Goal: Information Seeking & Learning: Check status

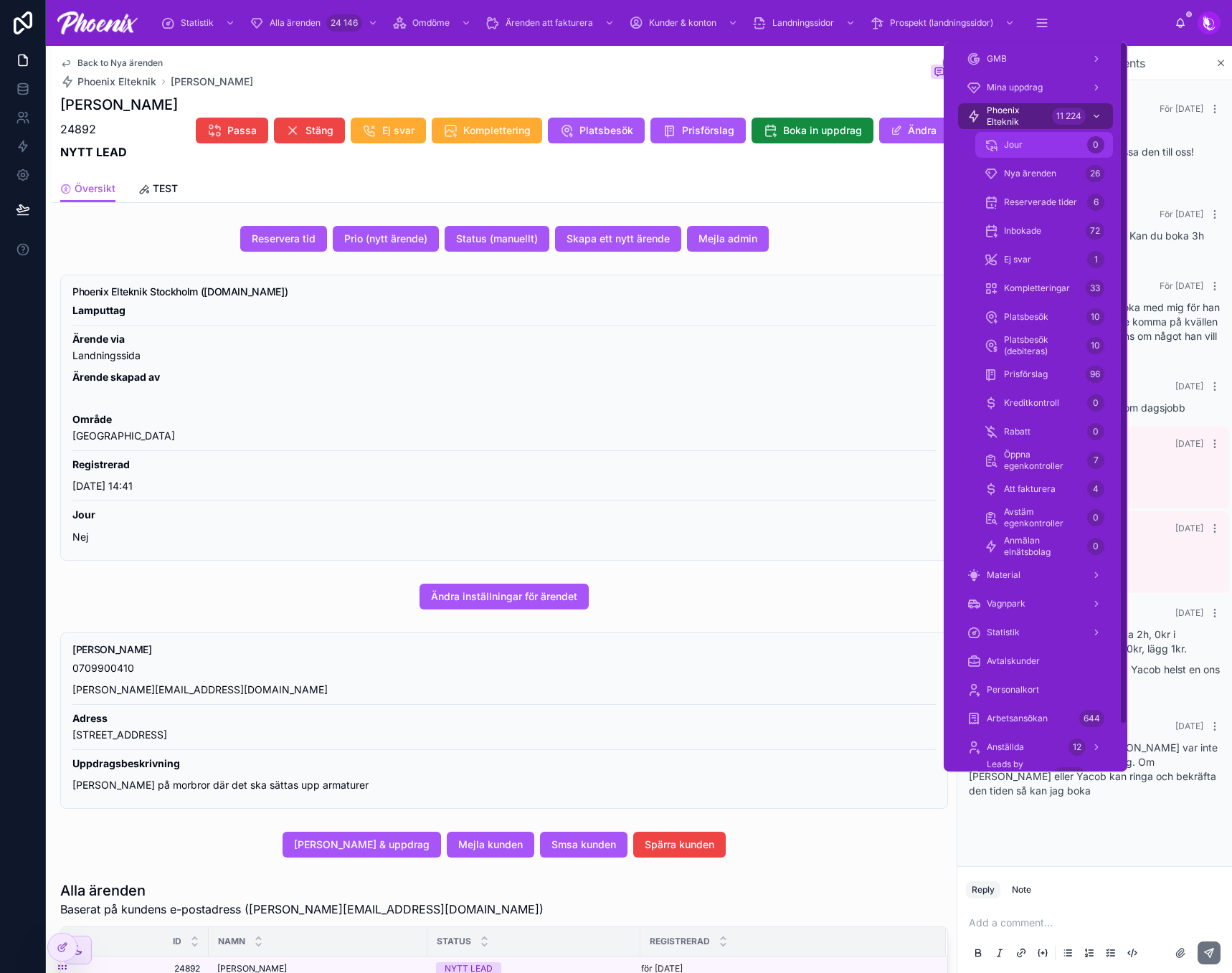
drag, startPoint x: 1040, startPoint y: 121, endPoint x: 1065, endPoint y: 138, distance: 30.2
click at [1040, 121] on span "Phoenix Elteknik" at bounding box center [1017, 117] width 59 height 23
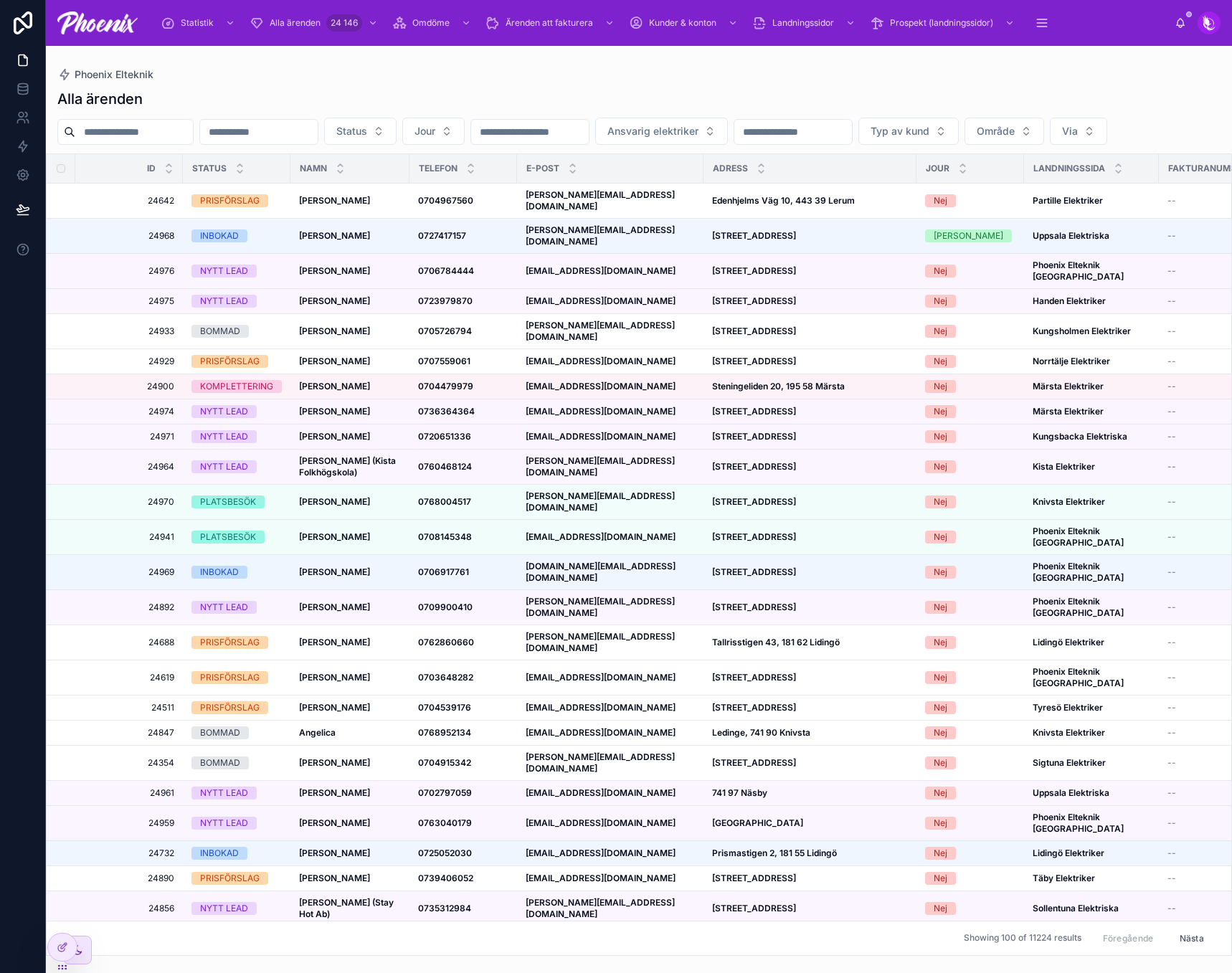
click at [162, 128] on input "text" at bounding box center [134, 132] width 118 height 20
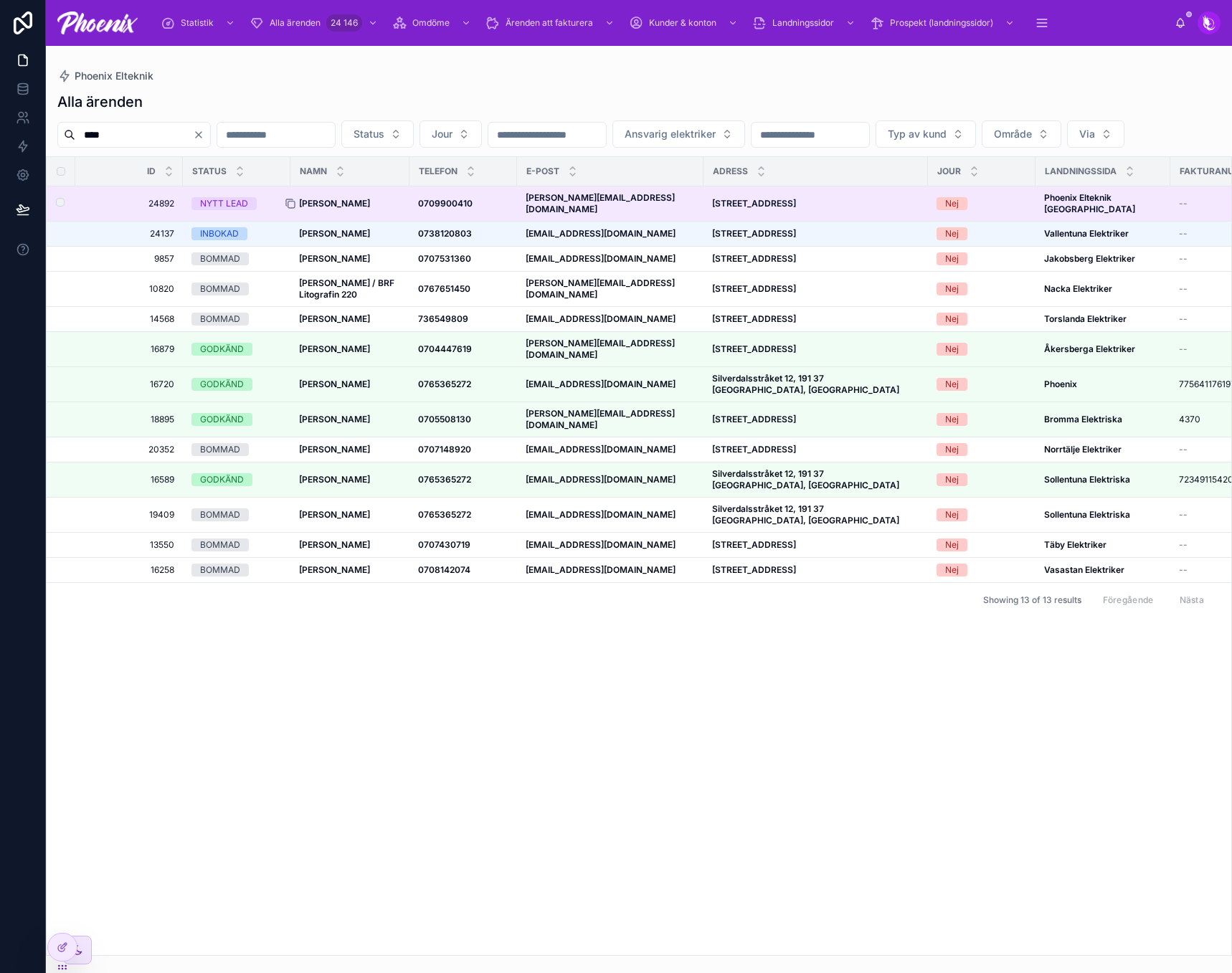
type input "****"
click at [302, 209] on div at bounding box center [296, 204] width 23 height 11
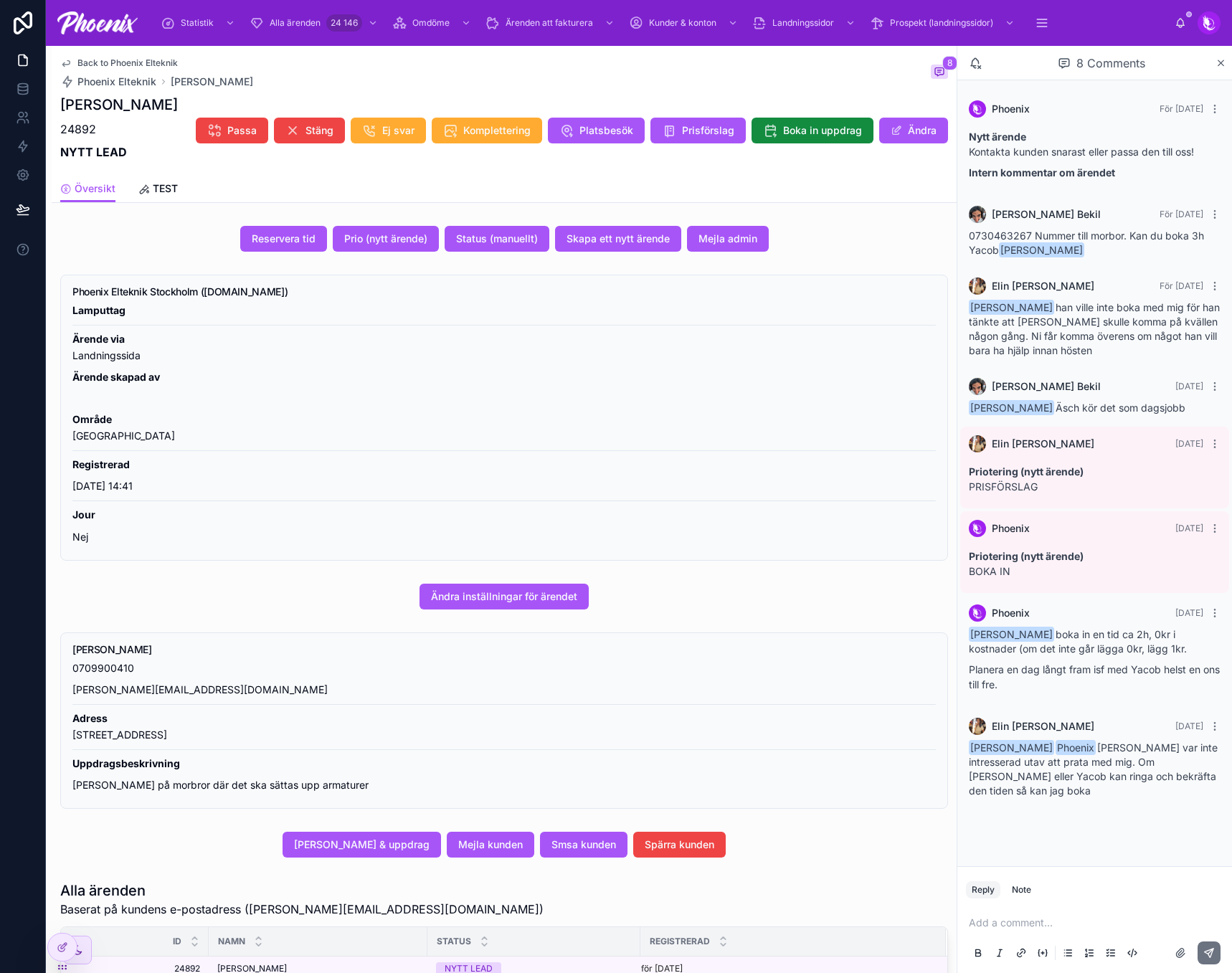
click at [1007, 839] on div "Phoenix För 4 dagar sedan Nytt ärende Kontakta kunden snarast eller passa den t…" at bounding box center [1094, 473] width 274 height 786
click at [1005, 924] on p at bounding box center [1097, 922] width 257 height 14
click at [1204, 950] on icon at bounding box center [1209, 953] width 11 height 11
click at [377, 251] on button "Prio (nytt ärende)" at bounding box center [385, 238] width 106 height 26
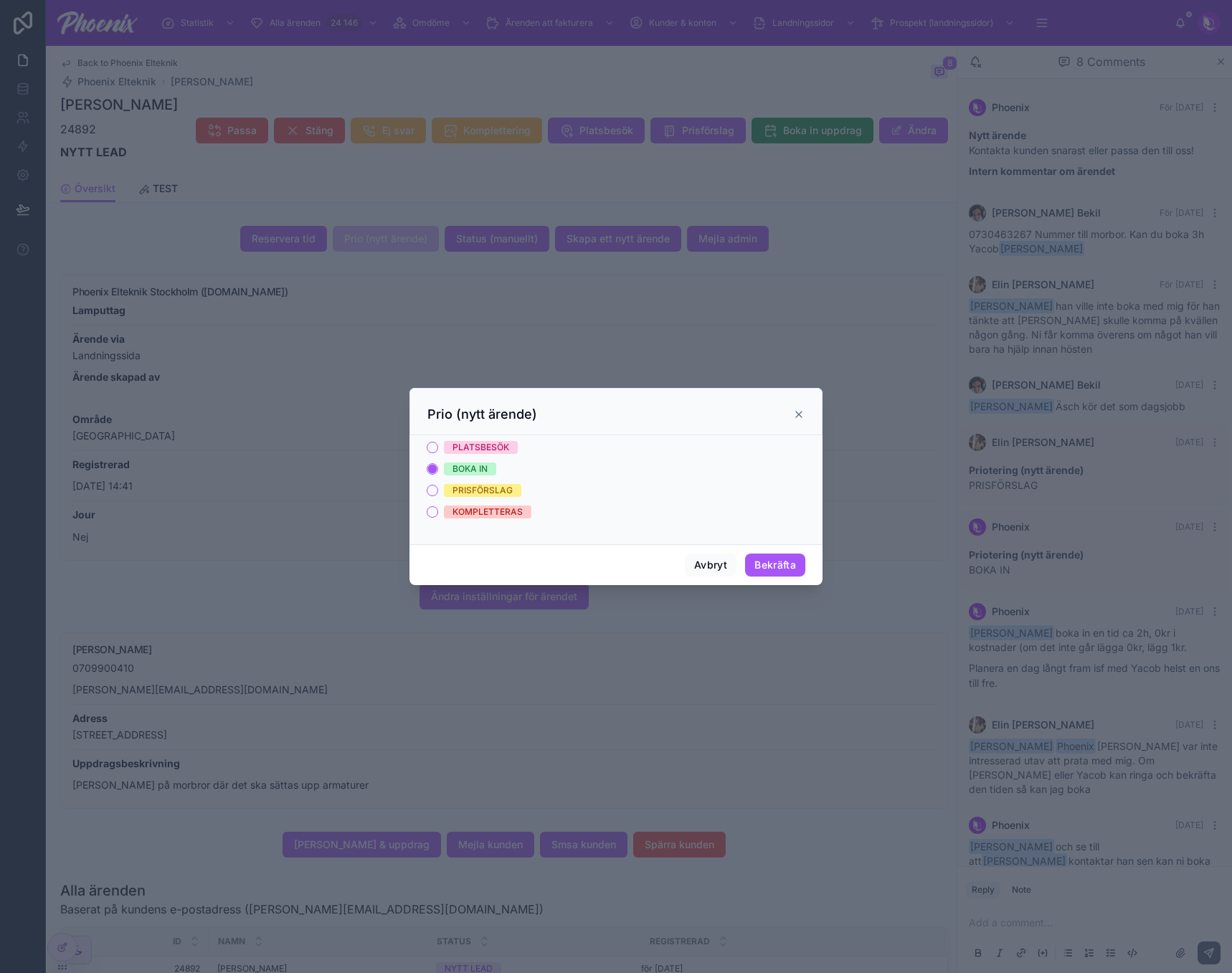
click at [515, 491] on span "PRISFÖRSLAG" at bounding box center [482, 491] width 77 height 13
click at [438, 491] on button "PRISFÖRSLAG" at bounding box center [432, 490] width 11 height 11
click at [485, 465] on div "BOKA IN" at bounding box center [470, 469] width 35 height 13
click at [438, 465] on button "BOKA IN" at bounding box center [432, 469] width 11 height 11
click at [713, 563] on button "Avbryt" at bounding box center [711, 565] width 52 height 23
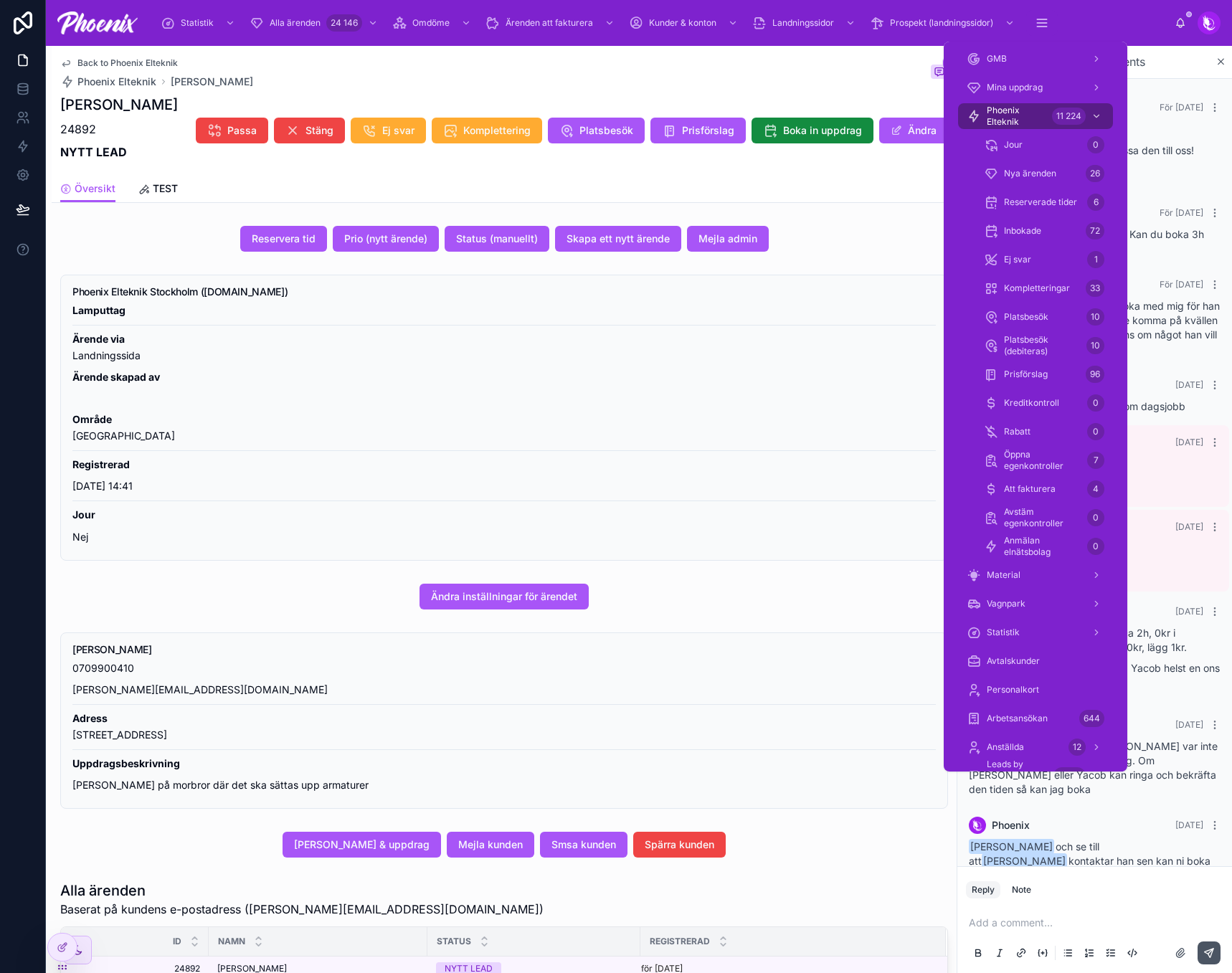
click at [1042, 505] on div "Avstäm egenkontroller 0" at bounding box center [1045, 518] width 155 height 29
click at [1048, 493] on span "Att fakturera" at bounding box center [1030, 489] width 52 height 11
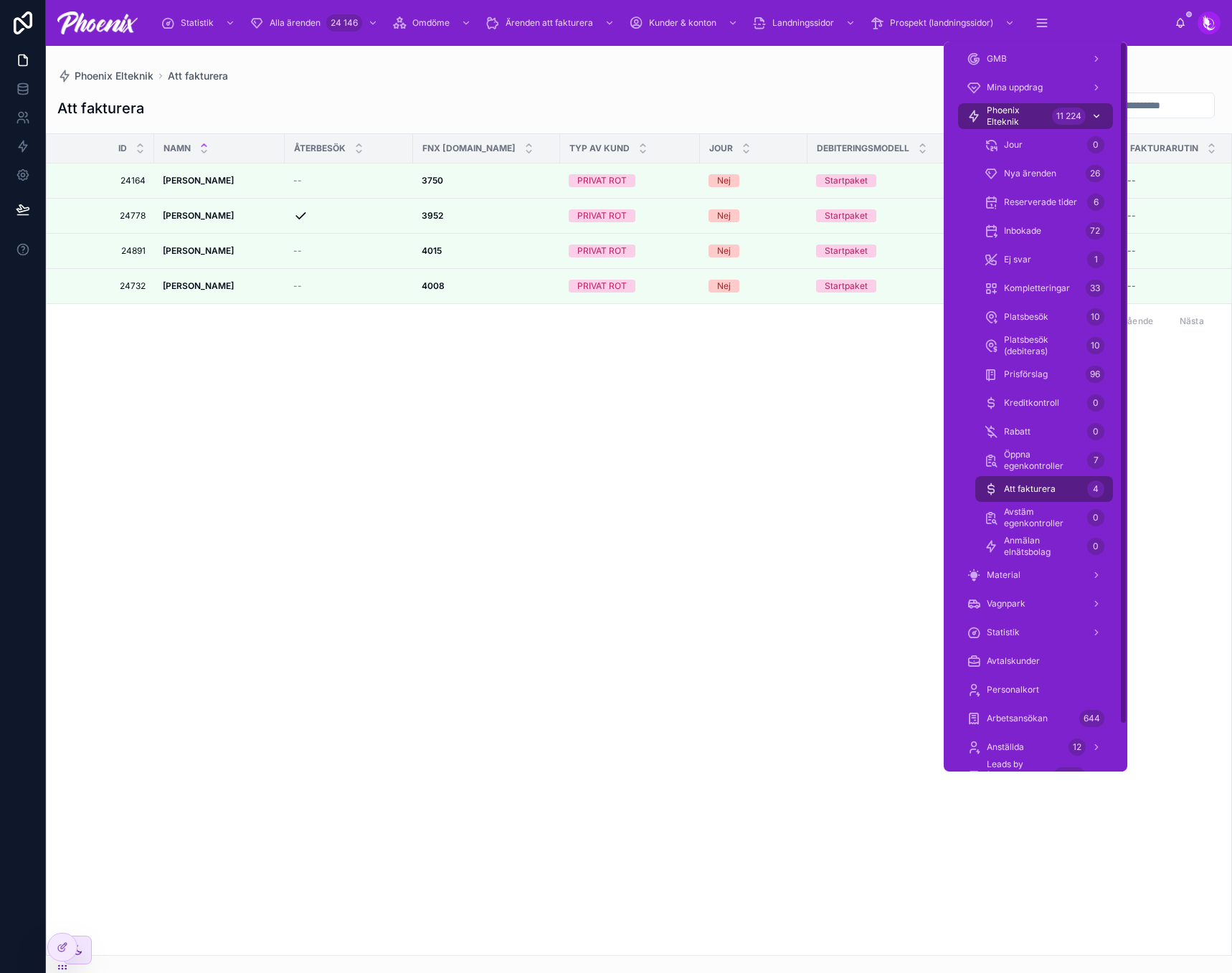
click at [1048, 114] on div "Phoenix Elteknik 11 224" at bounding box center [1036, 117] width 138 height 23
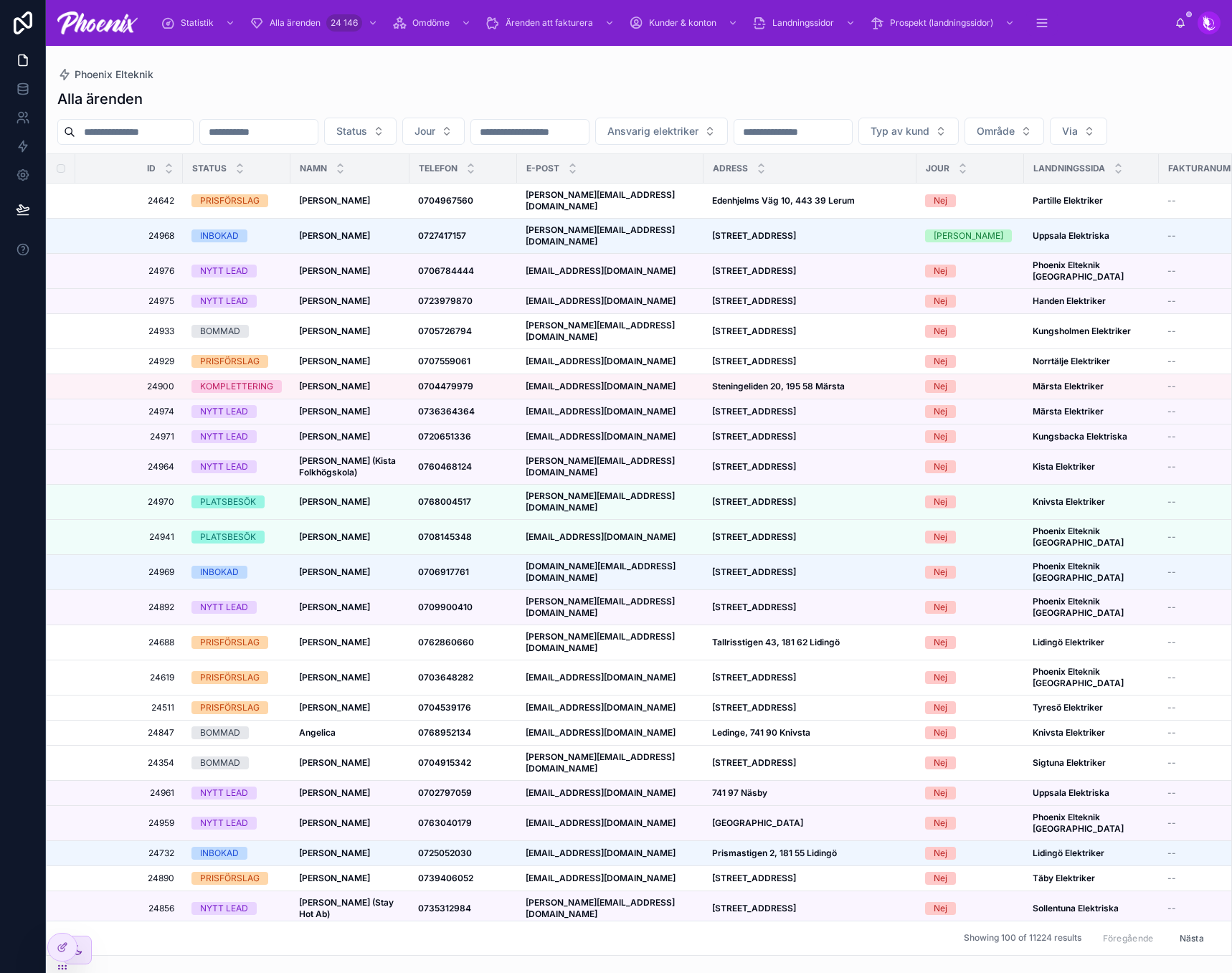
click at [169, 137] on input "text" at bounding box center [134, 132] width 118 height 20
paste input "*****"
type input "*****"
click at [266, 99] on div "Alla ärenden" at bounding box center [638, 98] width 1163 height 20
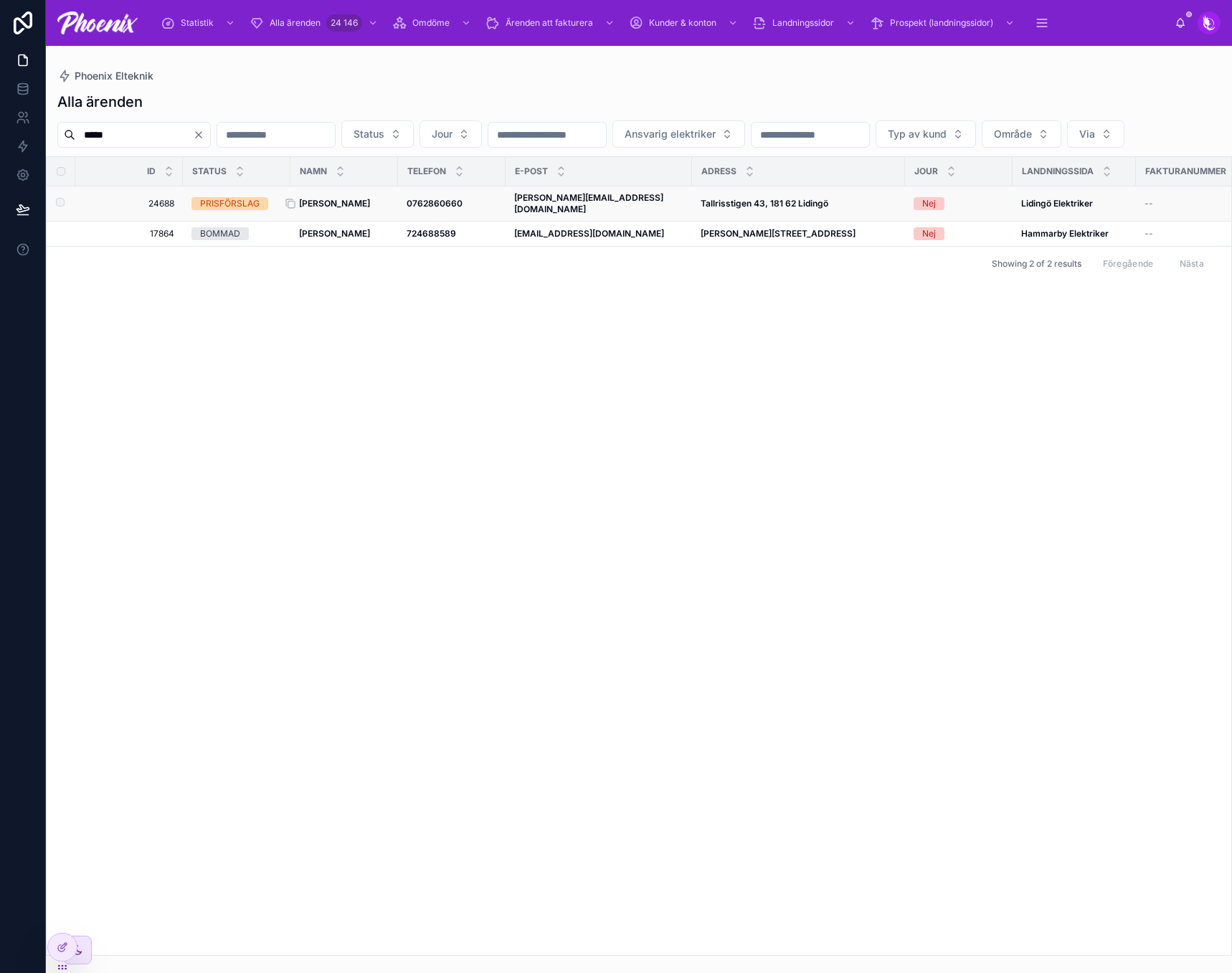
click at [334, 208] on strong "[PERSON_NAME]" at bounding box center [335, 203] width 71 height 11
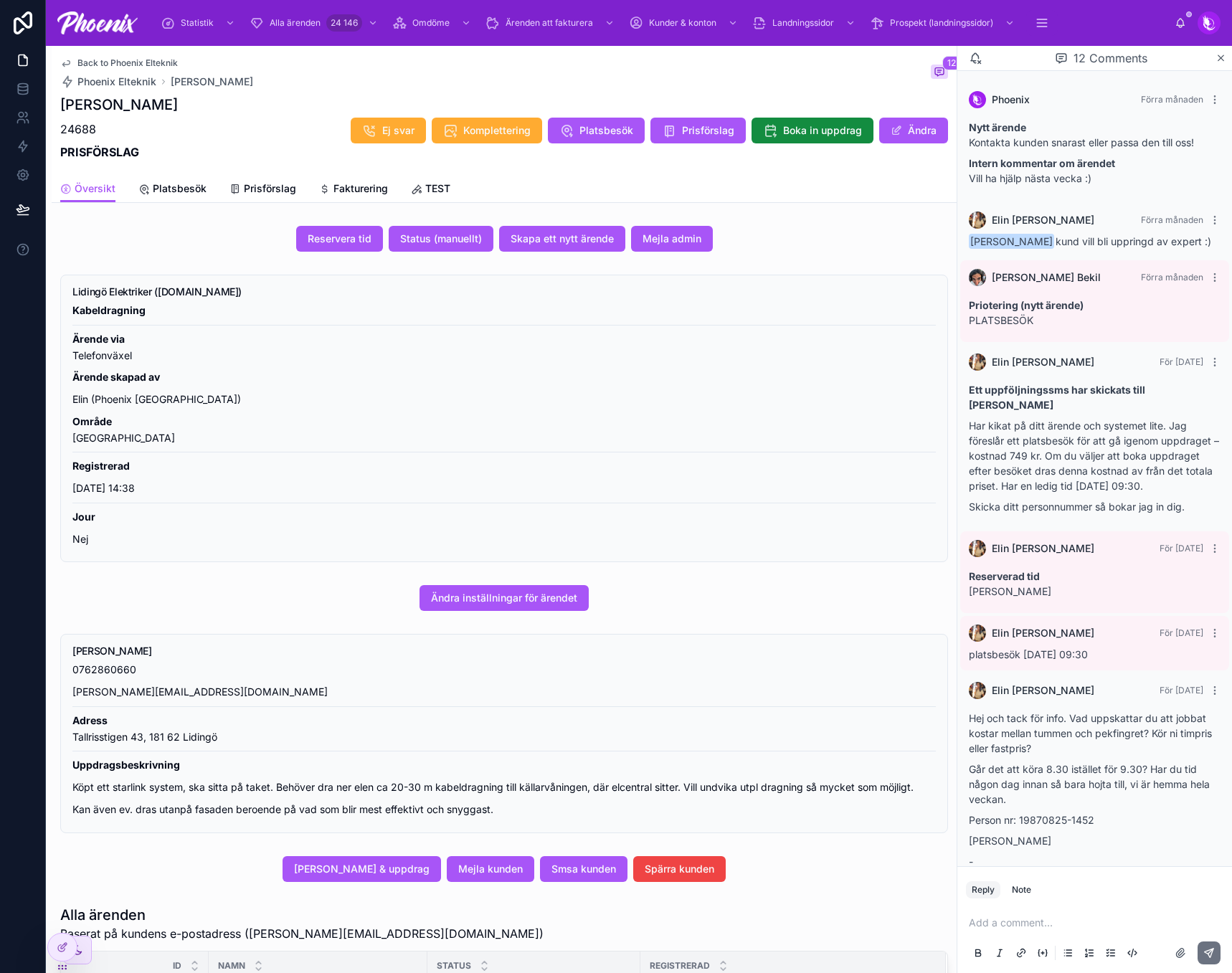
scroll to position [517, 0]
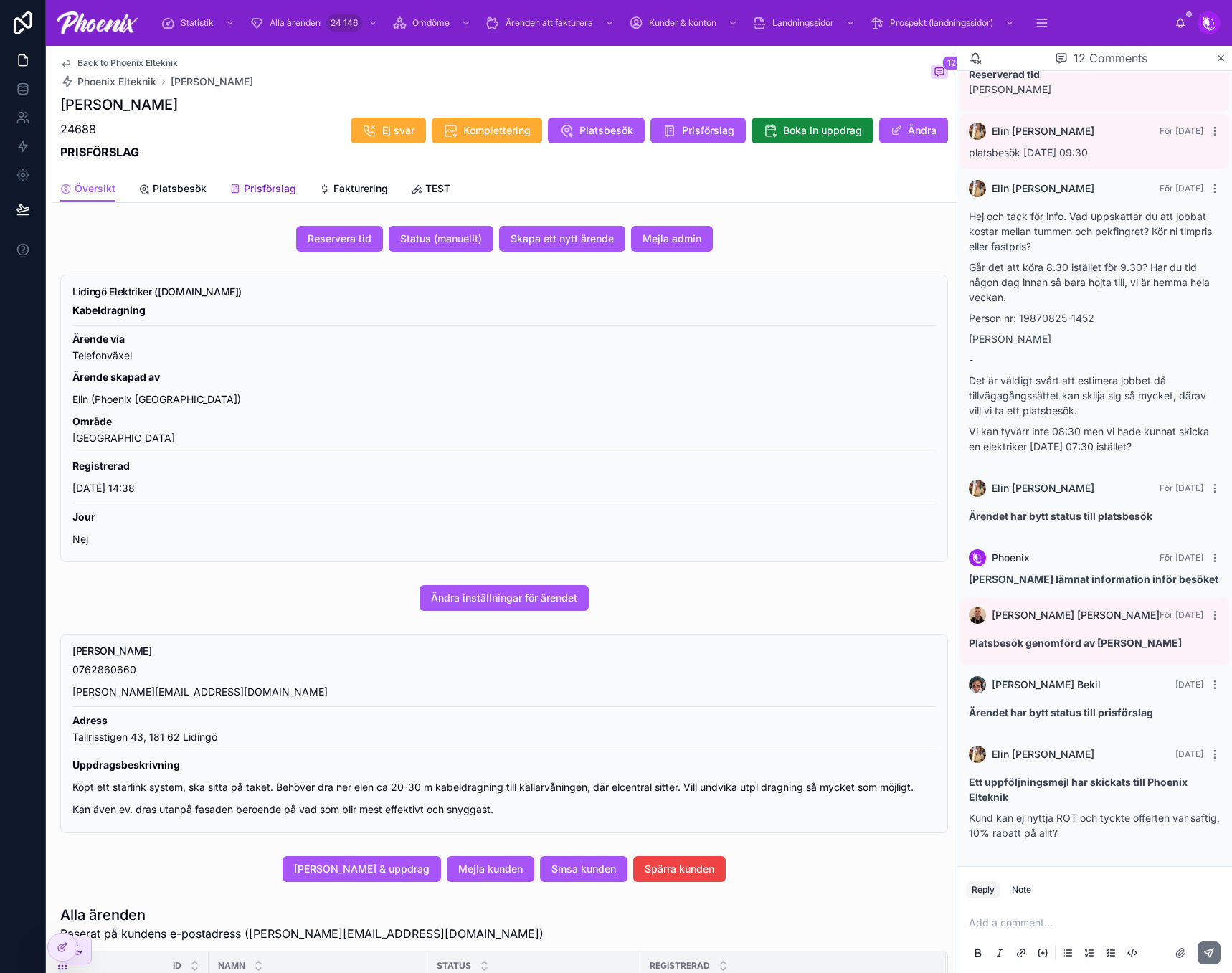
click at [270, 191] on span "Prisförslag" at bounding box center [270, 188] width 53 height 14
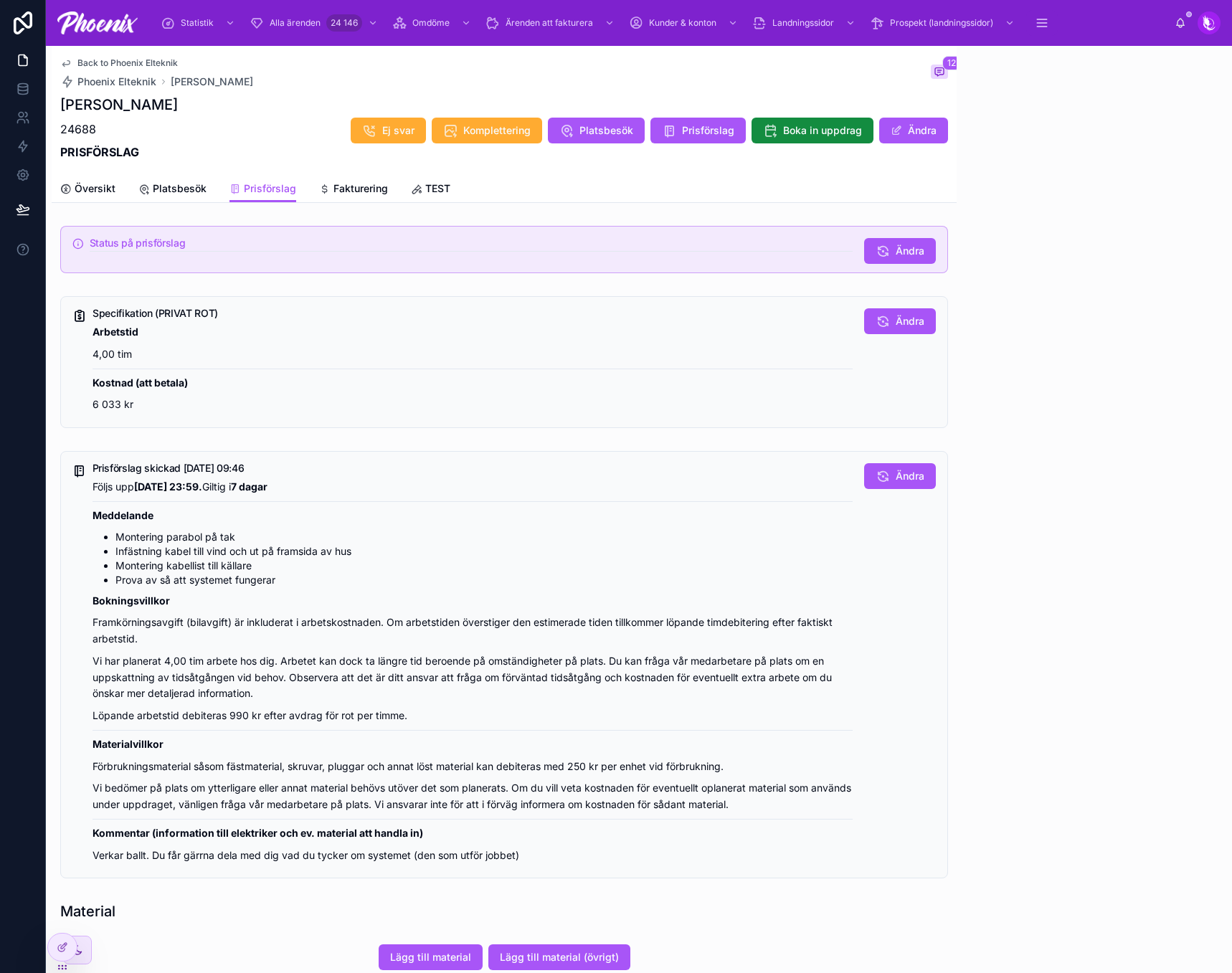
scroll to position [517, 0]
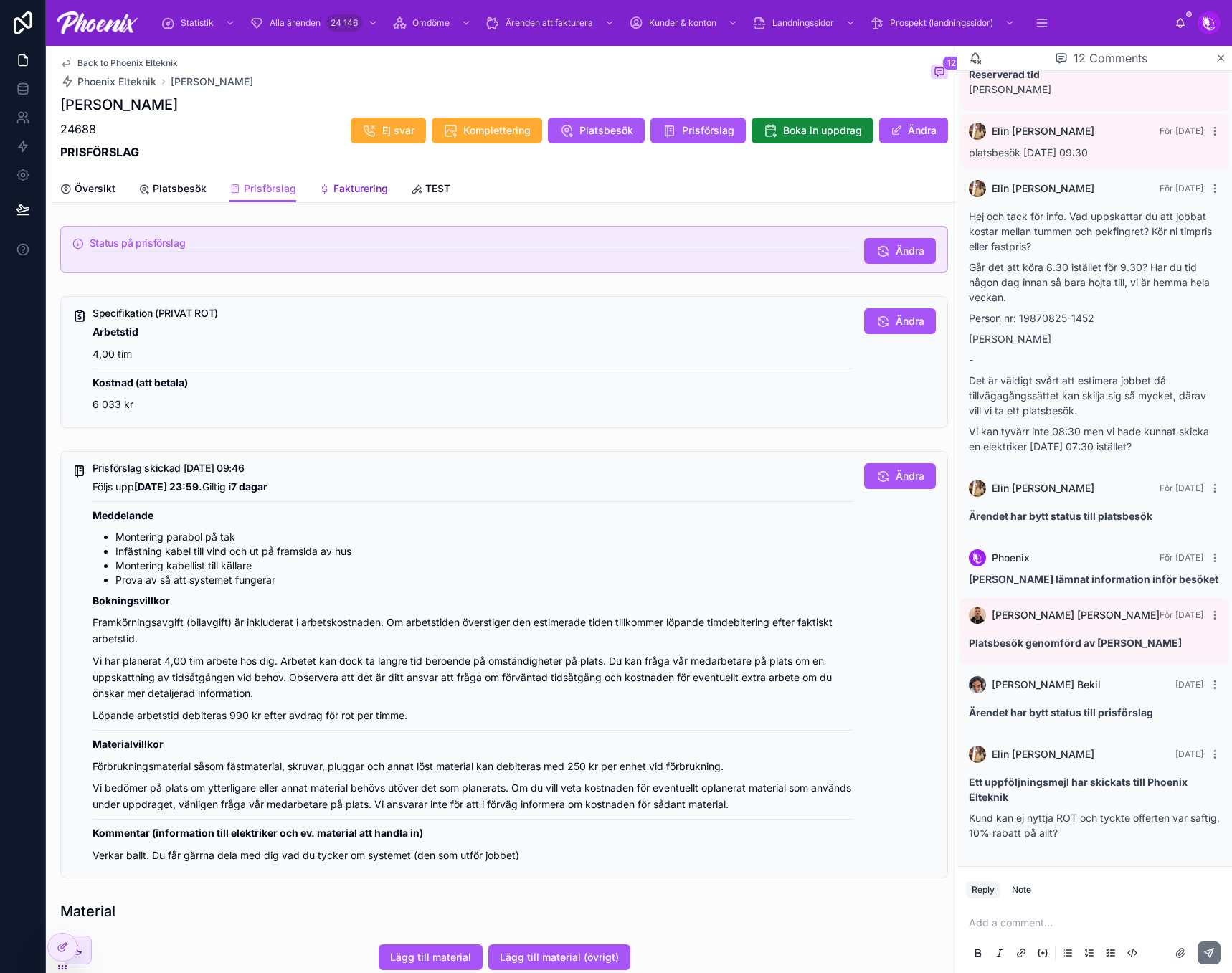
click at [340, 191] on span "Fakturering" at bounding box center [360, 188] width 54 height 14
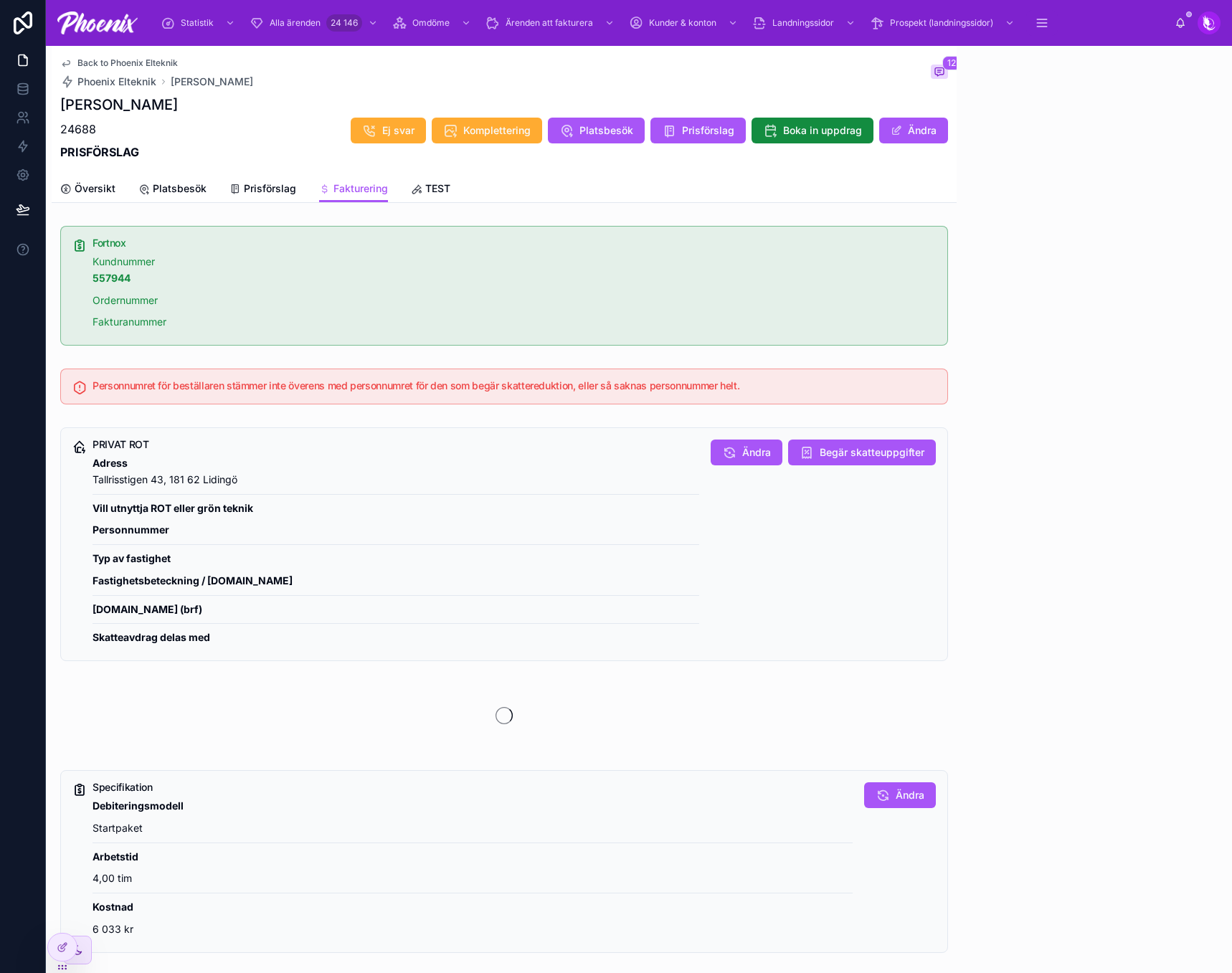
scroll to position [517, 0]
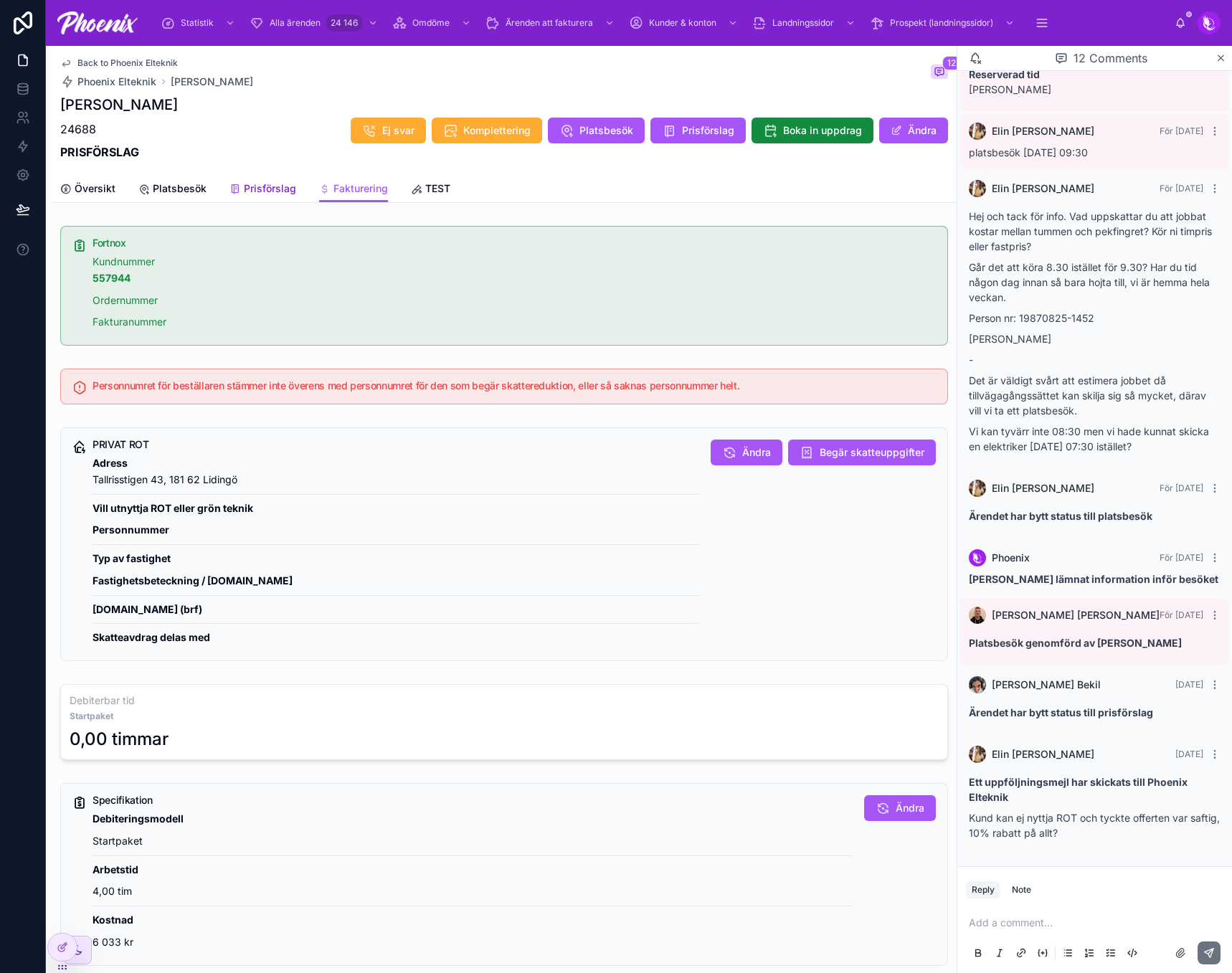
click at [250, 185] on span "Prisförslag" at bounding box center [270, 188] width 53 height 14
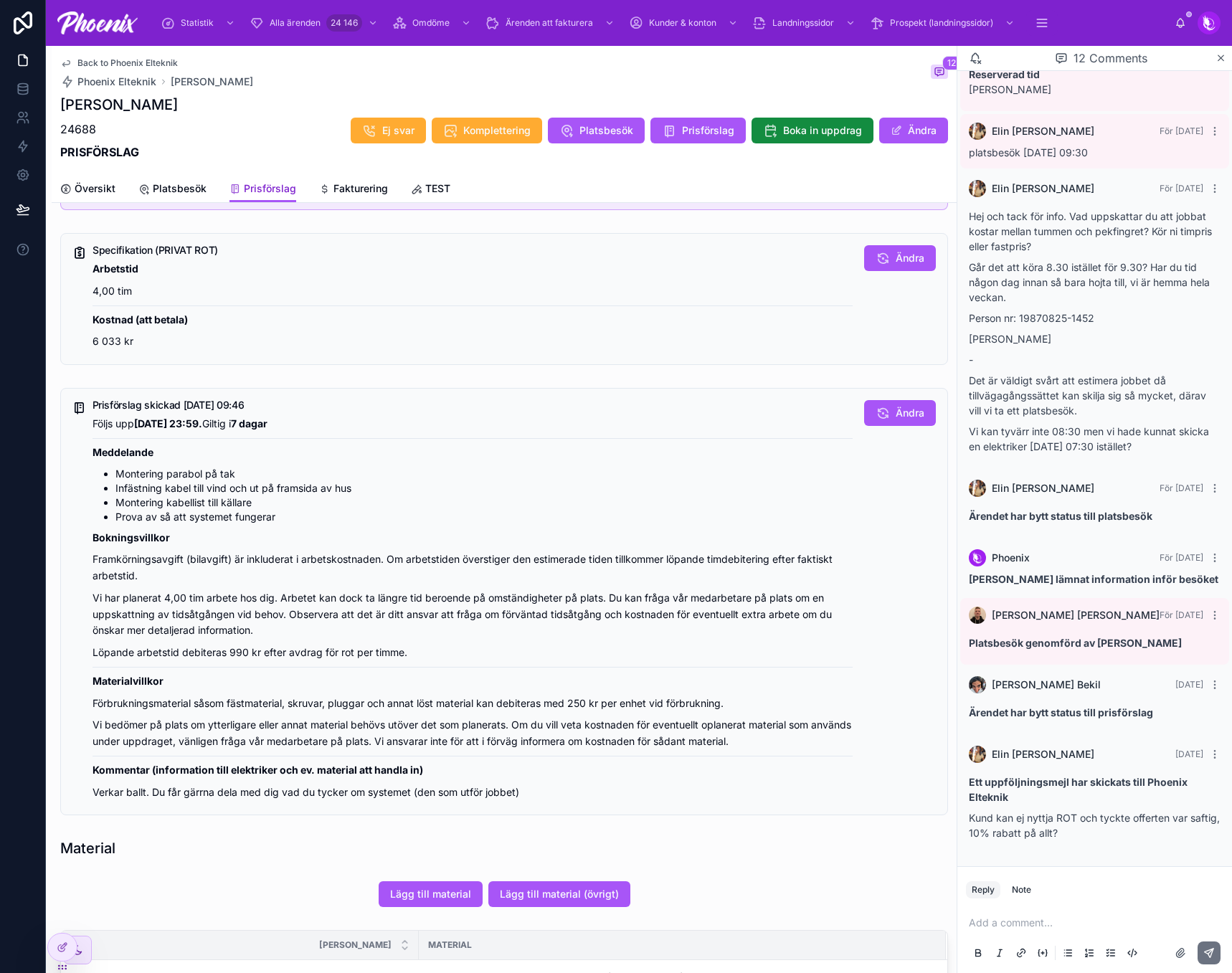
scroll to position [72, 0]
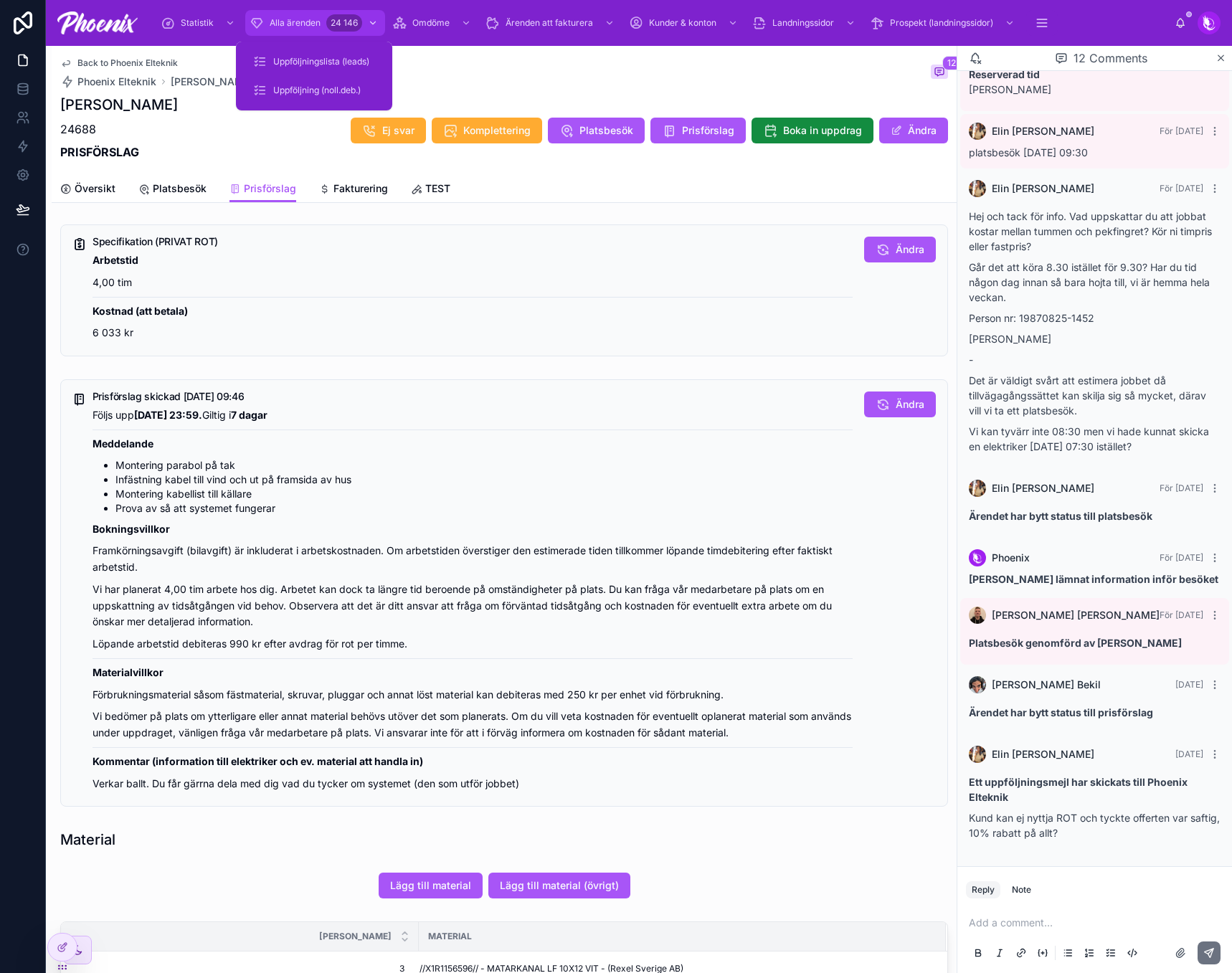
drag, startPoint x: 325, startPoint y: 19, endPoint x: 309, endPoint y: 29, distance: 18.9
click at [325, 19] on div "Alla ärenden 24 146" at bounding box center [314, 23] width 131 height 23
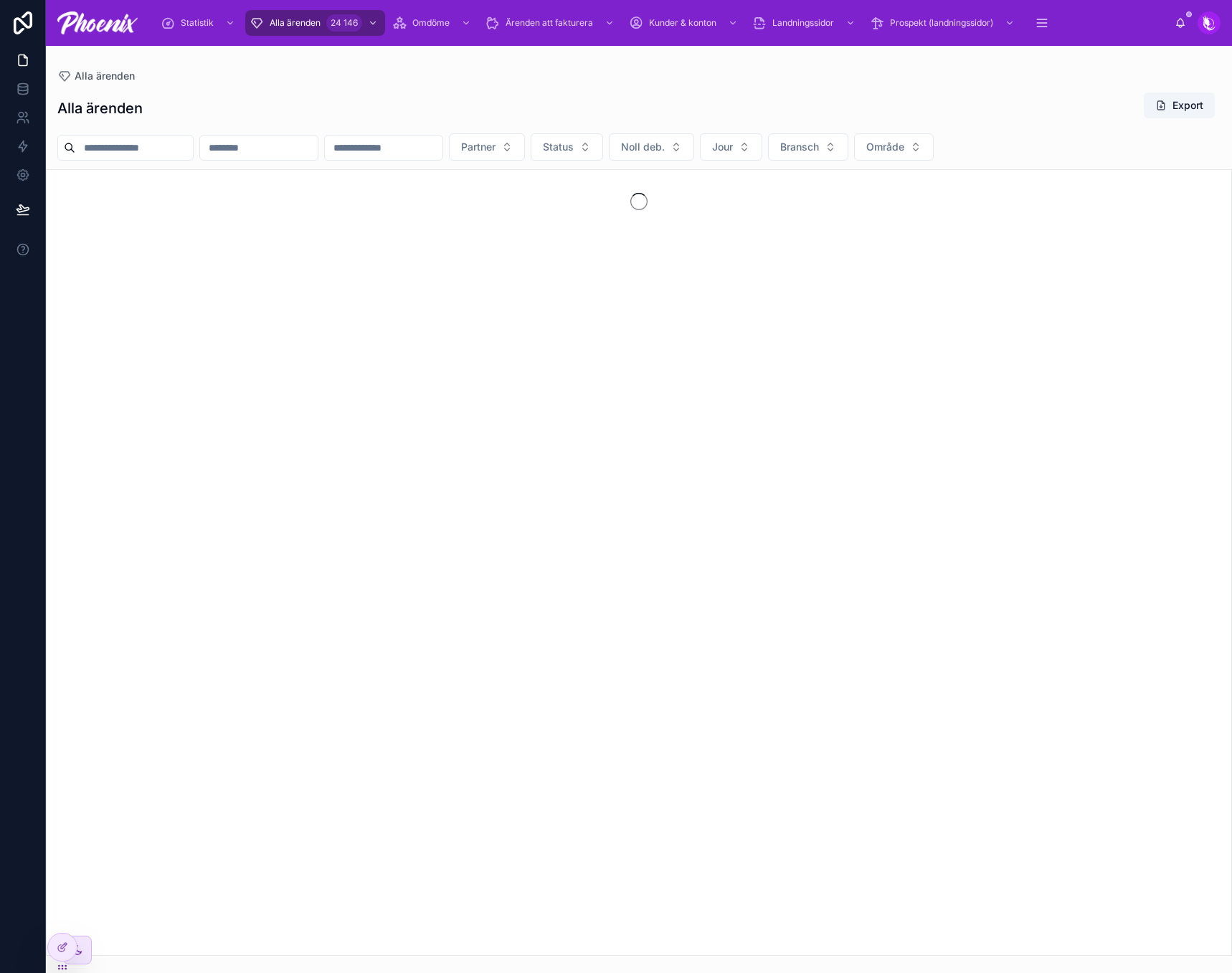
click at [145, 151] on input "text" at bounding box center [134, 147] width 118 height 20
paste input "**********"
type input "**********"
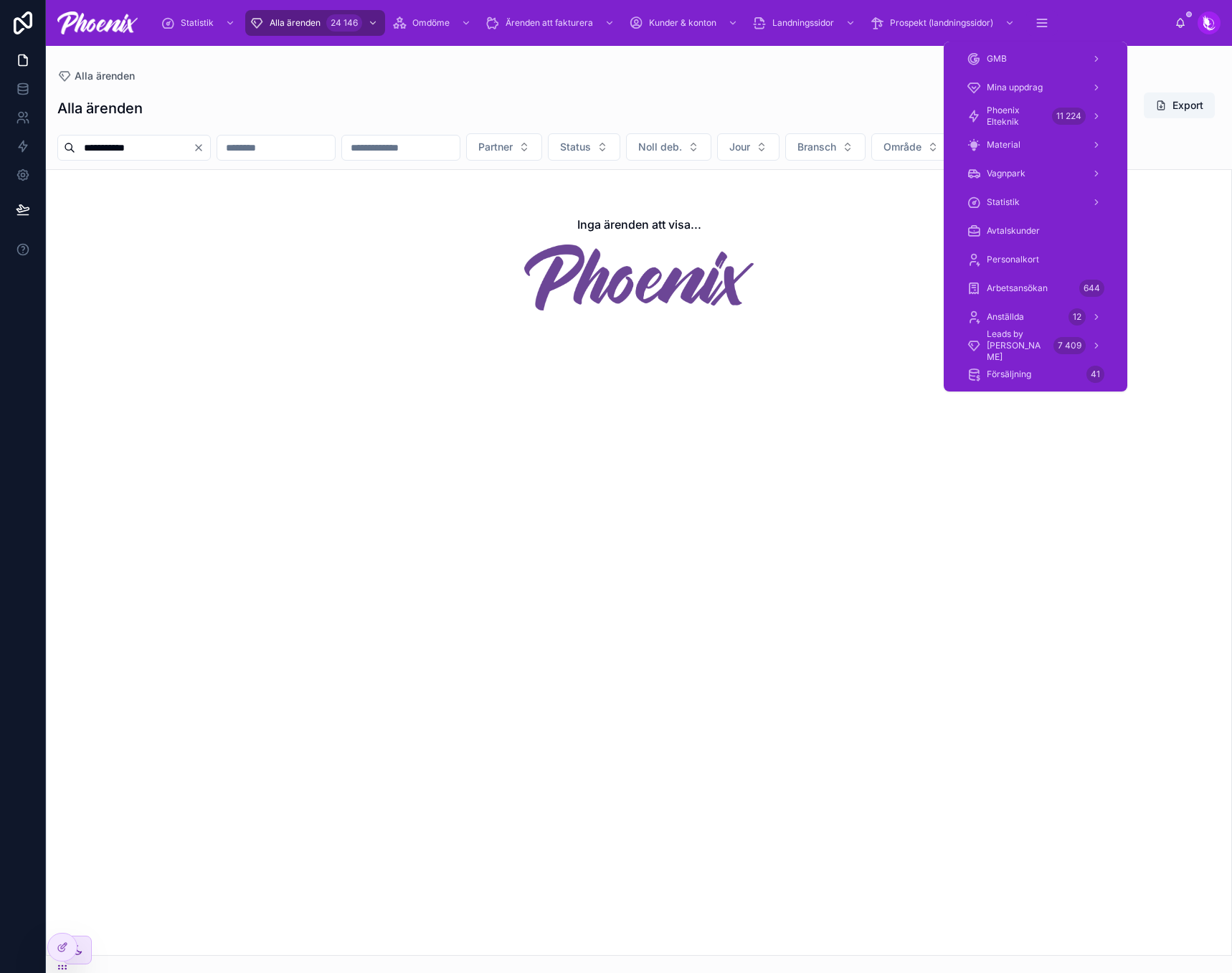
click at [1017, 102] on div "Phoenix Elteknik 11 224" at bounding box center [1036, 117] width 172 height 29
click at [1015, 109] on span "Phoenix Elteknik" at bounding box center [1017, 117] width 59 height 23
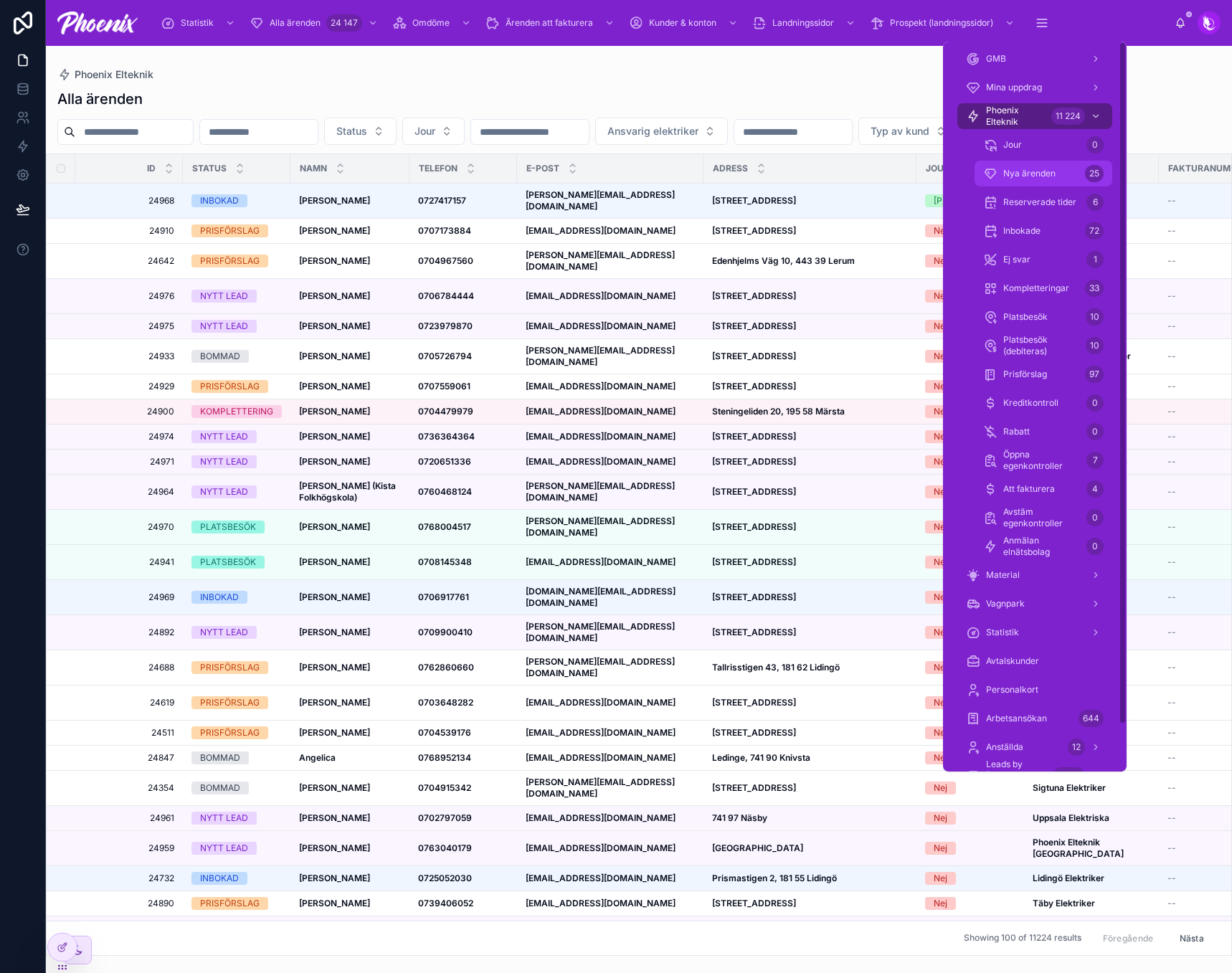
click at [1046, 163] on div "Nya ärenden 25" at bounding box center [1044, 174] width 120 height 23
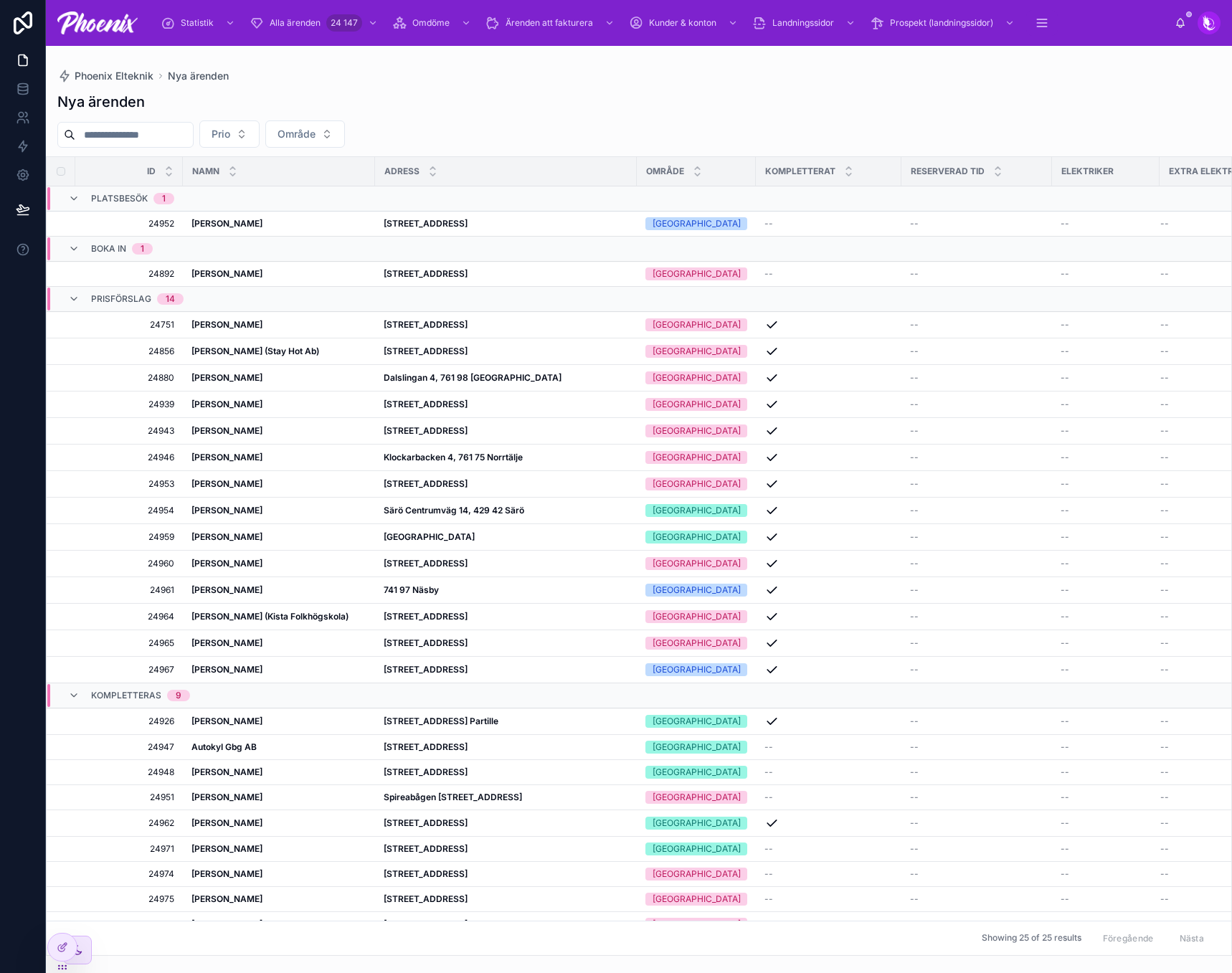
click at [542, 103] on div "Nya ärenden" at bounding box center [638, 101] width 1163 height 20
click at [467, 223] on strong "[STREET_ADDRESS]" at bounding box center [425, 223] width 84 height 11
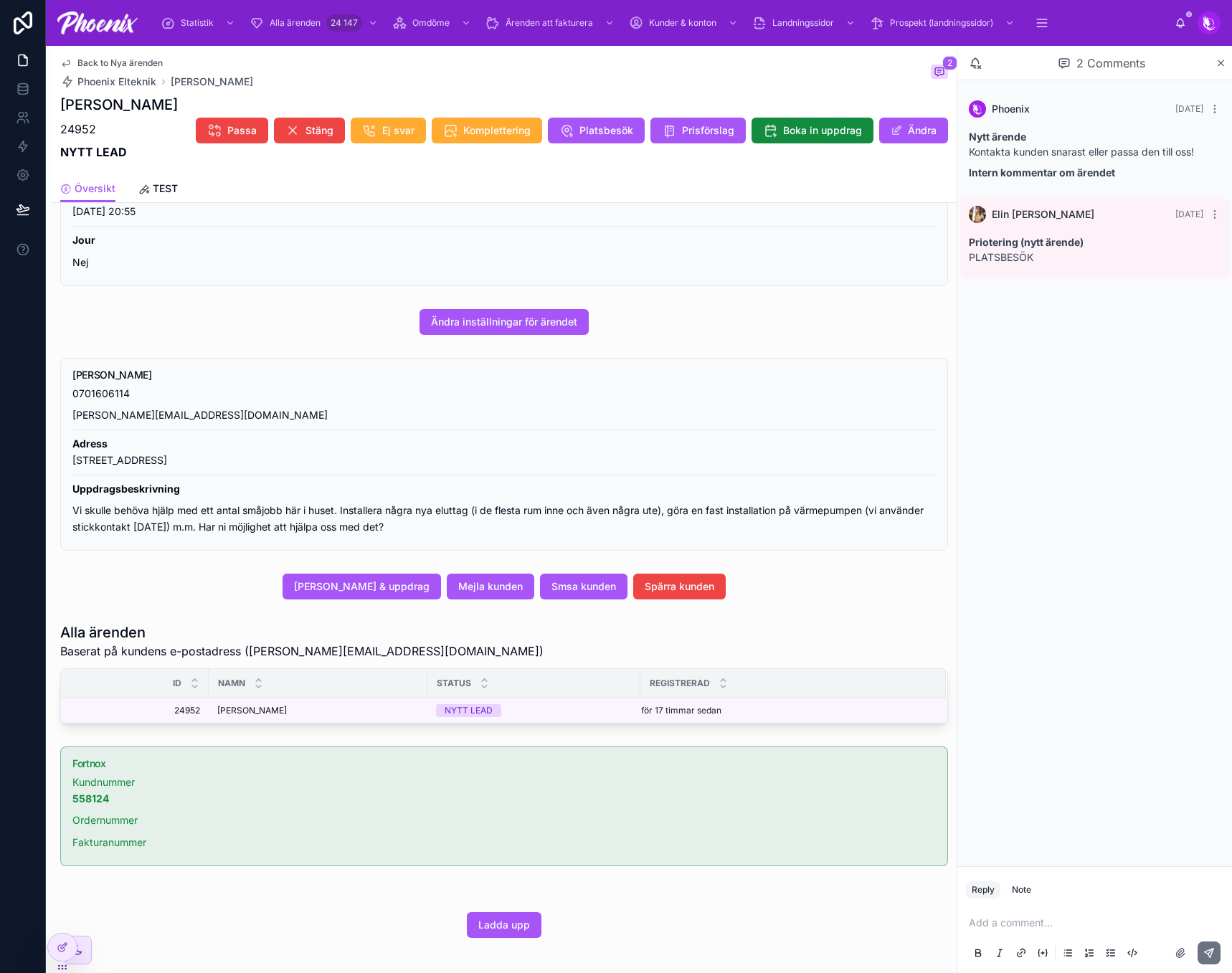
scroll to position [348, 0]
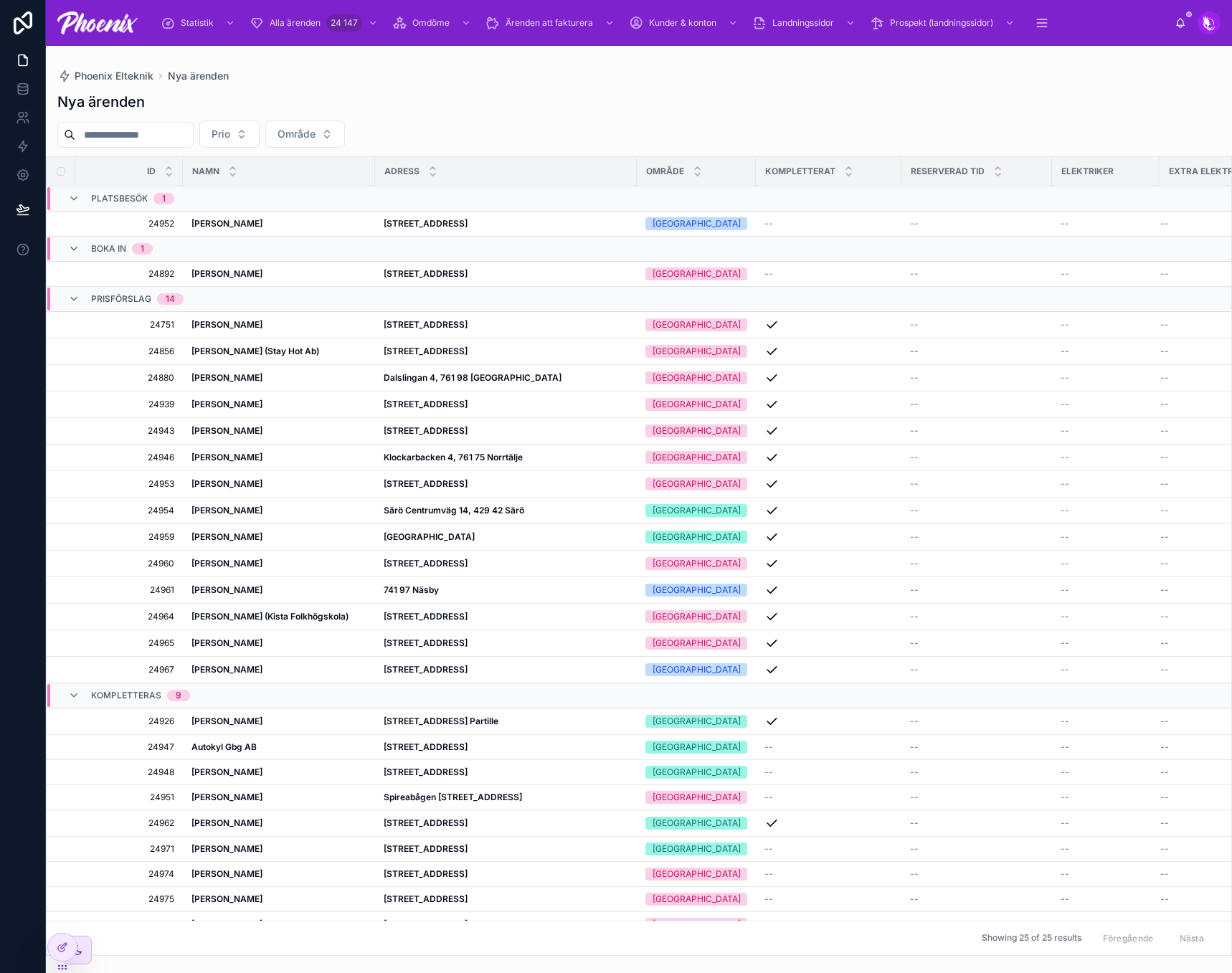
click at [190, 31] on div "Statistik" at bounding box center [199, 23] width 77 height 23
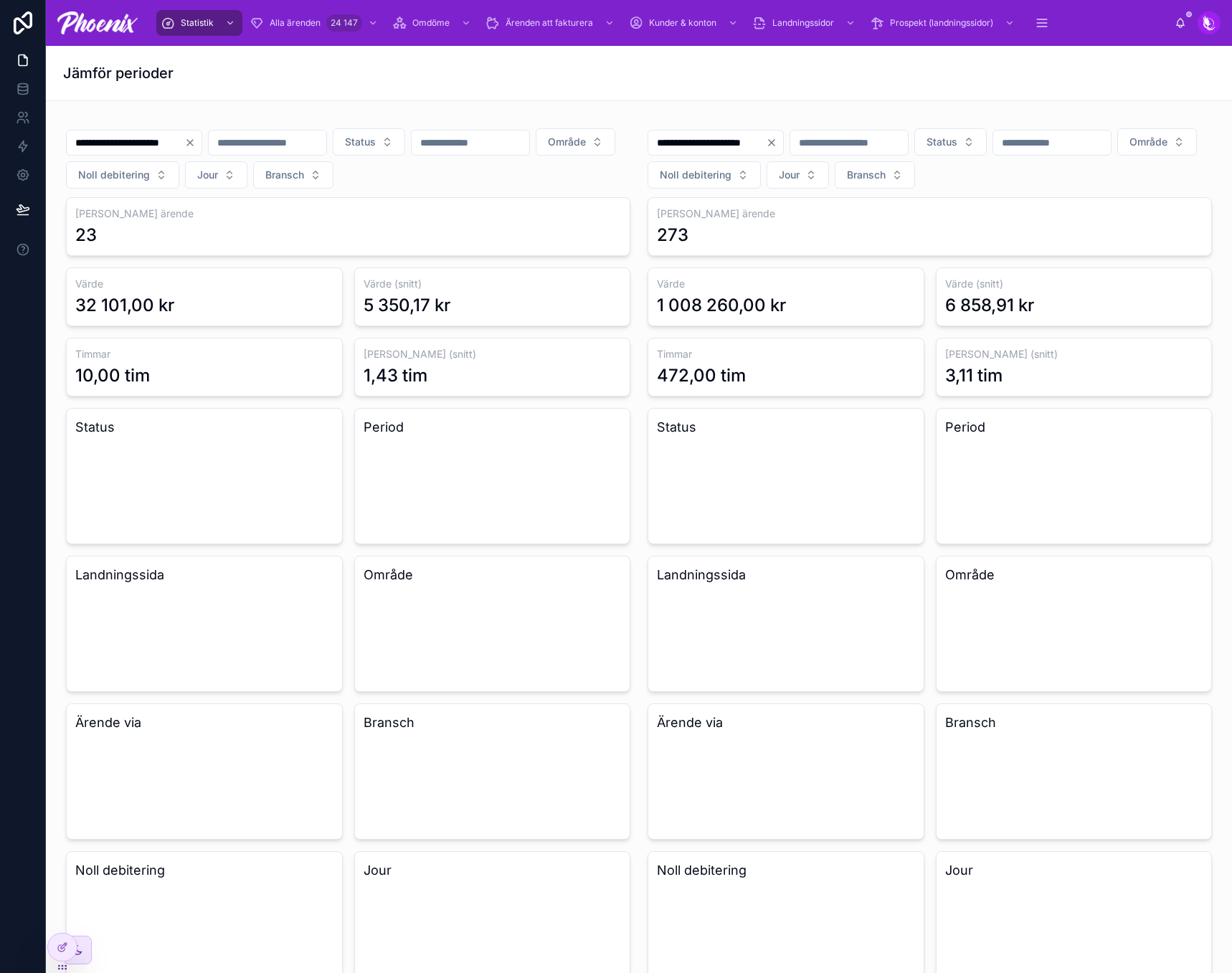
click at [645, 117] on div "**********" at bounding box center [930, 774] width 582 height 1324
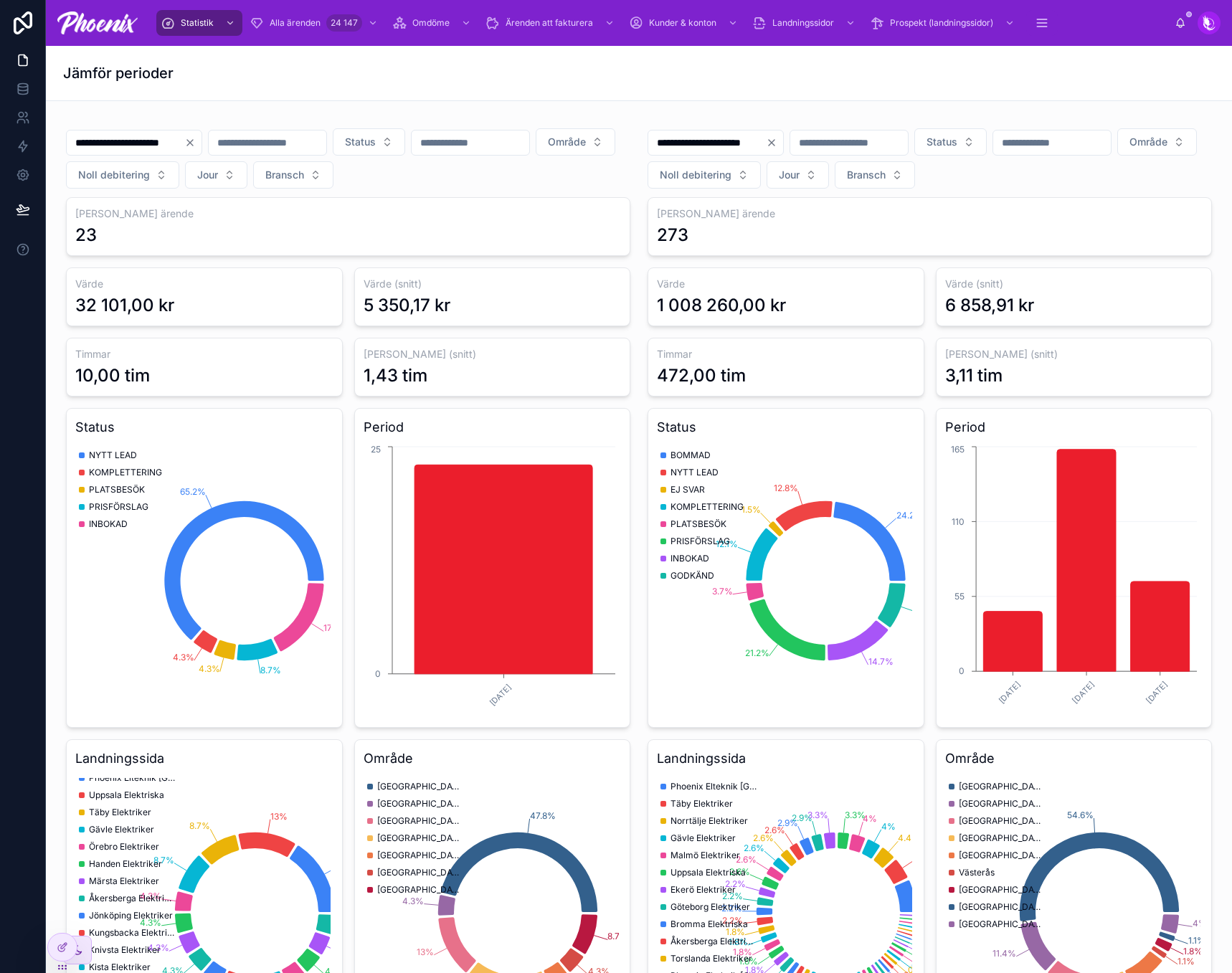
click at [751, 150] on input "**********" at bounding box center [706, 142] width 118 height 20
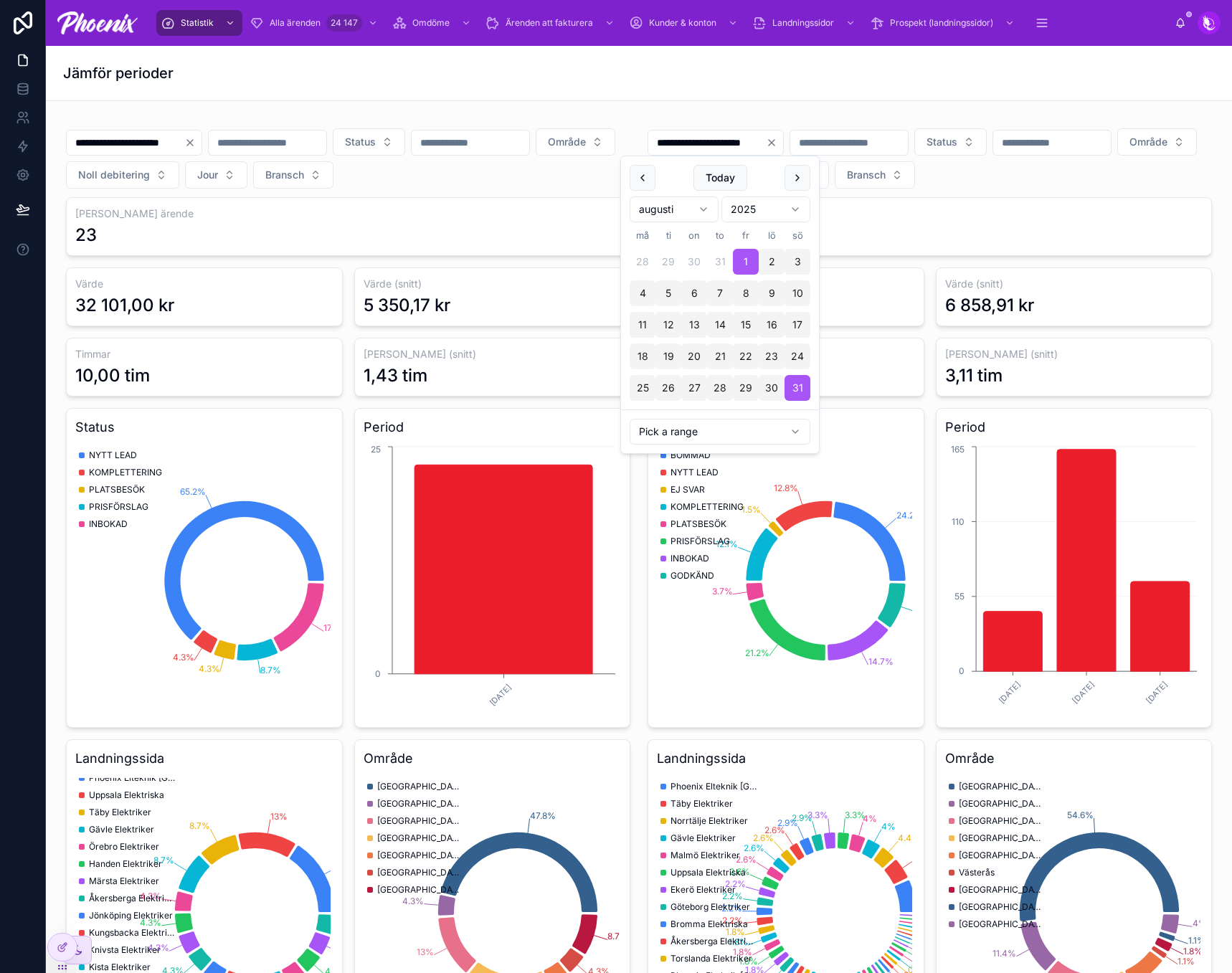
click at [164, 140] on input "**********" at bounding box center [125, 142] width 118 height 20
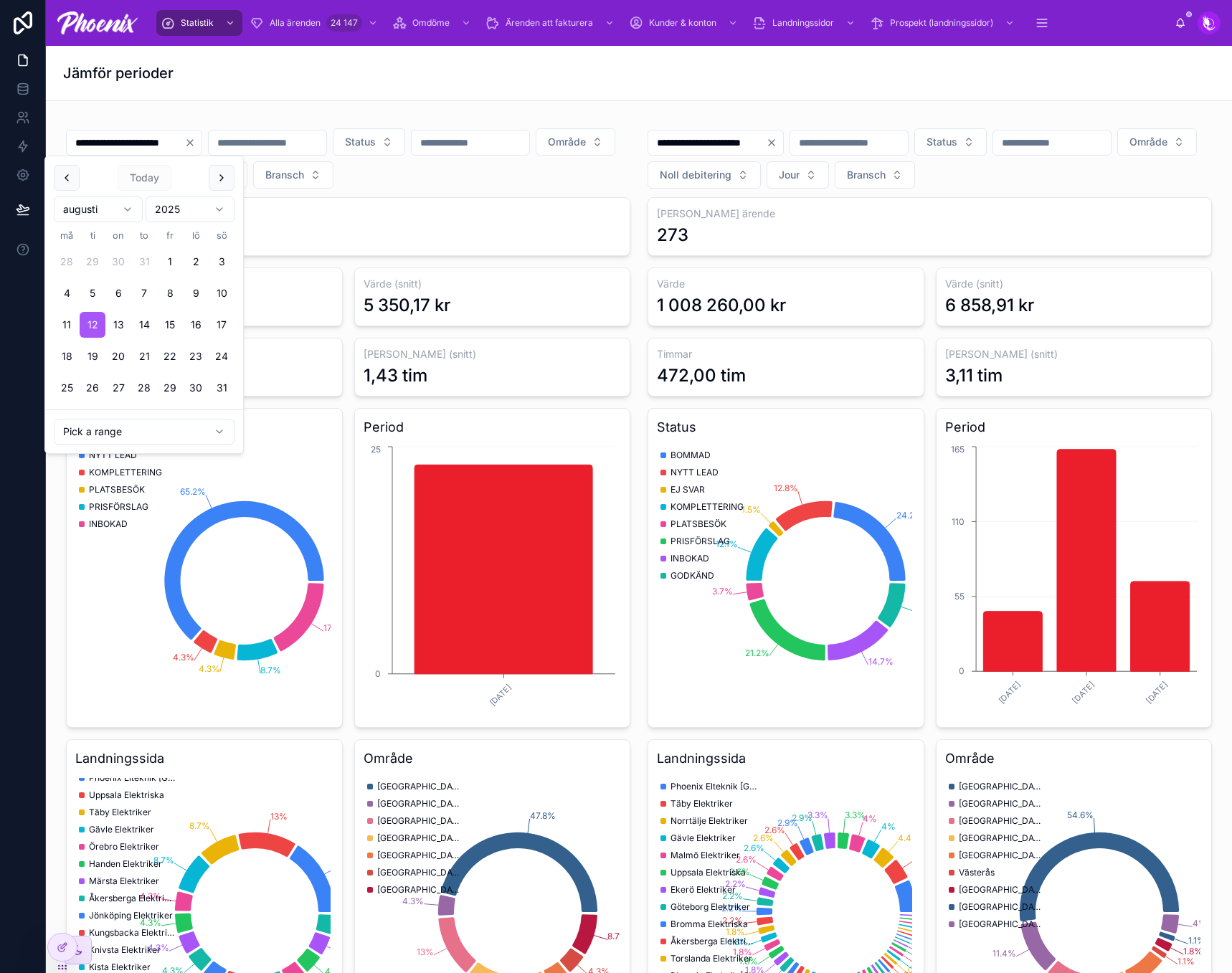
paste input "text"
click at [96, 139] on input "**********" at bounding box center [125, 142] width 118 height 20
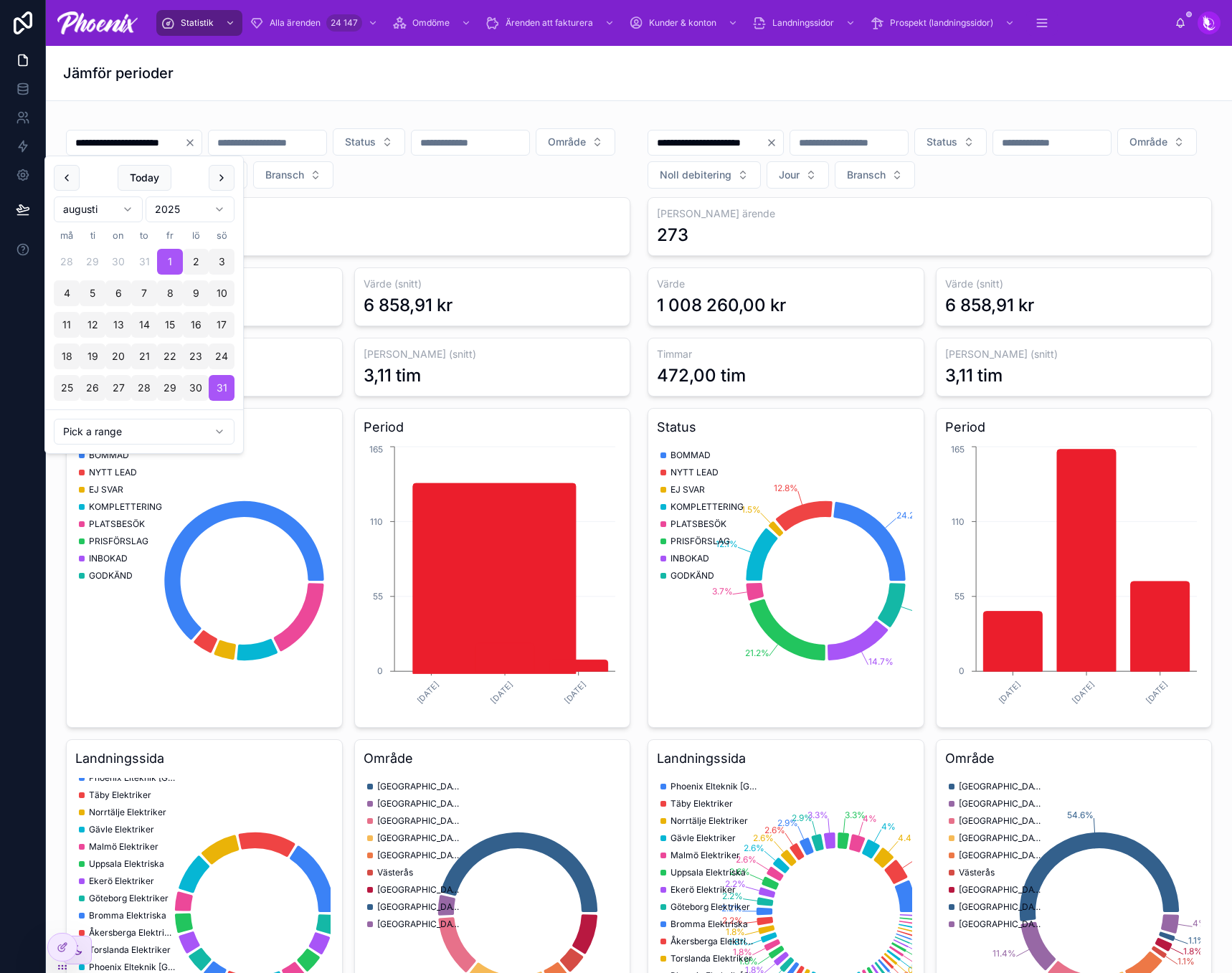
click at [97, 142] on input "**********" at bounding box center [125, 142] width 118 height 20
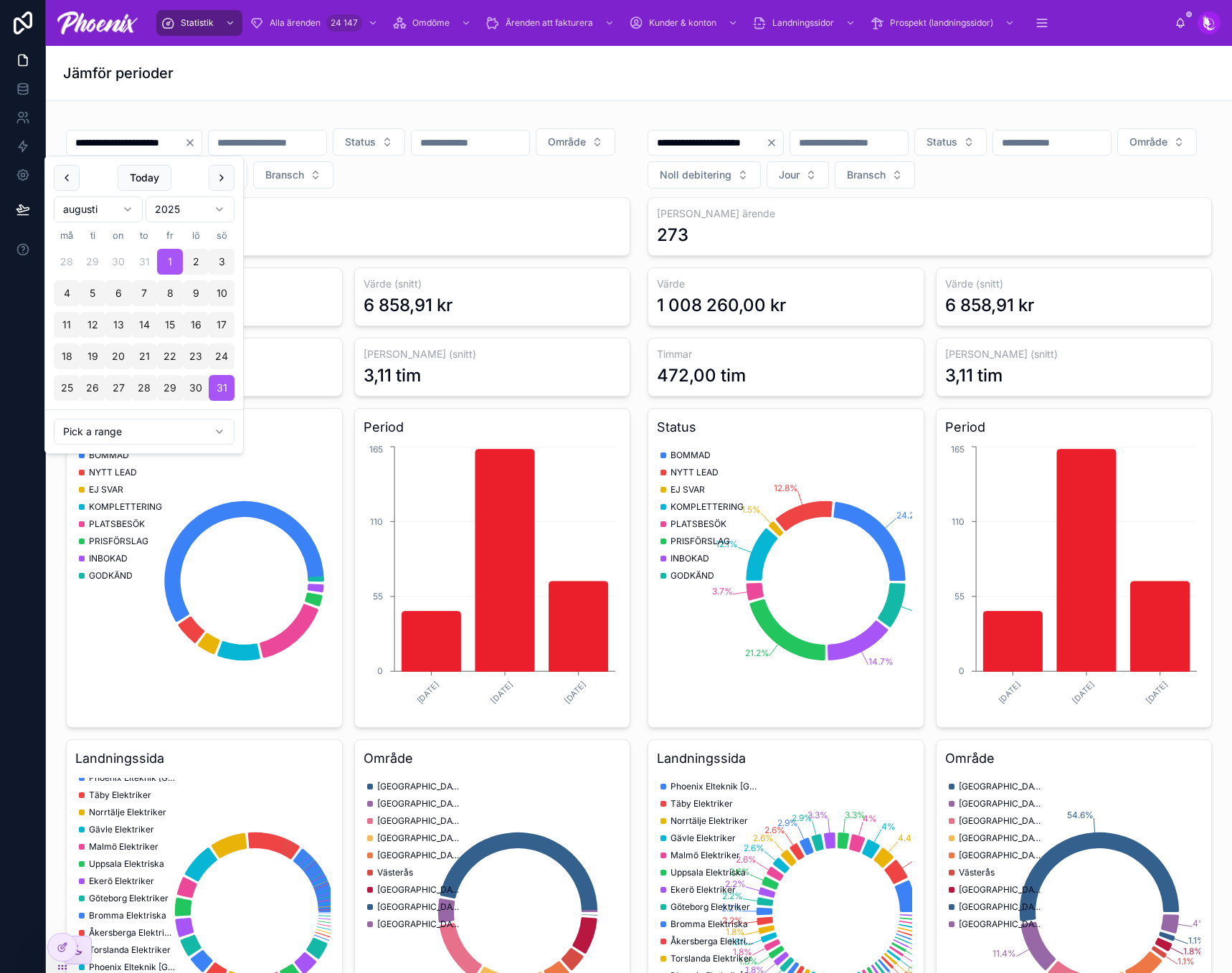
click at [100, 142] on input "**********" at bounding box center [125, 142] width 118 height 20
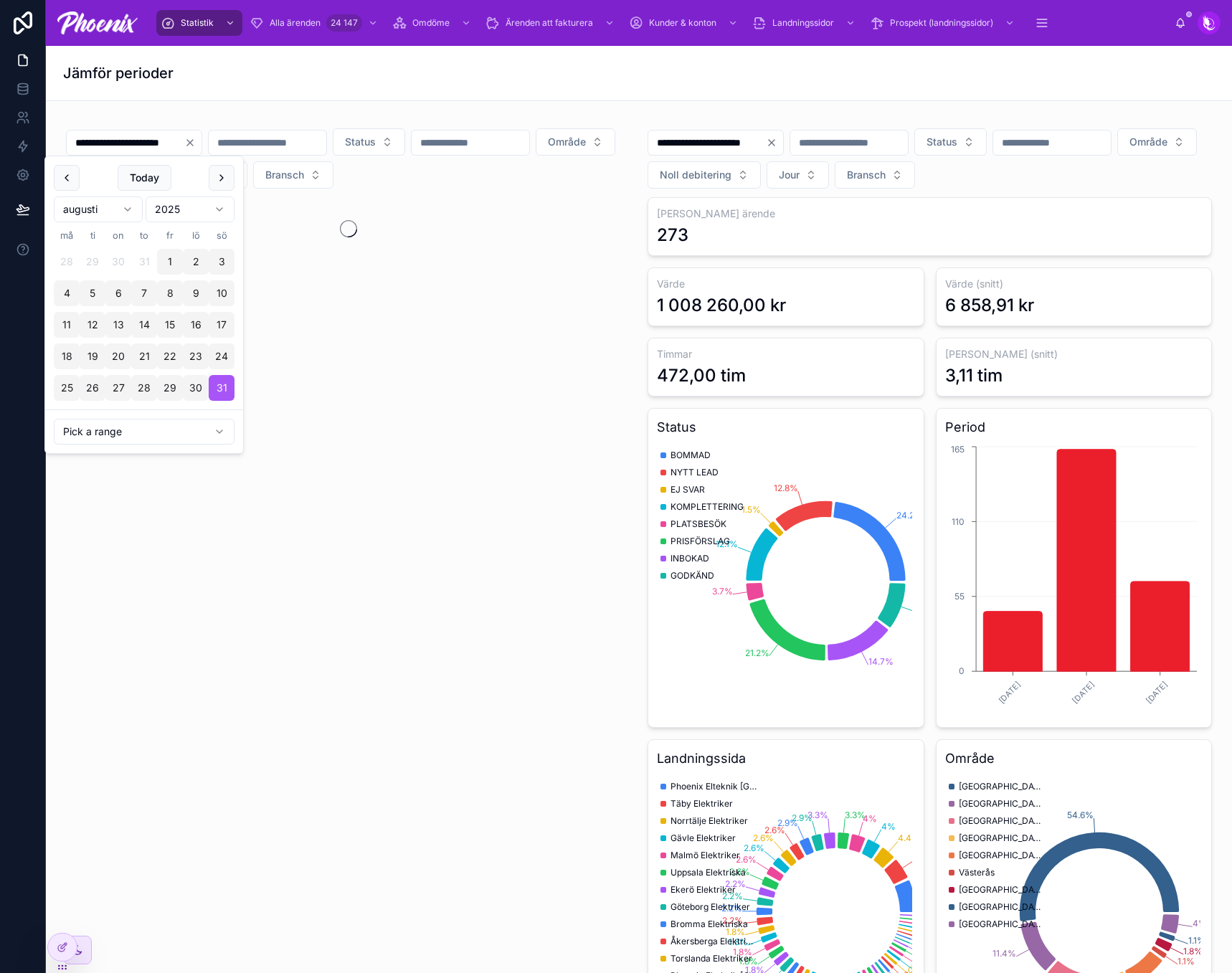
click at [162, 140] on input "**********" at bounding box center [125, 142] width 118 height 20
type input "**********"
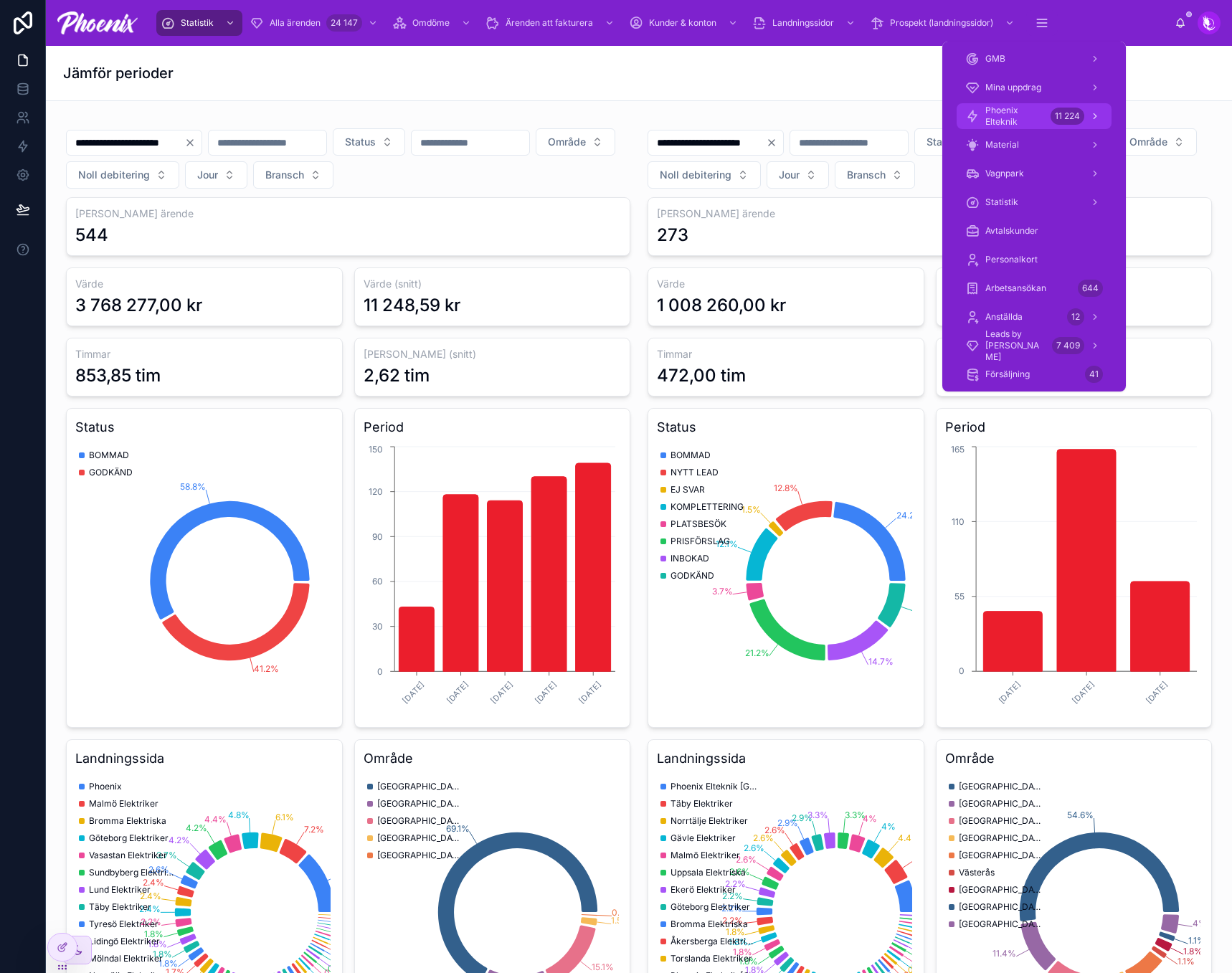
click at [1065, 118] on div "11 224" at bounding box center [1067, 117] width 33 height 17
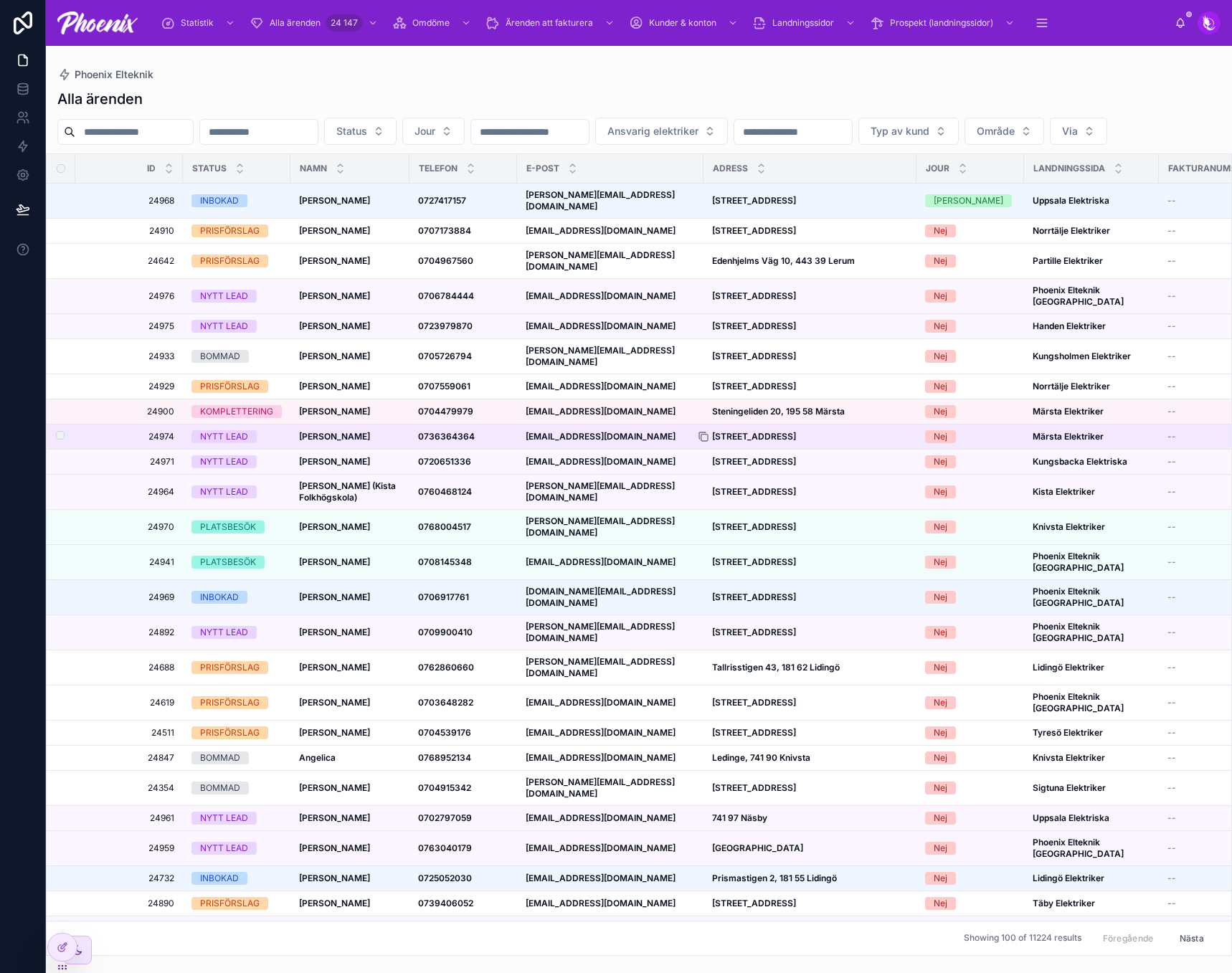
click at [702, 435] on icon at bounding box center [704, 438] width 7 height 7
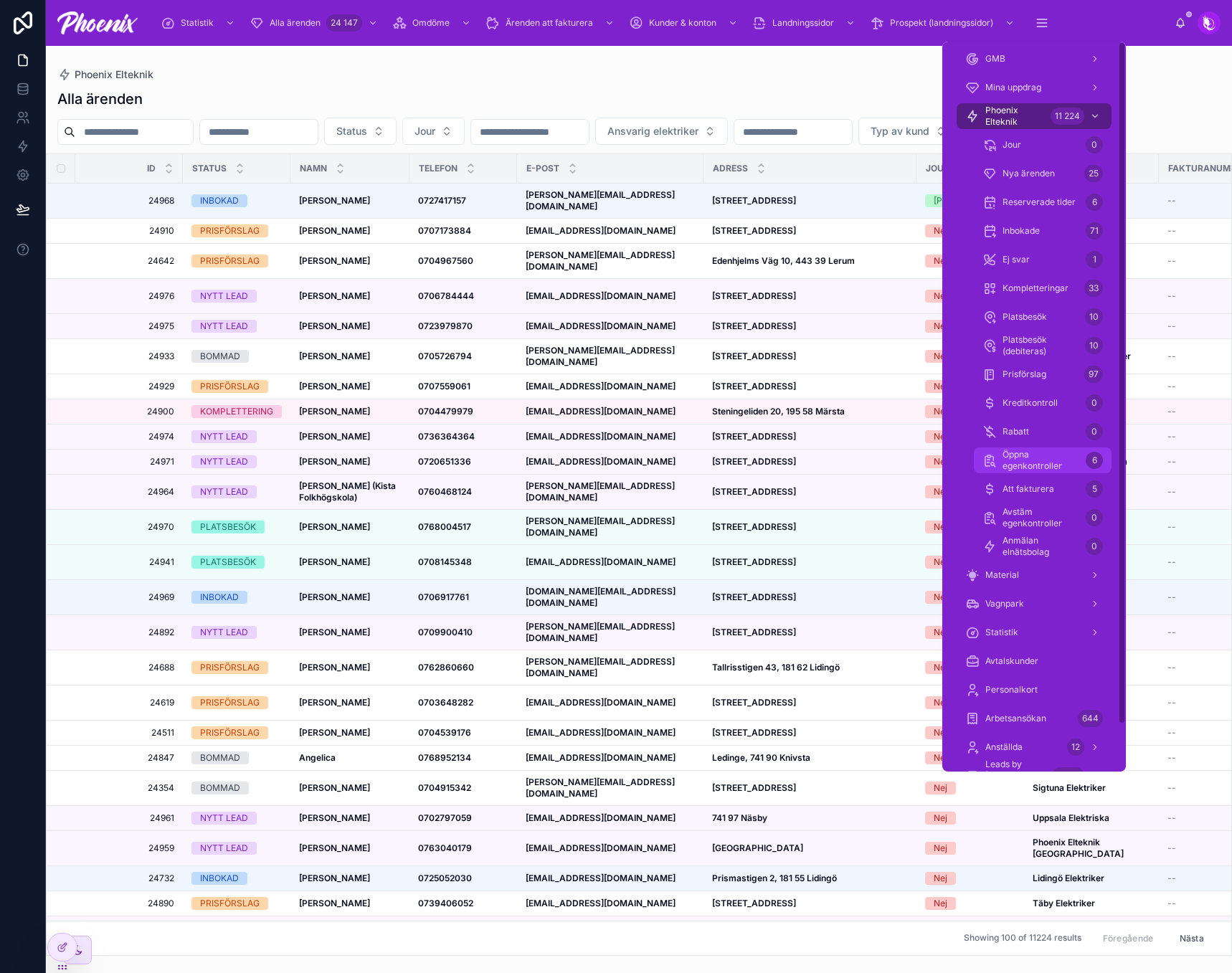
click at [1039, 457] on span "Öppna egenkontroller" at bounding box center [1041, 461] width 77 height 23
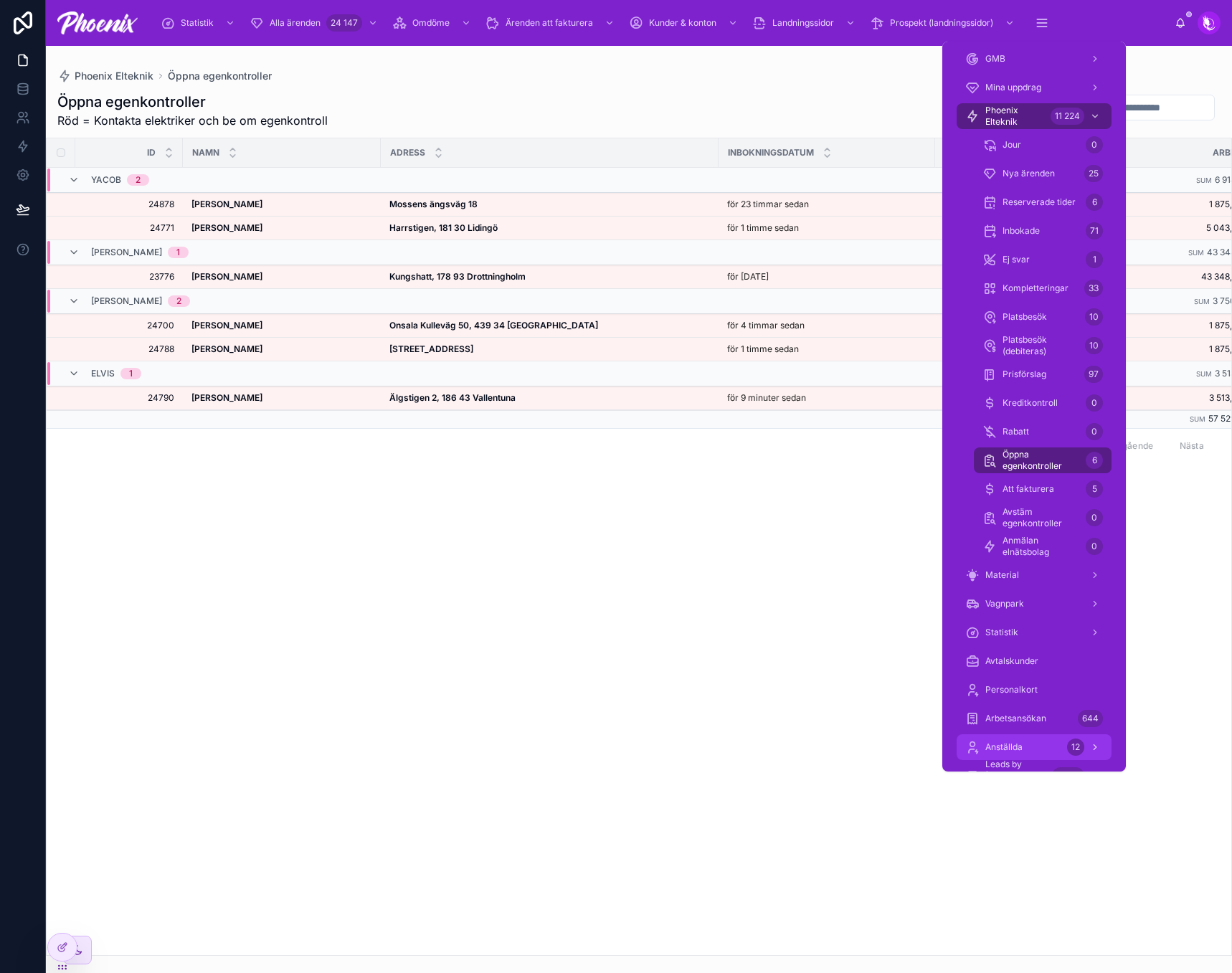
click at [1016, 751] on span "Anställda" at bounding box center [1004, 747] width 37 height 11
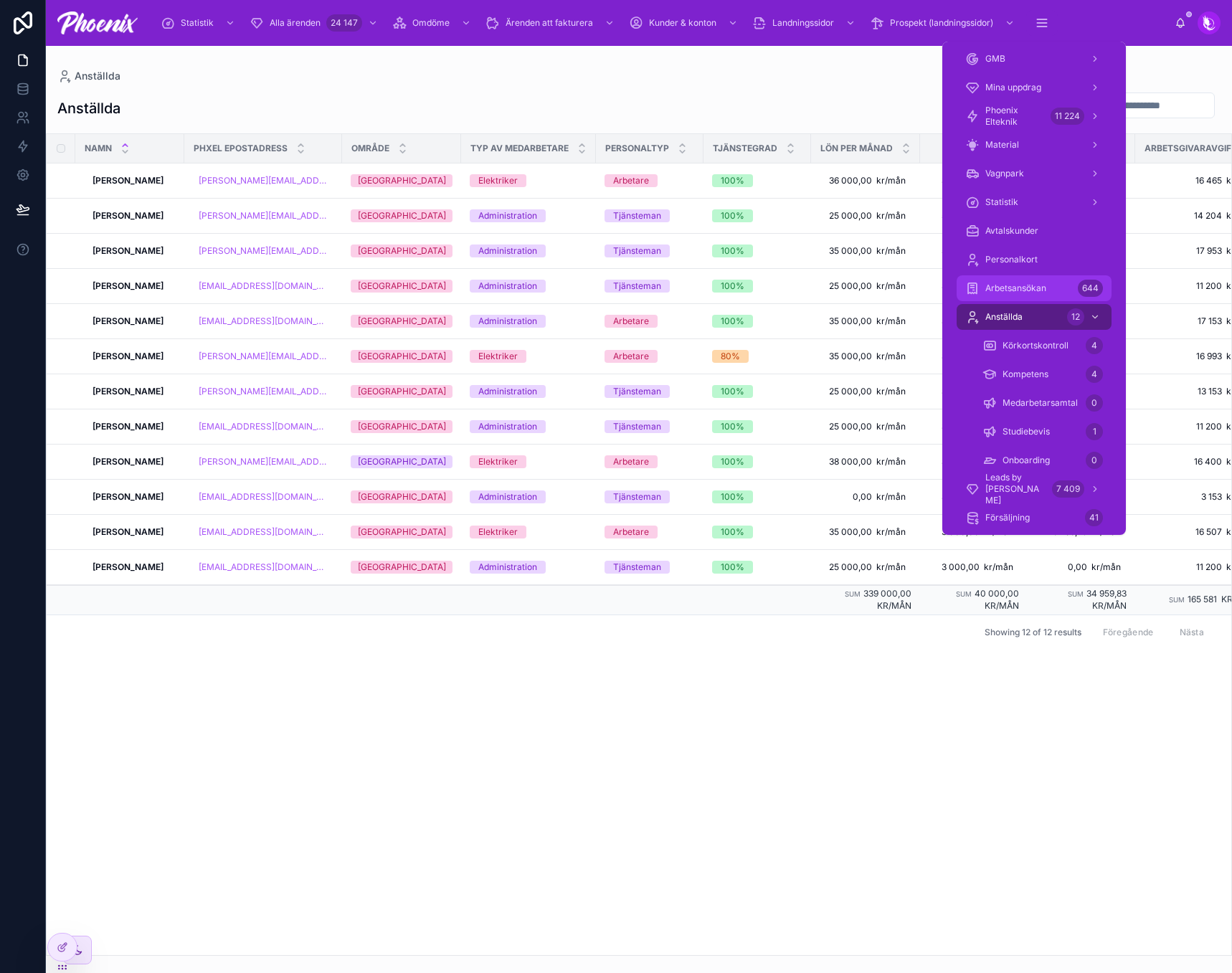
click at [1050, 286] on div "Arbetsansökan 644" at bounding box center [1034, 289] width 138 height 23
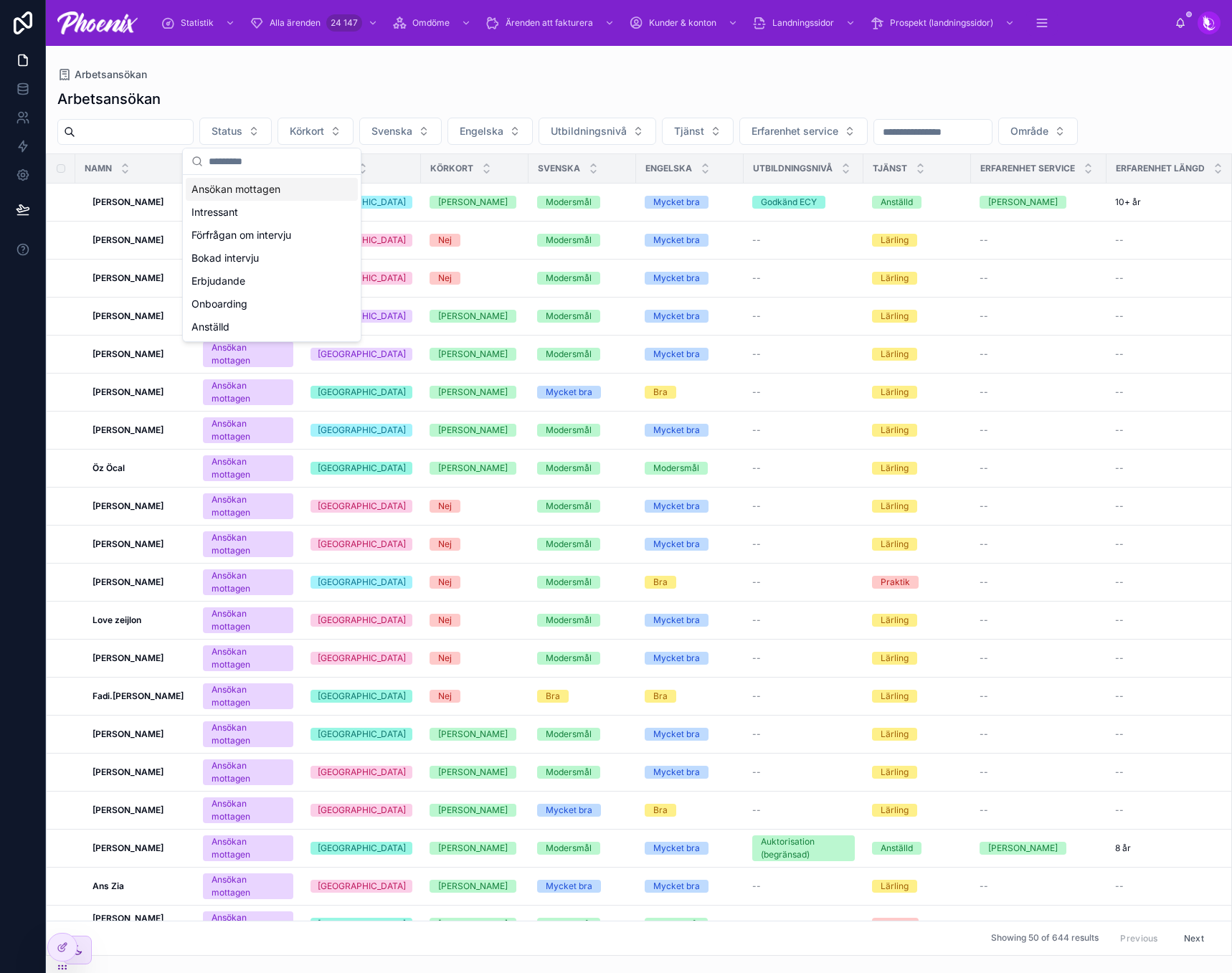
click at [243, 133] on span "Status" at bounding box center [227, 131] width 31 height 14
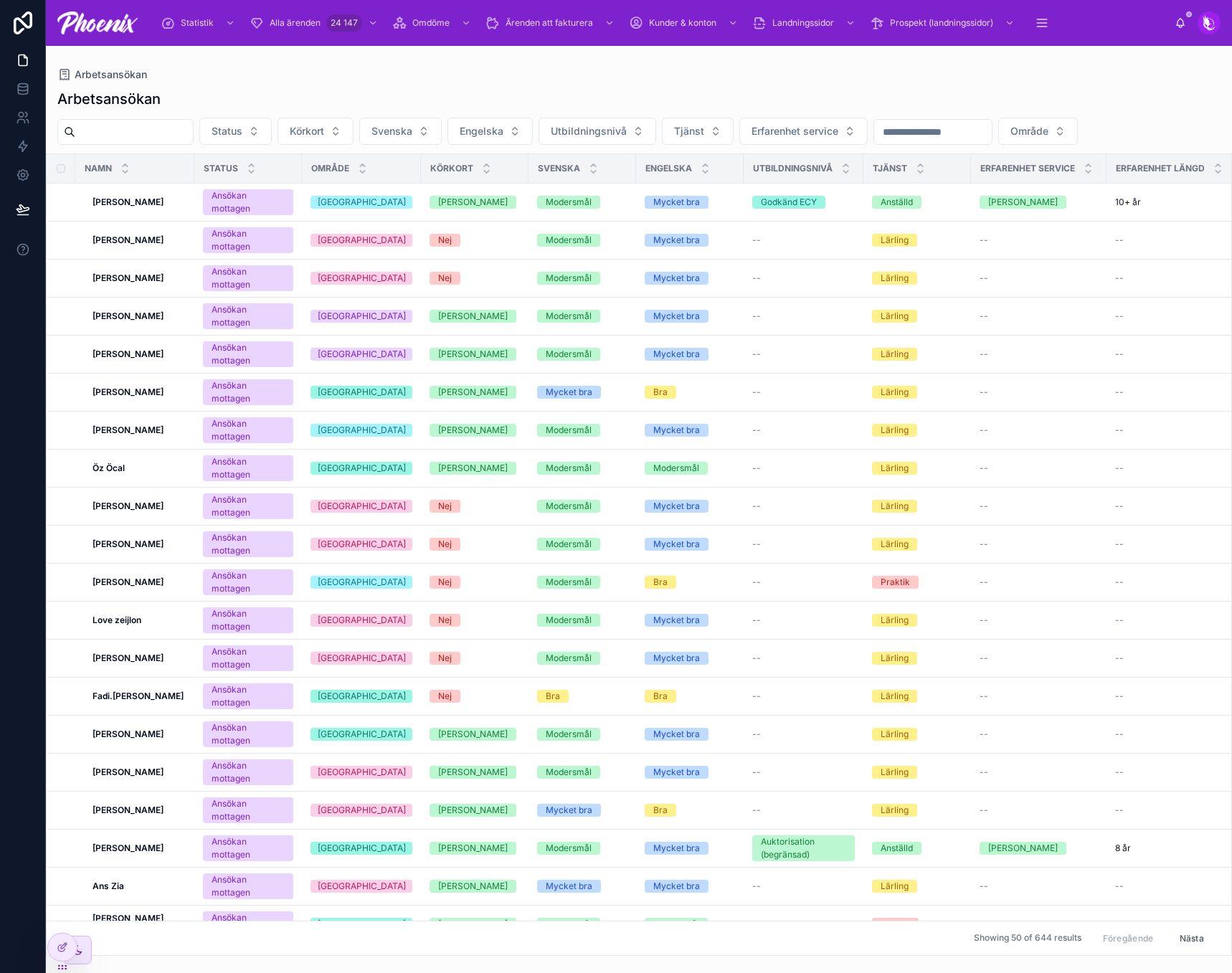
click at [243, 133] on span "Status" at bounding box center [227, 131] width 31 height 14
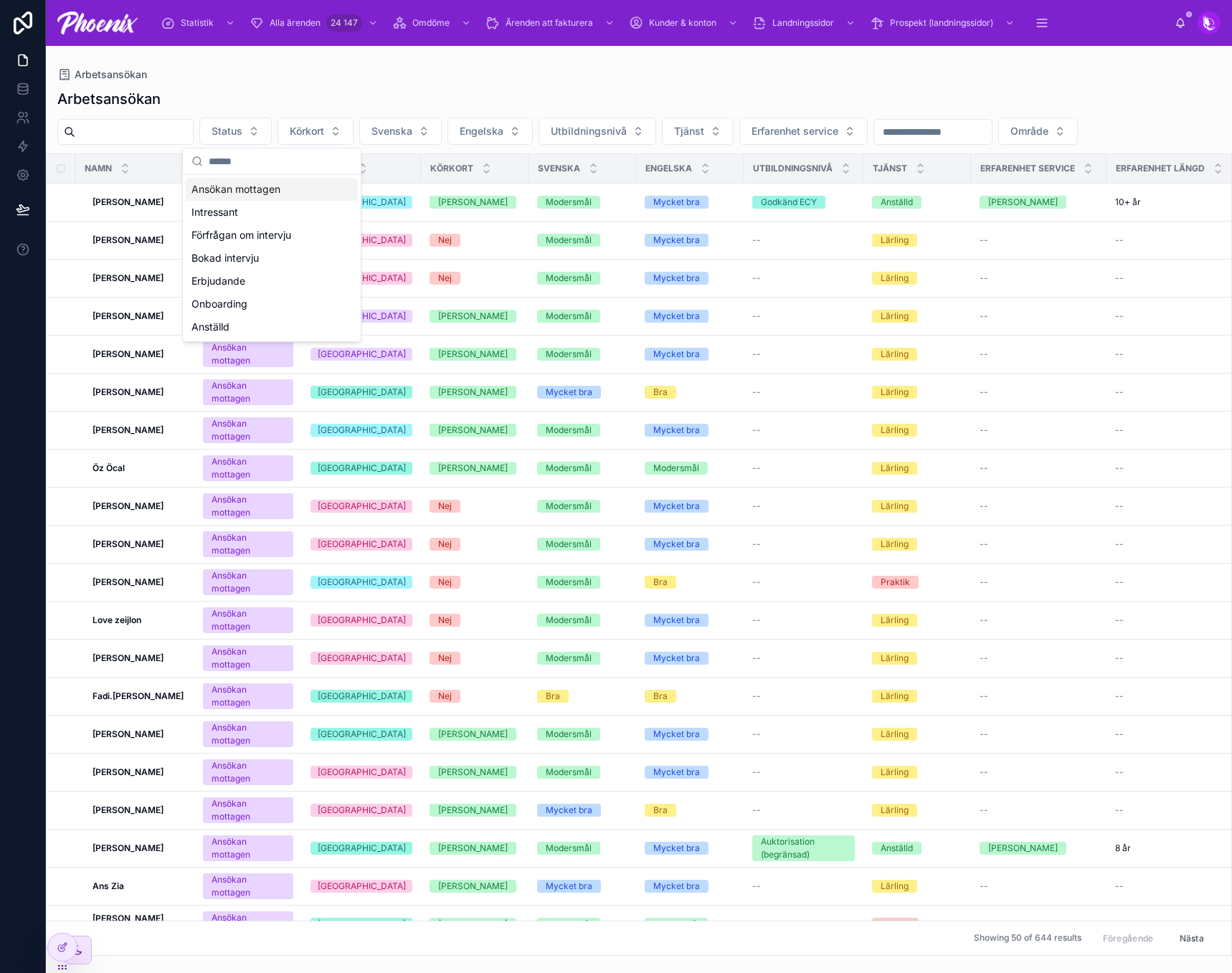
click at [277, 187] on div "Ansökan mottagen" at bounding box center [271, 189] width 172 height 23
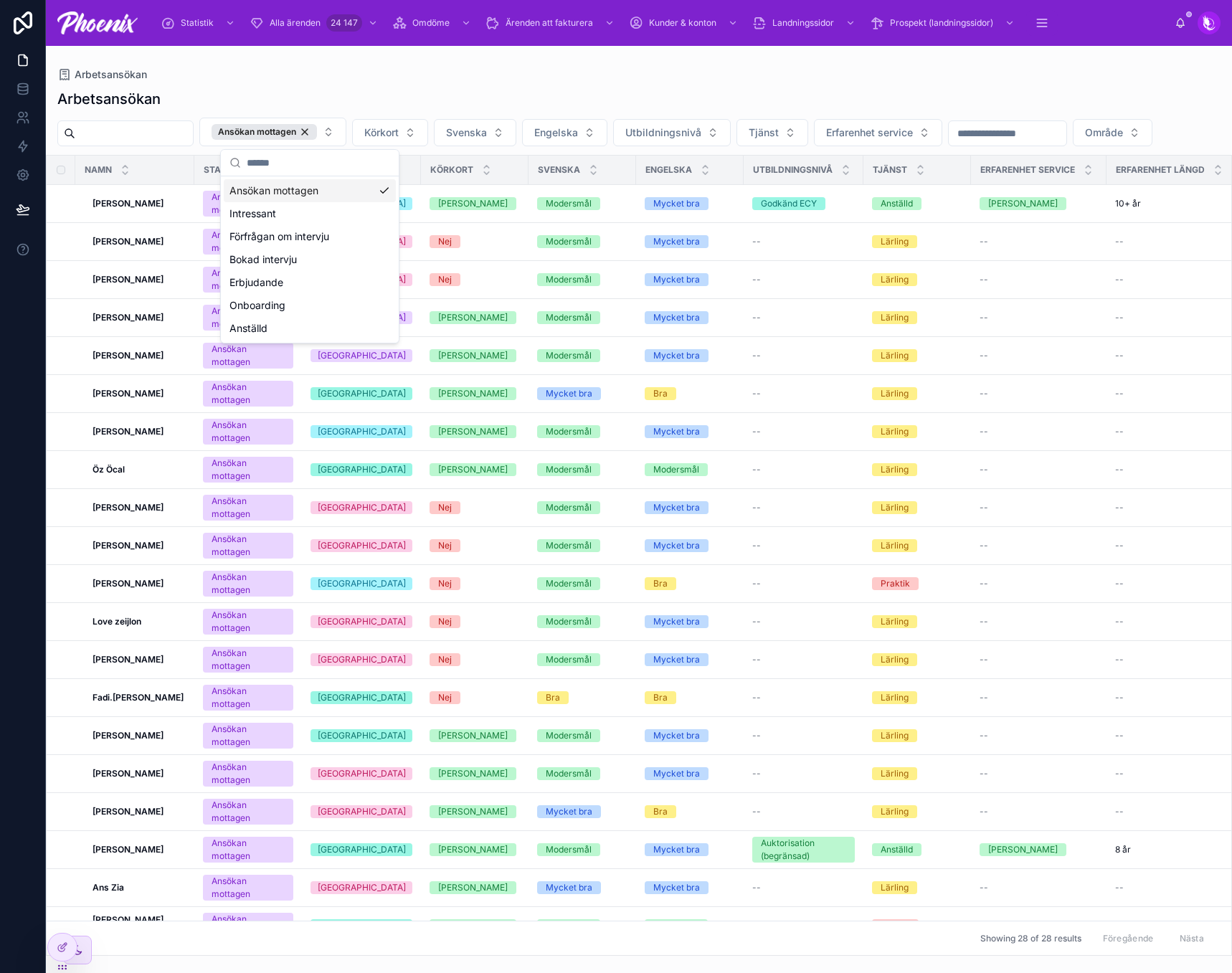
click at [401, 82] on div "Arbetsansökan Ansökan mottagen Körkort Svenska Engelska Utbildningsnivå Tjänst …" at bounding box center [638, 518] width 1186 height 876
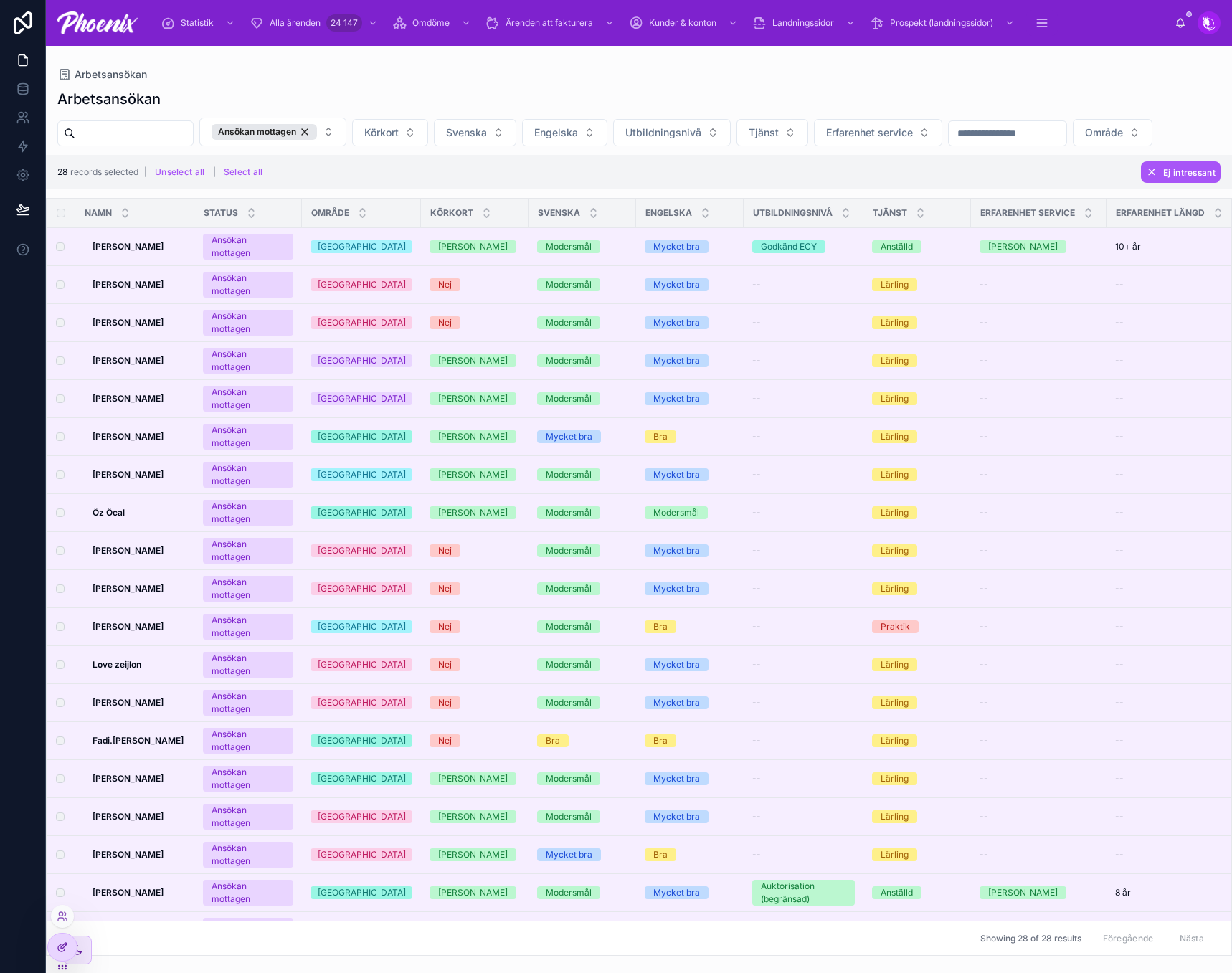
click at [64, 944] on icon at bounding box center [62, 947] width 11 height 11
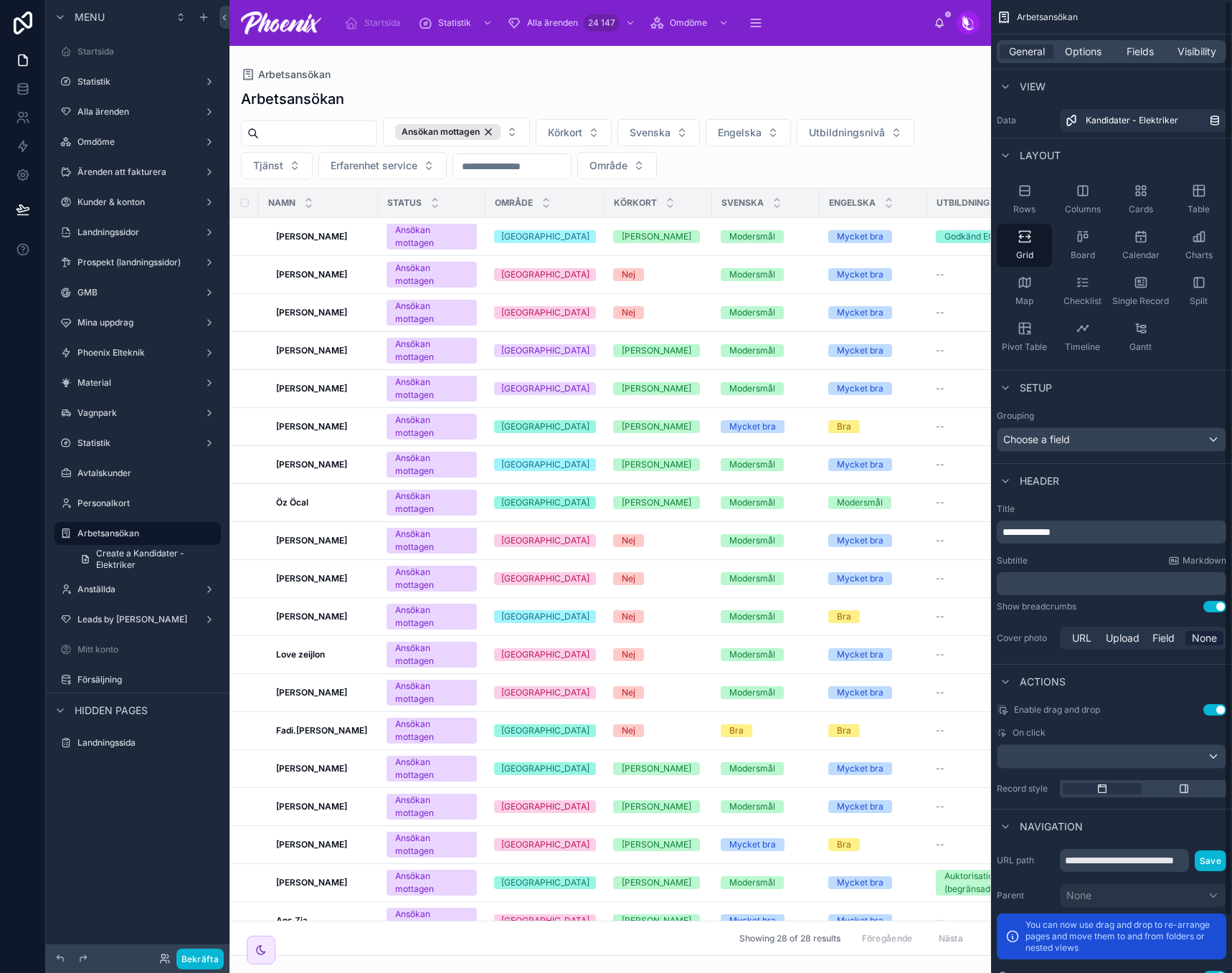
click at [1150, 60] on div "General Options Fields Visibility" at bounding box center [1112, 52] width 229 height 23
click at [1149, 48] on span "Fields" at bounding box center [1140, 52] width 28 height 14
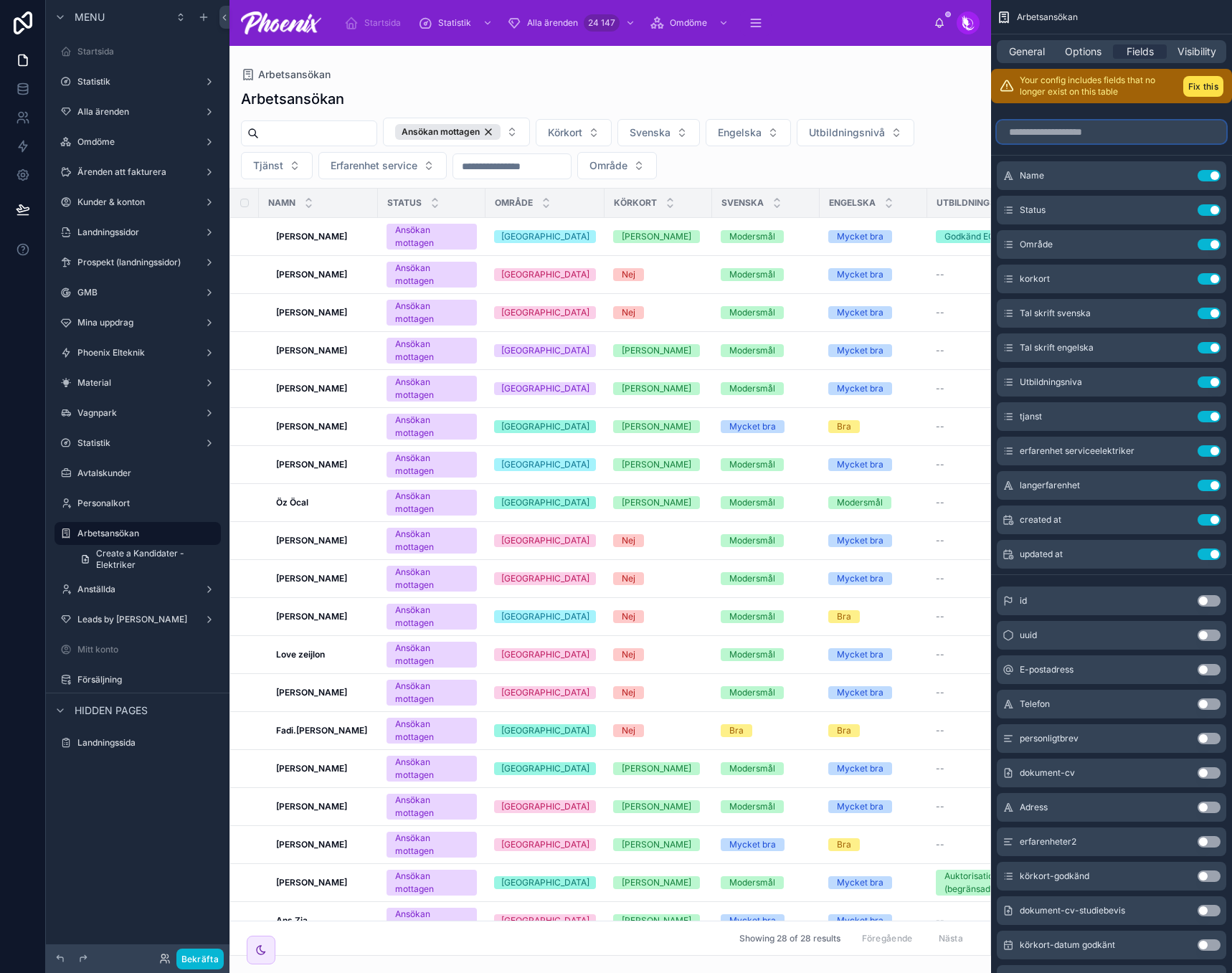
click at [1093, 132] on input "scrollable content" at bounding box center [1112, 132] width 229 height 23
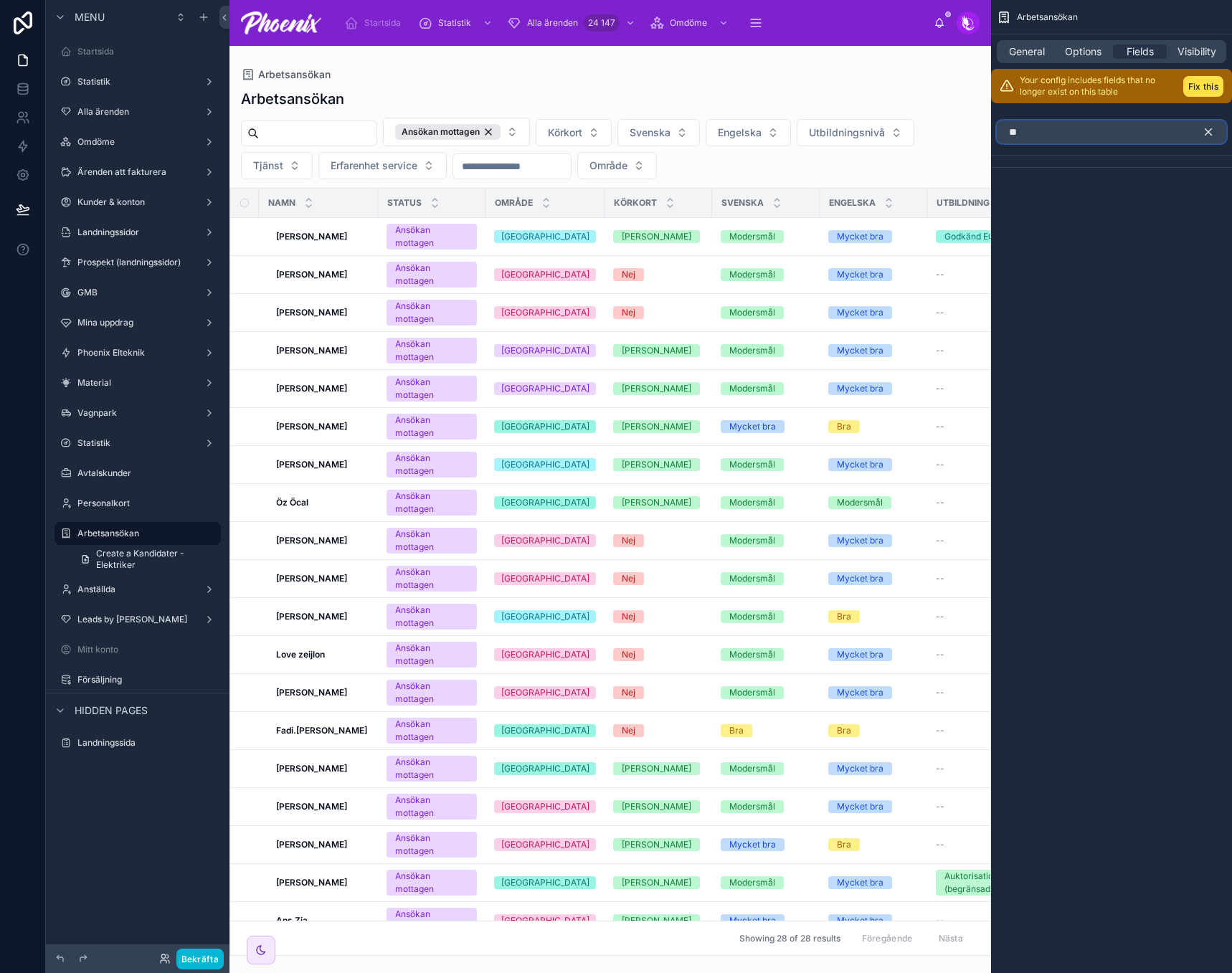
type input "*"
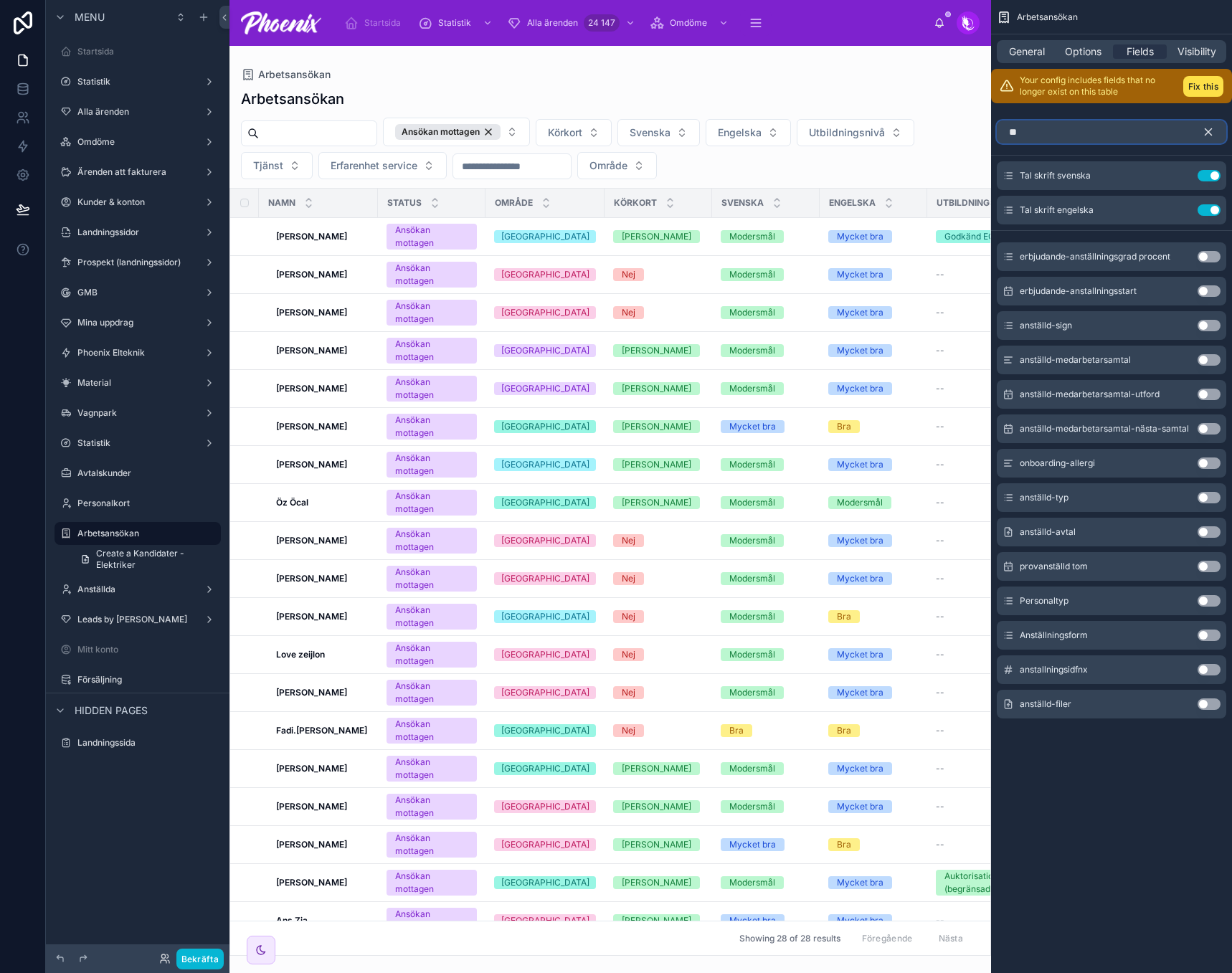
click at [1052, 134] on input "**" at bounding box center [1112, 132] width 229 height 23
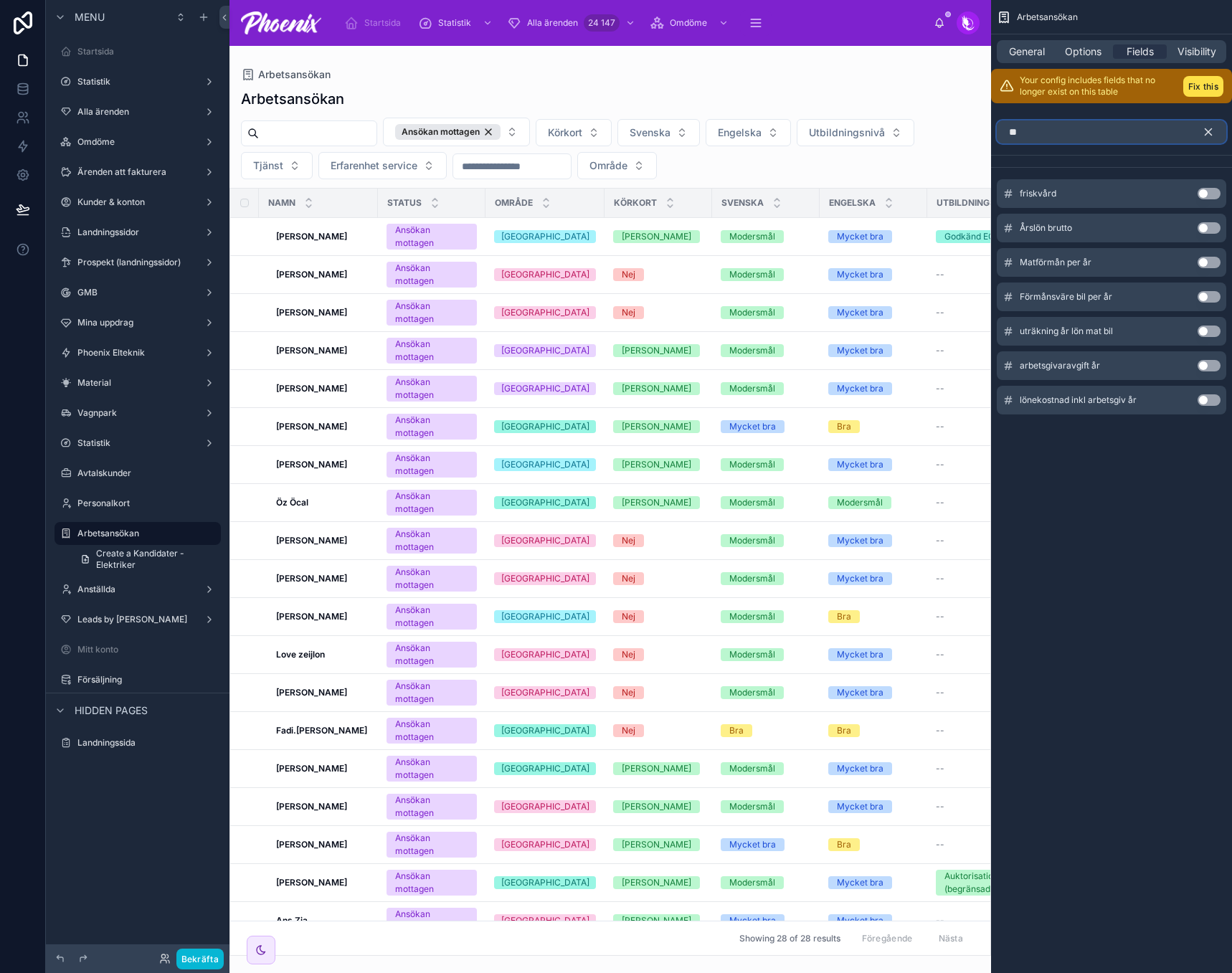
type input "*"
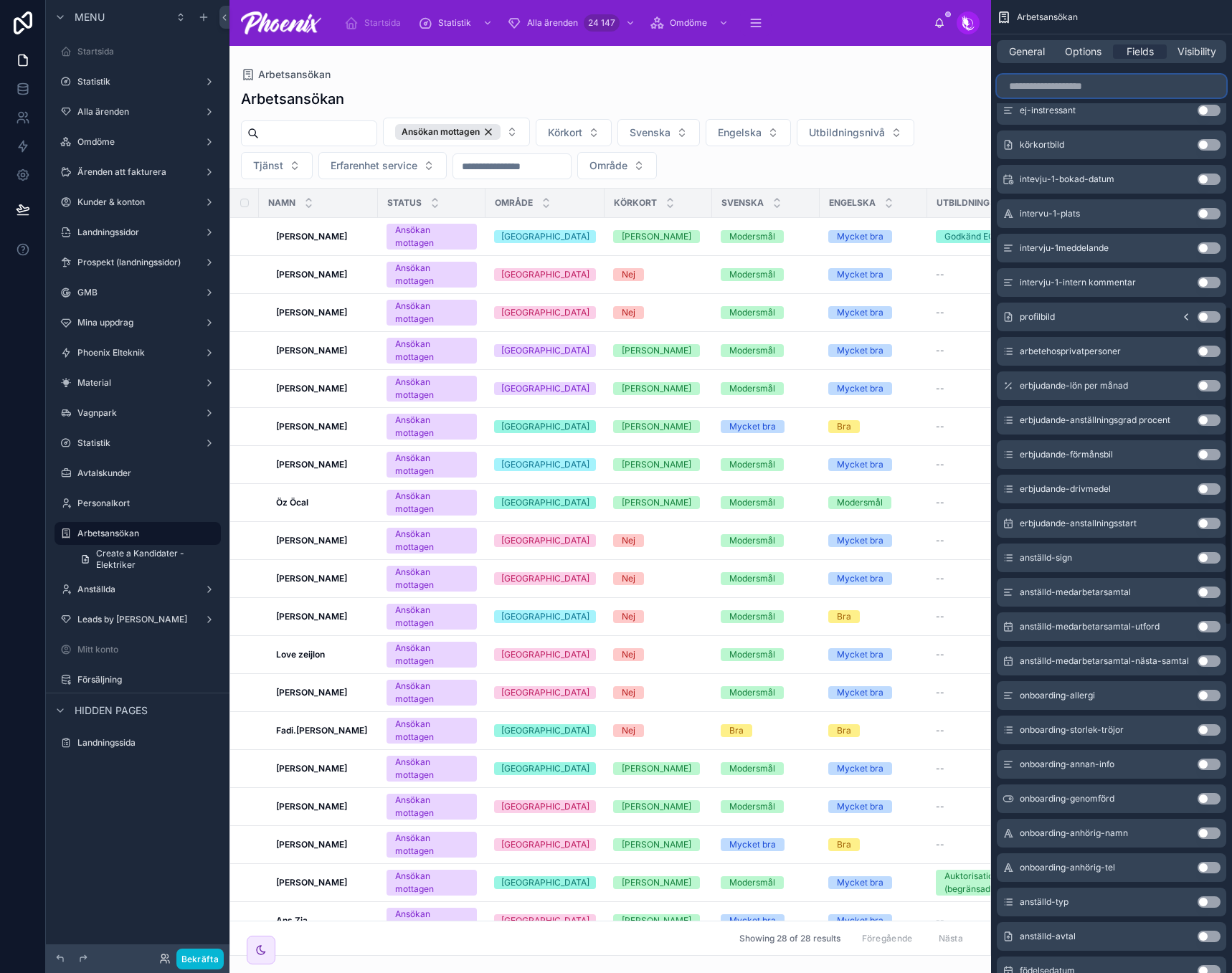
scroll to position [860, 0]
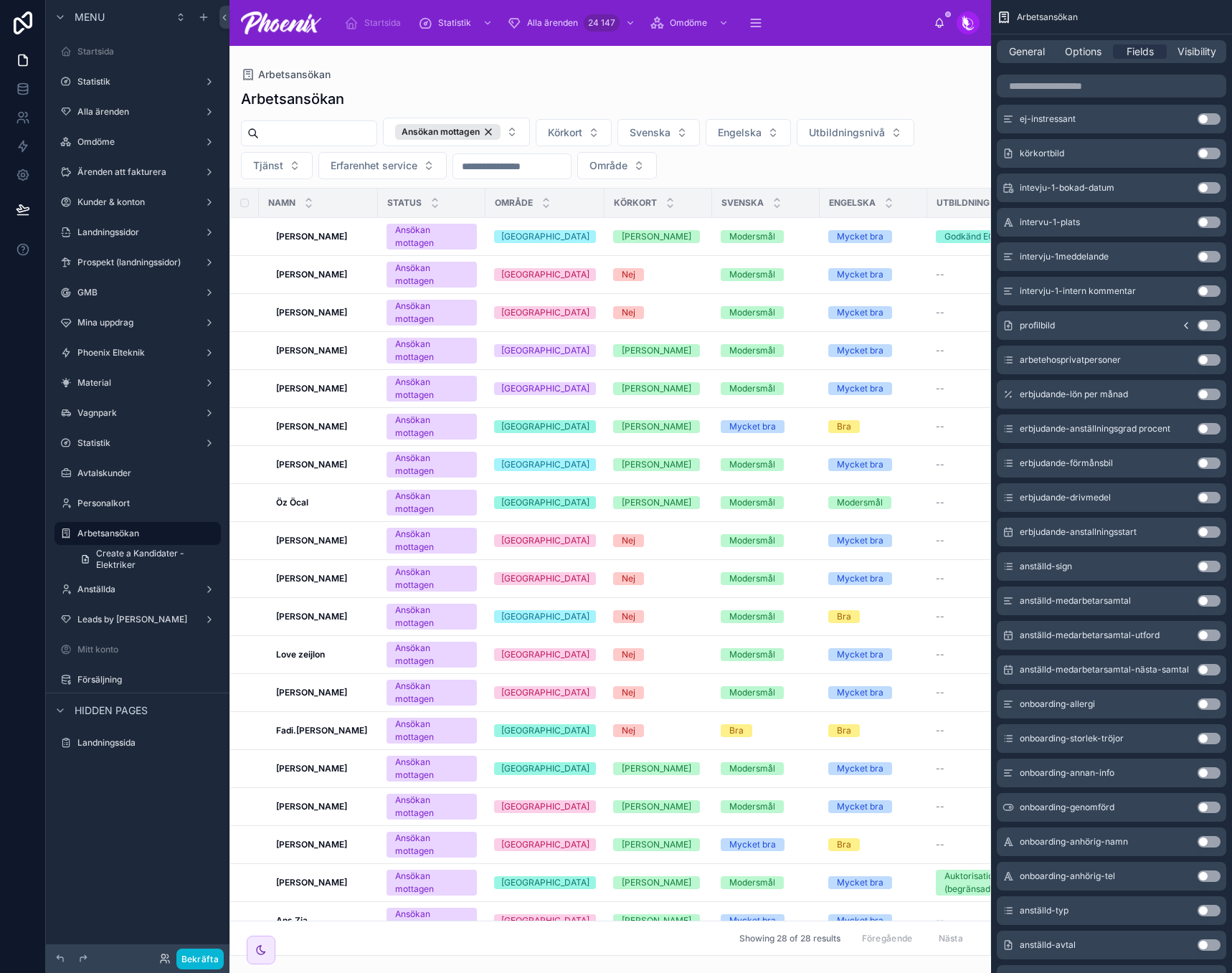
click at [303, 235] on div at bounding box center [610, 509] width 762 height 927
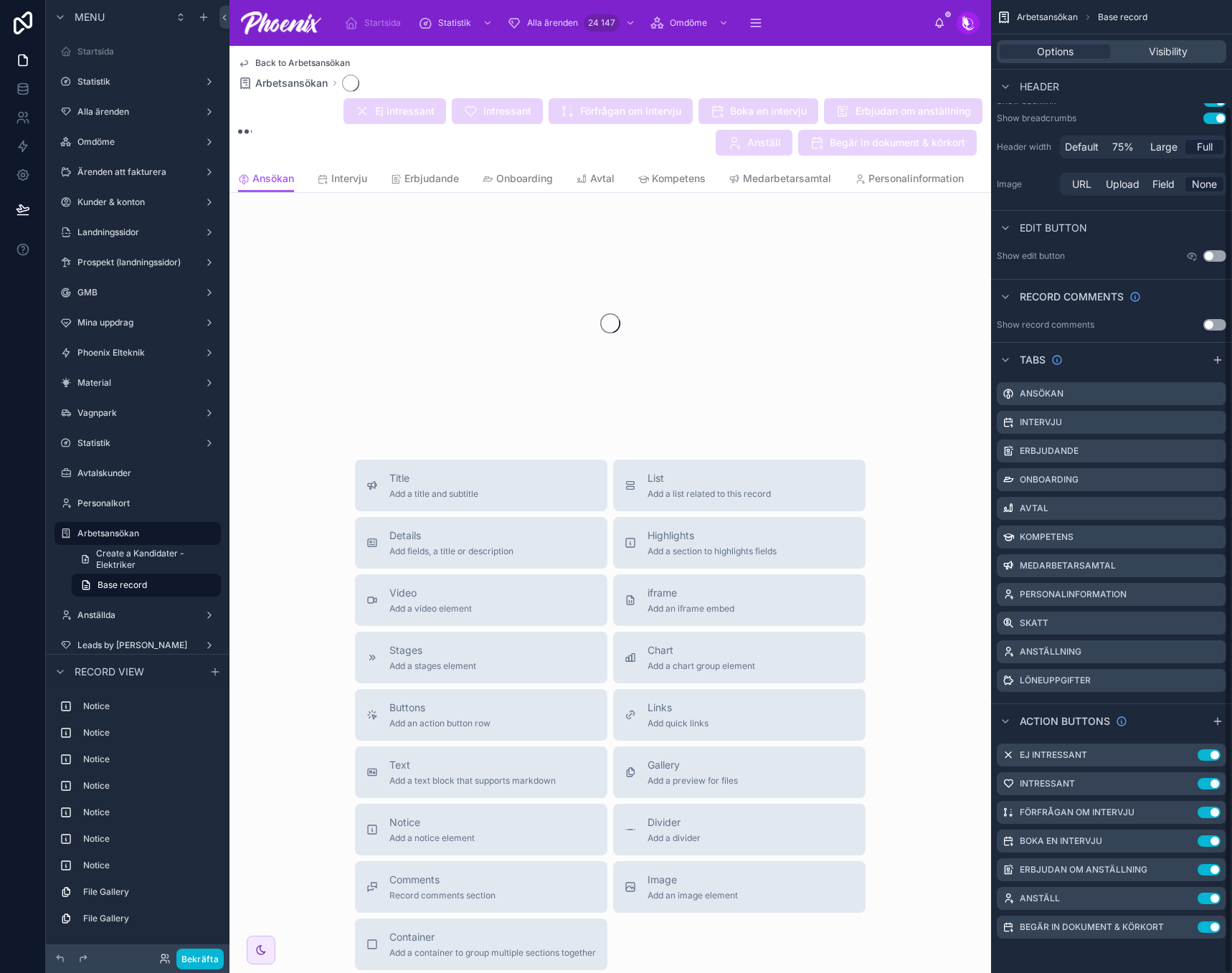
scroll to position [119, 0]
click at [303, 234] on div at bounding box center [610, 323] width 762 height 227
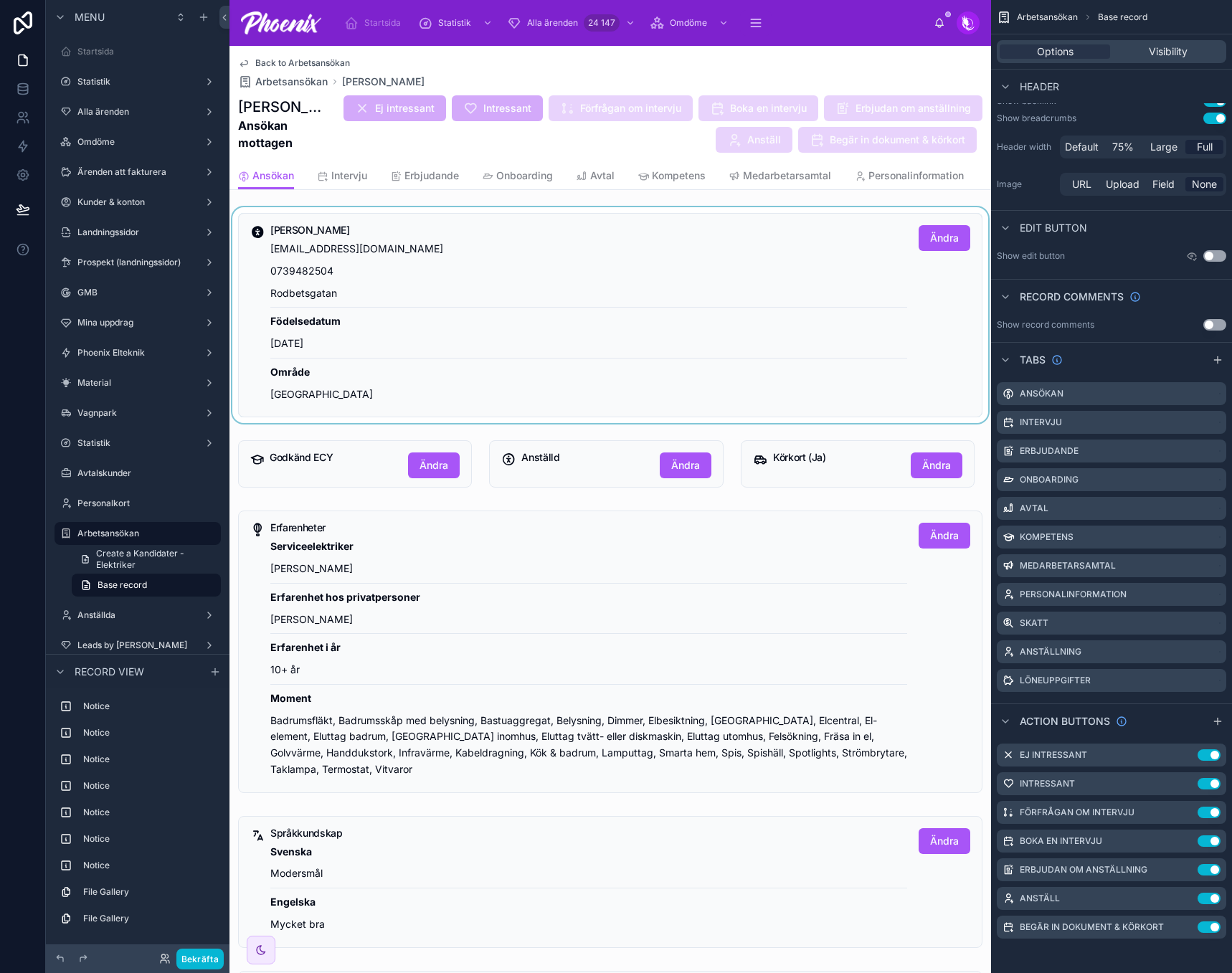
click at [530, 332] on div at bounding box center [610, 315] width 762 height 216
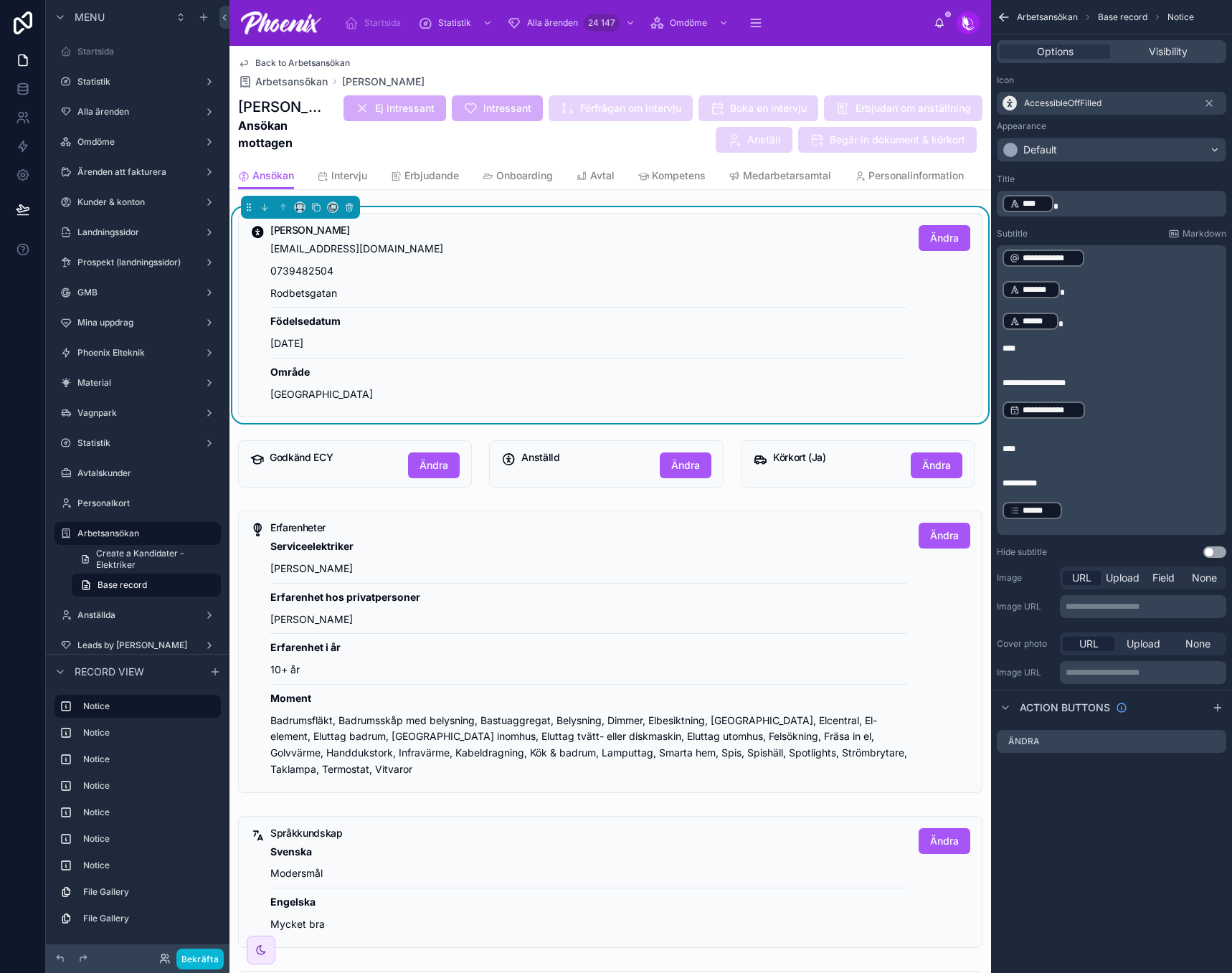
click at [626, 367] on div "Thomasdahlberg77@gmail.com 0739482504 Rodbetsgatan Födelsedatum 1977-09-06 Områ…" at bounding box center [589, 321] width 637 height 162
click at [311, 80] on span "Arbetsansökan" at bounding box center [292, 81] width 73 height 14
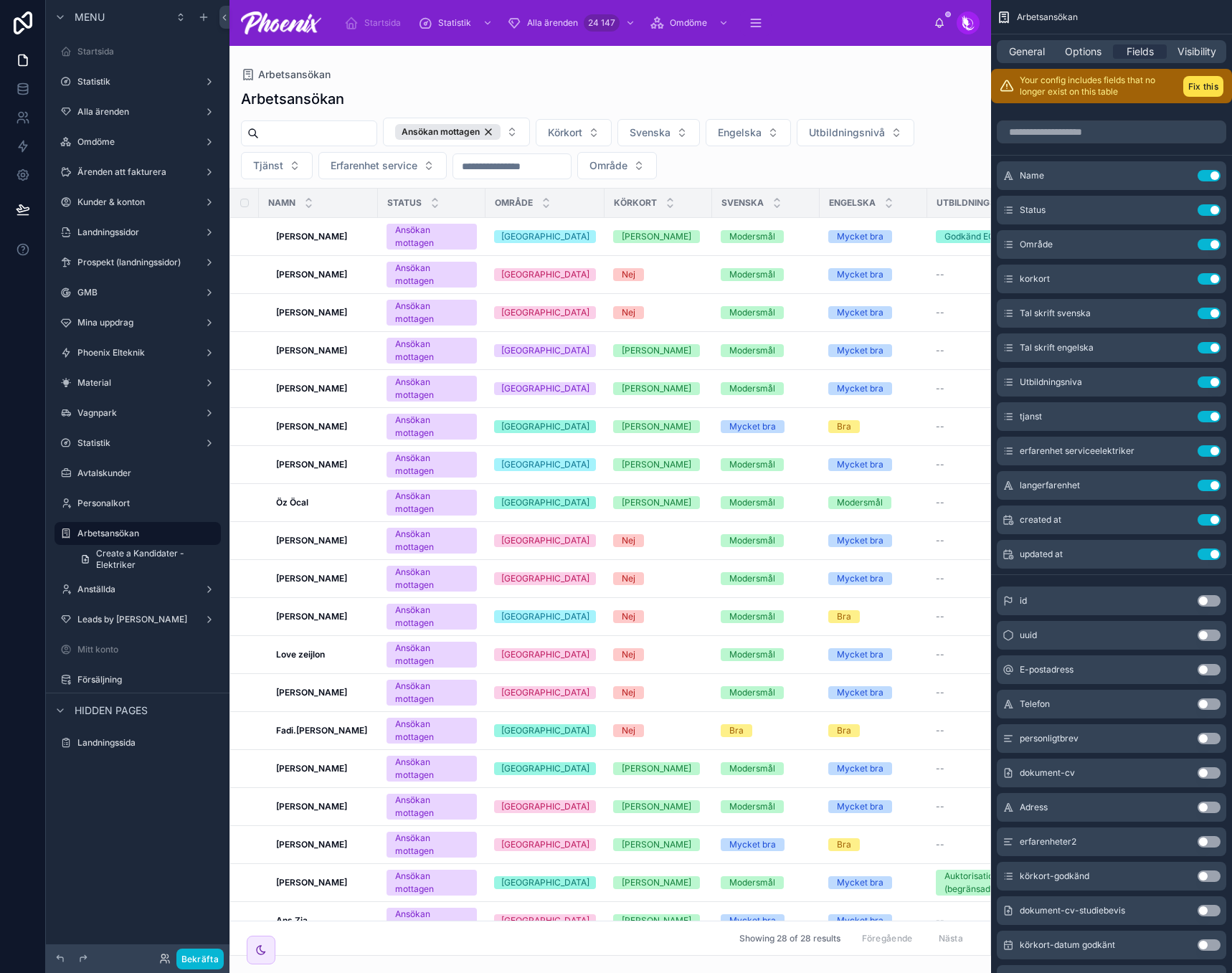
click at [519, 76] on div "Arbetsansökan" at bounding box center [610, 75] width 739 height 11
click at [1092, 143] on div "scrollable content" at bounding box center [1112, 132] width 241 height 34
click at [1091, 139] on input "scrollable content" at bounding box center [1112, 132] width 229 height 23
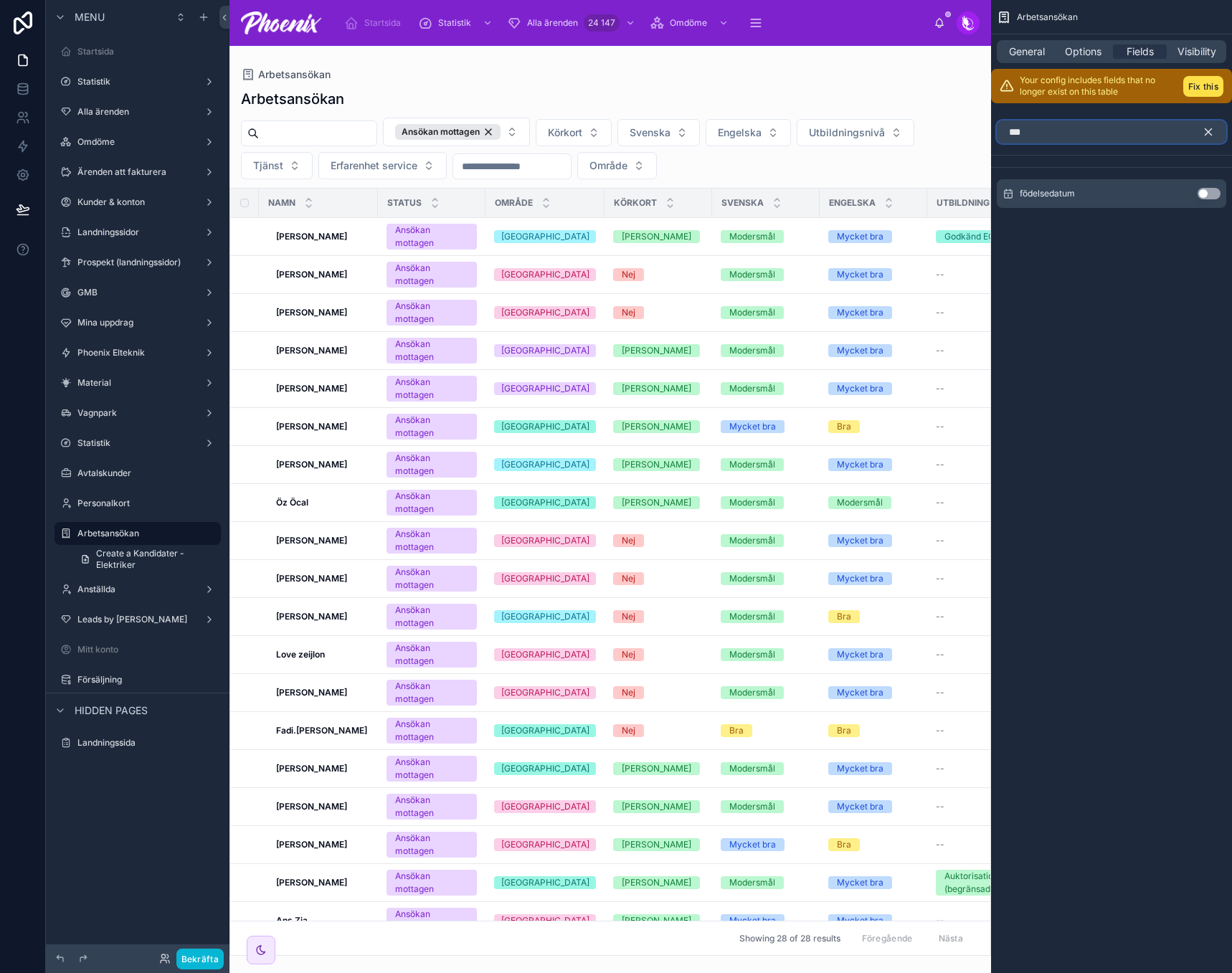
type input "***"
click at [1211, 190] on button "Use setting" at bounding box center [1209, 194] width 23 height 11
click at [1216, 134] on button "scrollable content" at bounding box center [1215, 132] width 25 height 23
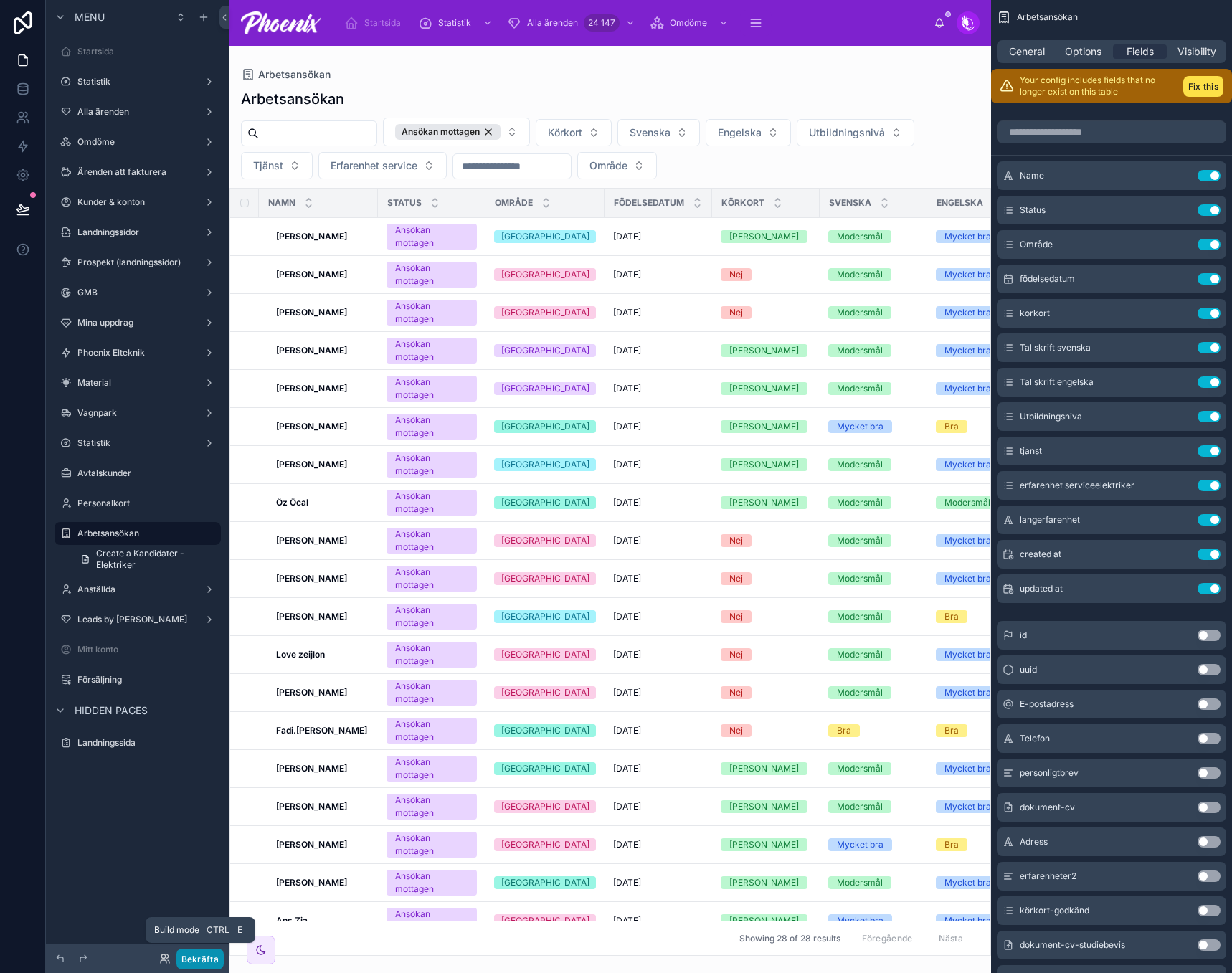
click at [209, 959] on button "Bekräfta" at bounding box center [201, 960] width 48 height 21
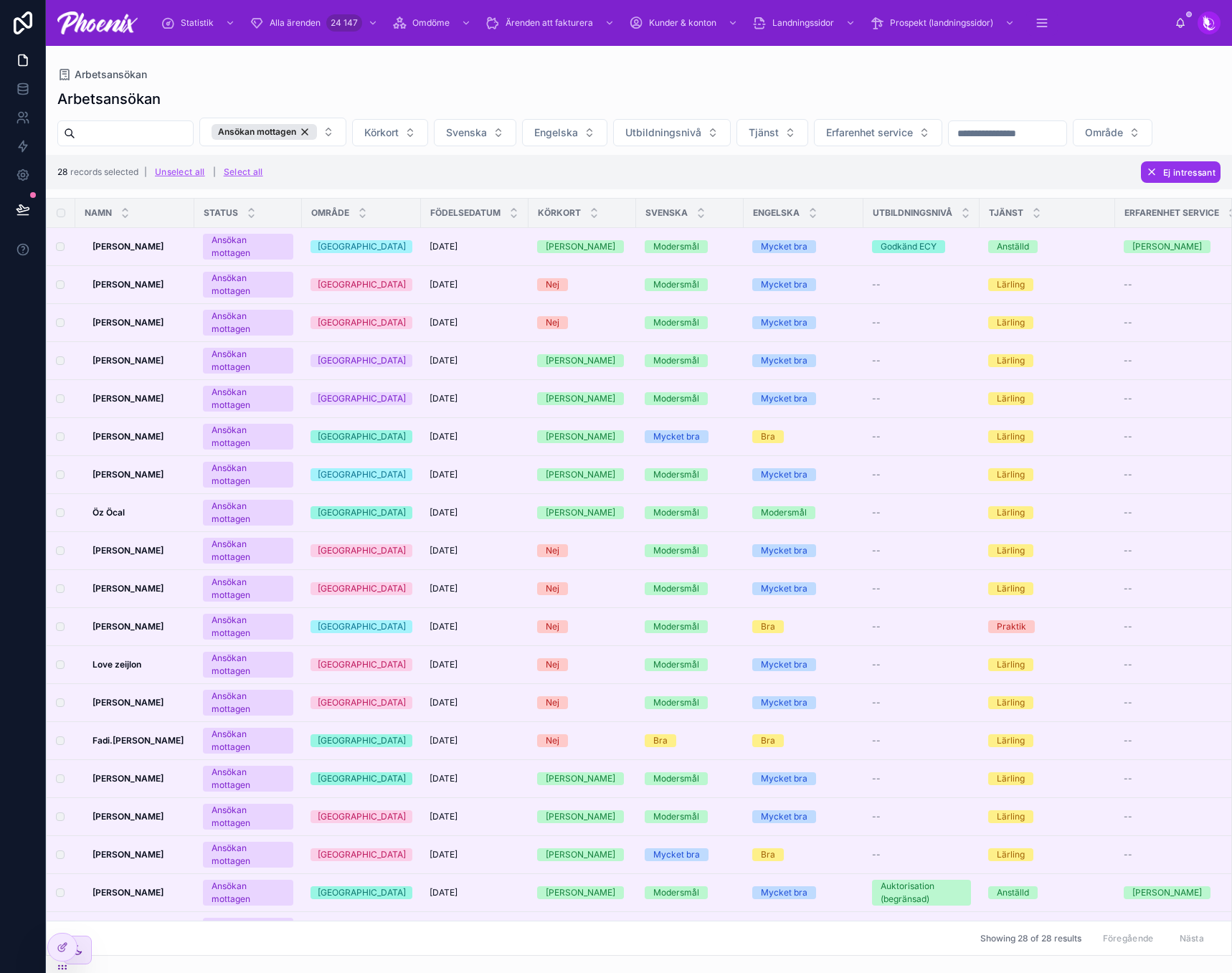
click at [1178, 178] on span "Ej intressant" at bounding box center [1189, 172] width 53 height 11
click at [1194, 183] on button at bounding box center [1197, 177] width 17 height 17
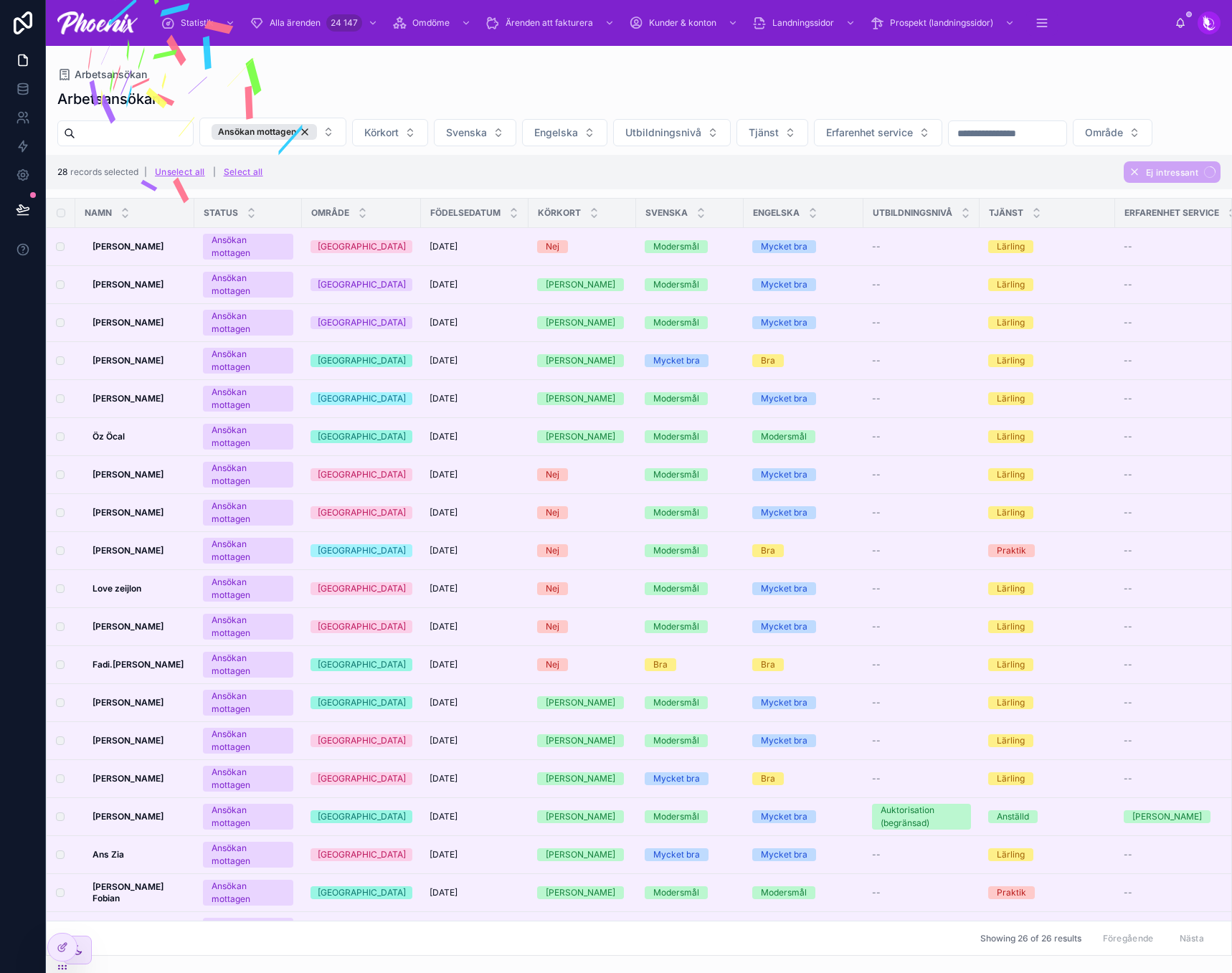
click at [806, 146] on div "Ansökan mottagen Körkort Svenska Engelska Utbildningsnivå Tjänst Erfarenhet ser…" at bounding box center [638, 132] width 1186 height 29
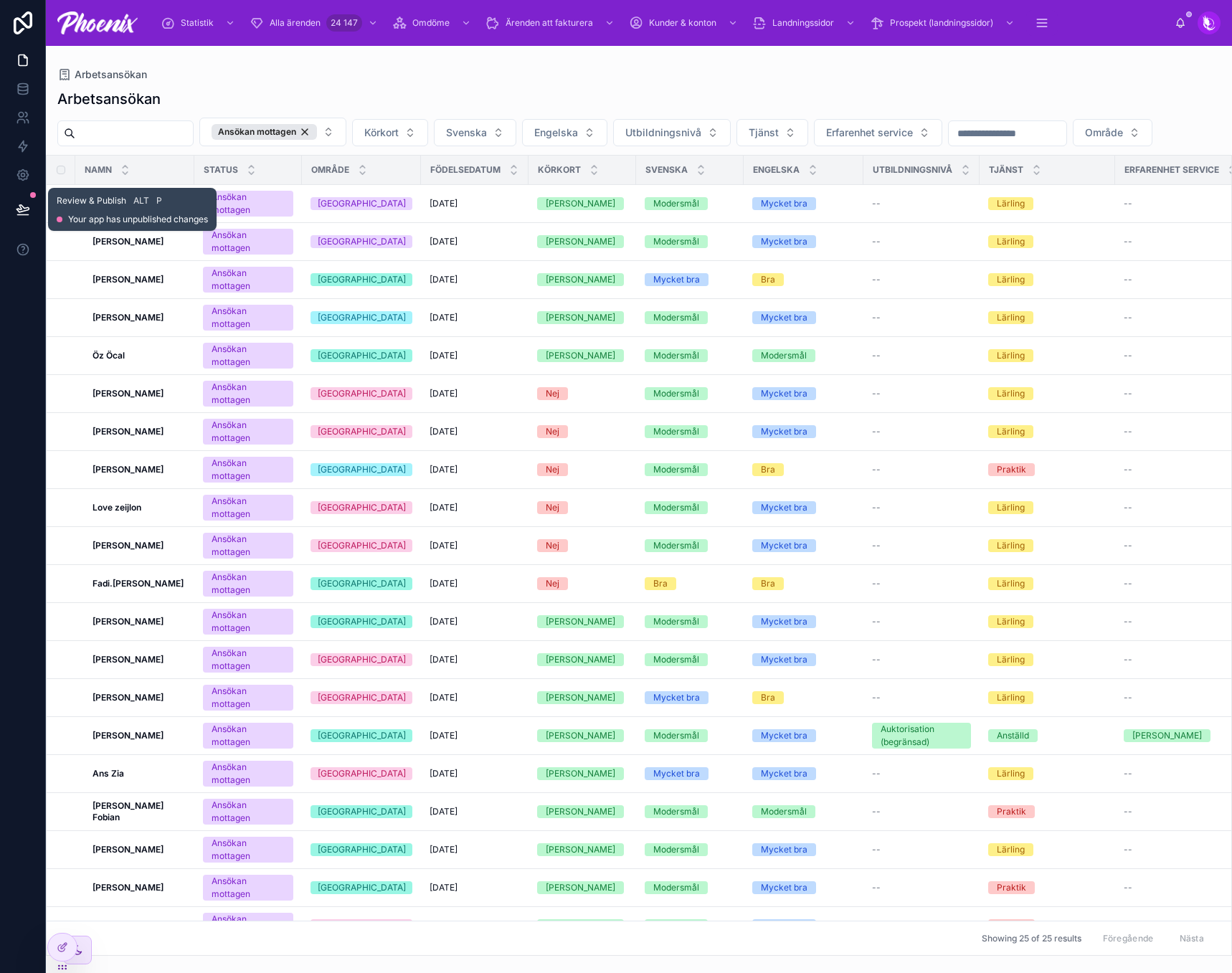
click at [22, 209] on icon at bounding box center [22, 209] width 12 height 8
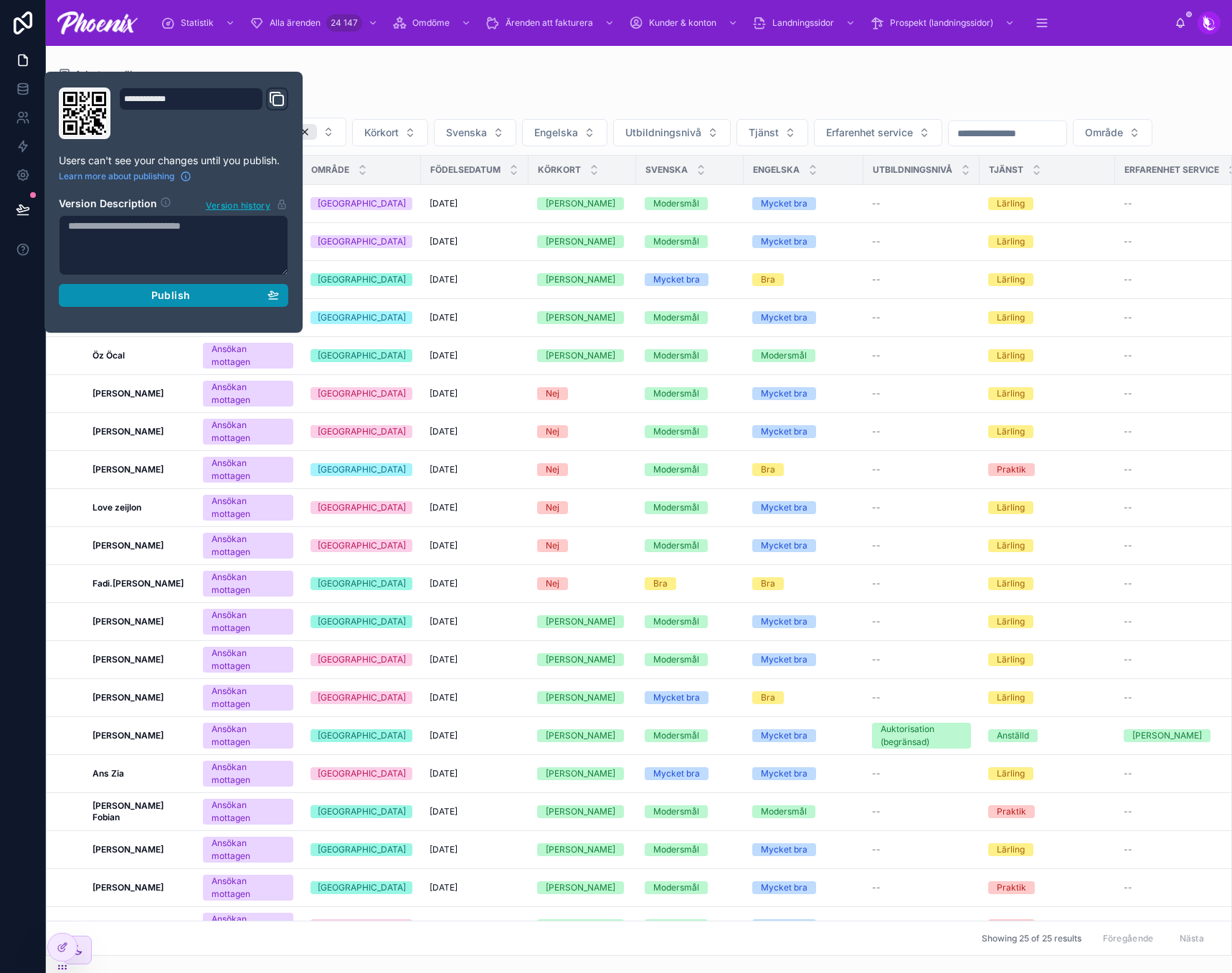
click at [180, 298] on span "Publish" at bounding box center [170, 295] width 39 height 13
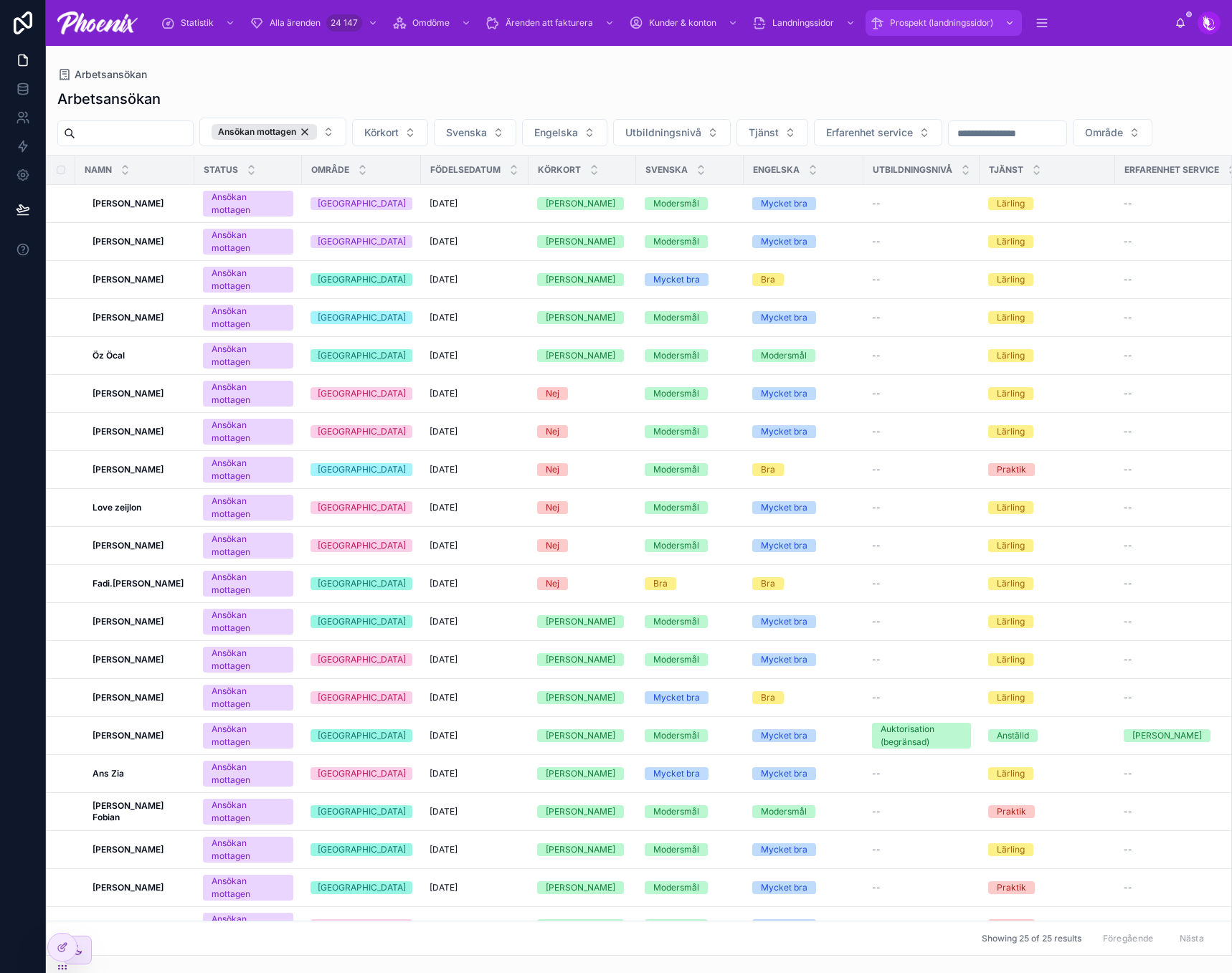
drag, startPoint x: 832, startPoint y: 59, endPoint x: 939, endPoint y: 34, distance: 109.9
click at [833, 59] on div "Arbetsansökan Arbetsansökan Ansökan mottagen Körkort Svenska Engelska Utbildnin…" at bounding box center [638, 501] width 1186 height 910
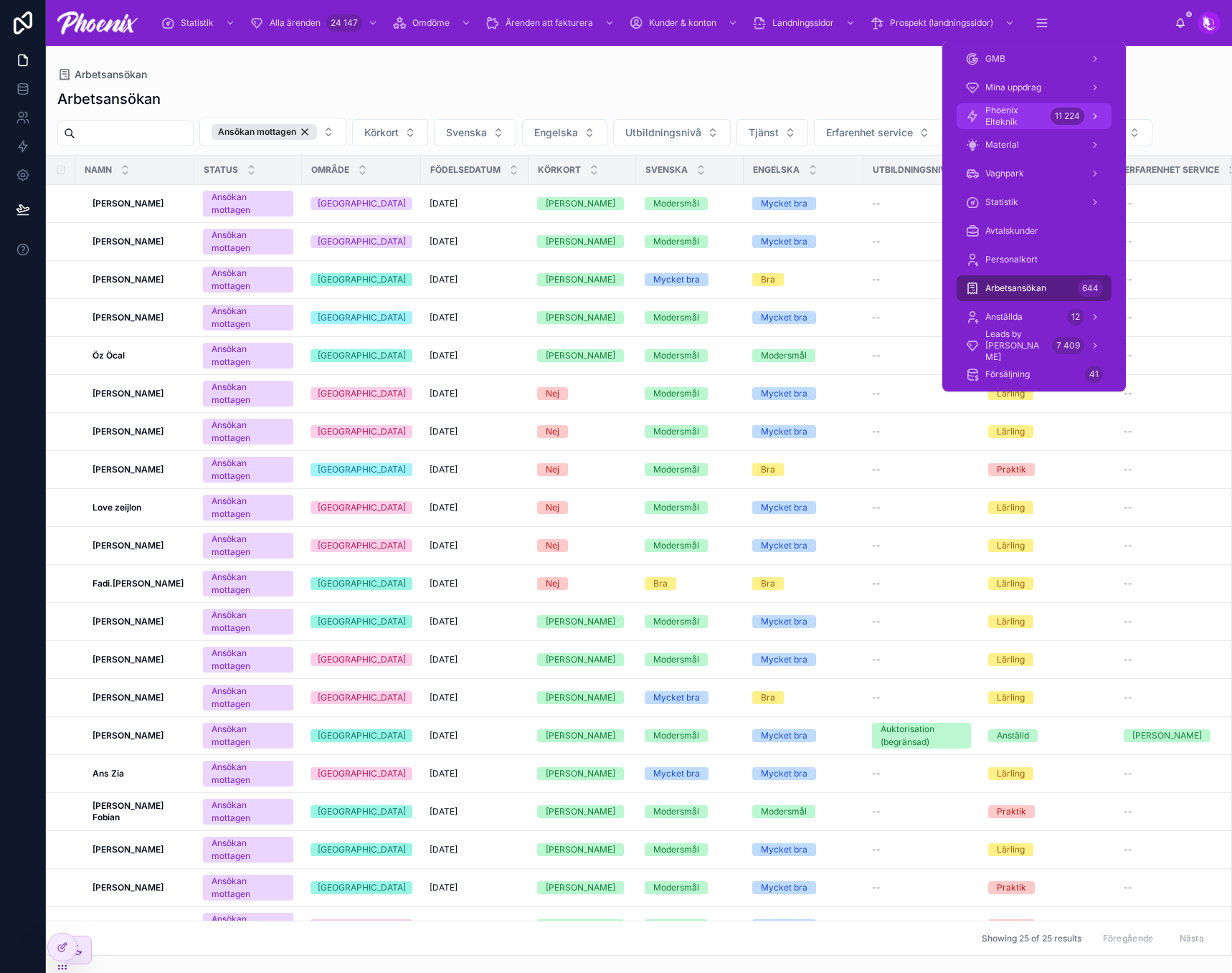
click at [989, 119] on span "Phoenix Elteknik" at bounding box center [1015, 117] width 59 height 23
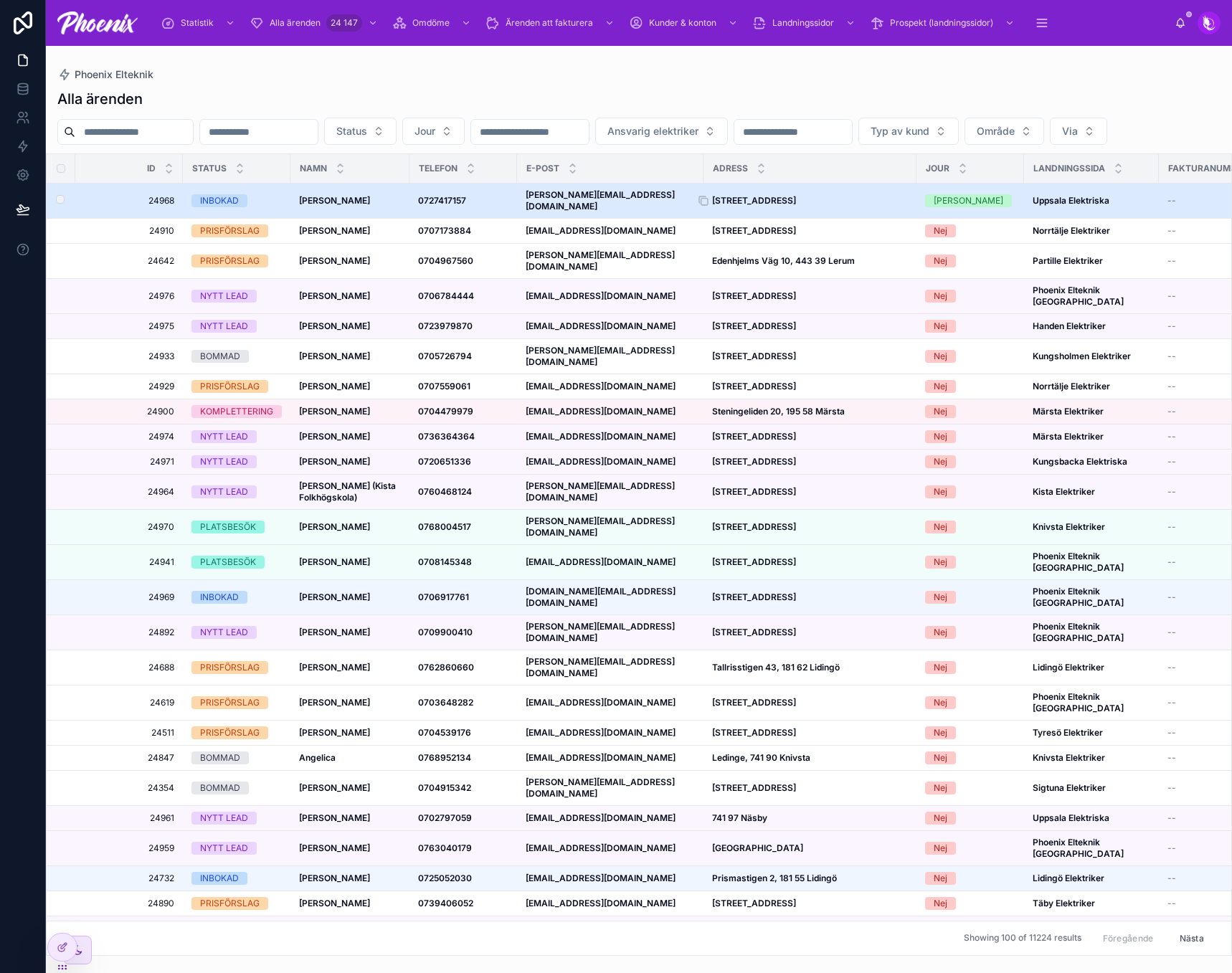
click at [796, 205] on strong "[STREET_ADDRESS]" at bounding box center [754, 200] width 84 height 11
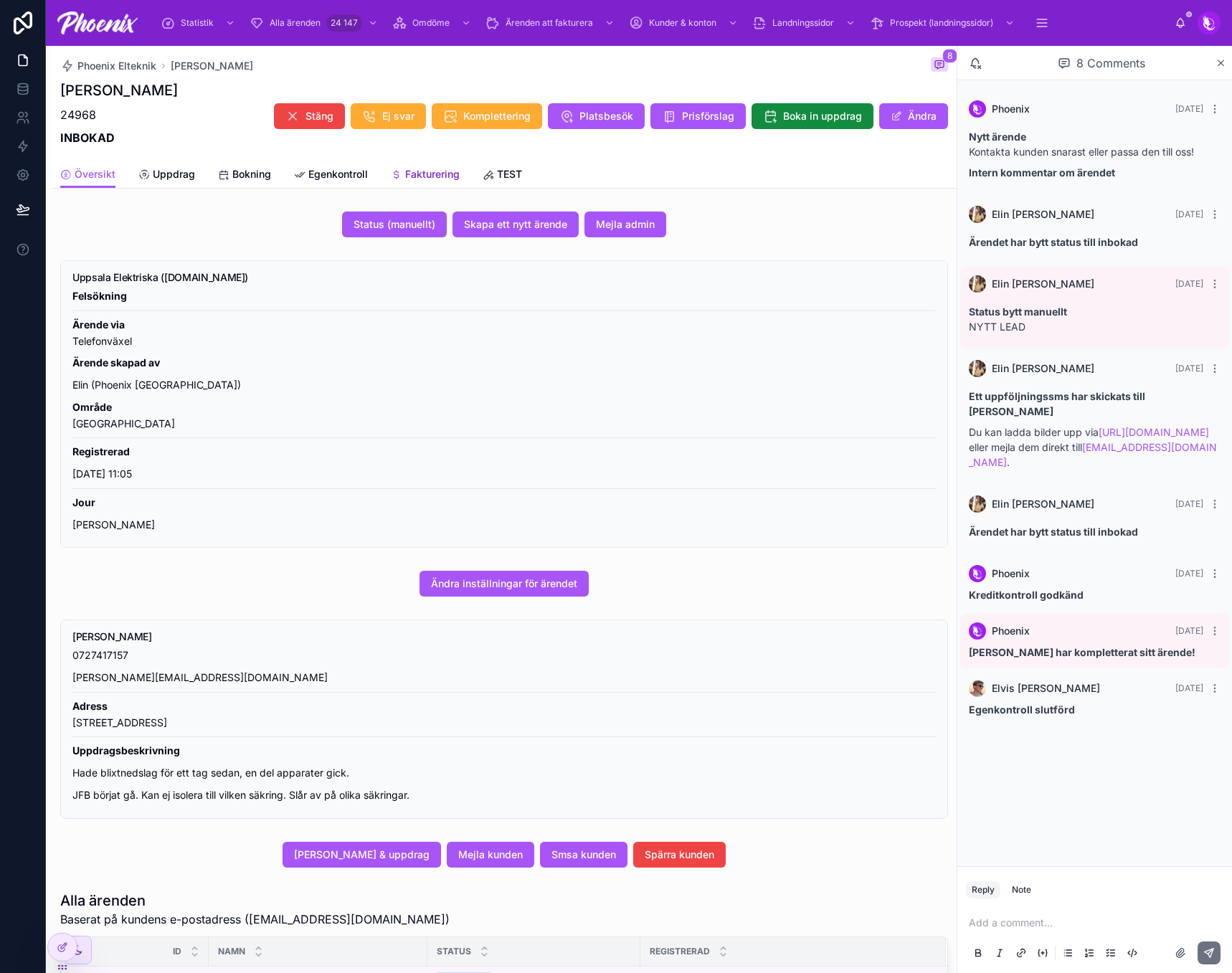
click at [421, 163] on link "Fakturering" at bounding box center [425, 176] width 69 height 29
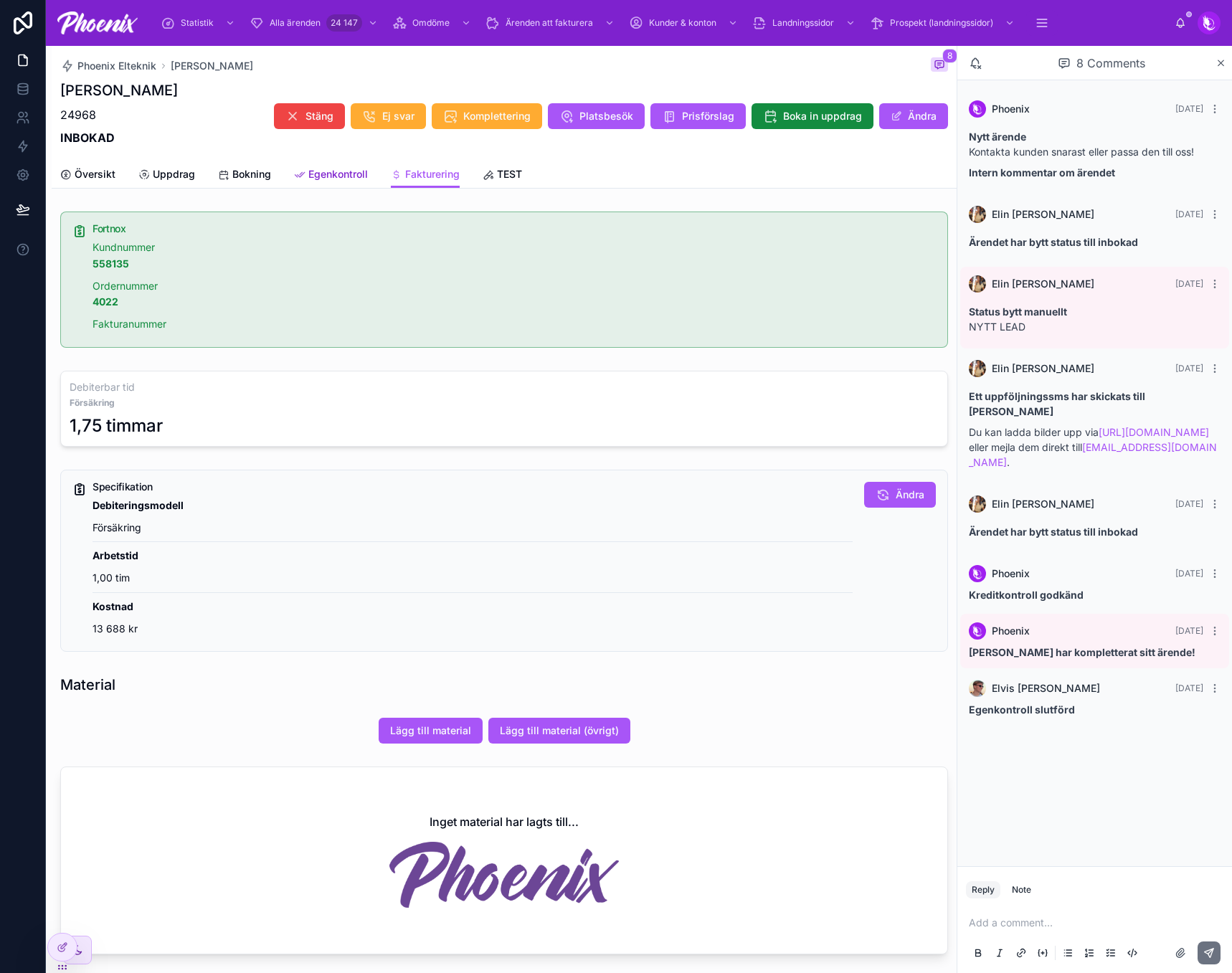
click at [354, 176] on span "Egenkontroll" at bounding box center [338, 174] width 59 height 14
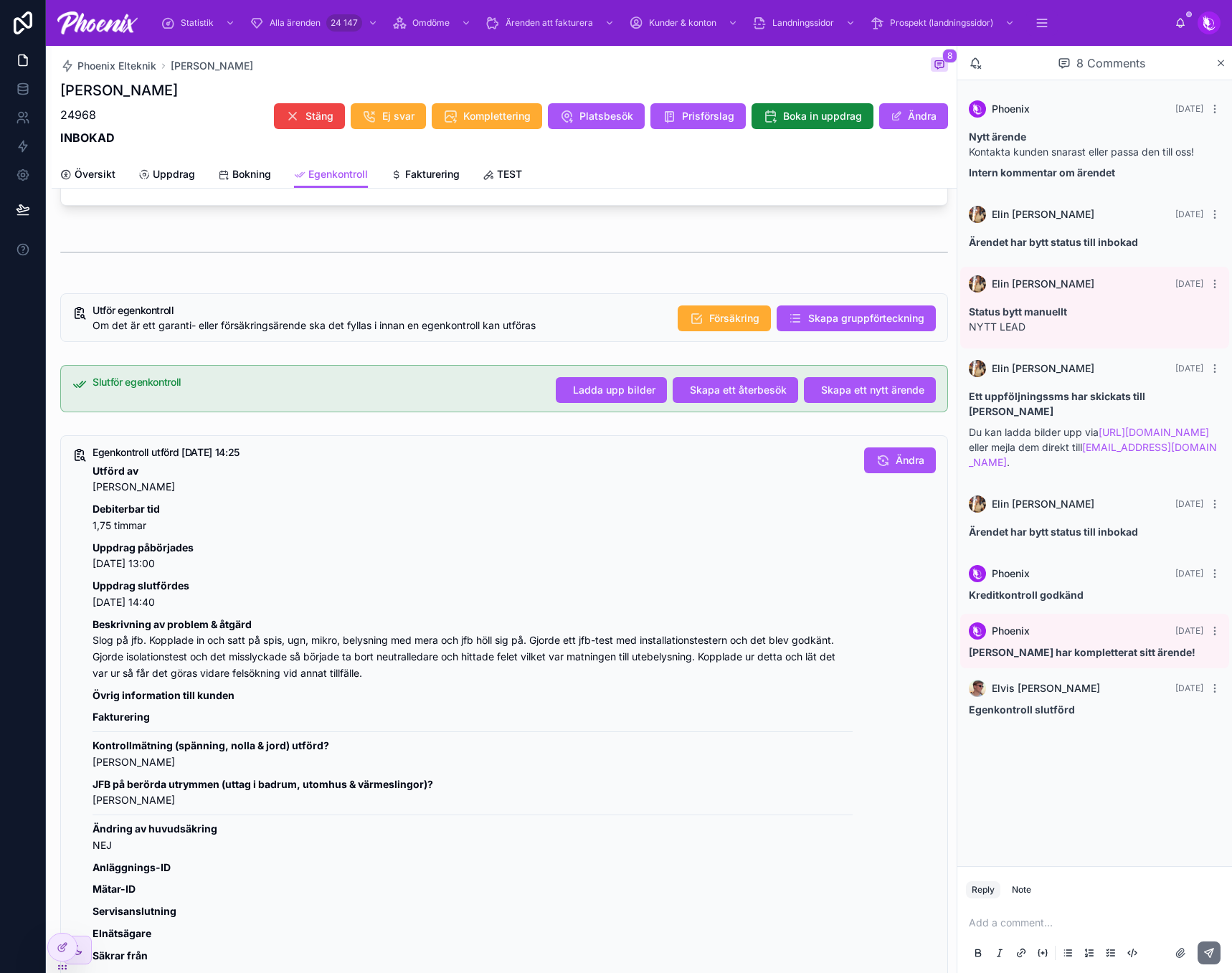
scroll to position [287, 0]
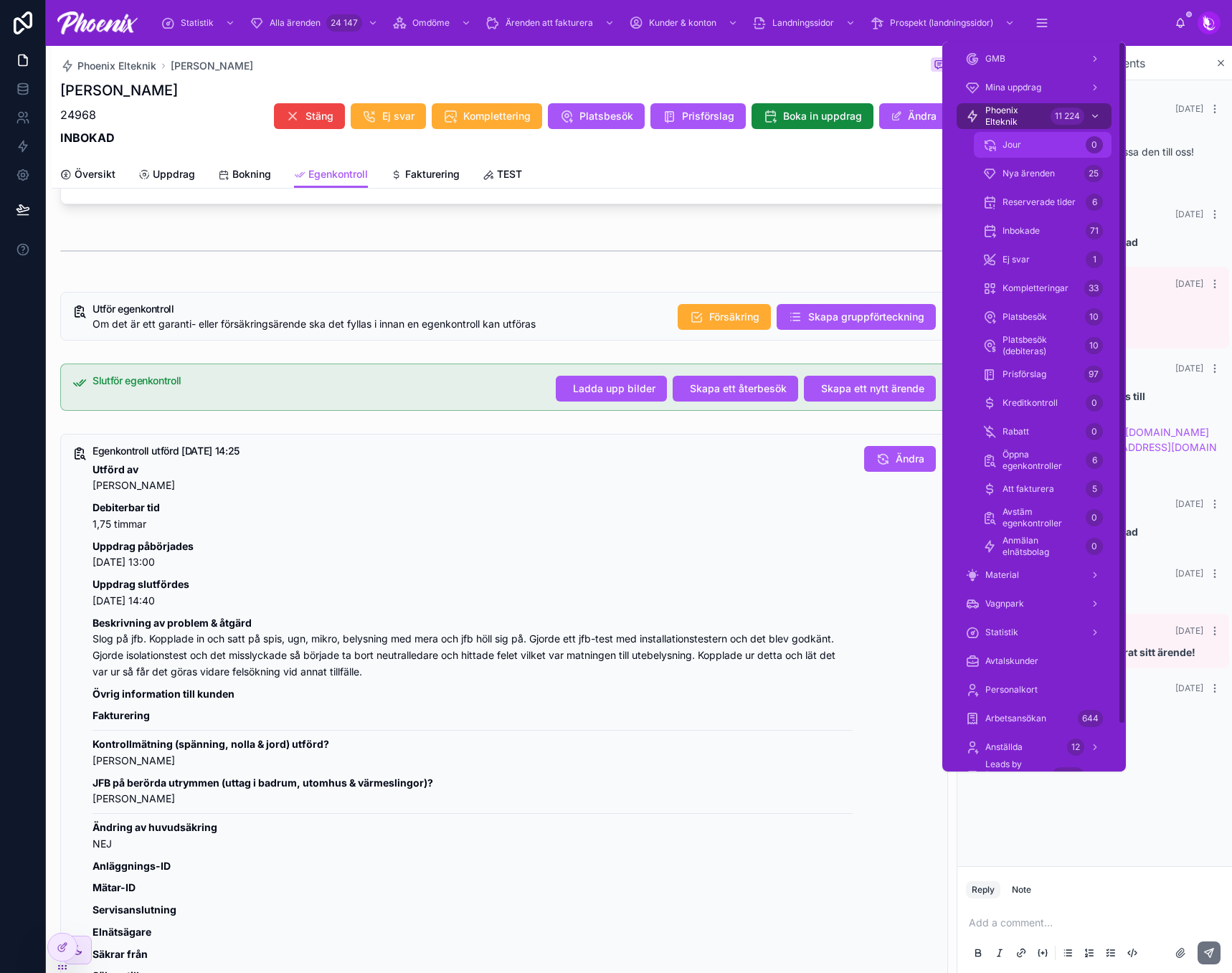
click at [1045, 157] on link "Jour 0" at bounding box center [1043, 144] width 138 height 26
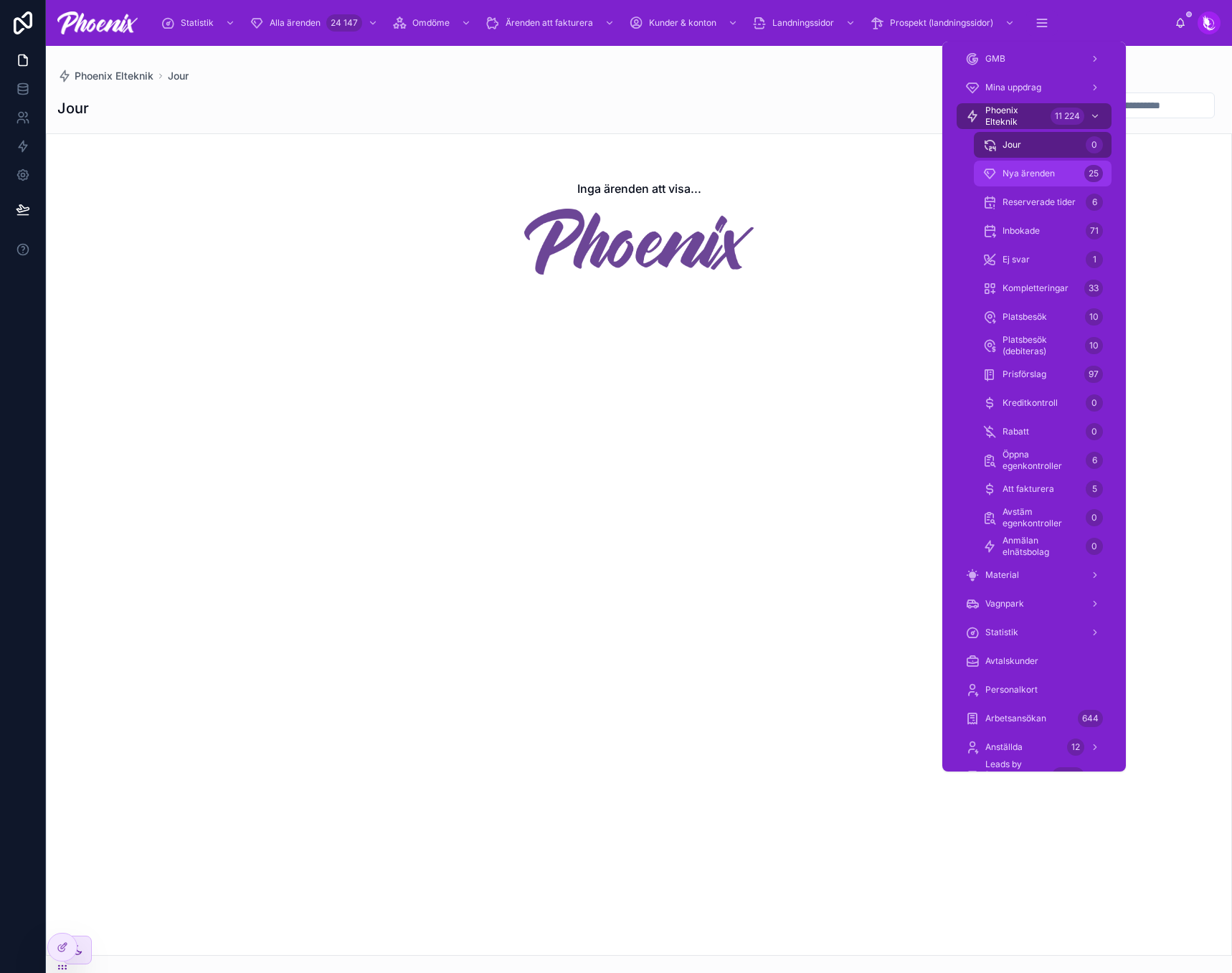
click at [1073, 172] on div "Nya ärenden 25" at bounding box center [1043, 174] width 120 height 23
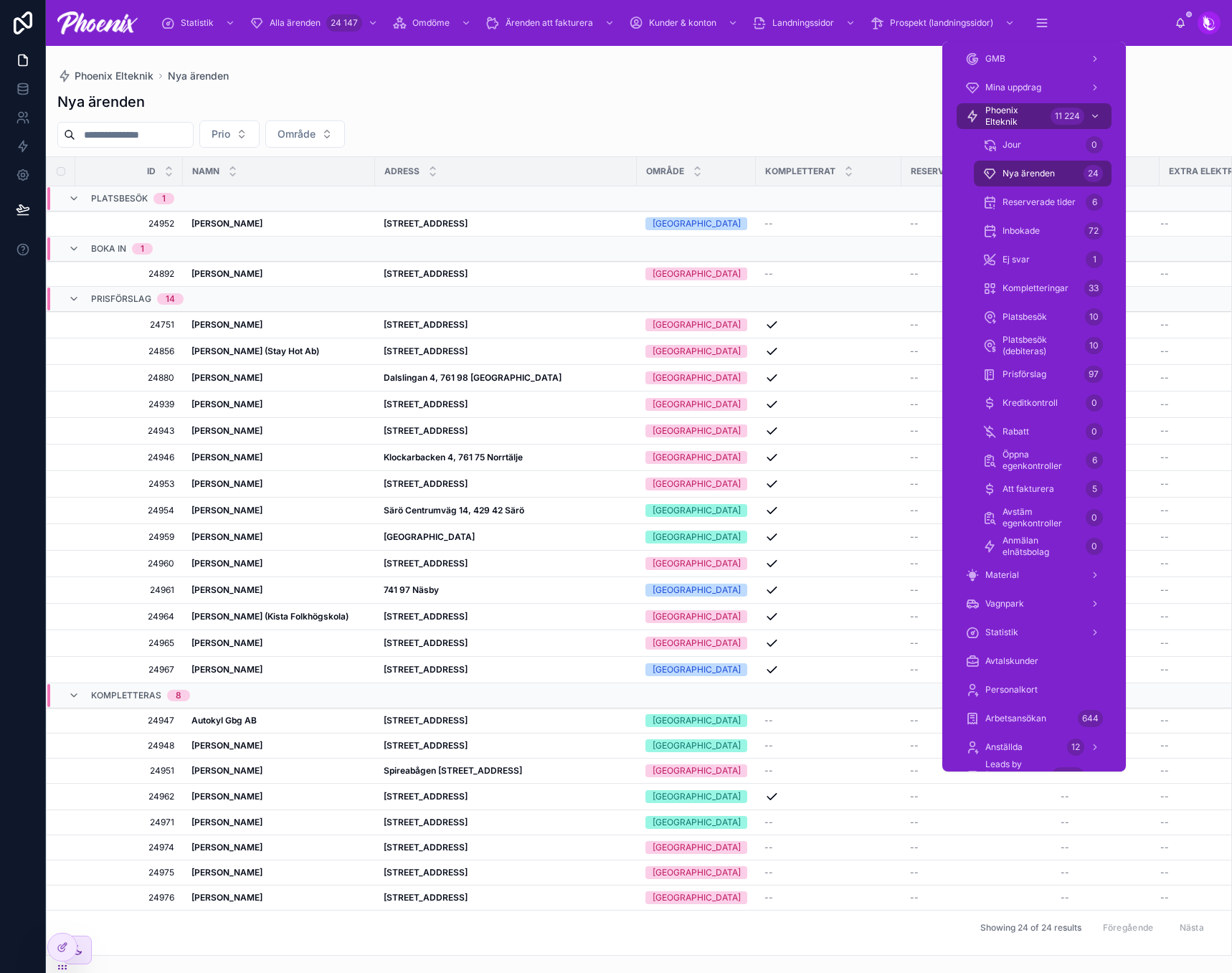
click at [1038, 177] on span "Nya ärenden" at bounding box center [1028, 174] width 53 height 11
click at [1068, 165] on div "Nya ärenden 24" at bounding box center [1043, 174] width 120 height 23
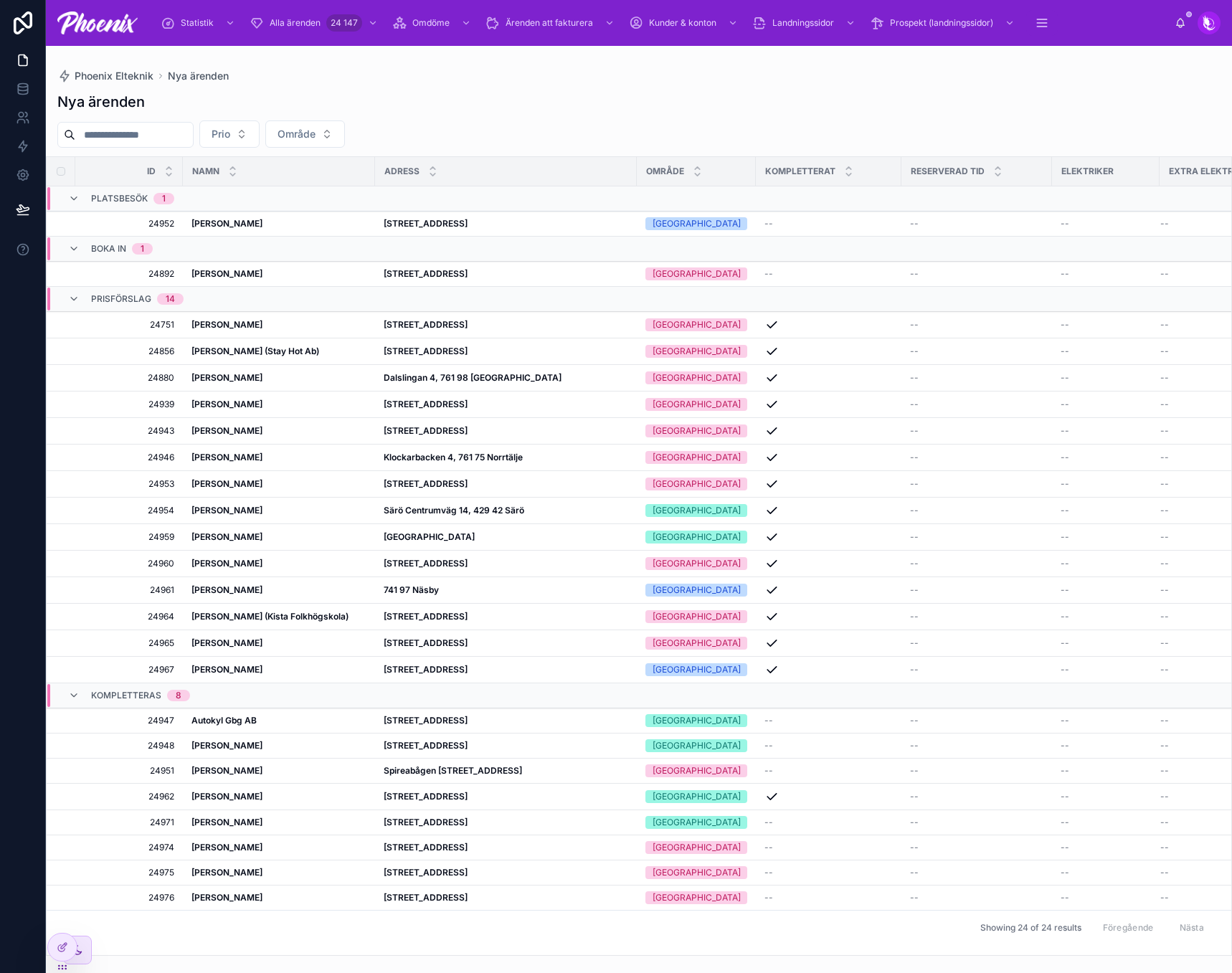
click at [783, 102] on div "Nya ärenden" at bounding box center [638, 101] width 1163 height 20
click at [727, 108] on div "Nya ärenden" at bounding box center [638, 101] width 1163 height 20
click at [467, 719] on strong "[STREET_ADDRESS]" at bounding box center [425, 720] width 84 height 11
click at [467, 746] on strong "[STREET_ADDRESS]" at bounding box center [425, 745] width 84 height 11
click at [467, 720] on strong "[STREET_ADDRESS]" at bounding box center [425, 720] width 84 height 11
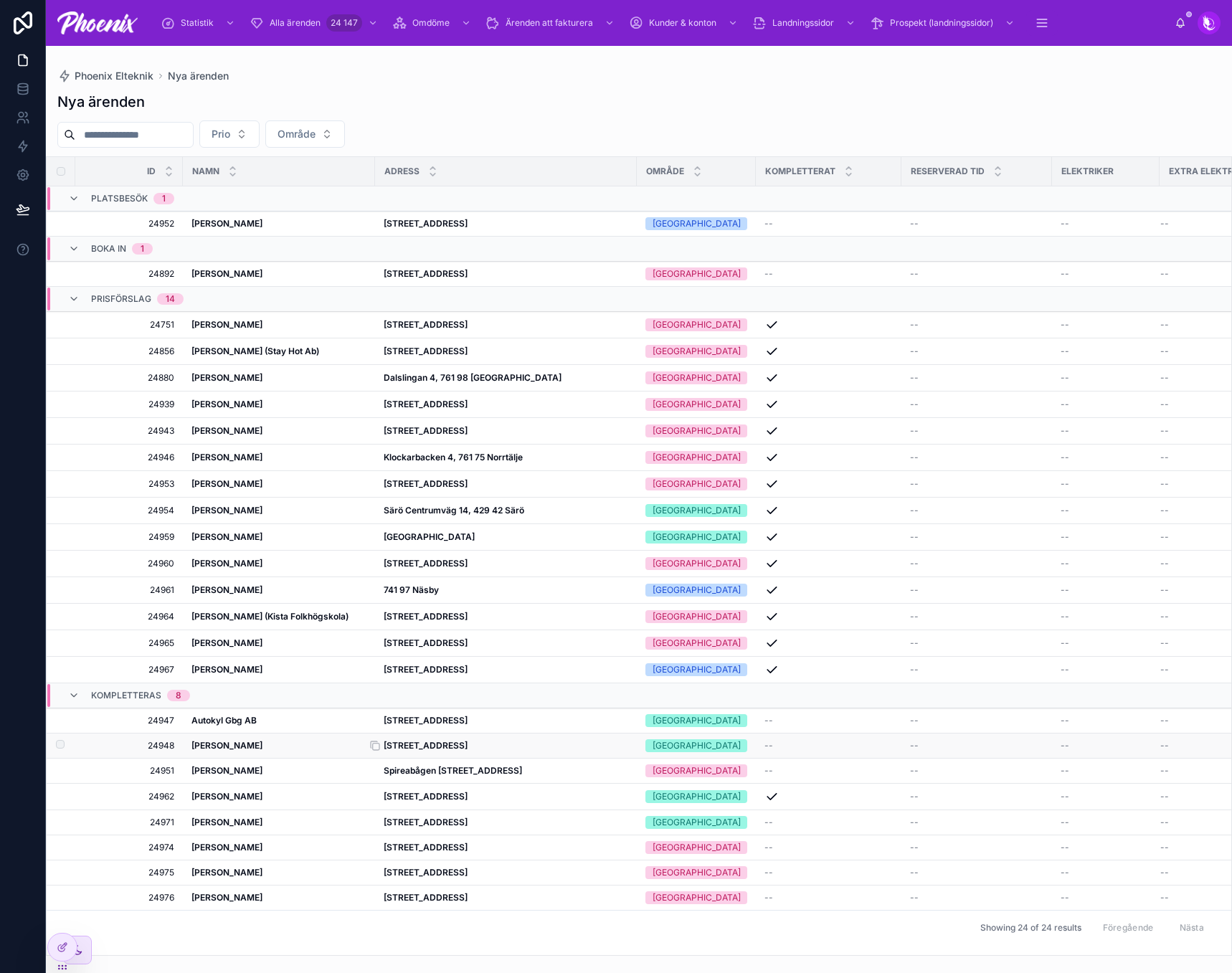
click at [467, 743] on strong "[STREET_ADDRESS]" at bounding box center [425, 745] width 84 height 11
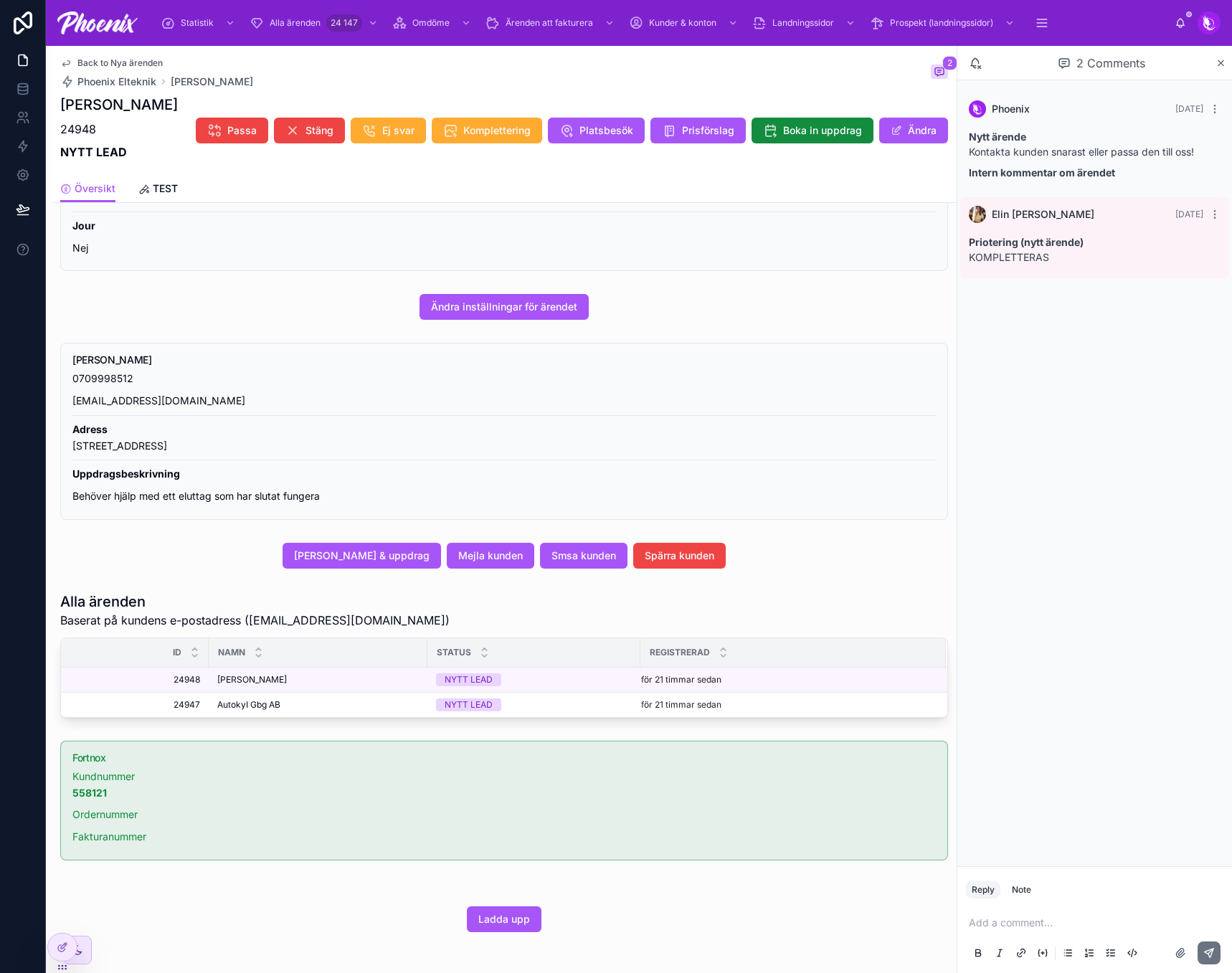
scroll to position [287, 0]
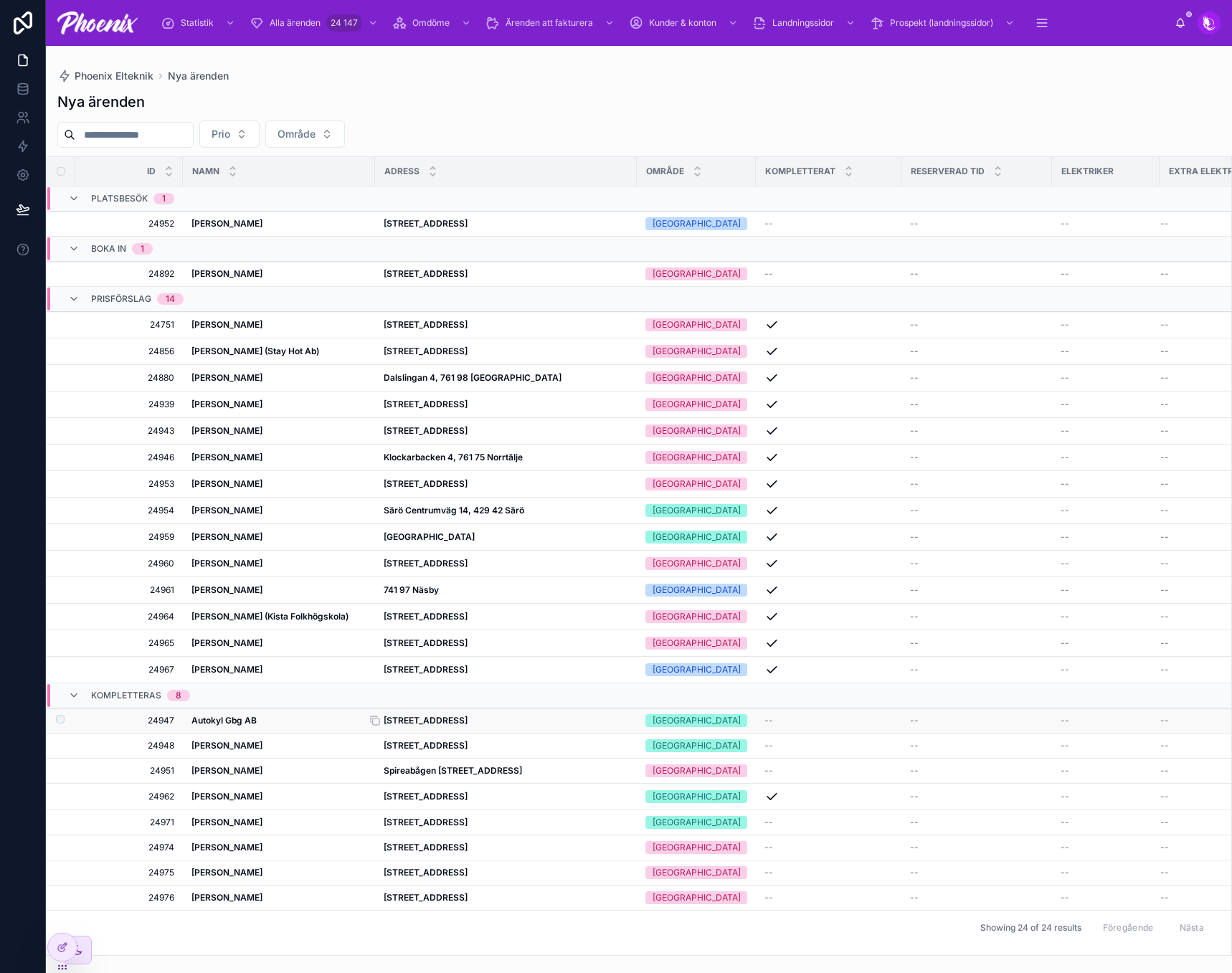
click at [418, 720] on strong "[STREET_ADDRESS]" at bounding box center [425, 720] width 84 height 11
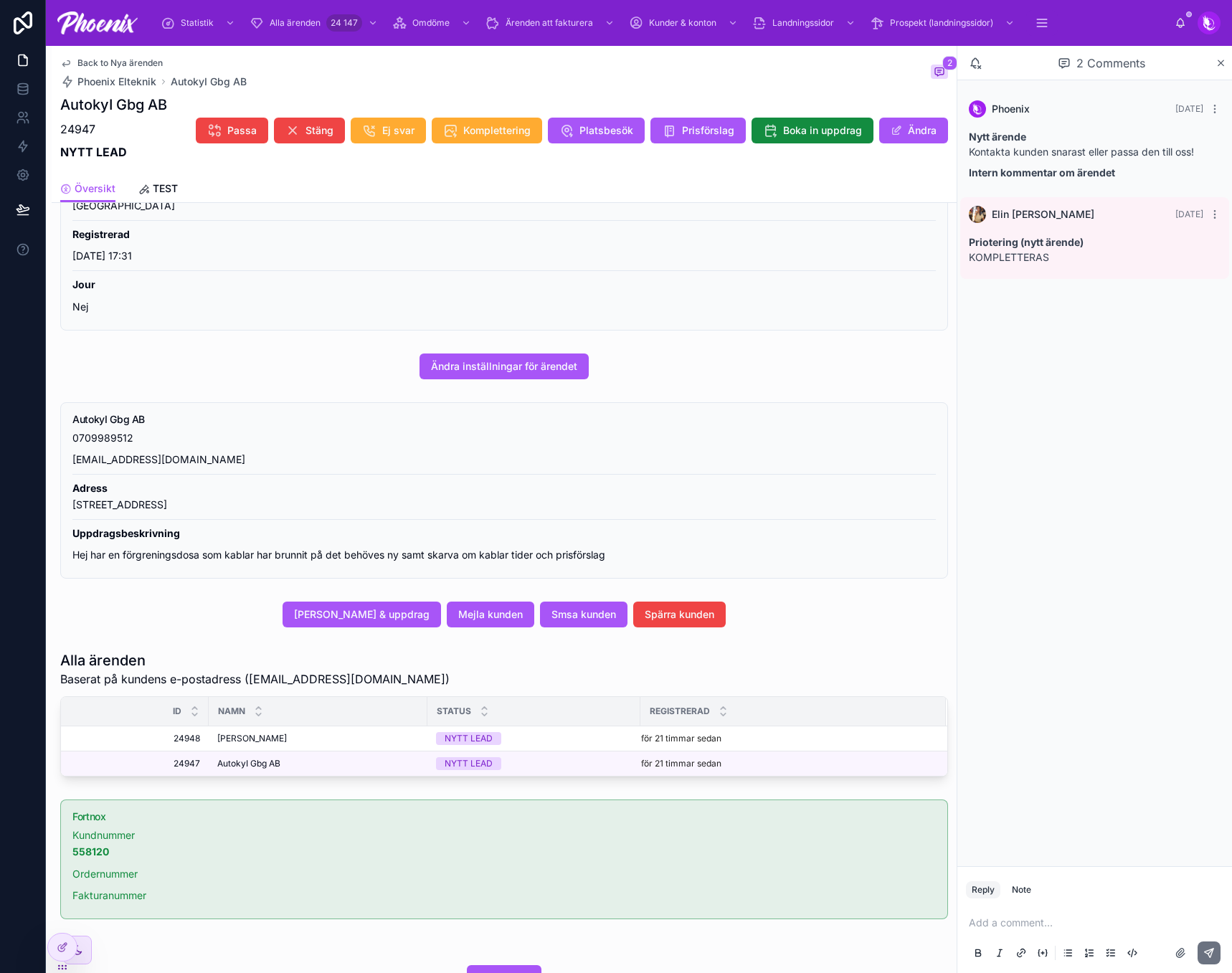
scroll to position [357, 0]
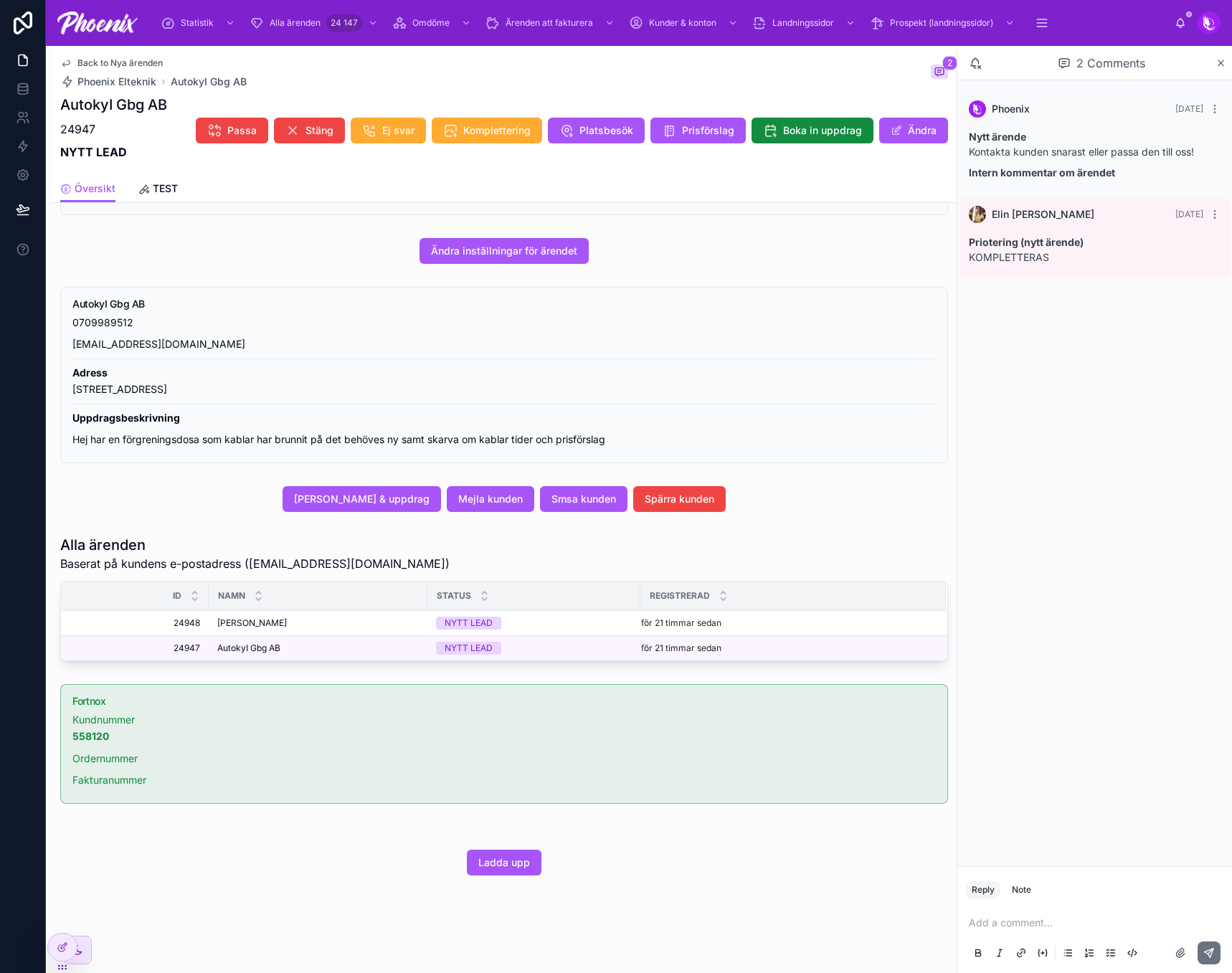
drag, startPoint x: 576, startPoint y: 673, endPoint x: 570, endPoint y: 674, distance: 6.1
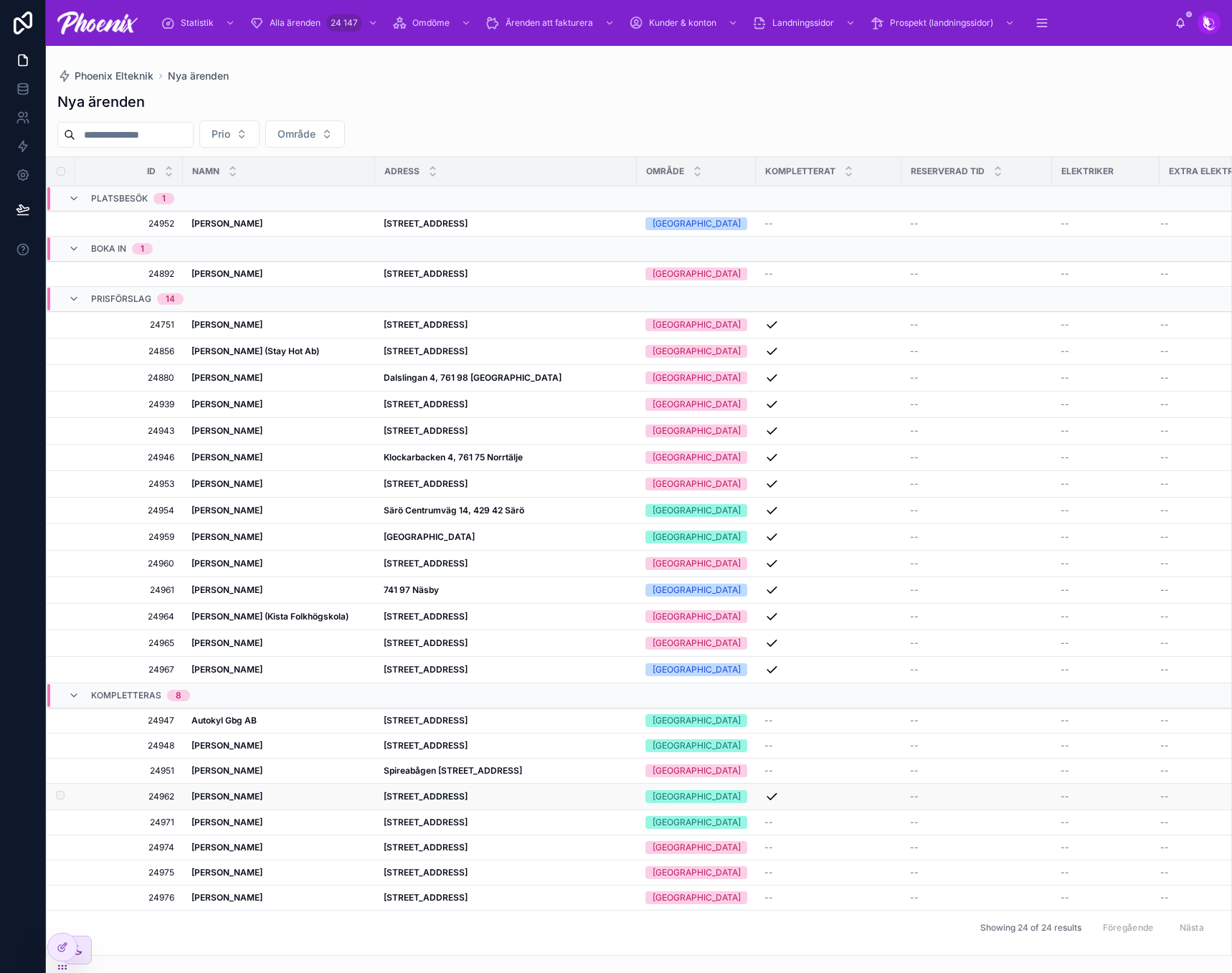
click at [491, 803] on td "[STREET_ADDRESS]" at bounding box center [506, 797] width 262 height 27
click at [467, 801] on strong "[STREET_ADDRESS]" at bounding box center [425, 796] width 84 height 11
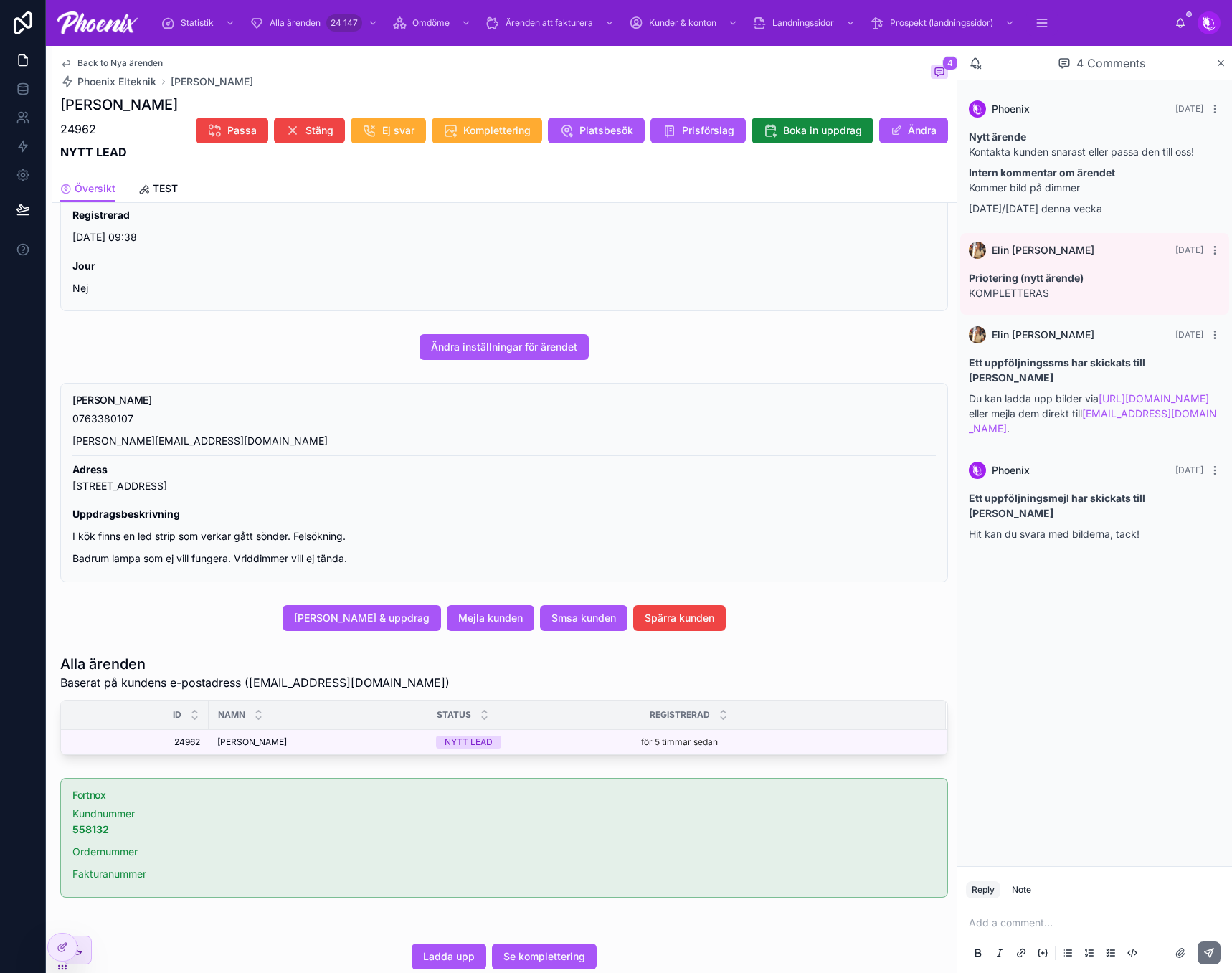
scroll to position [356, 0]
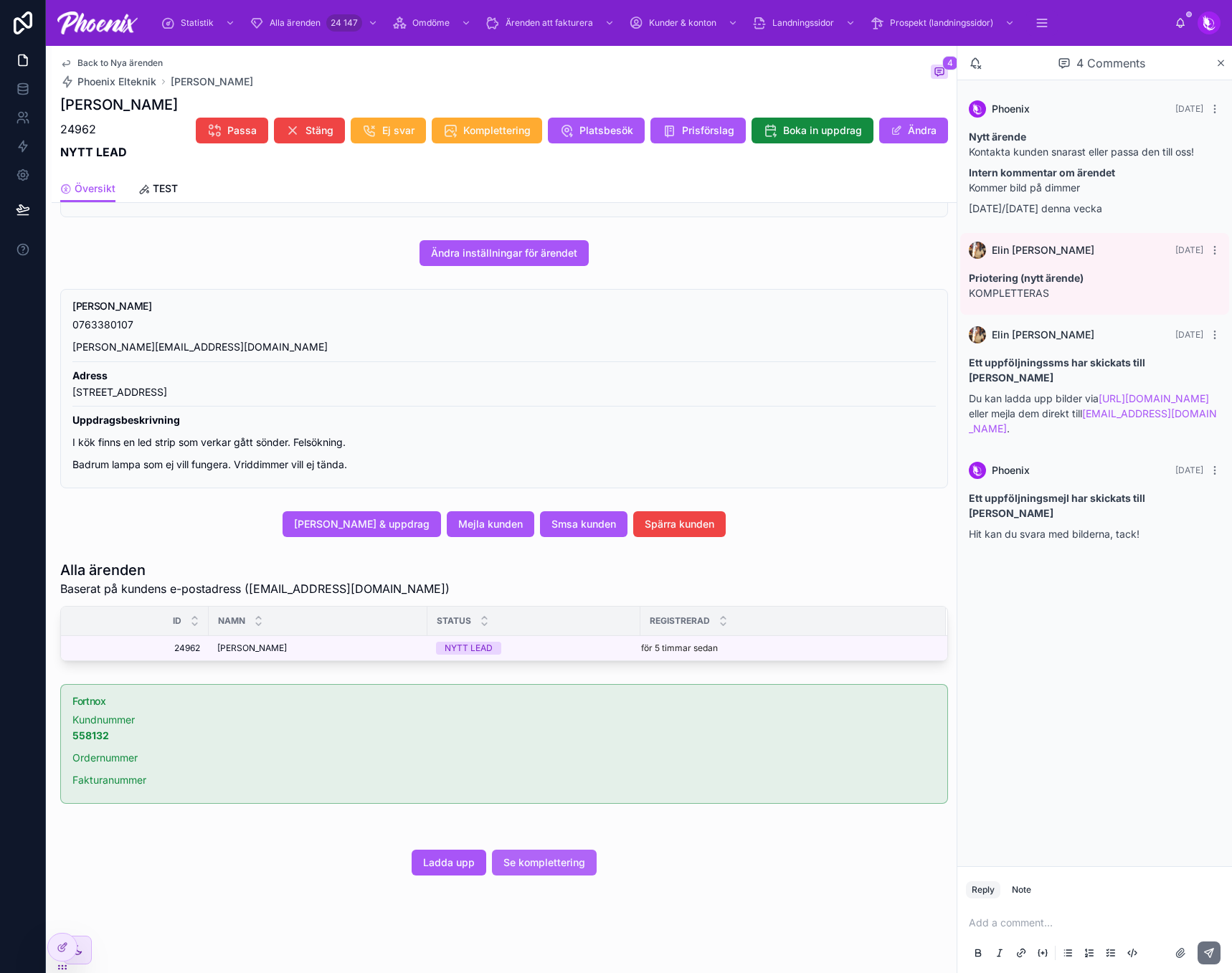
click at [522, 856] on span "Se komplettering" at bounding box center [545, 862] width 82 height 14
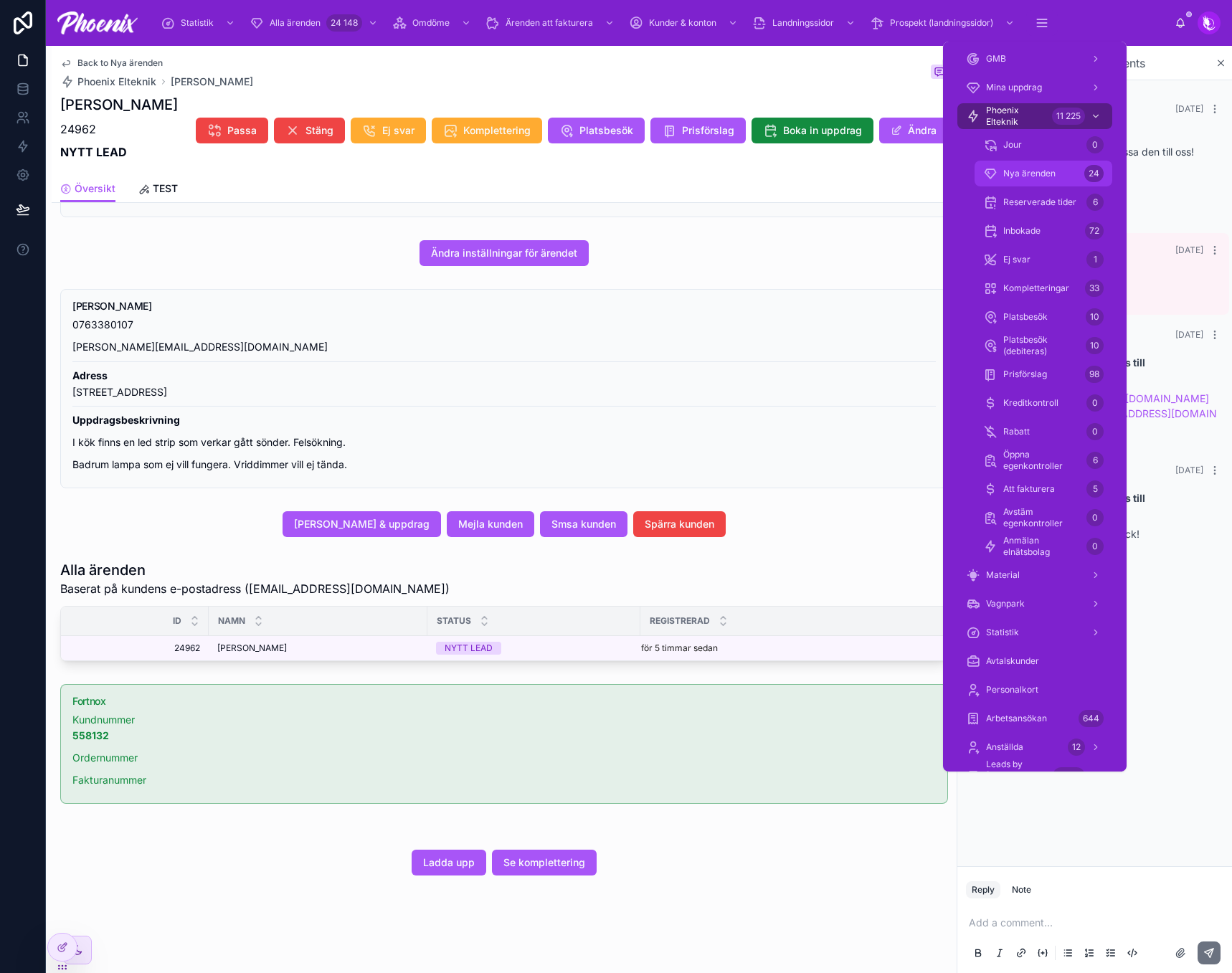
click at [1062, 176] on div "Nya ärenden 24" at bounding box center [1044, 174] width 120 height 23
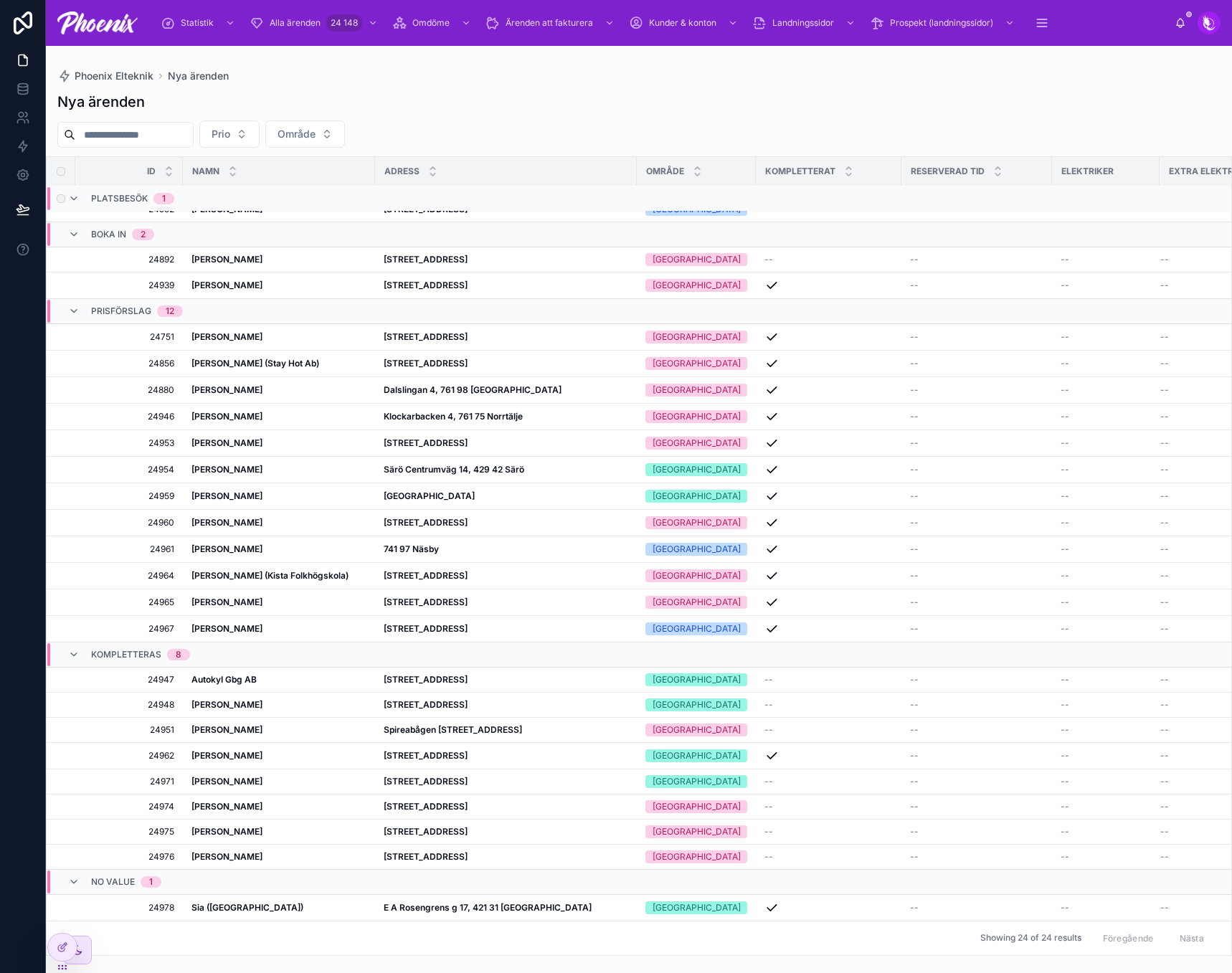
scroll to position [25, 0]
click at [228, 902] on strong "Sia ([GEOGRAPHIC_DATA])" at bounding box center [247, 907] width 112 height 11
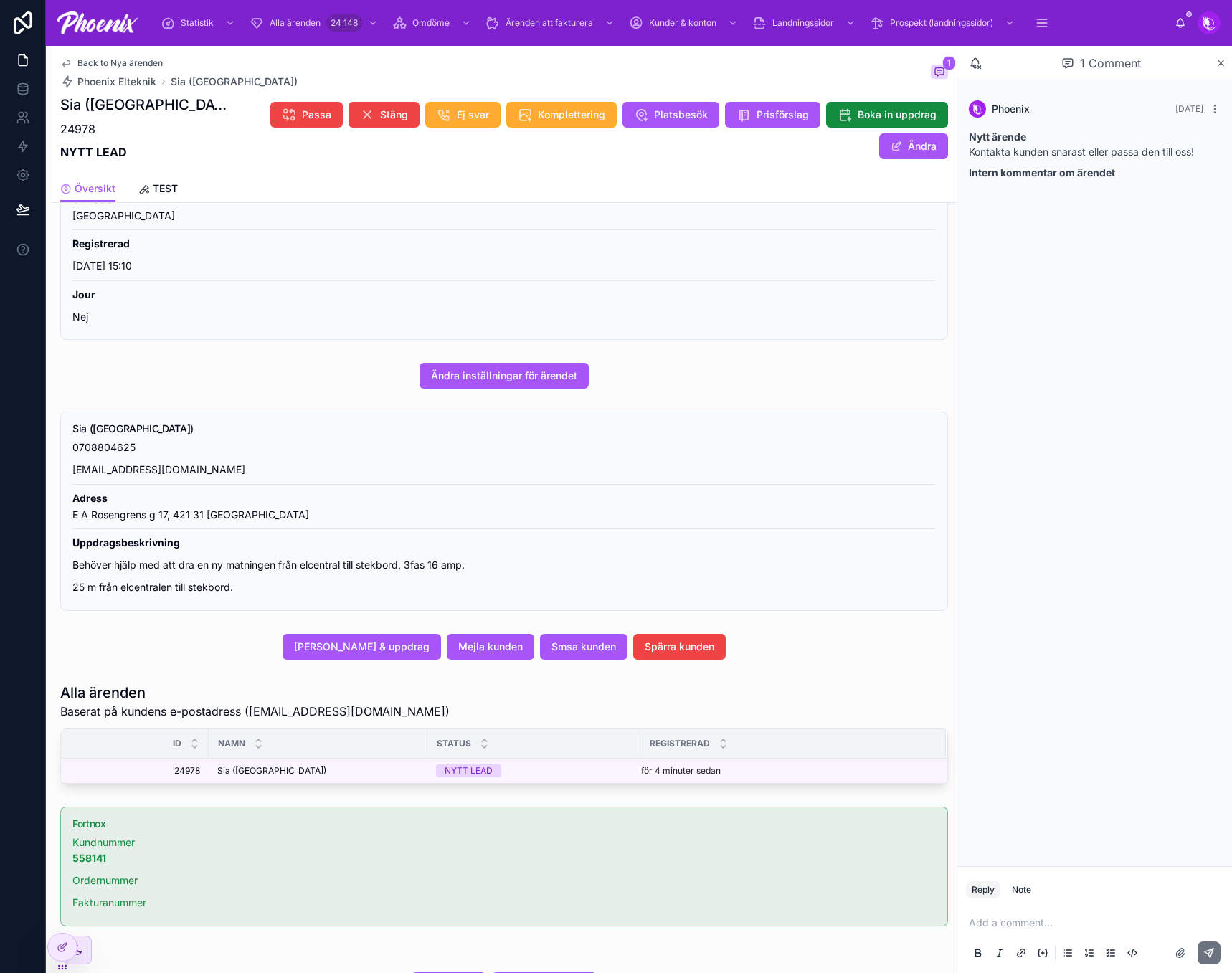
scroll to position [356, 0]
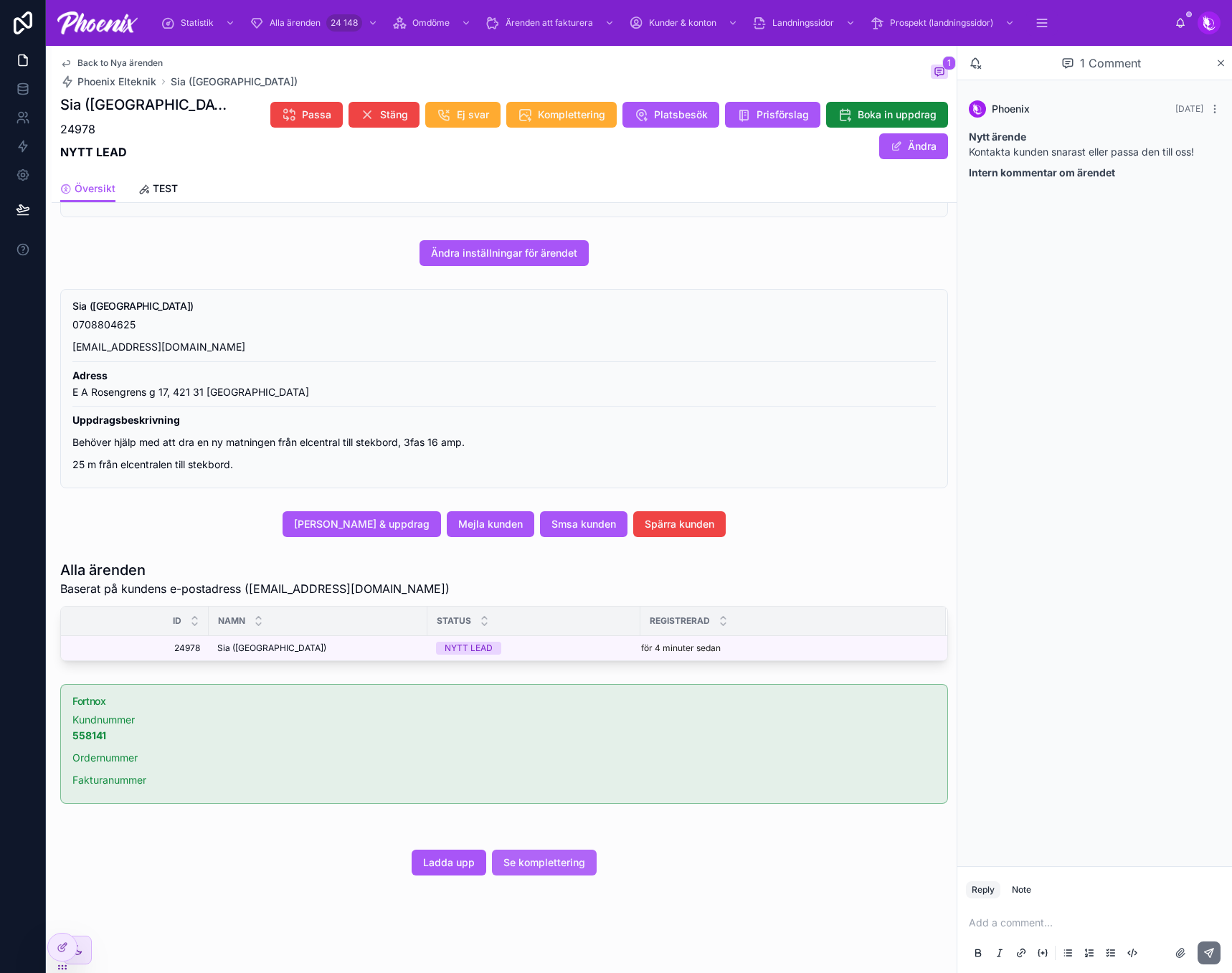
click at [513, 870] on button "Se komplettering" at bounding box center [545, 862] width 105 height 26
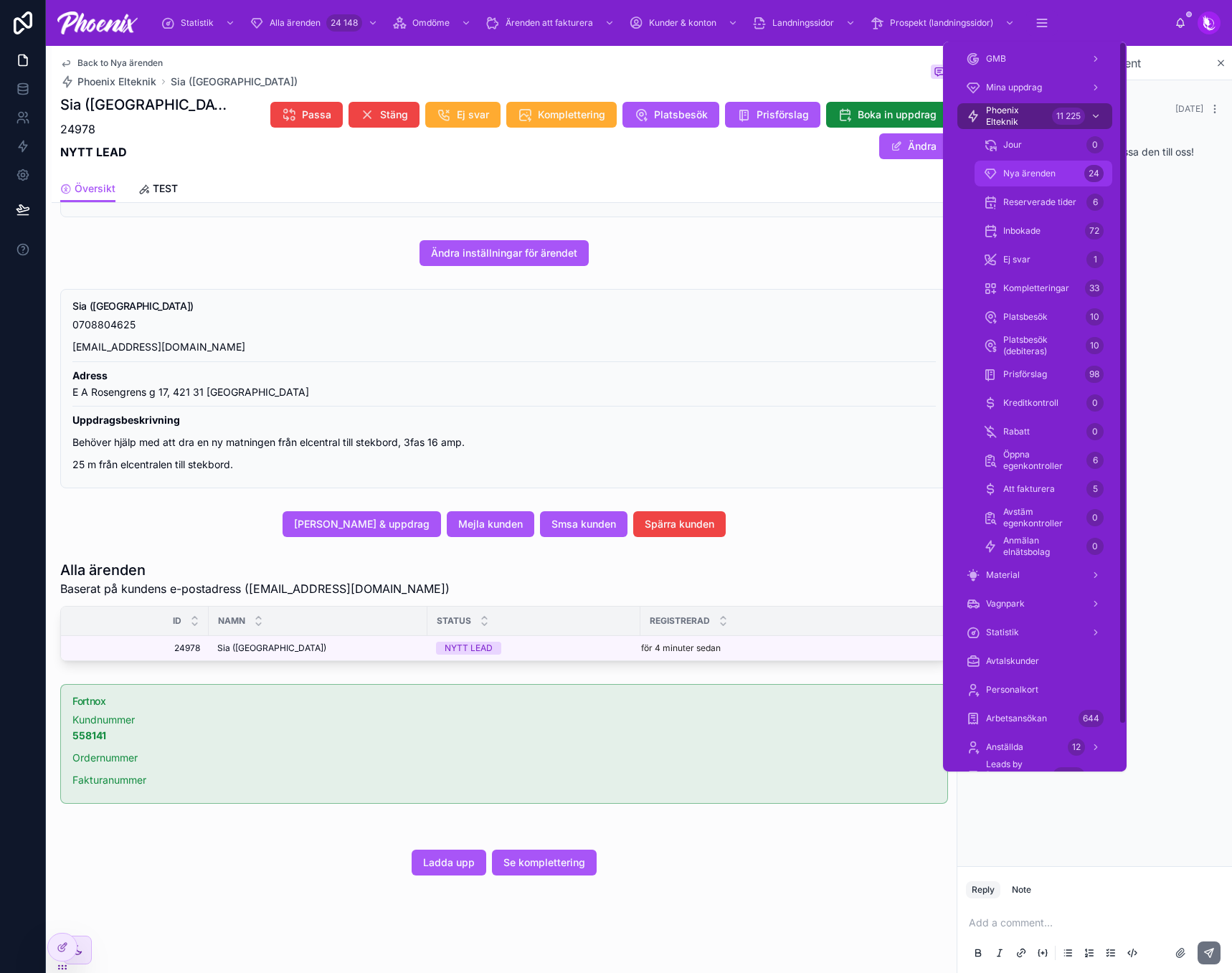
click at [1077, 172] on div "Nya ärenden 24" at bounding box center [1044, 174] width 120 height 23
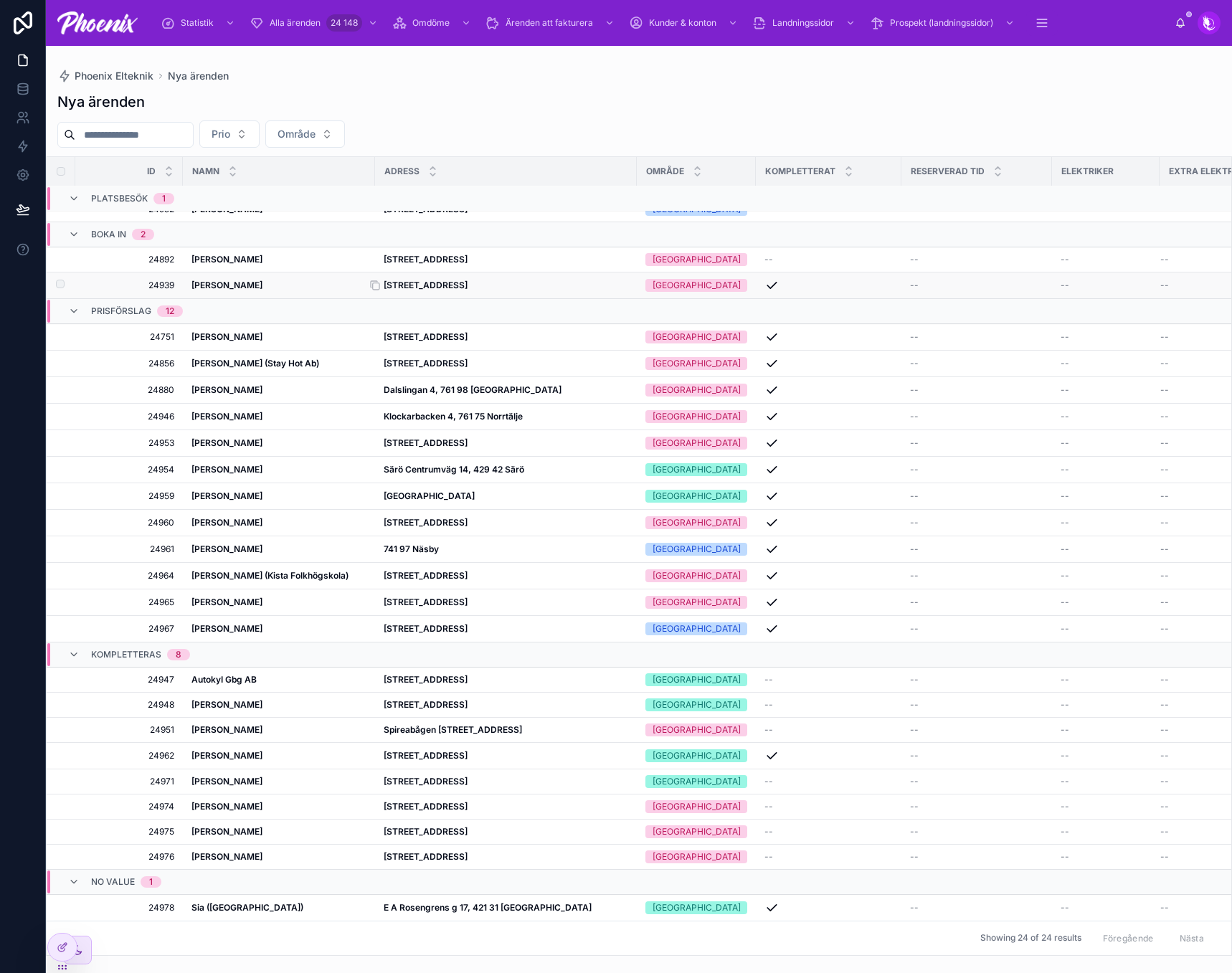
scroll to position [25, 0]
click at [466, 674] on strong "[STREET_ADDRESS]" at bounding box center [425, 679] width 84 height 11
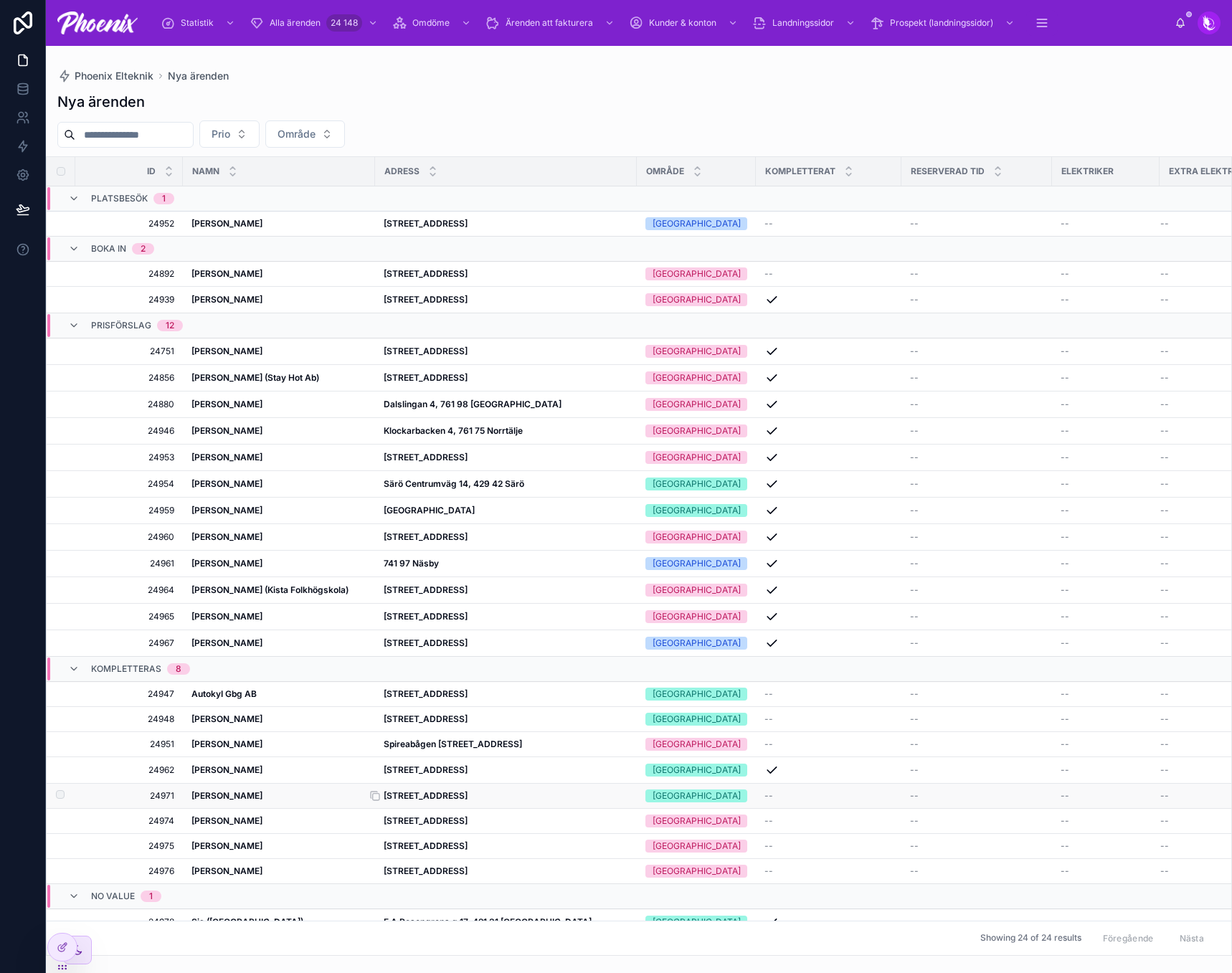
click at [450, 800] on strong "[STREET_ADDRESS]" at bounding box center [425, 795] width 84 height 11
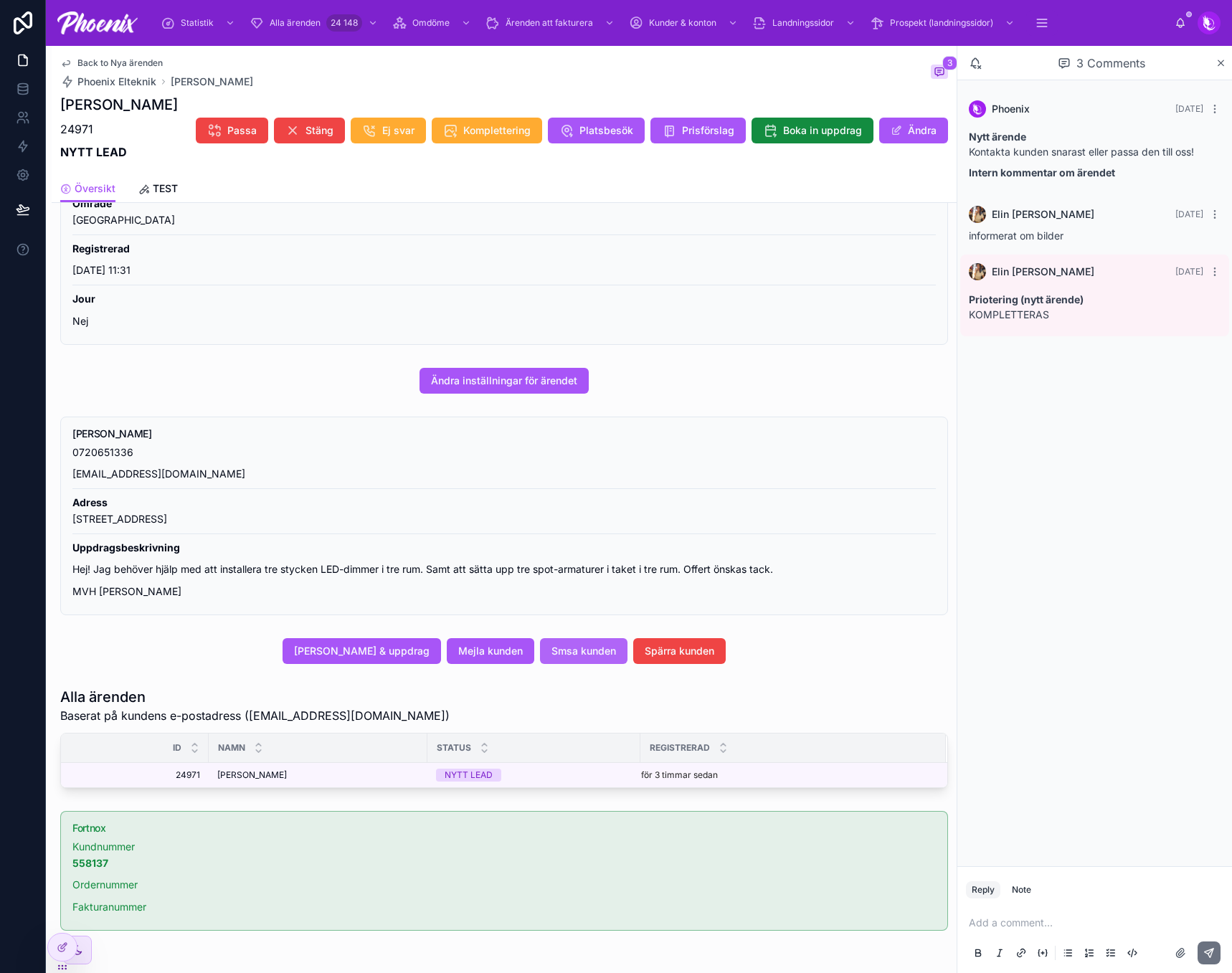
scroll to position [354, 0]
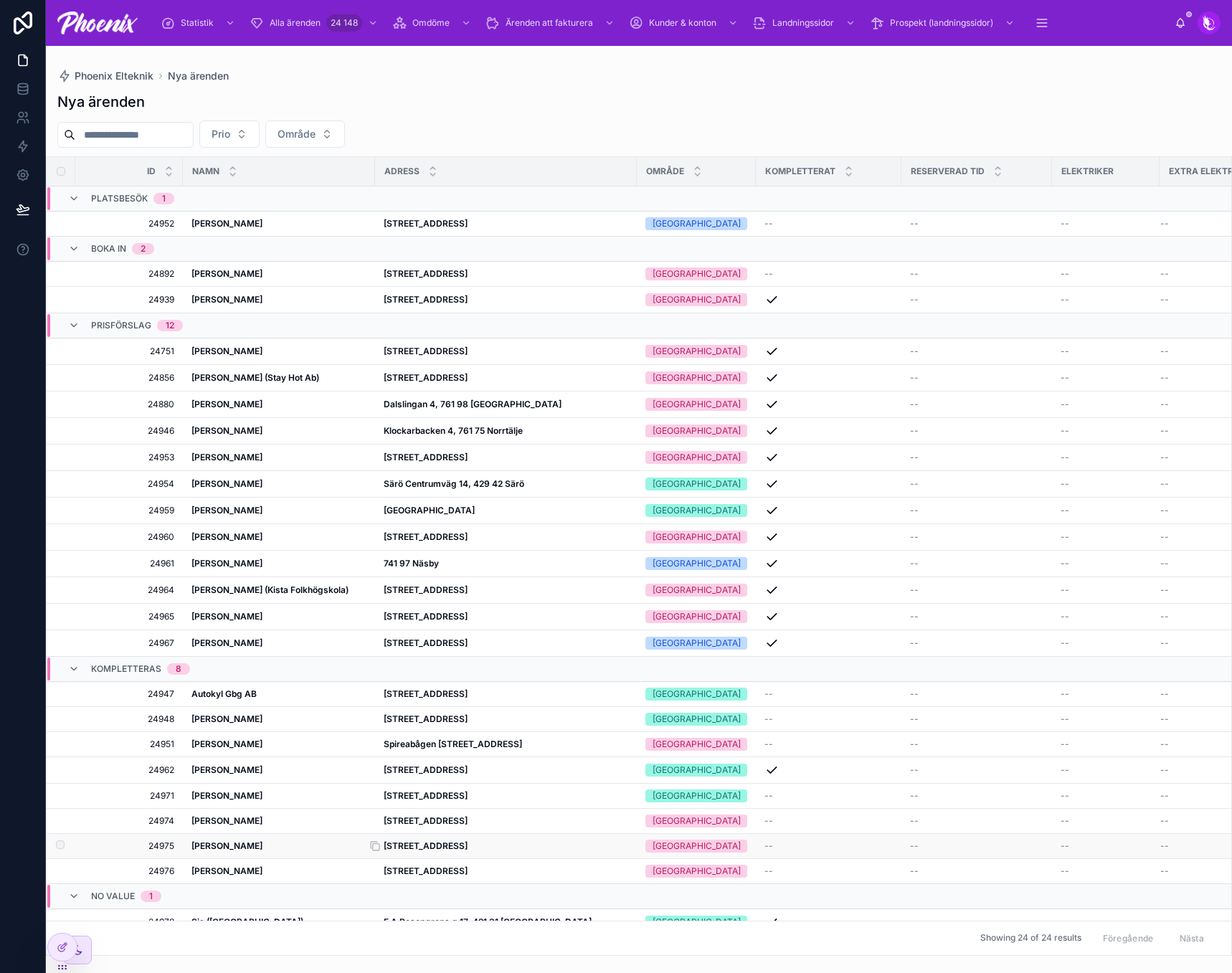
click at [467, 846] on strong "[STREET_ADDRESS]" at bounding box center [425, 845] width 84 height 11
click at [465, 479] on strong "Särö Centrumväg 14, 429 42 Särö" at bounding box center [453, 484] width 140 height 11
click at [62, 948] on icon at bounding box center [62, 947] width 11 height 11
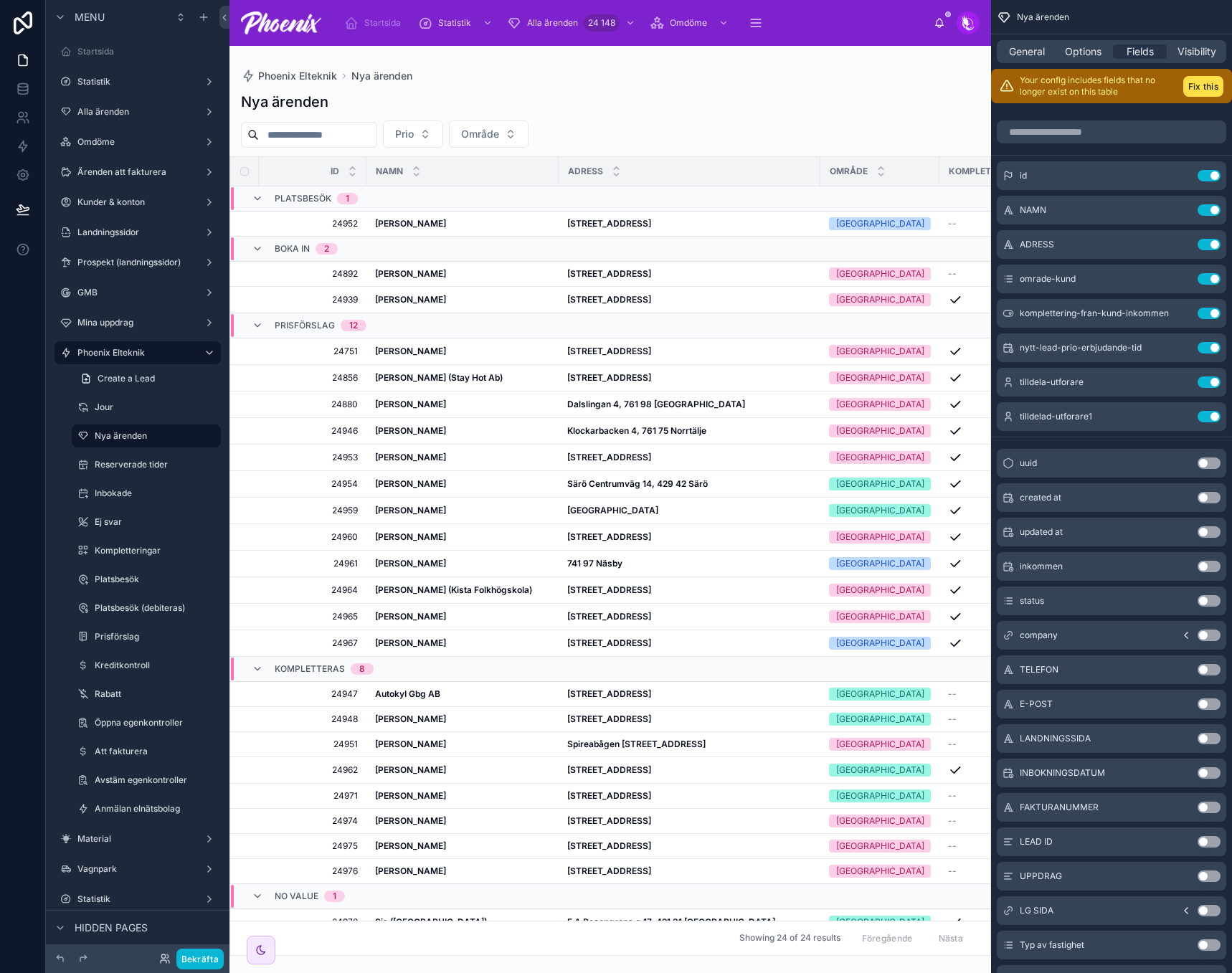
click at [1207, 568] on button "Use setting" at bounding box center [1209, 567] width 23 height 11
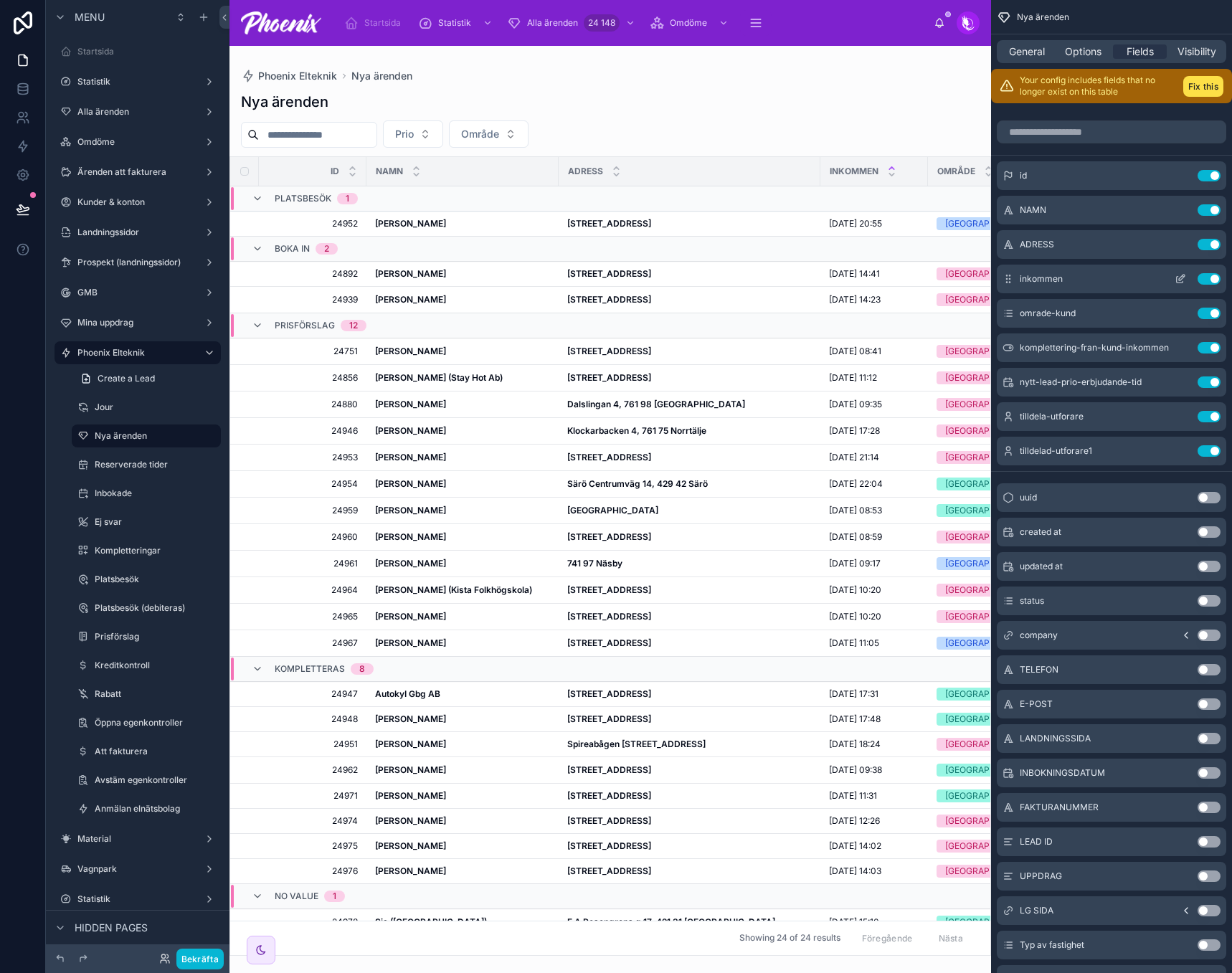
click at [1185, 276] on icon "scrollable content" at bounding box center [1180, 279] width 11 height 11
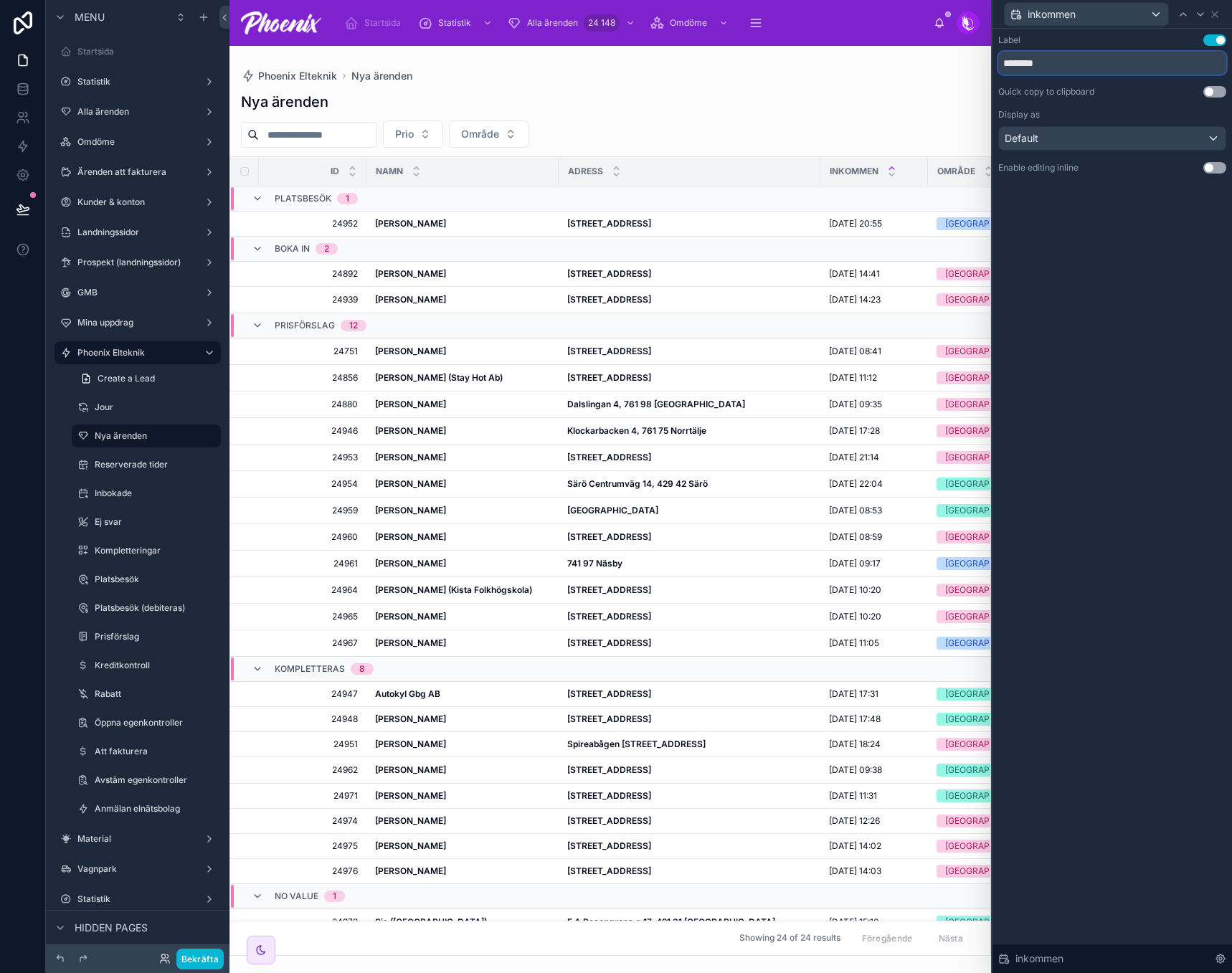
click at [1040, 67] on input "********" at bounding box center [1113, 63] width 228 height 23
type input "**********"
click at [1096, 129] on div "Default" at bounding box center [1112, 139] width 227 height 23
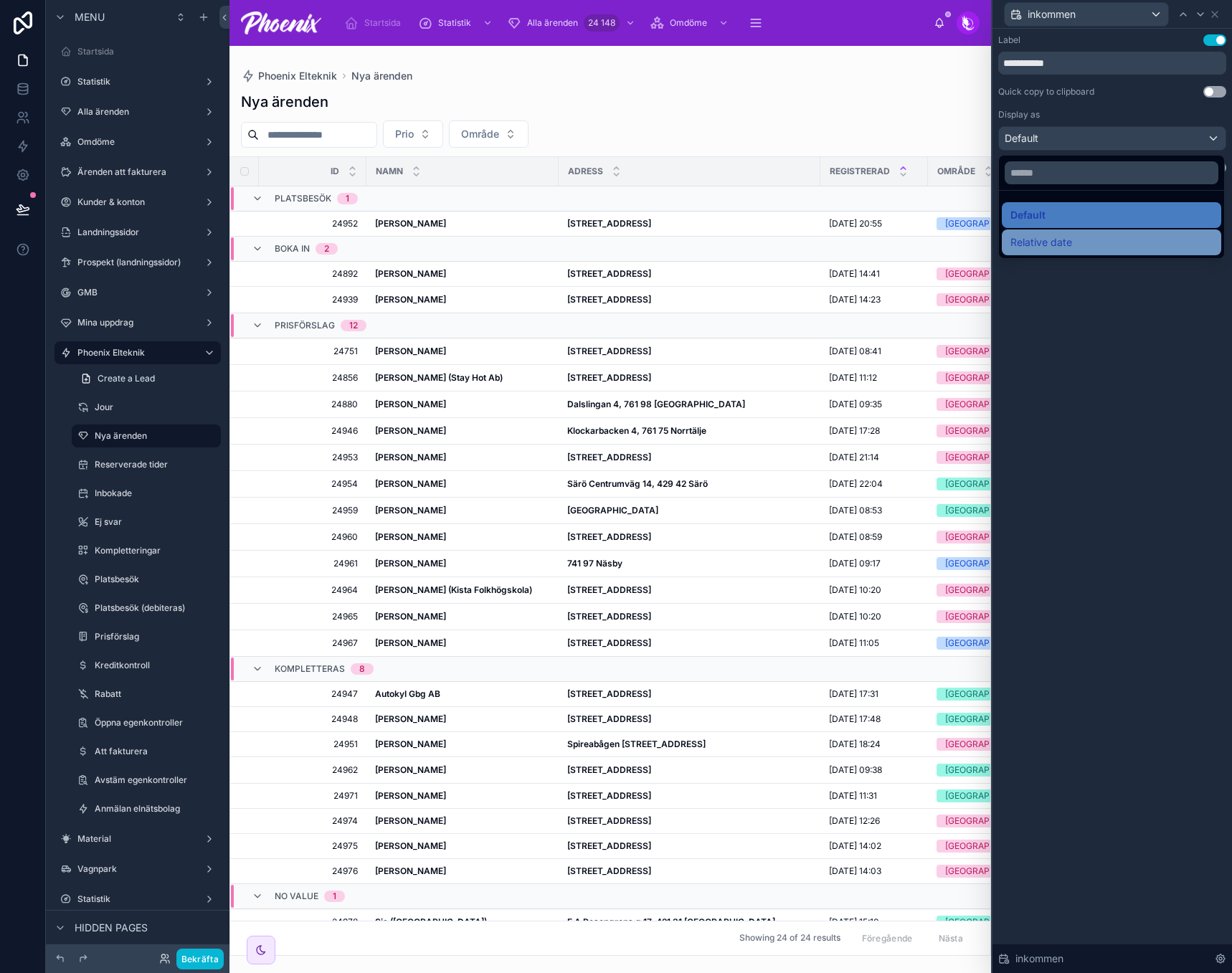
click at [1069, 242] on span "Relative date" at bounding box center [1041, 243] width 62 height 17
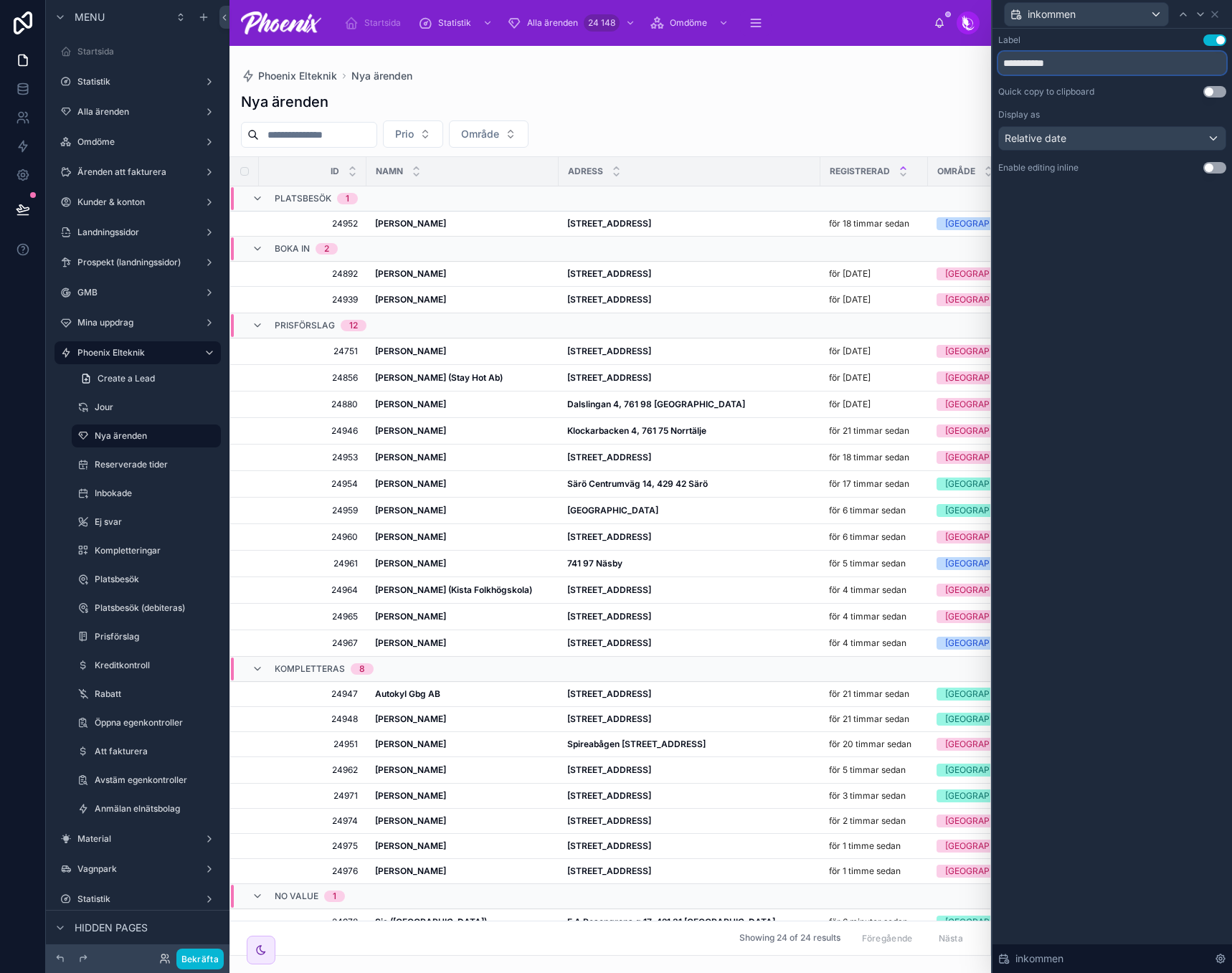
click at [1037, 59] on input "**********" at bounding box center [1113, 63] width 228 height 23
drag, startPoint x: 1037, startPoint y: 59, endPoint x: 1094, endPoint y: 544, distance: 488.3
click at [1093, 556] on div "**********" at bounding box center [1113, 501] width 240 height 944
click at [205, 954] on button "Bekräfta" at bounding box center [201, 960] width 48 height 21
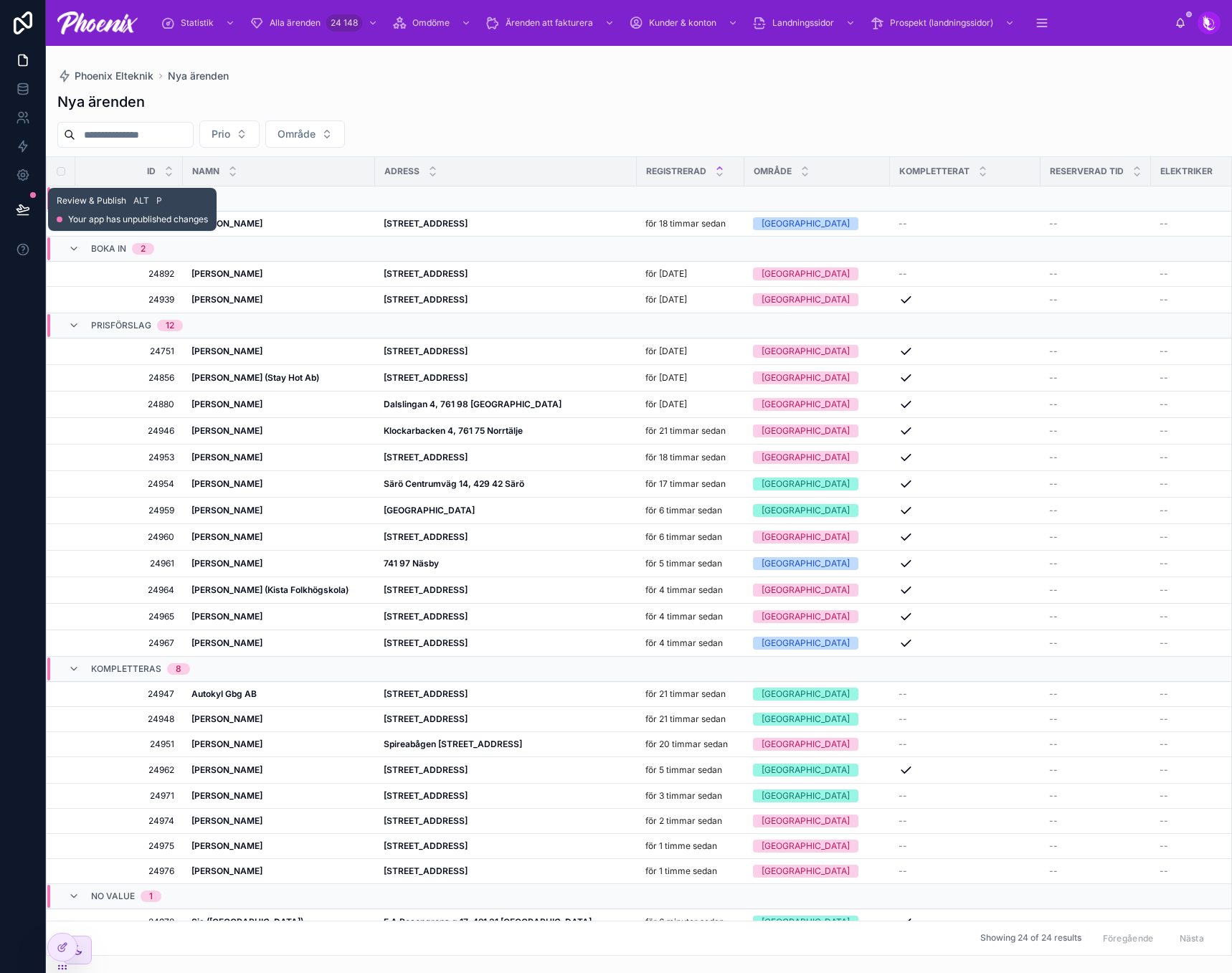
click at [22, 214] on icon at bounding box center [23, 209] width 14 height 14
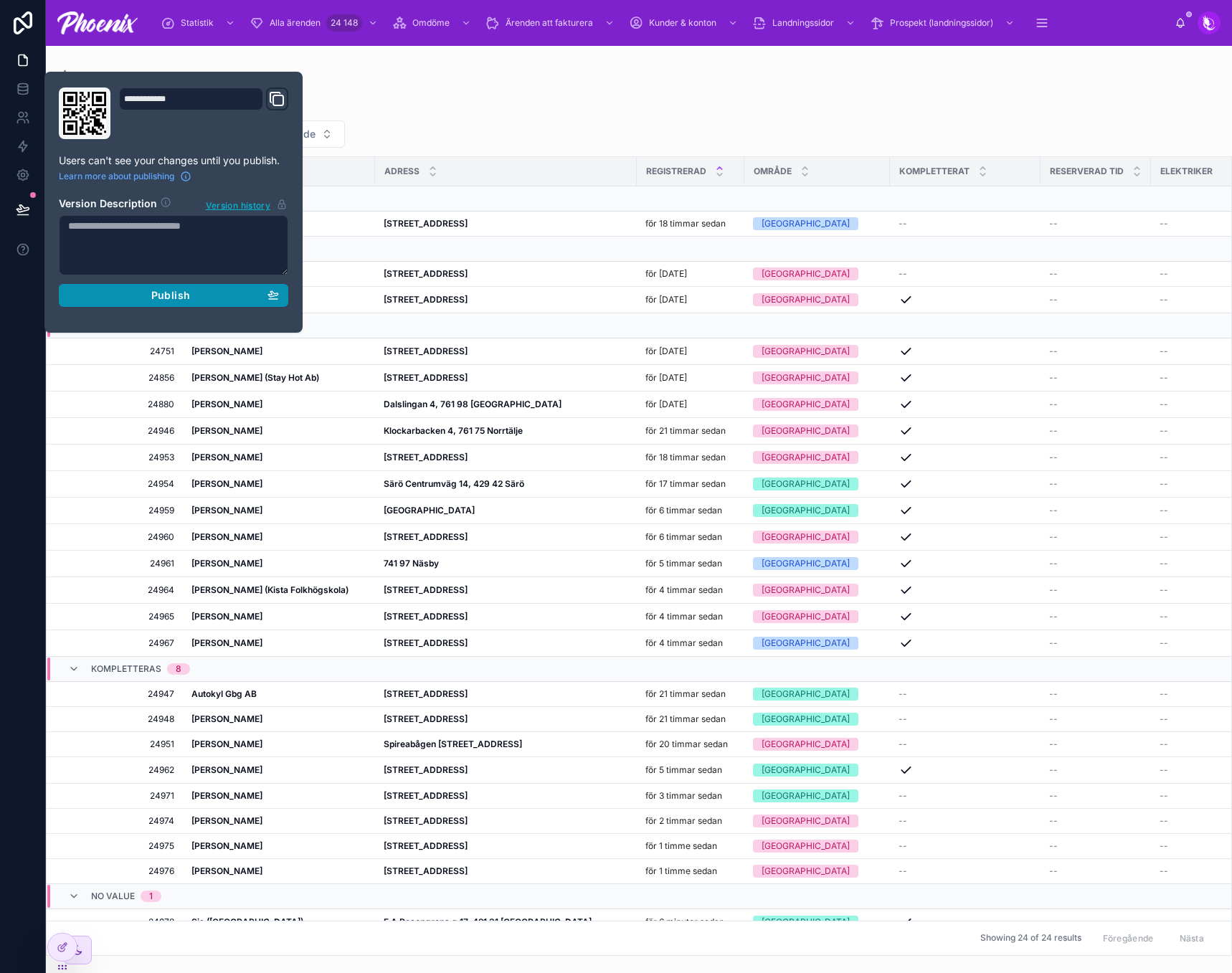
click at [208, 295] on div "Publish" at bounding box center [173, 295] width 211 height 13
click at [659, 108] on div "Nya ärenden" at bounding box center [638, 101] width 1163 height 20
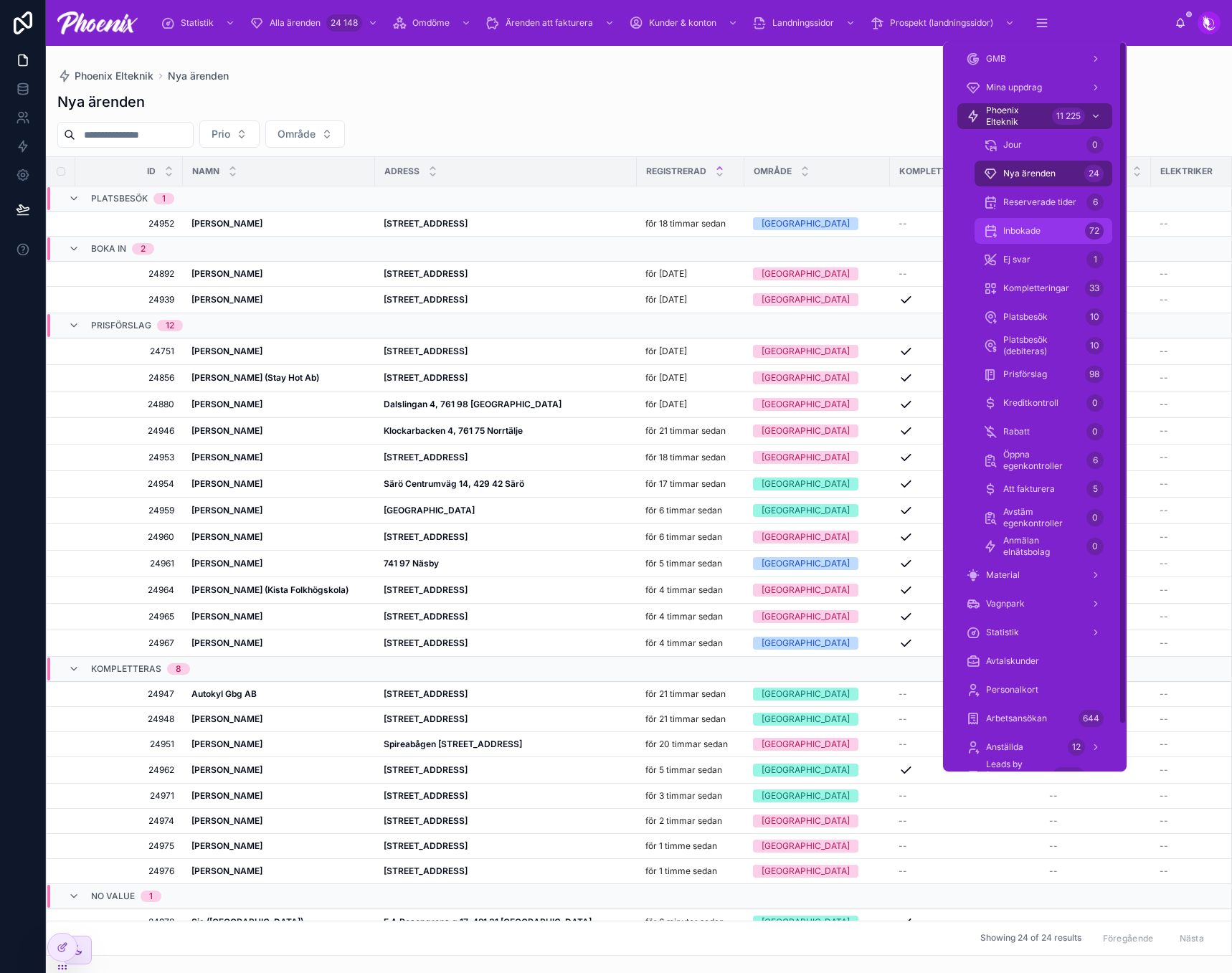
click at [1060, 237] on div "Inbokade 72" at bounding box center [1044, 231] width 120 height 23
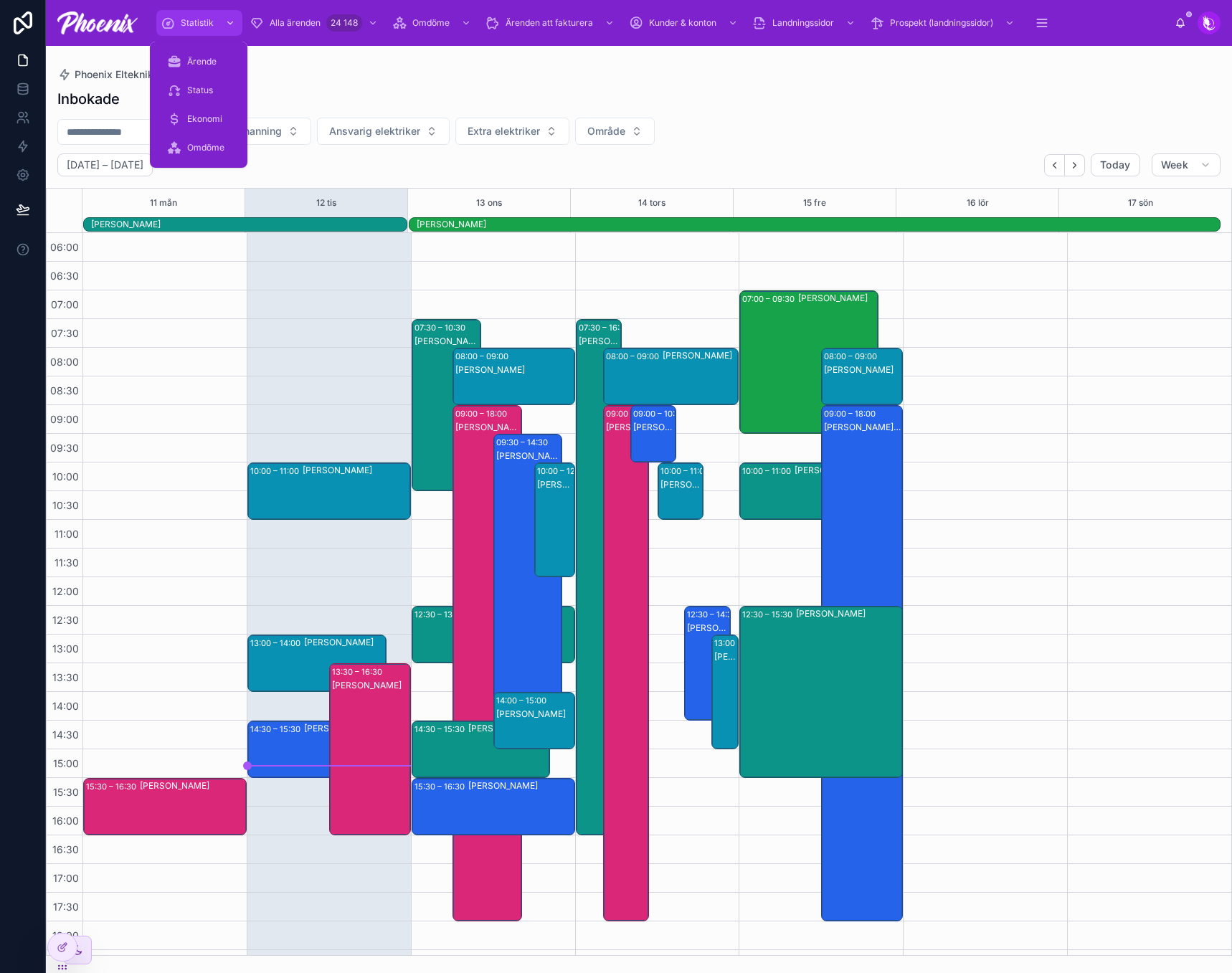
click at [180, 25] on div "Statistik" at bounding box center [199, 23] width 77 height 23
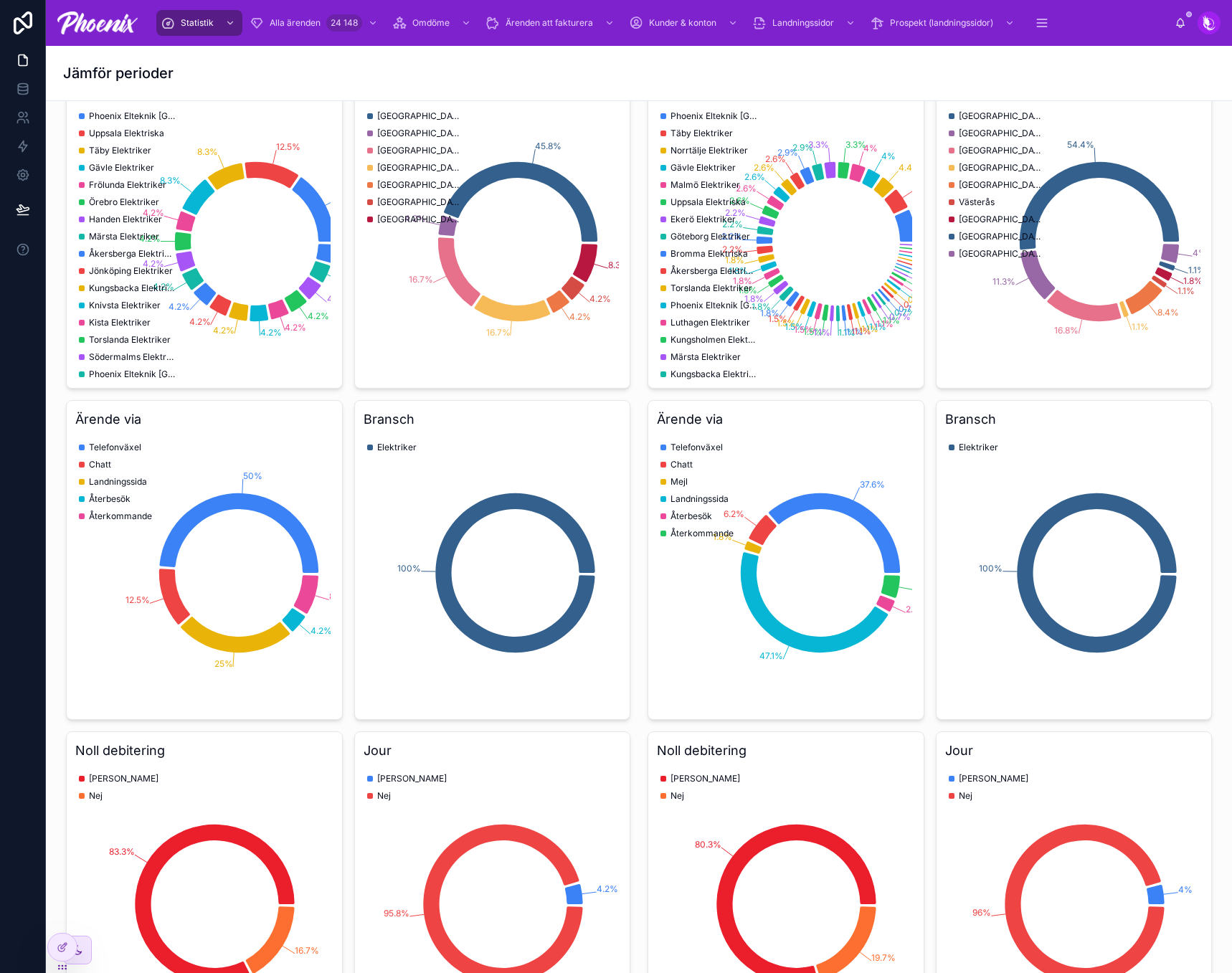
scroll to position [789, 0]
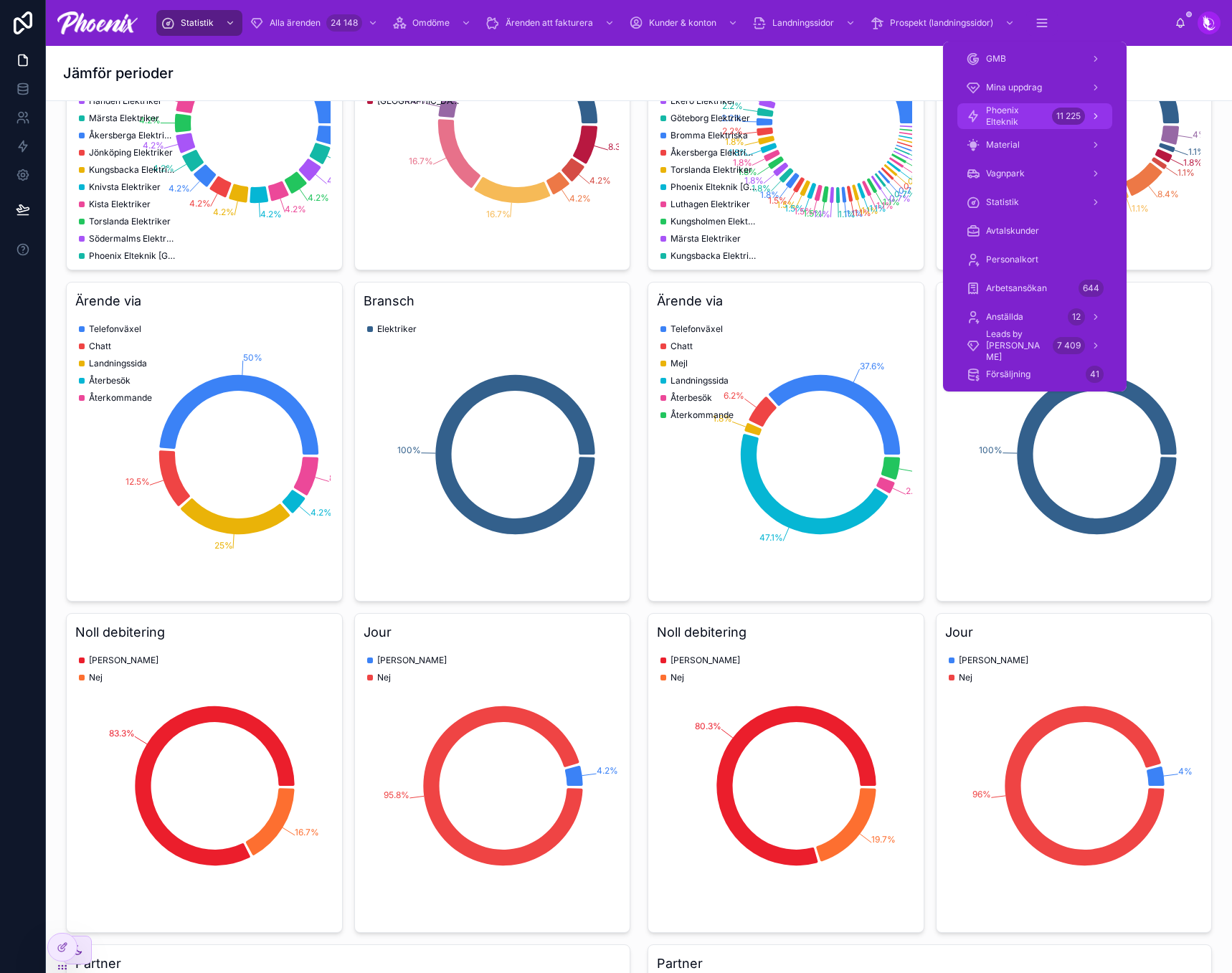
click at [1022, 118] on span "Phoenix Elteknik" at bounding box center [1016, 117] width 60 height 23
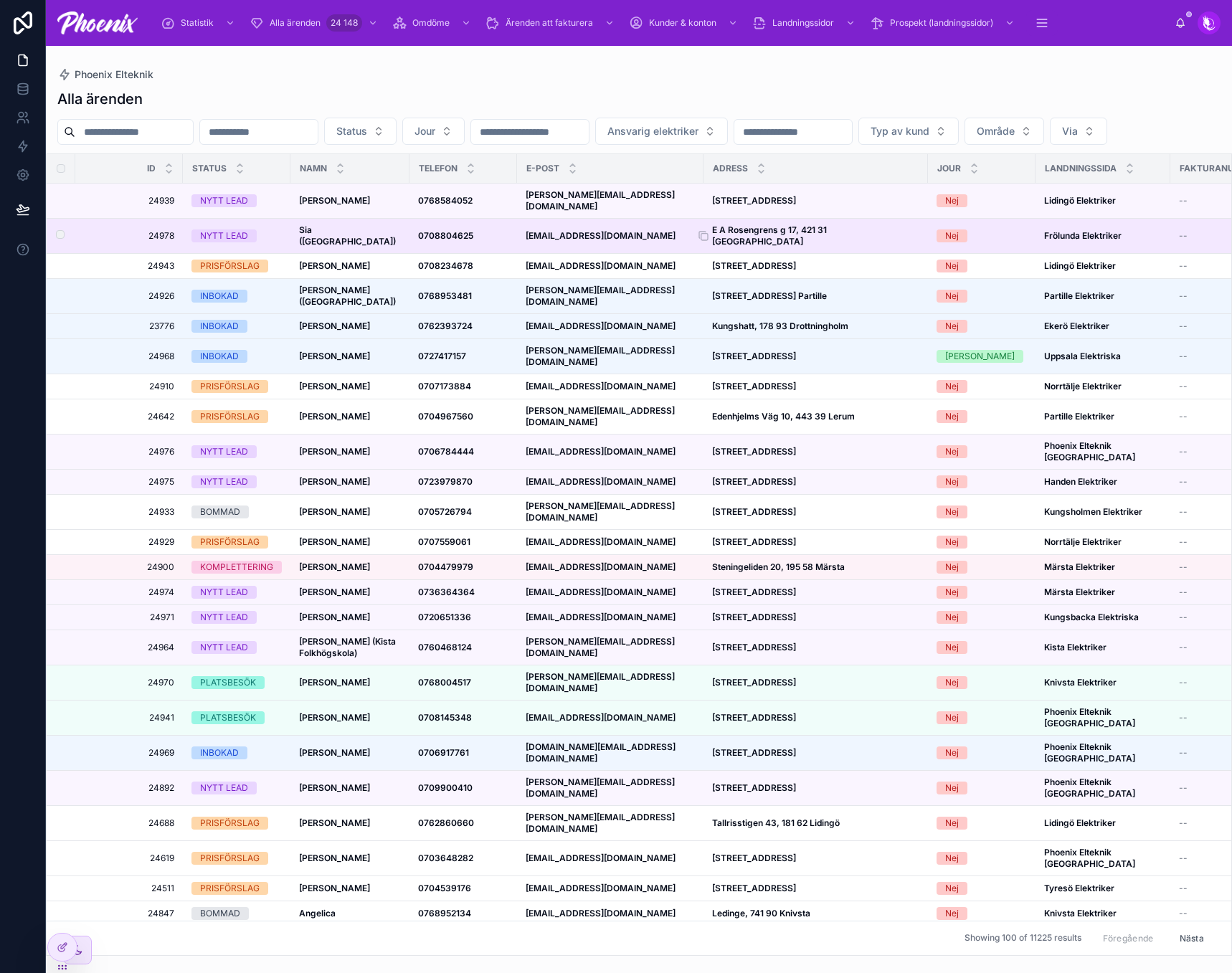
click at [800, 247] on strong "E A Rosengrens g 17, 421 31 [GEOGRAPHIC_DATA]" at bounding box center [770, 235] width 117 height 22
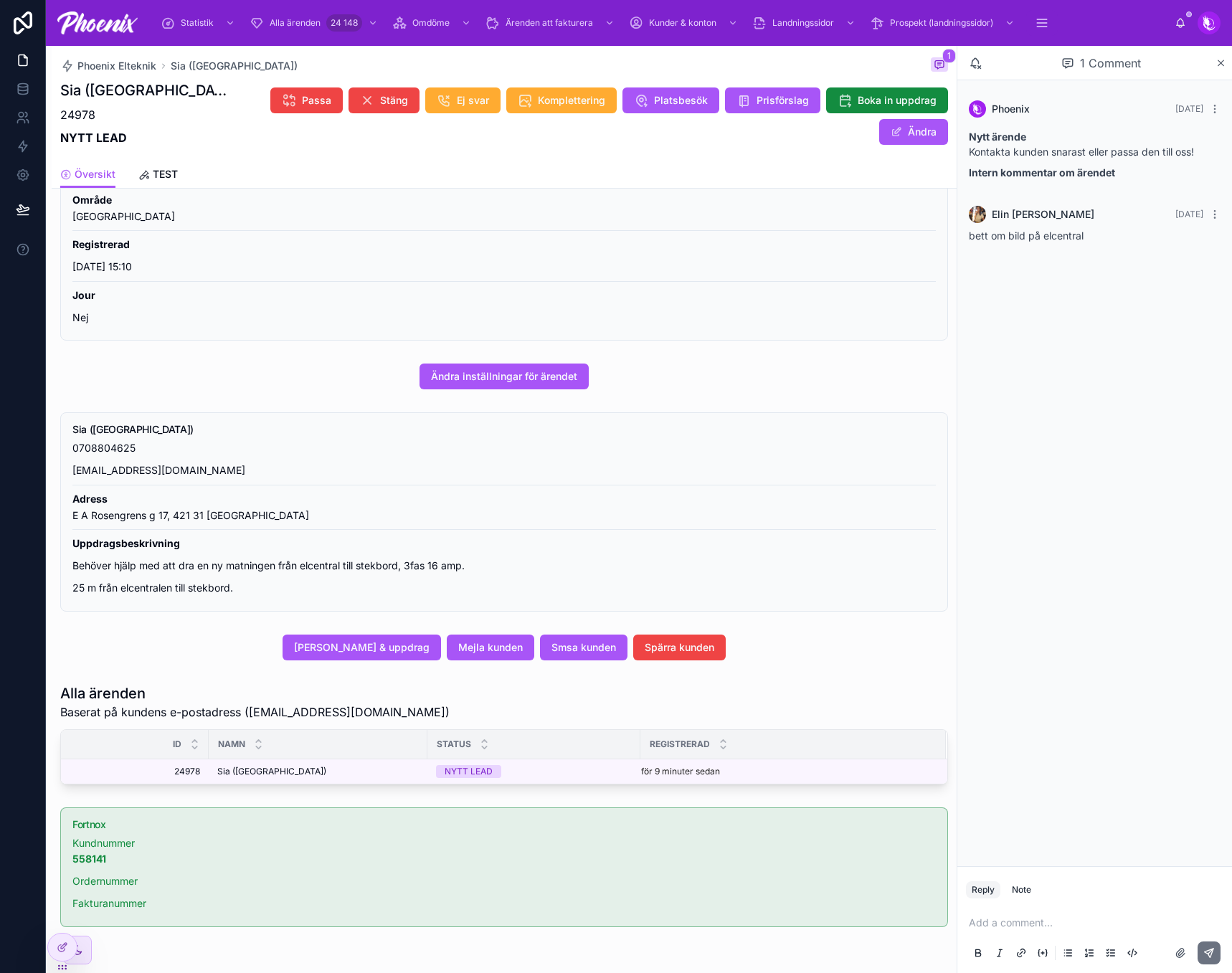
scroll to position [341, 0]
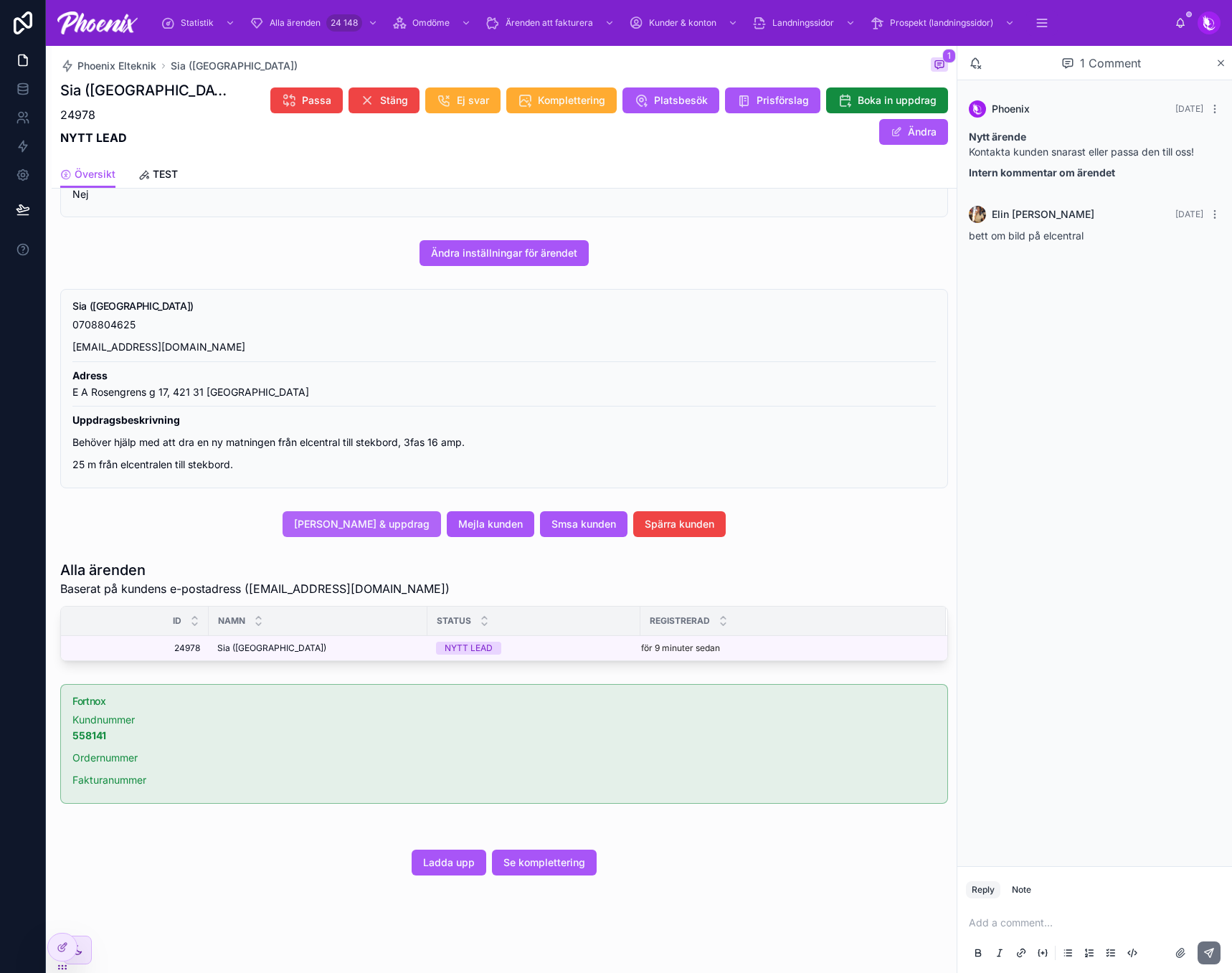
click at [409, 519] on span "[PERSON_NAME] & uppdrag" at bounding box center [362, 524] width 136 height 14
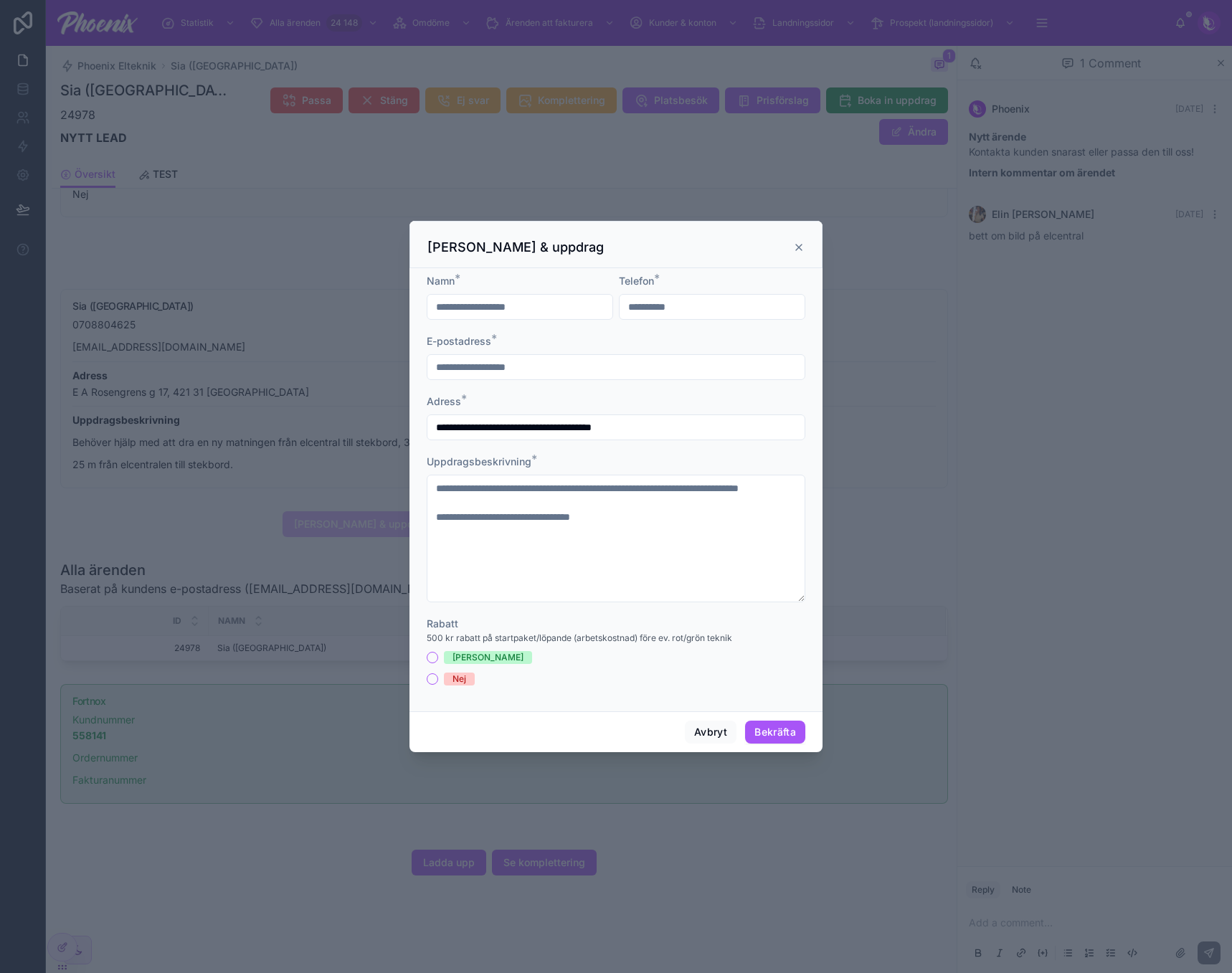
type textarea "**********"
click at [536, 428] on input "**********" at bounding box center [616, 427] width 378 height 20
click at [588, 431] on input "**********" at bounding box center [616, 427] width 378 height 20
click at [793, 248] on icon at bounding box center [799, 248] width 11 height 11
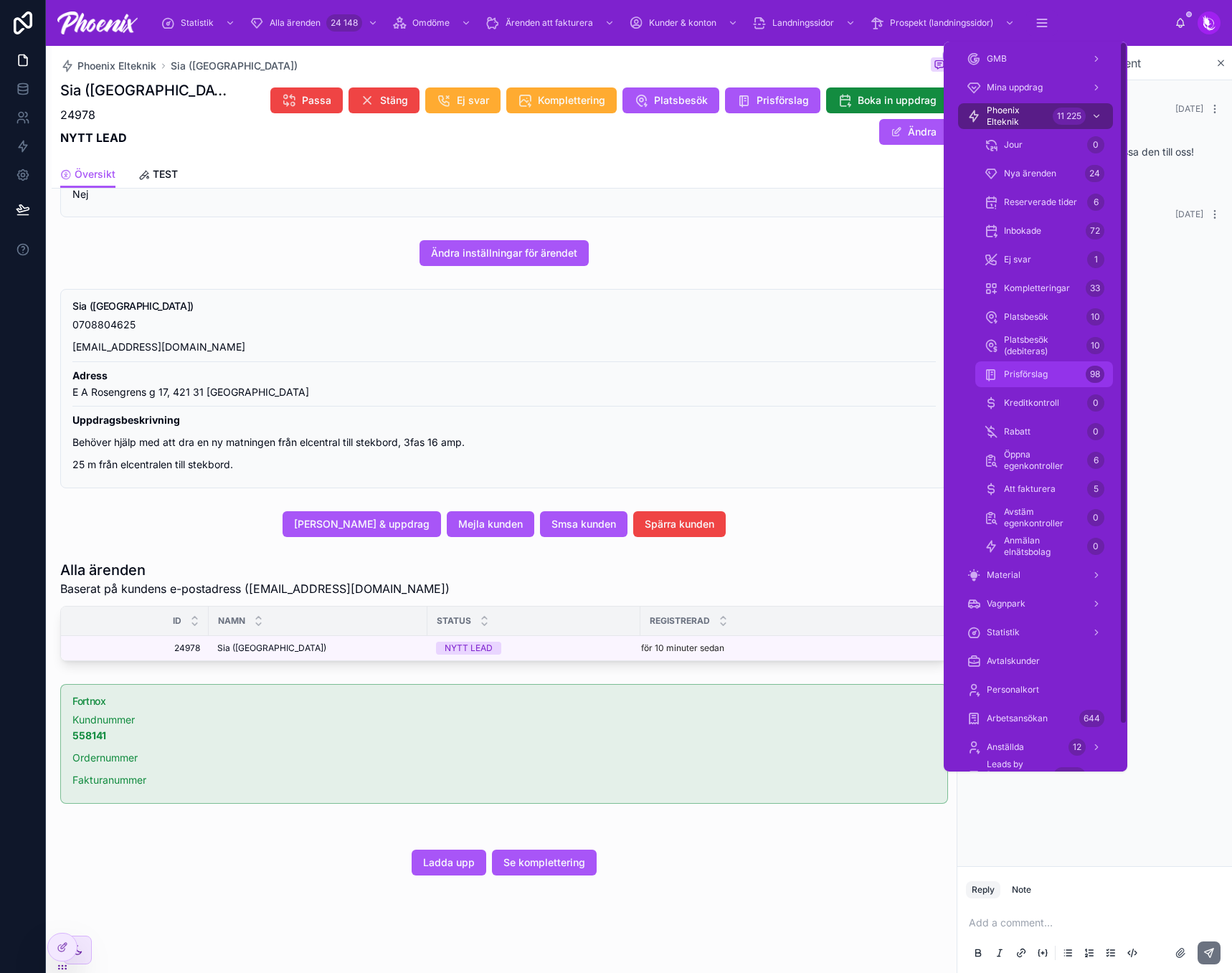
click at [1044, 363] on div "Prisförslag 98" at bounding box center [1045, 375] width 120 height 23
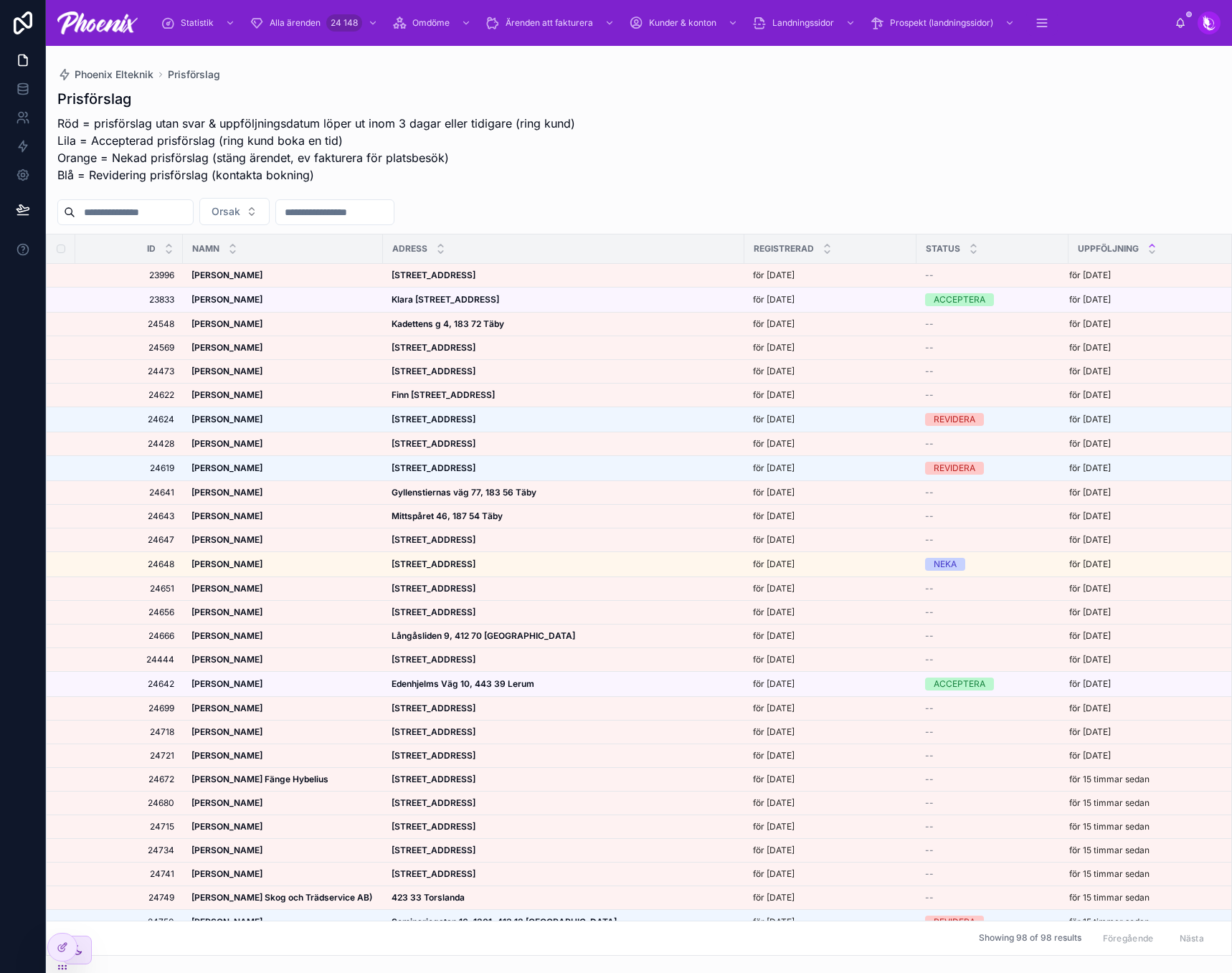
click at [608, 175] on div "Prisförslag Röd = prisförslag utan svar & uppföljningsdatum löper ut inom 3 dag…" at bounding box center [638, 139] width 1163 height 100
click at [73, 951] on div at bounding box center [62, 947] width 29 height 28
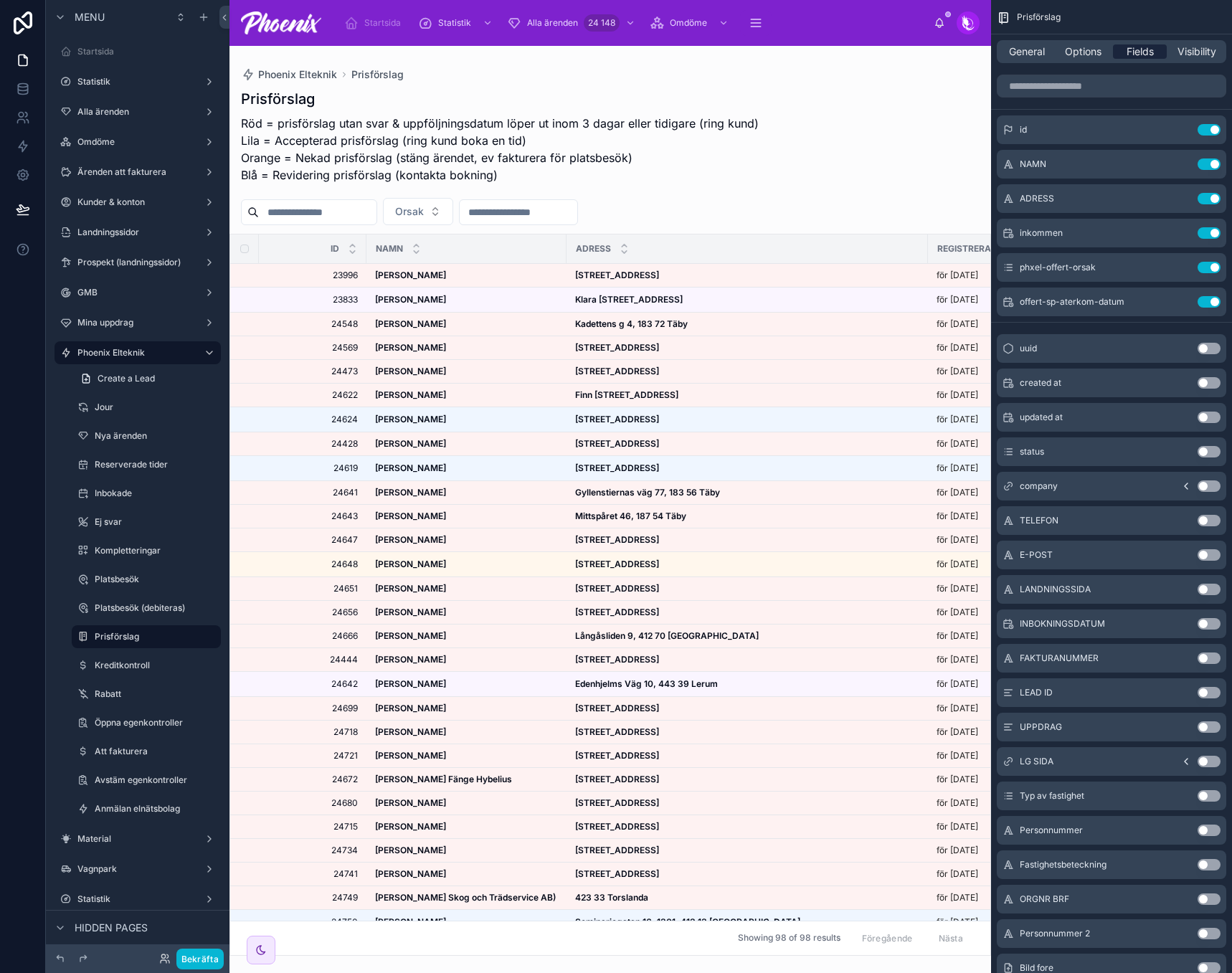
click at [837, 159] on div at bounding box center [610, 509] width 762 height 927
click at [1082, 52] on span "Options" at bounding box center [1083, 52] width 36 height 14
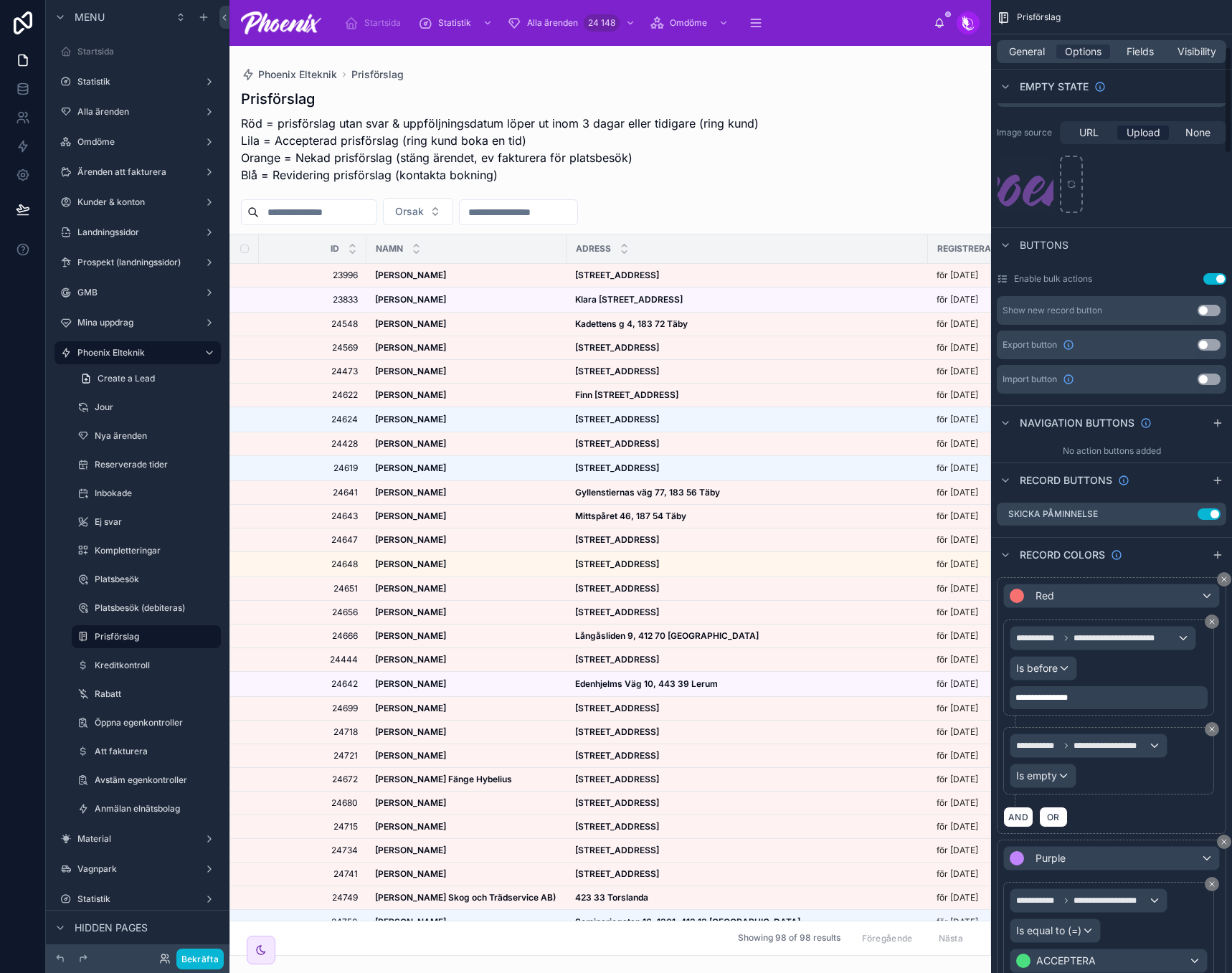
scroll to position [430, 0]
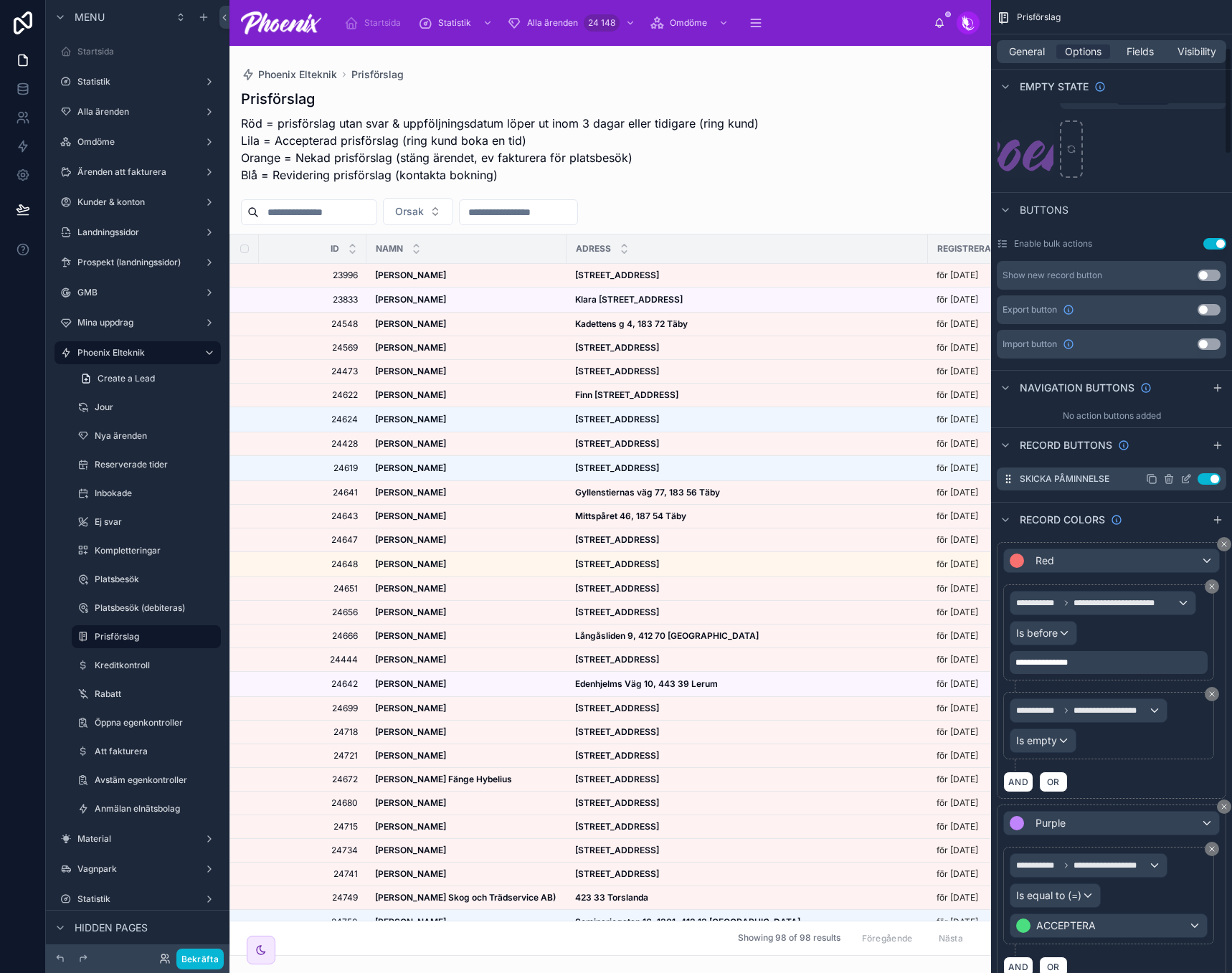
click at [1185, 481] on icon "scrollable content" at bounding box center [1188, 478] width 6 height 6
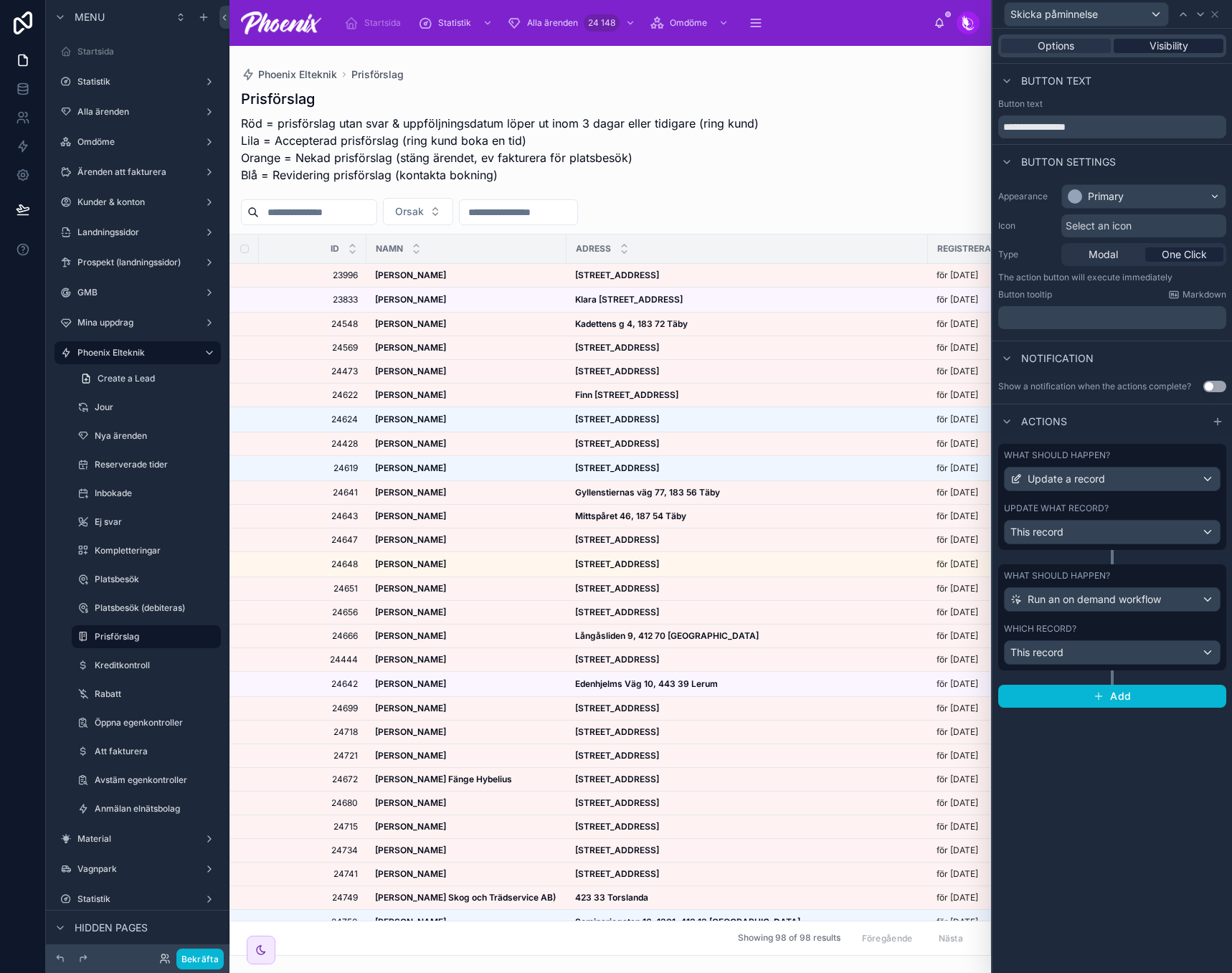
click at [1165, 46] on span "Visibility" at bounding box center [1169, 46] width 39 height 14
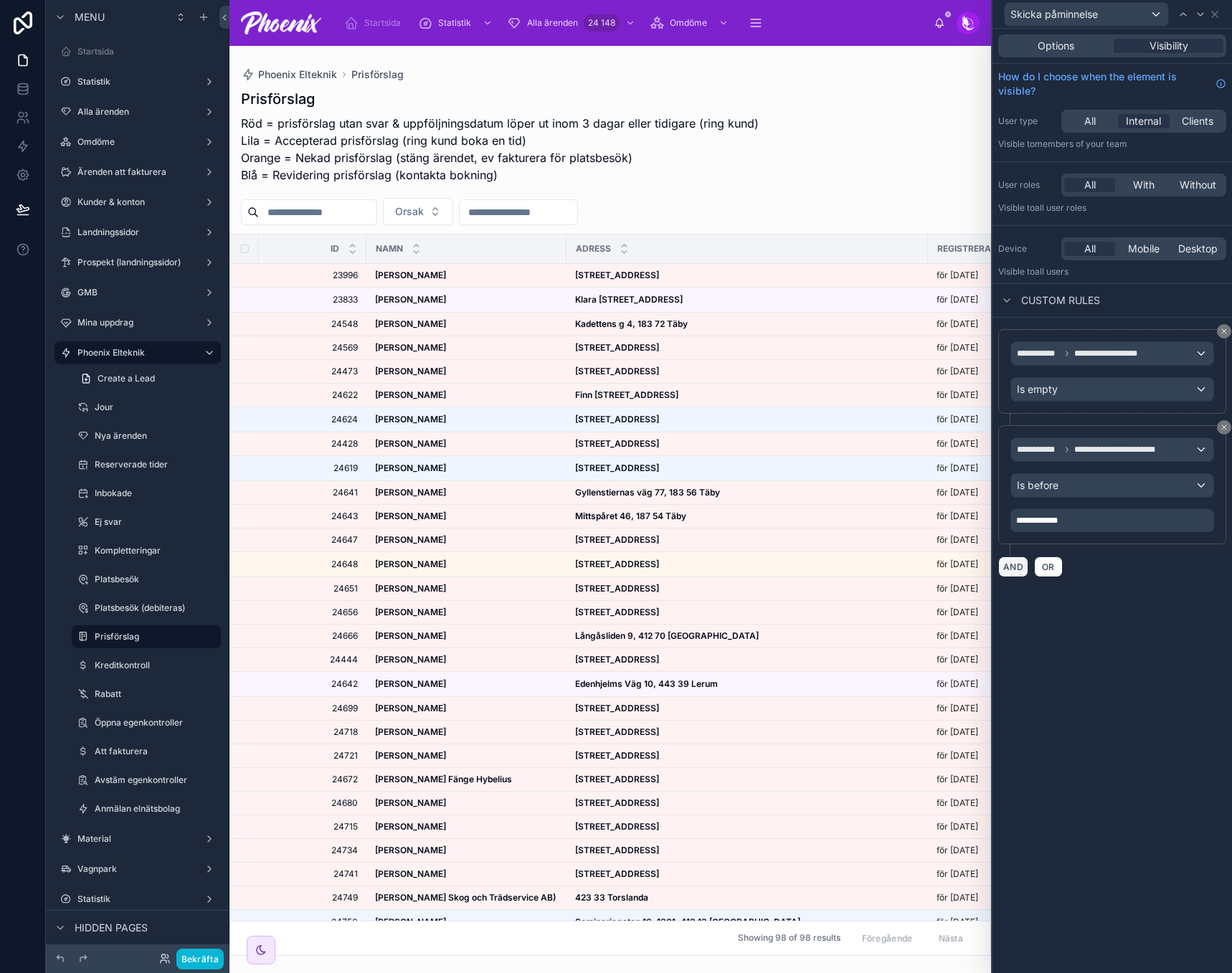
click at [1019, 563] on button "AND" at bounding box center [1014, 567] width 31 height 21
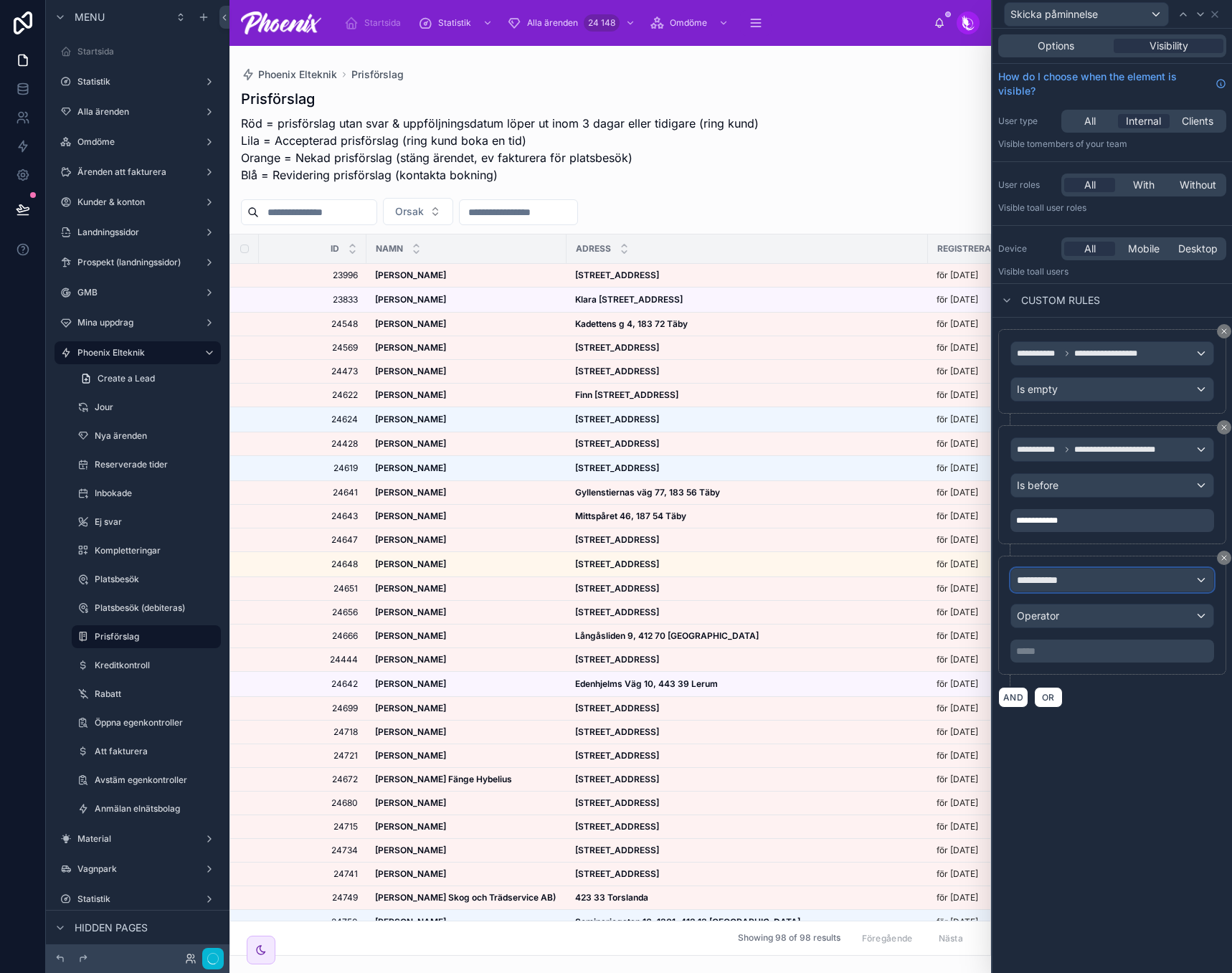
click at [1046, 576] on span "**********" at bounding box center [1044, 580] width 54 height 14
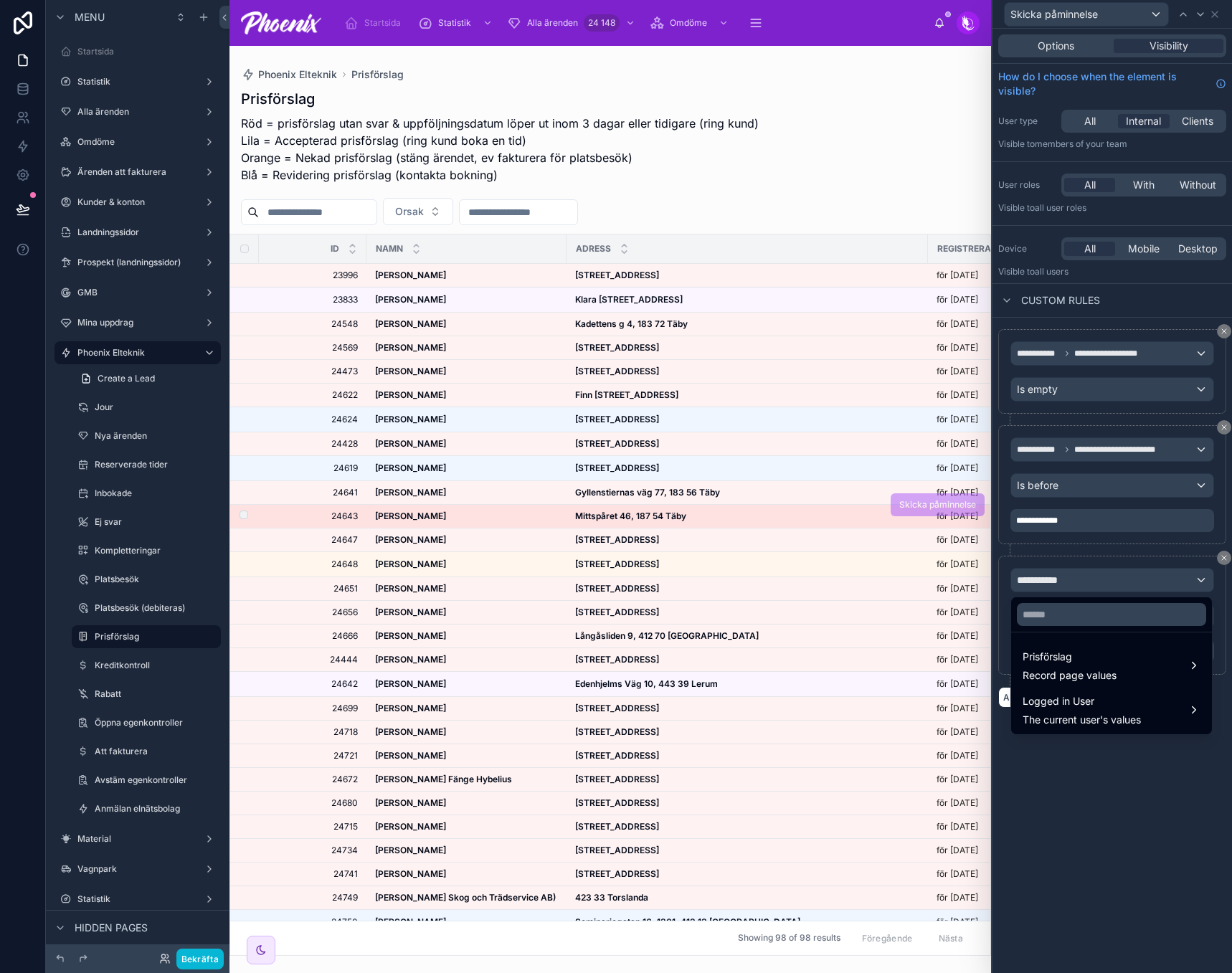
click at [670, 513] on strong "Mittspåret 46, 187 54 Täby" at bounding box center [631, 515] width 111 height 11
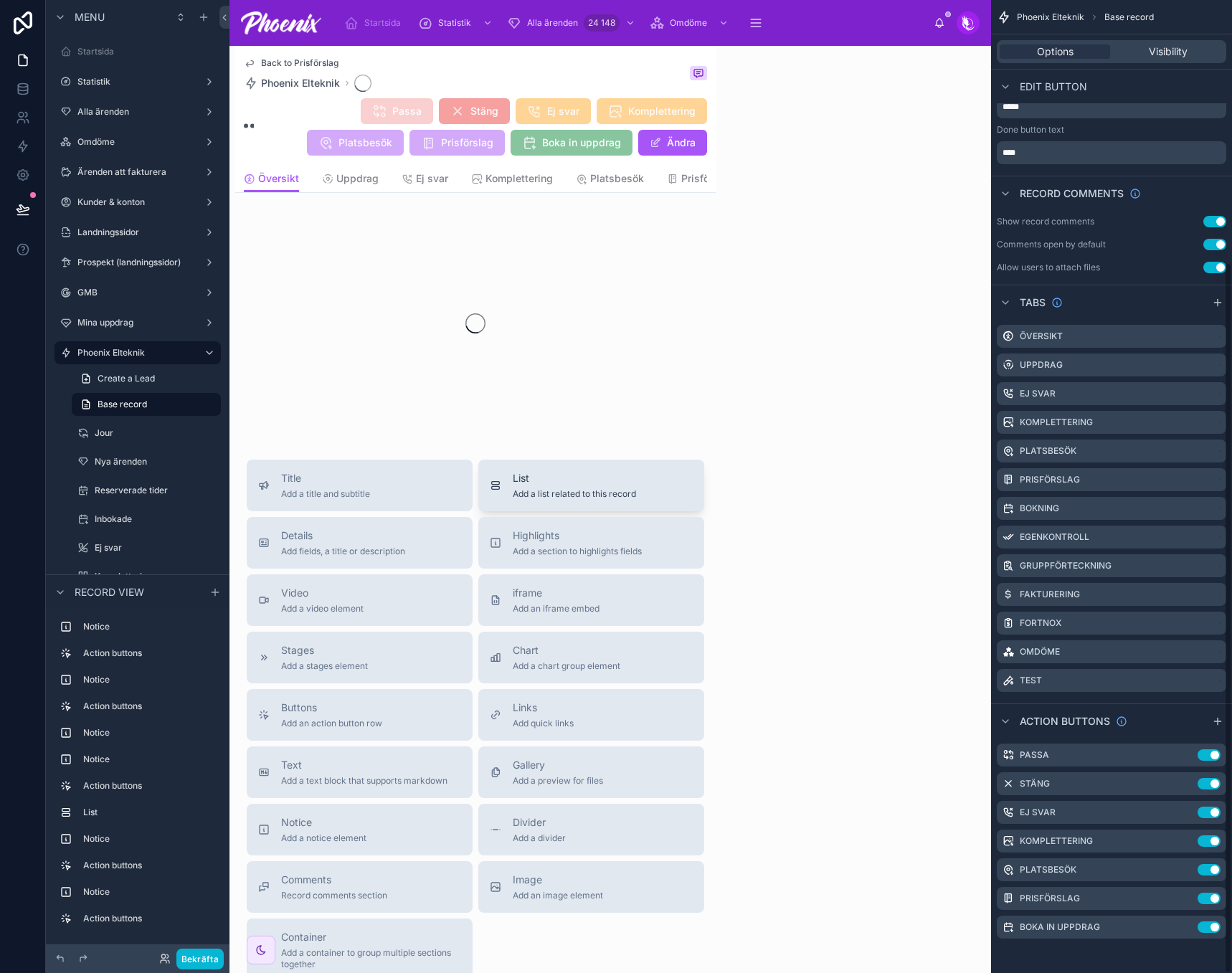
scroll to position [359, 0]
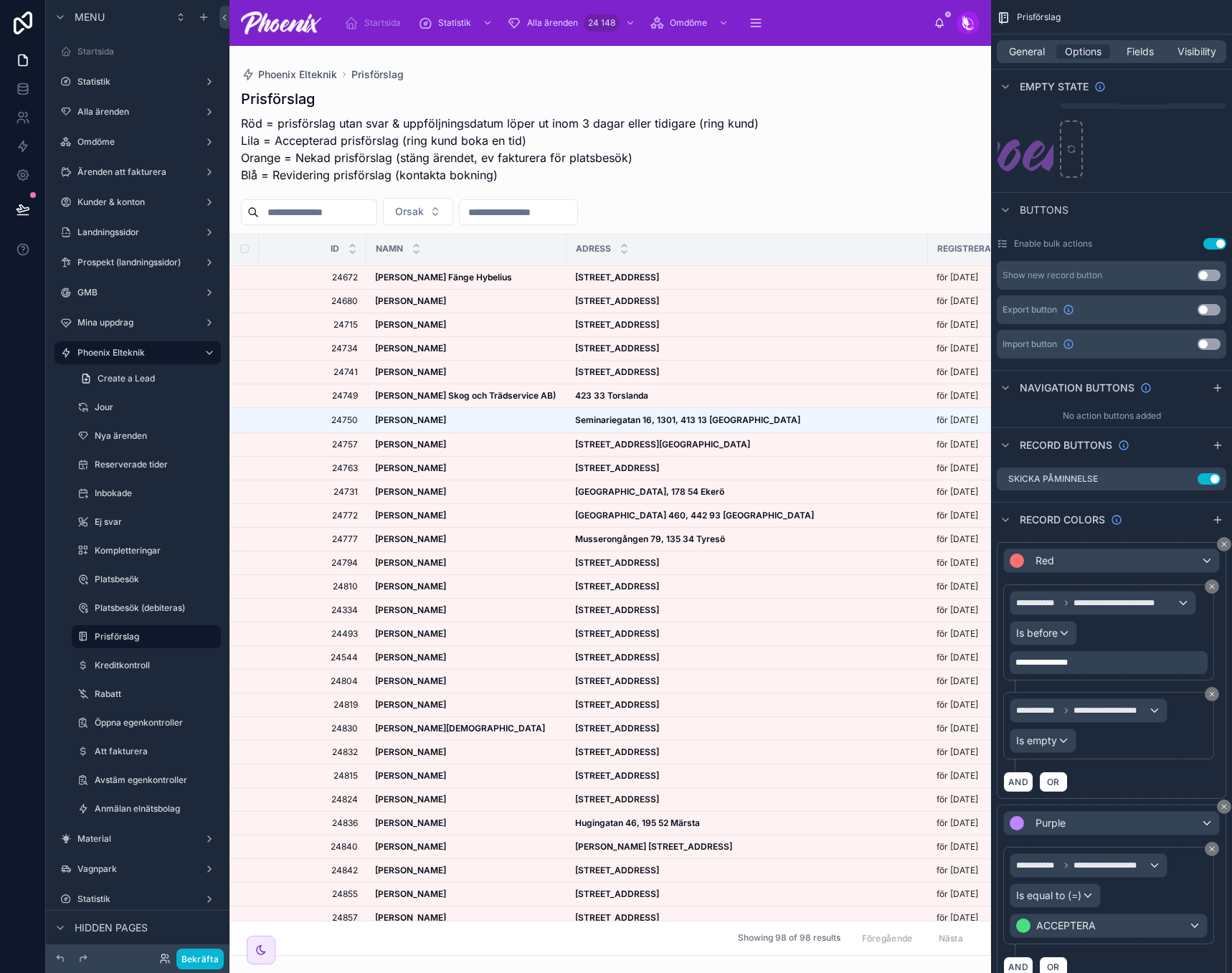
scroll to position [1076, 0]
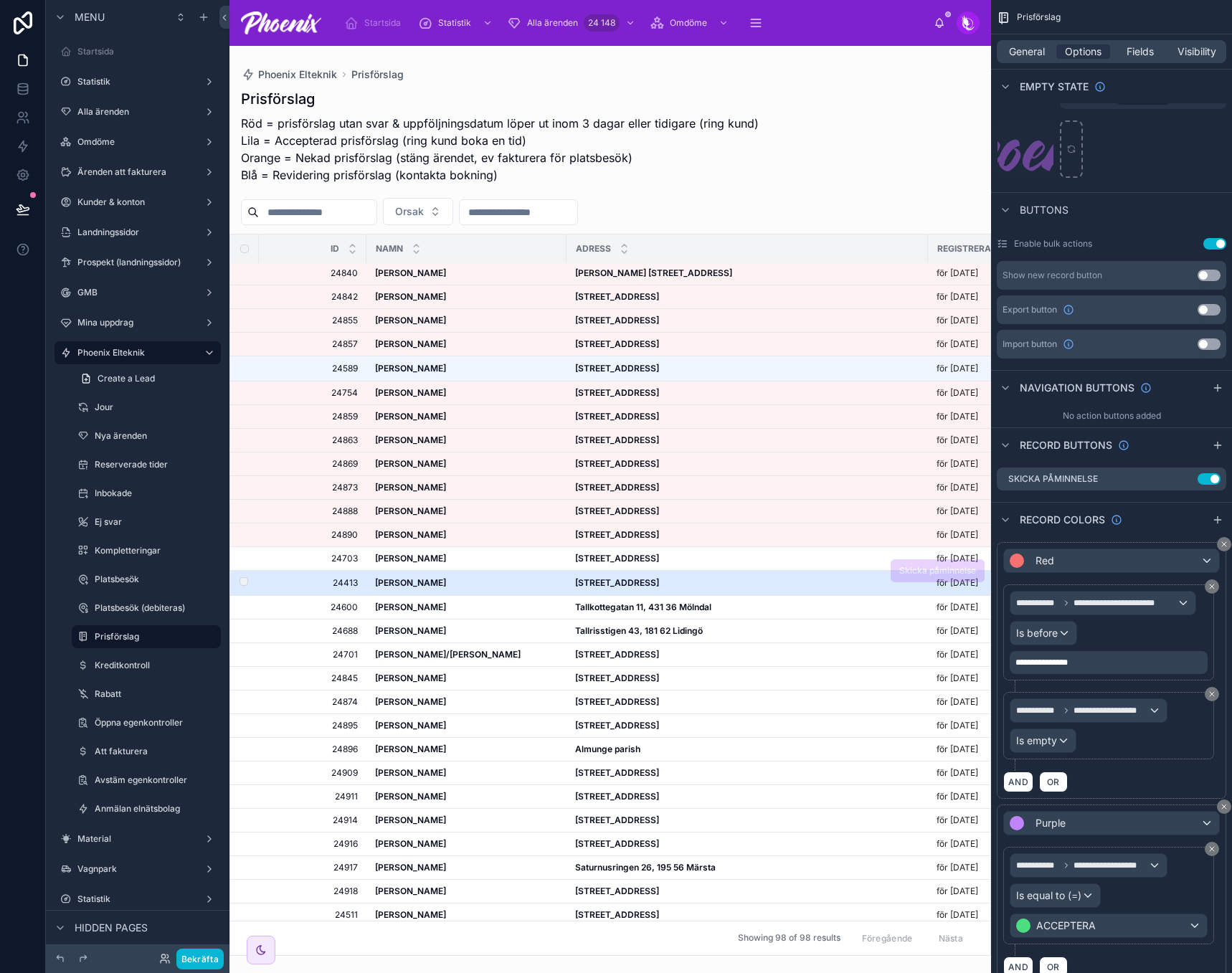
click at [651, 584] on strong "[STREET_ADDRESS]" at bounding box center [617, 582] width 84 height 11
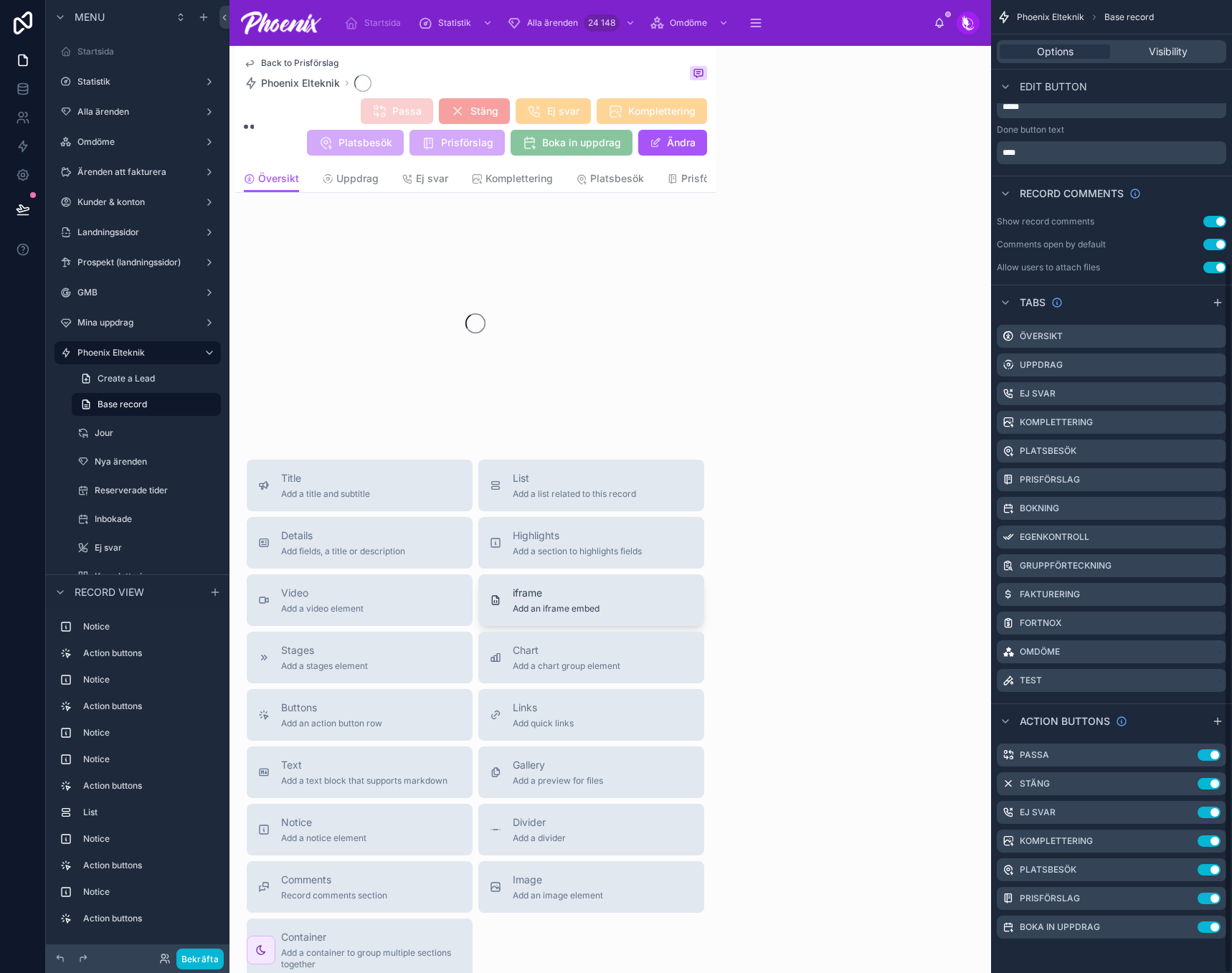
scroll to position [359, 0]
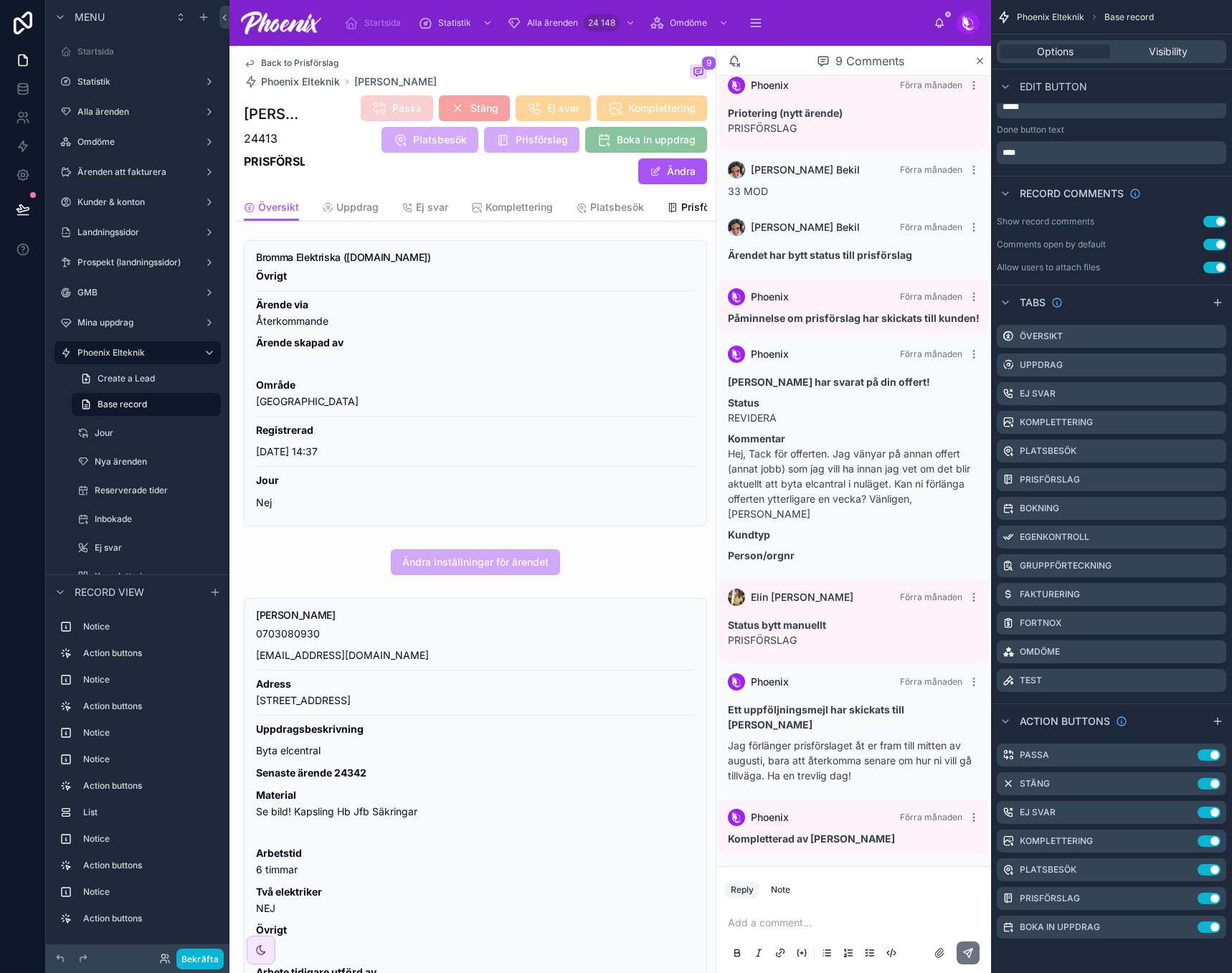
scroll to position [143, 0]
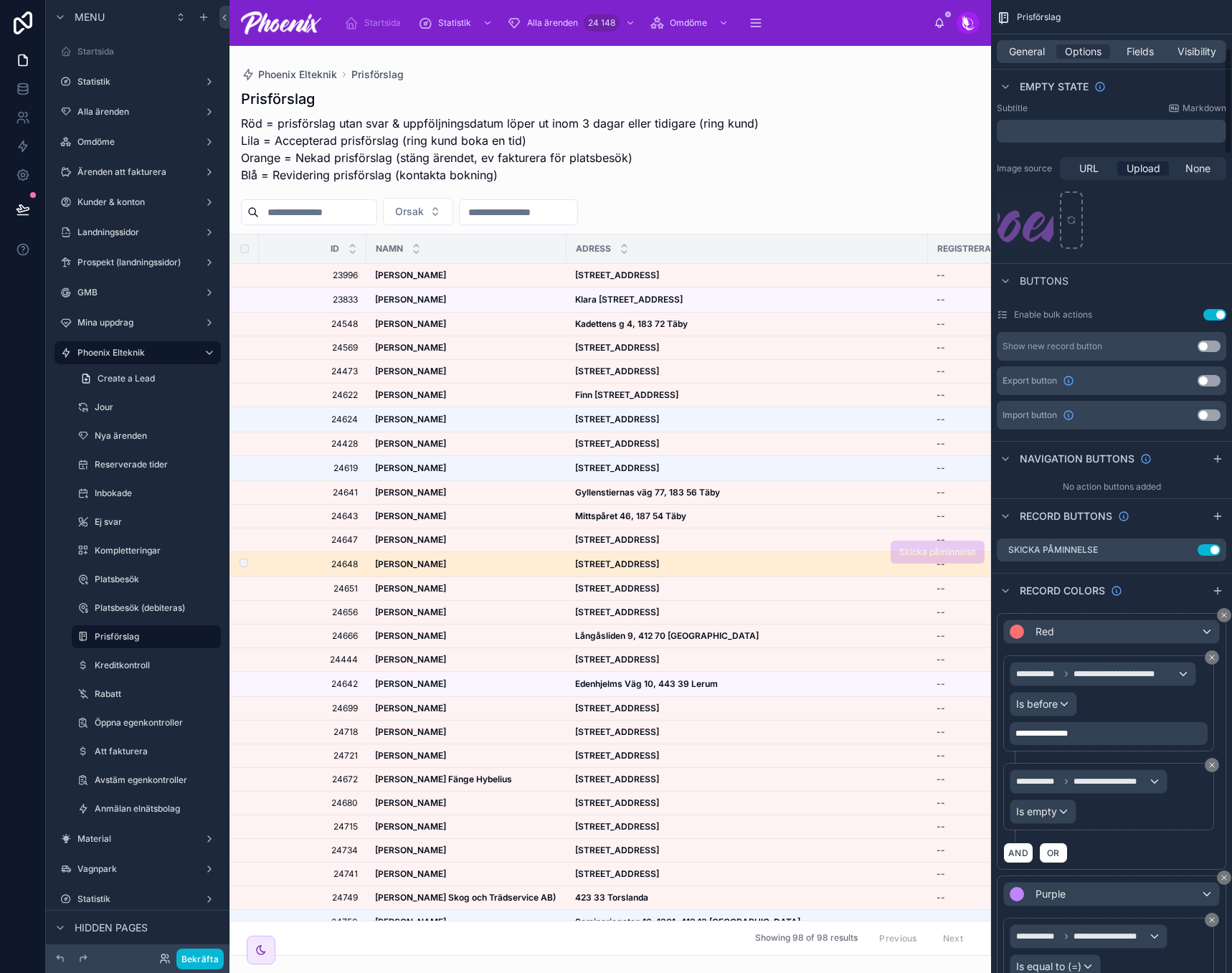
scroll to position [430, 0]
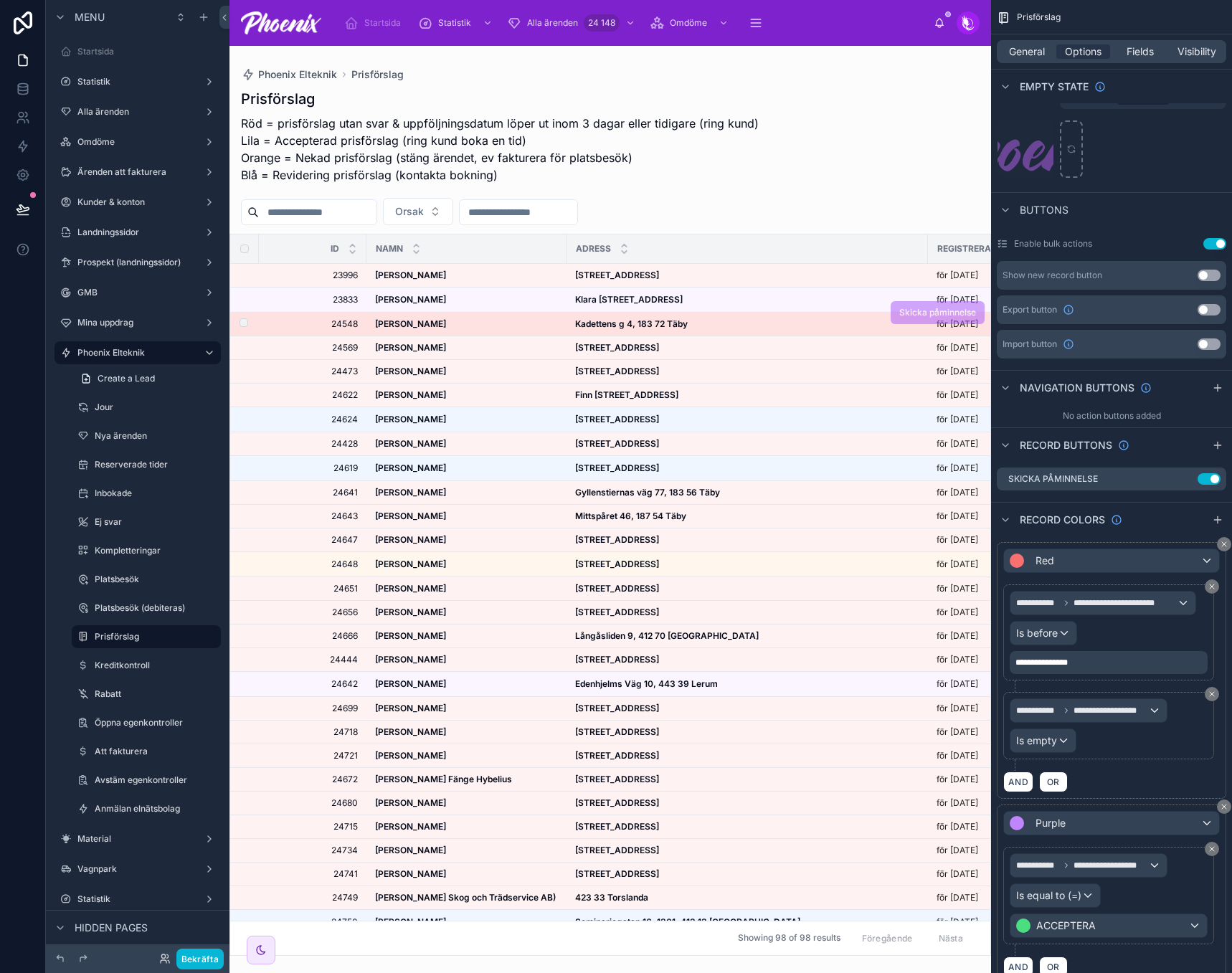
click at [657, 327] on strong "Kadettens g 4, 183 72 Täby" at bounding box center [632, 323] width 113 height 11
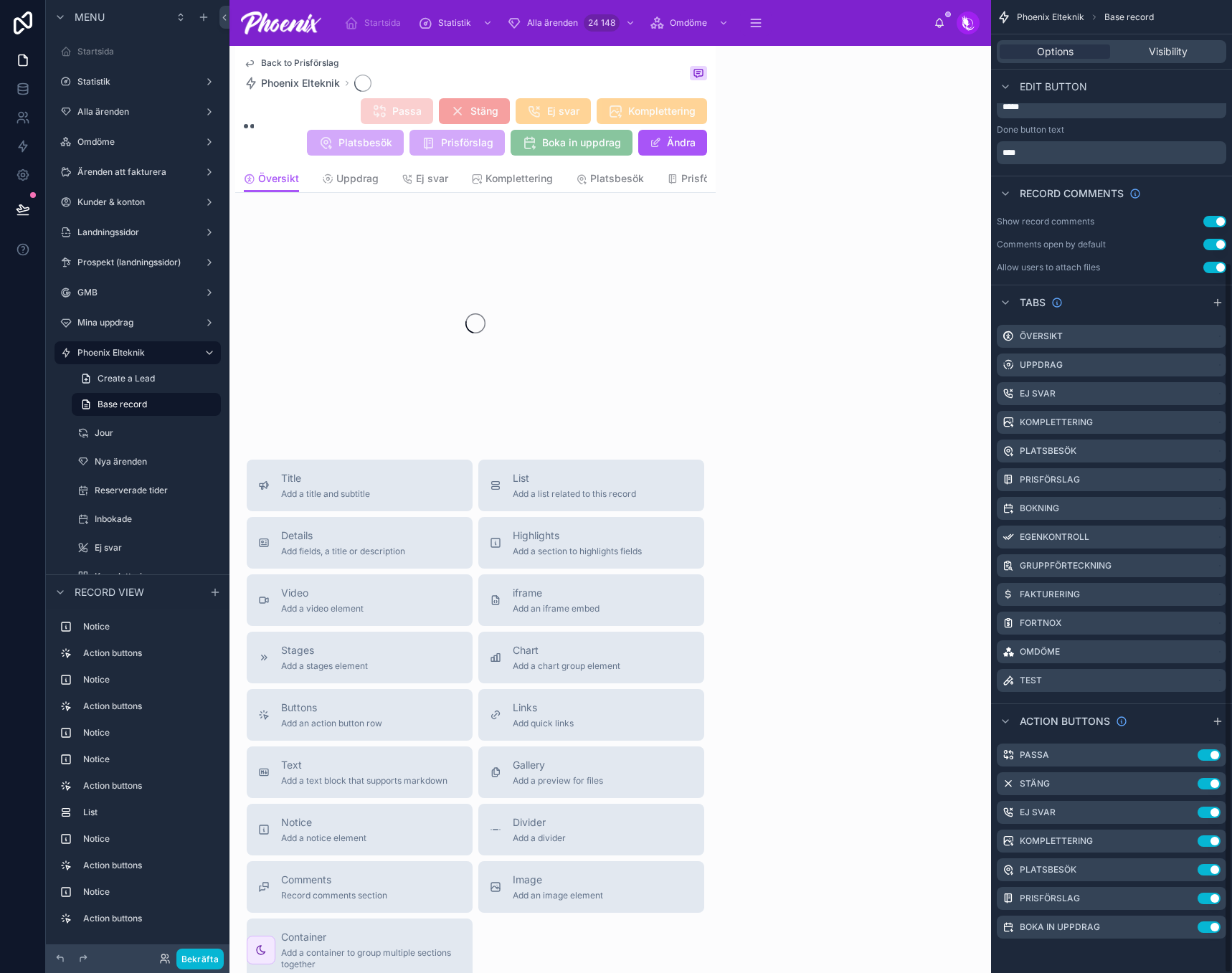
scroll to position [359, 0]
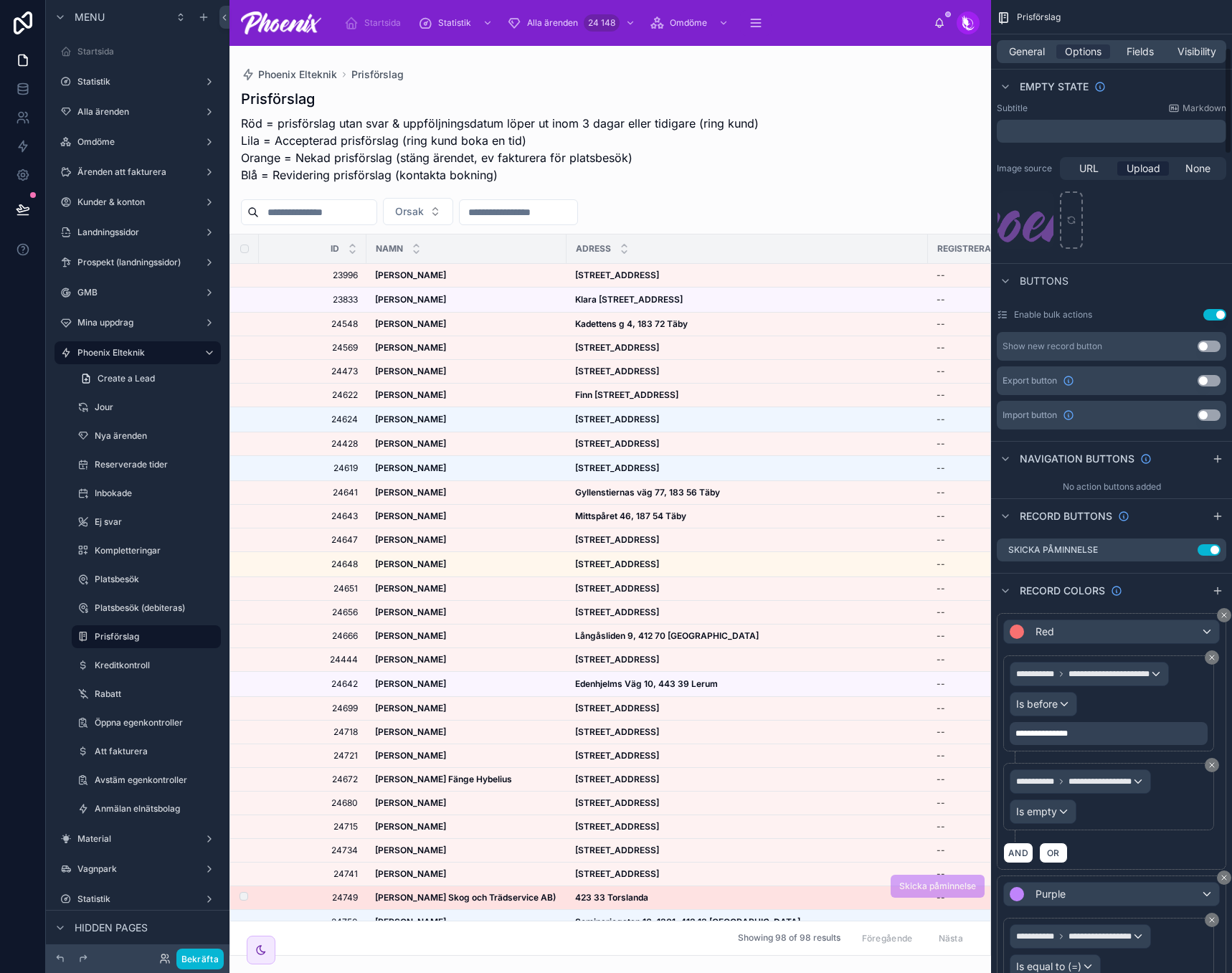
scroll to position [430, 0]
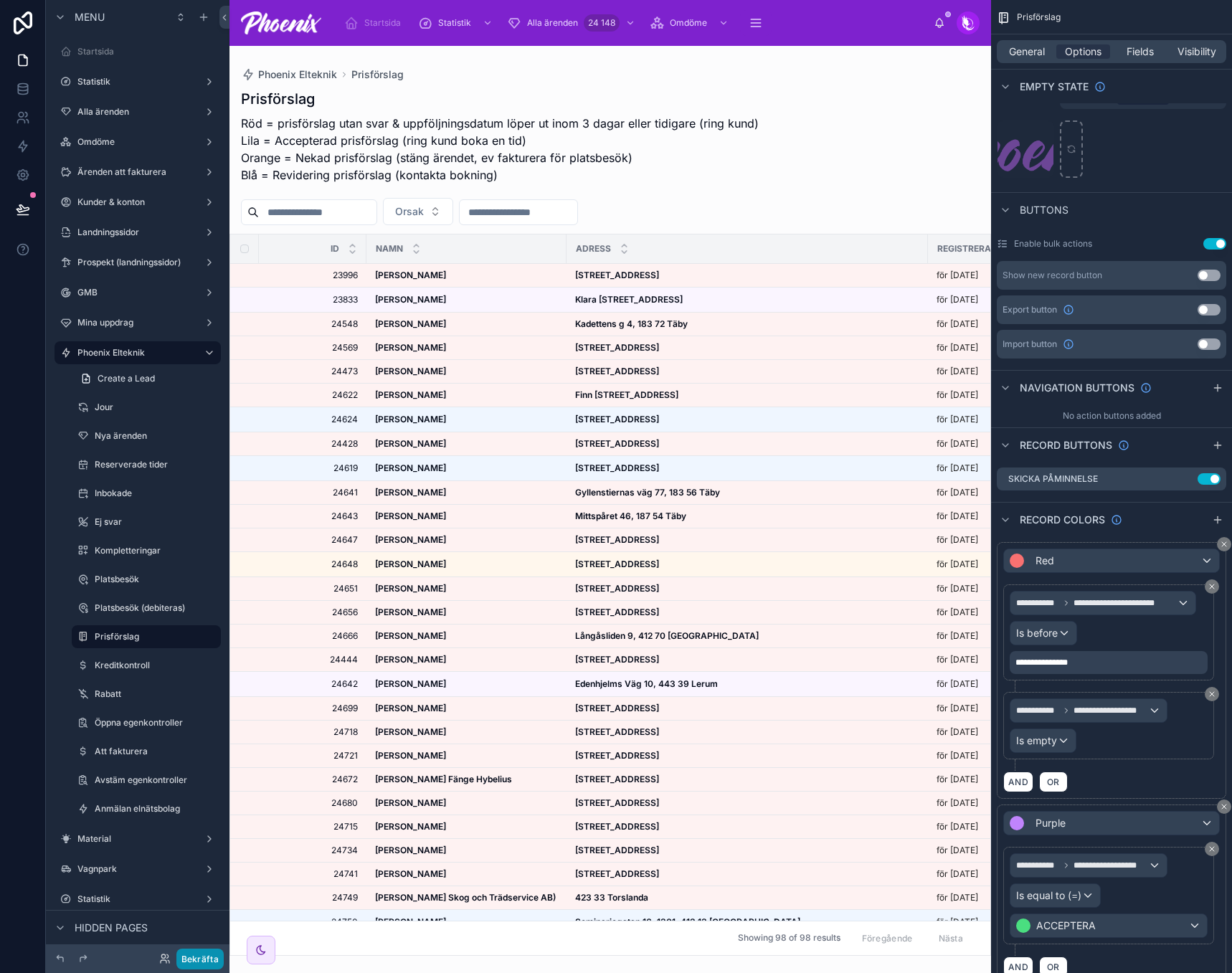
click at [210, 964] on button "Bekräfta" at bounding box center [201, 960] width 48 height 21
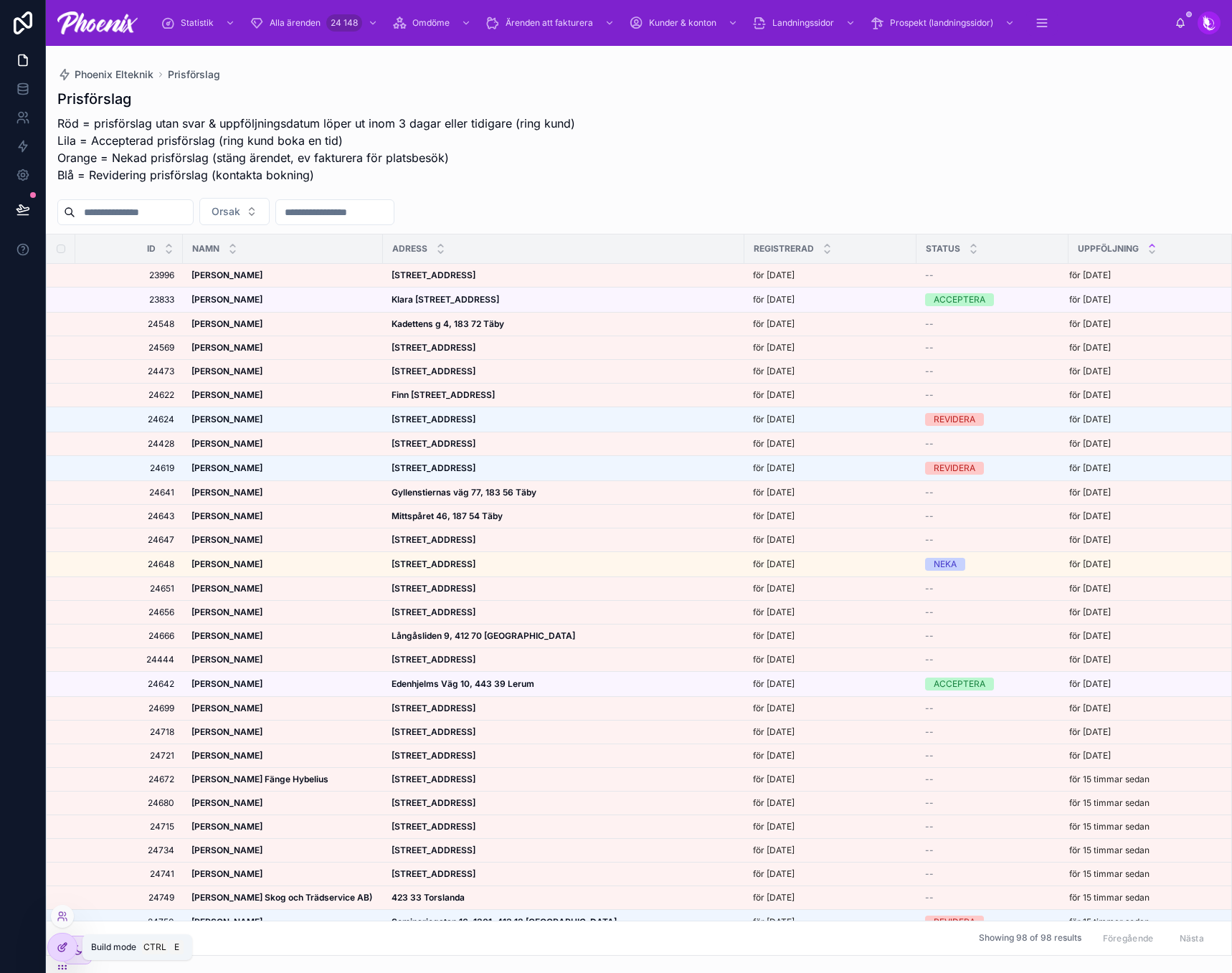
click at [51, 949] on div at bounding box center [62, 947] width 29 height 28
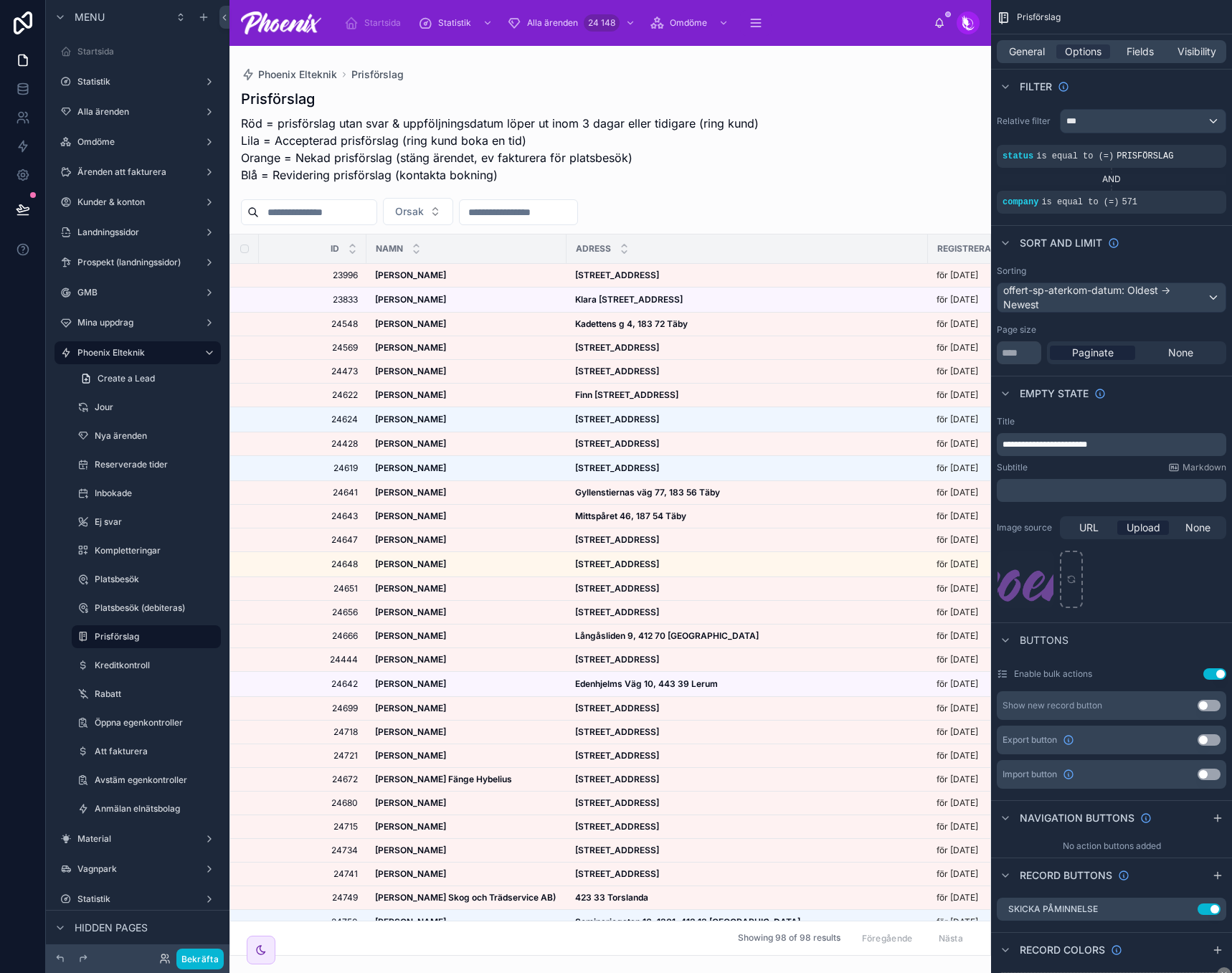
click at [766, 197] on div at bounding box center [610, 509] width 762 height 927
click at [1137, 49] on span "Fields" at bounding box center [1140, 52] width 28 height 14
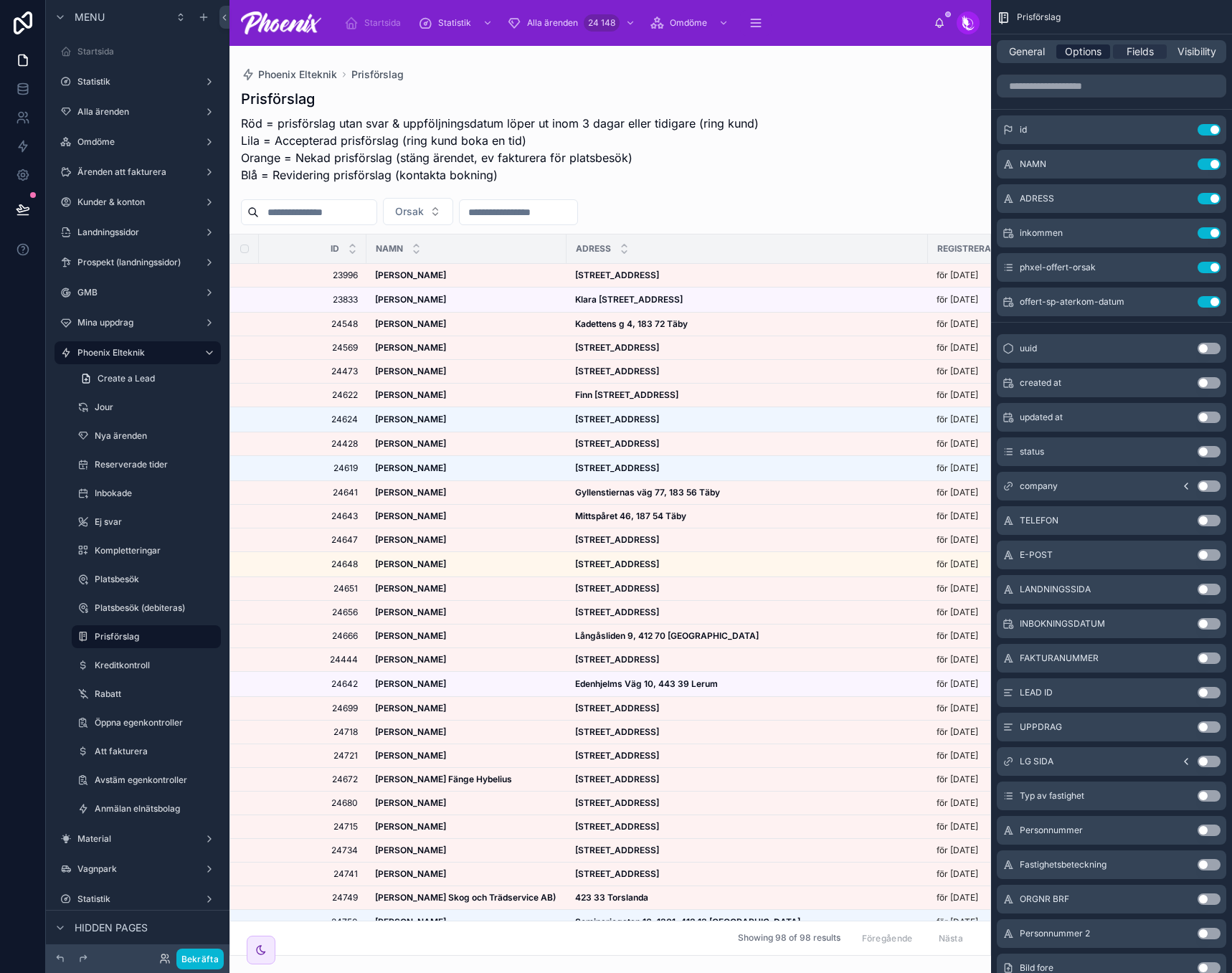
click at [1076, 50] on span "Options" at bounding box center [1083, 52] width 36 height 14
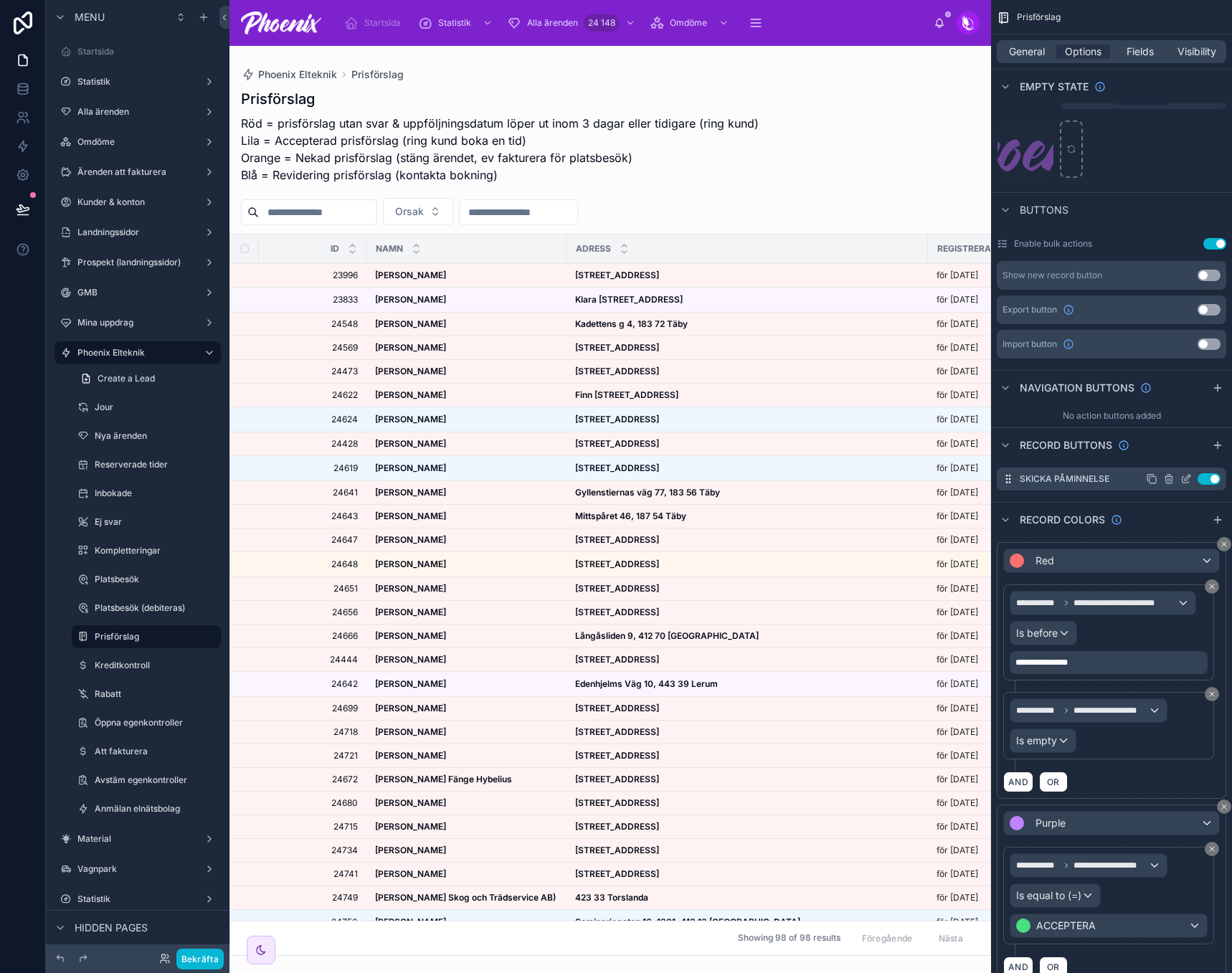
click at [1181, 478] on icon "scrollable content" at bounding box center [1186, 479] width 11 height 11
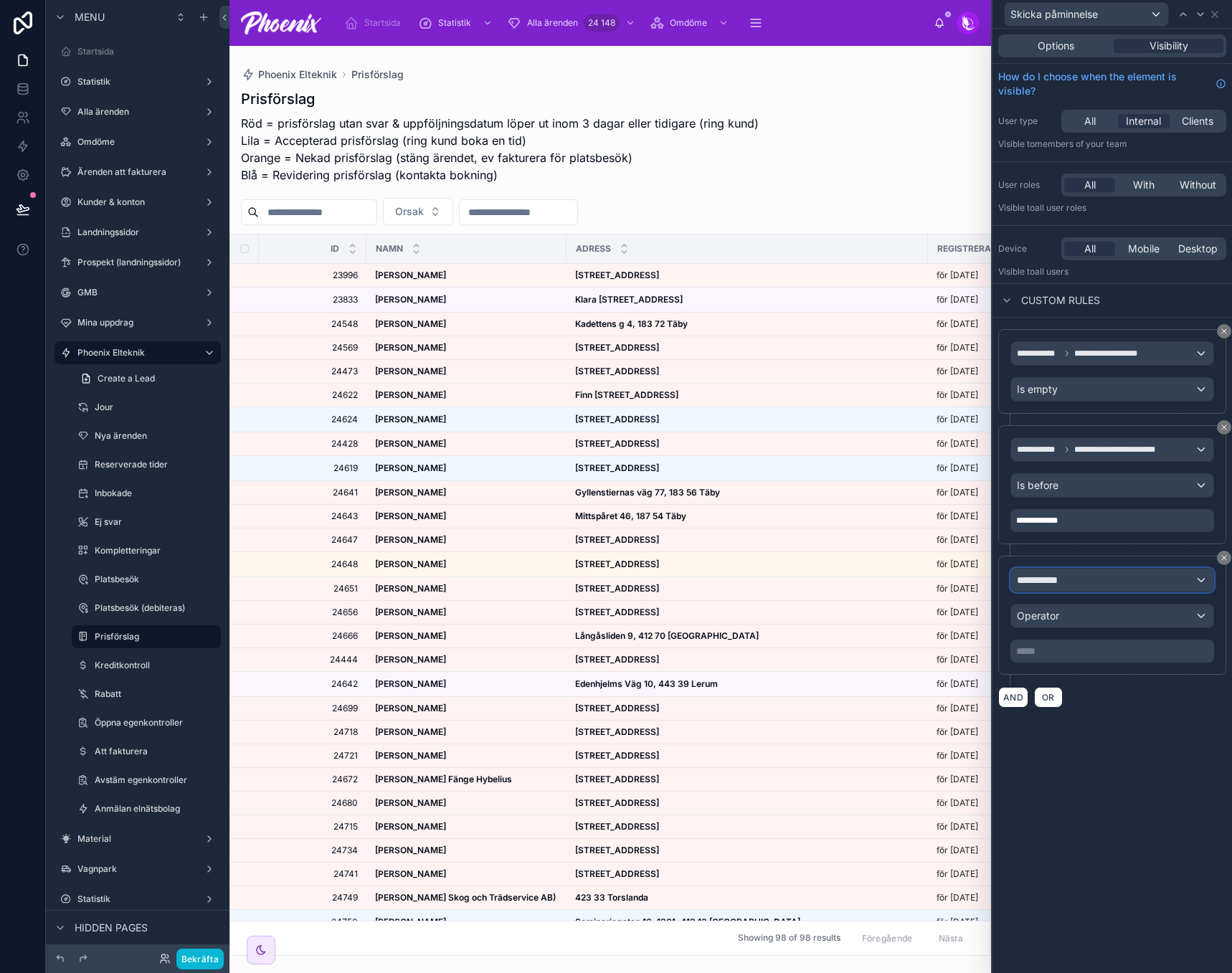
click at [1056, 587] on span "**********" at bounding box center [1044, 580] width 54 height 14
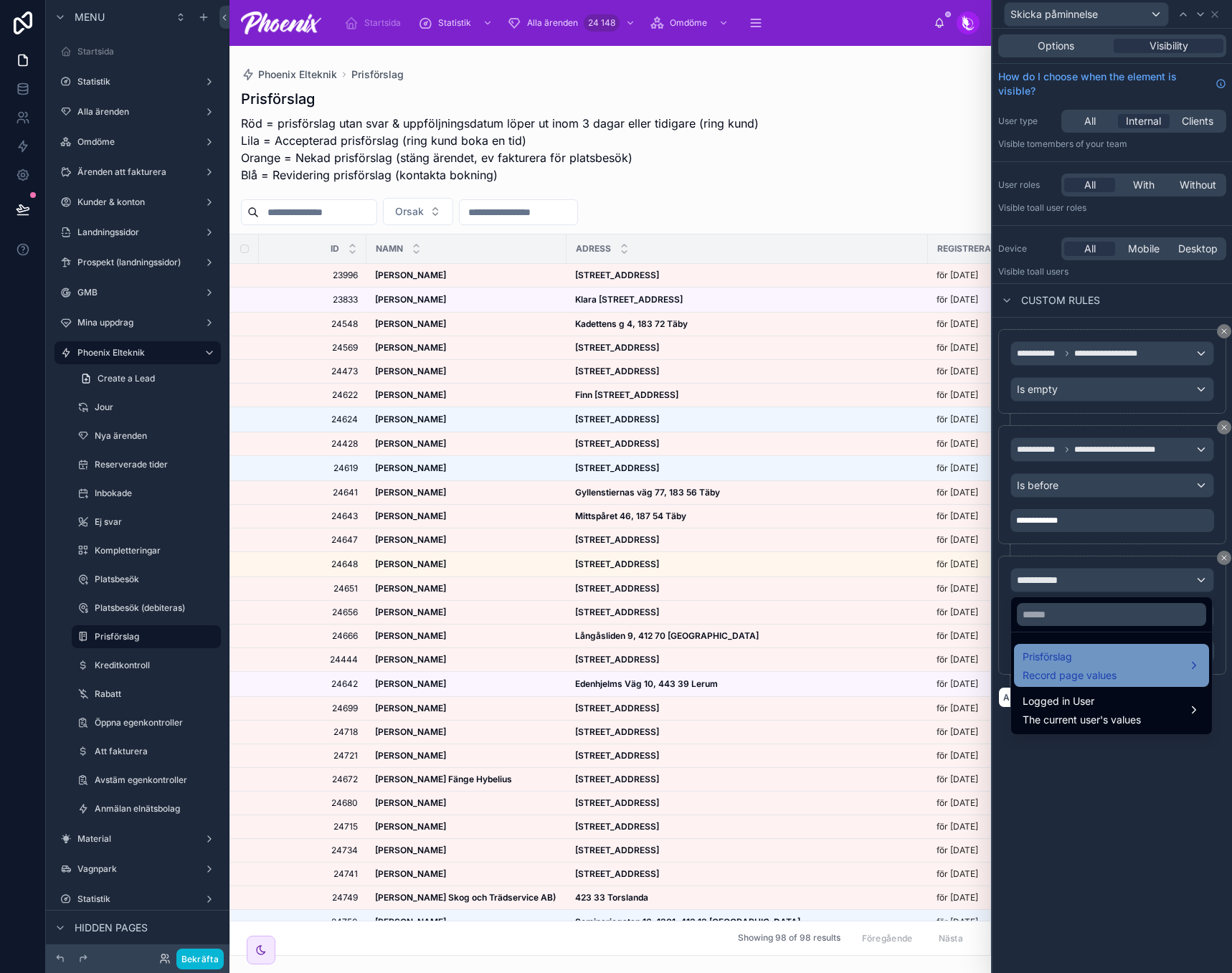
click at [1069, 659] on span "Prisförslag" at bounding box center [1070, 657] width 94 height 17
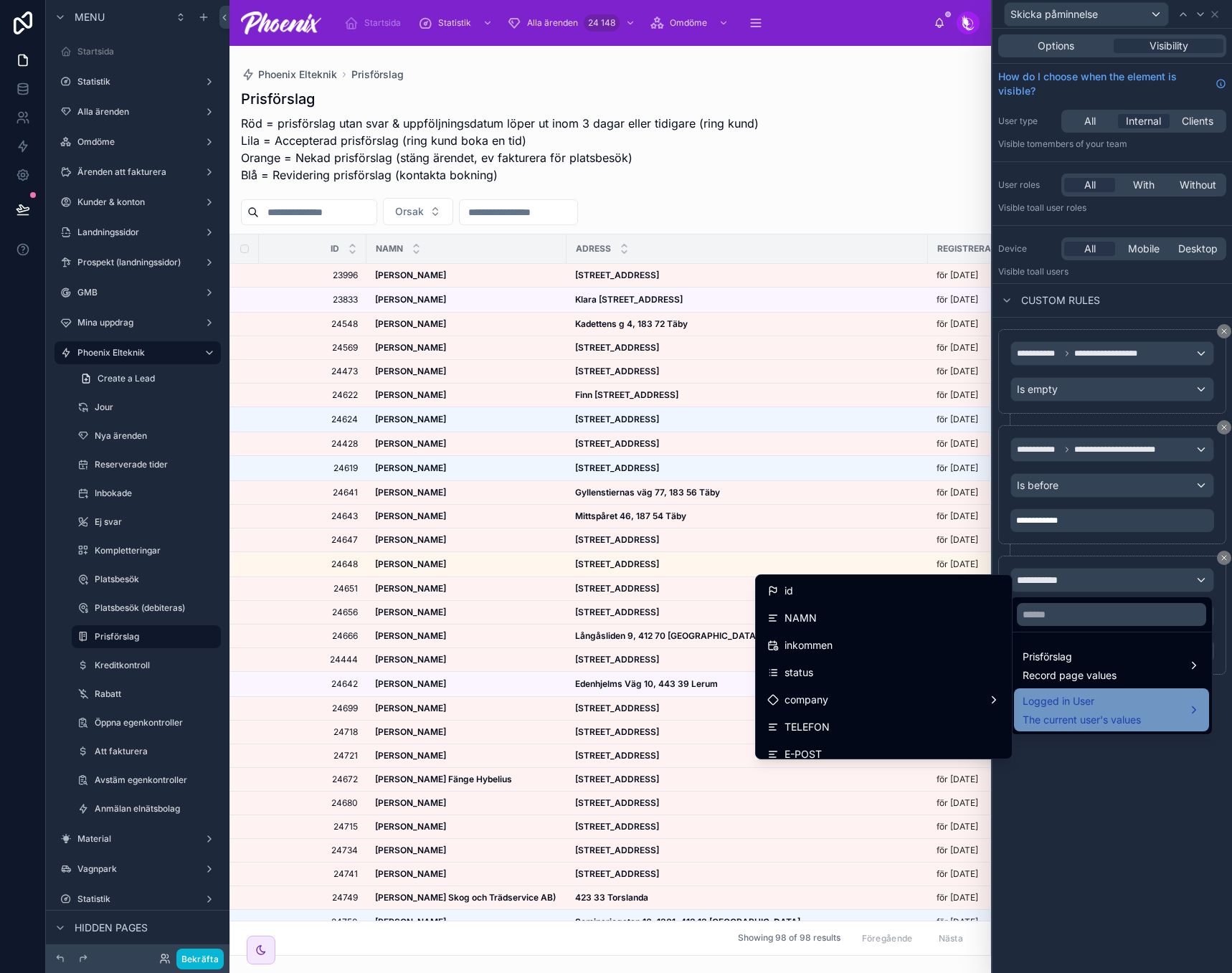
click at [1079, 711] on div "Logged in User The current user's values" at bounding box center [1082, 710] width 119 height 34
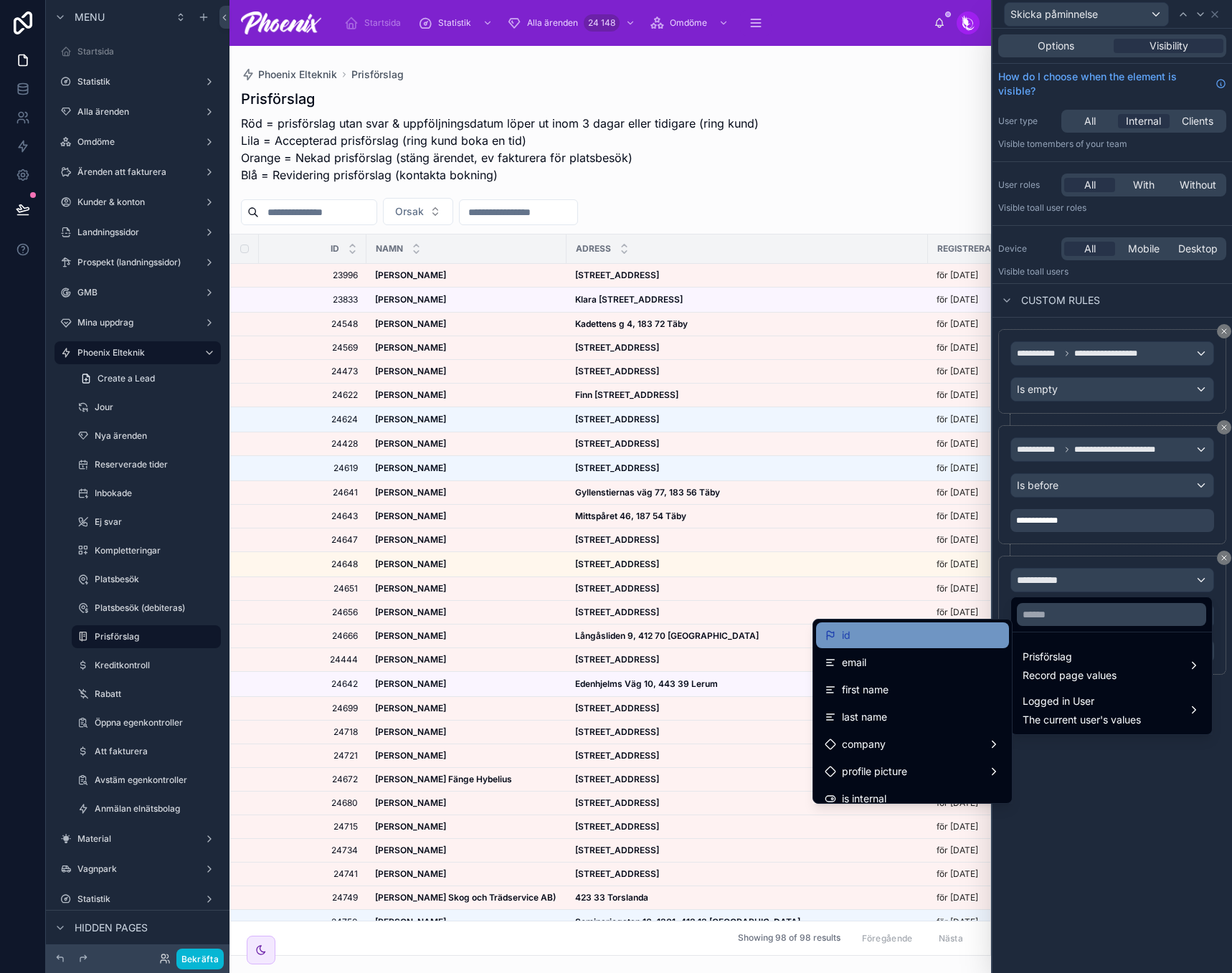
click at [924, 634] on div "id" at bounding box center [913, 636] width 176 height 17
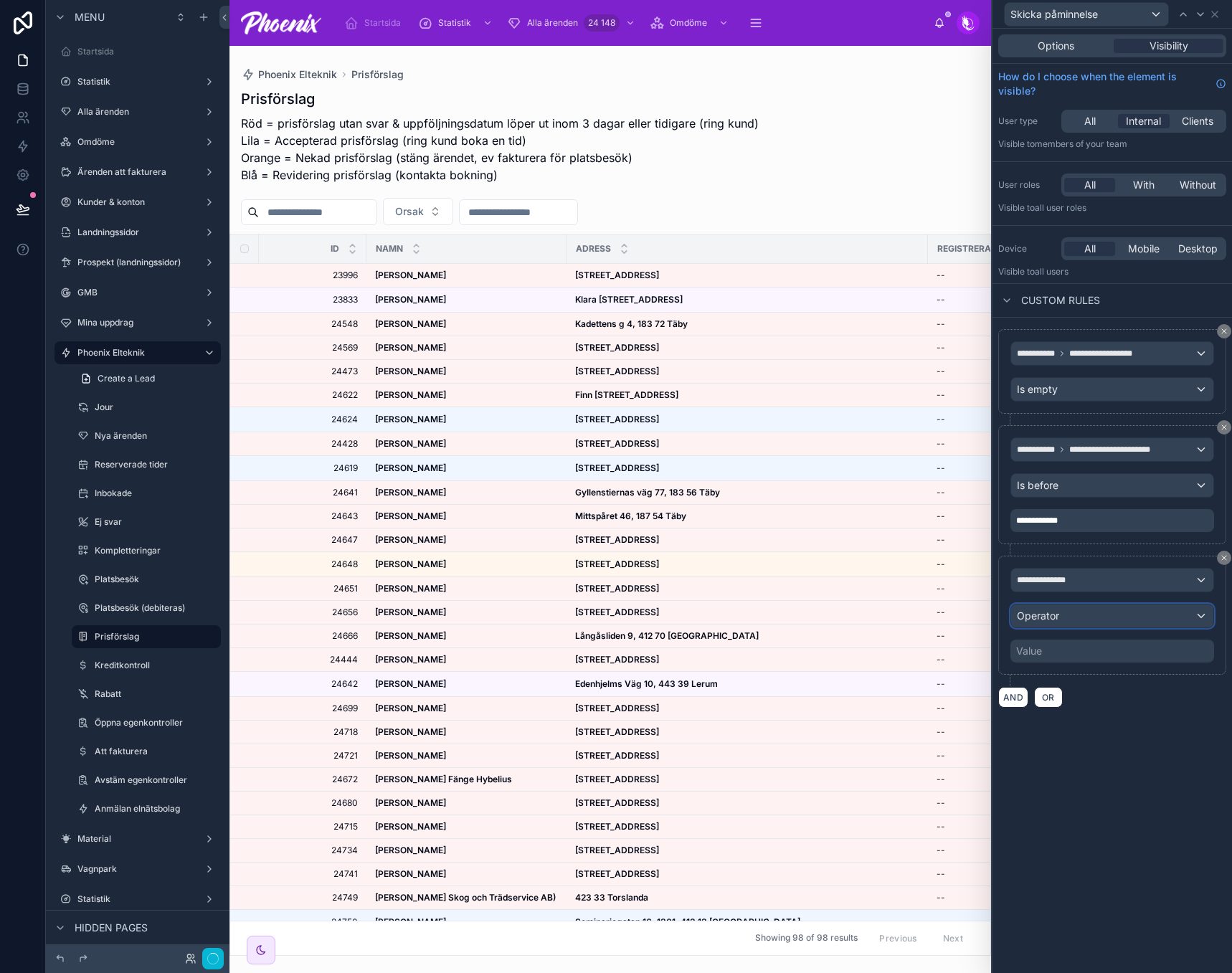
click at [1068, 613] on div "Operator" at bounding box center [1113, 616] width 203 height 23
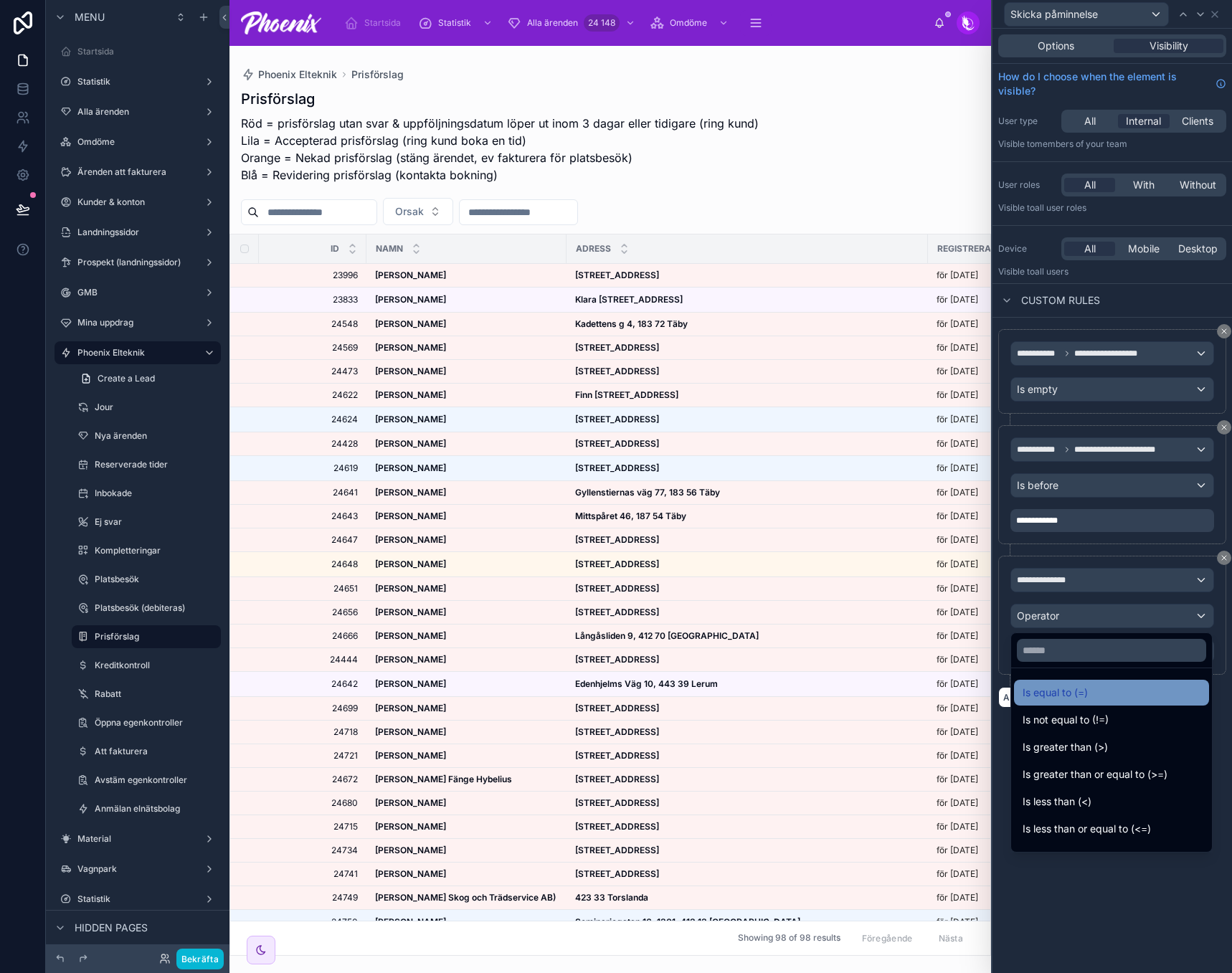
click at [1069, 688] on span "Is equal to (=)" at bounding box center [1055, 693] width 65 height 17
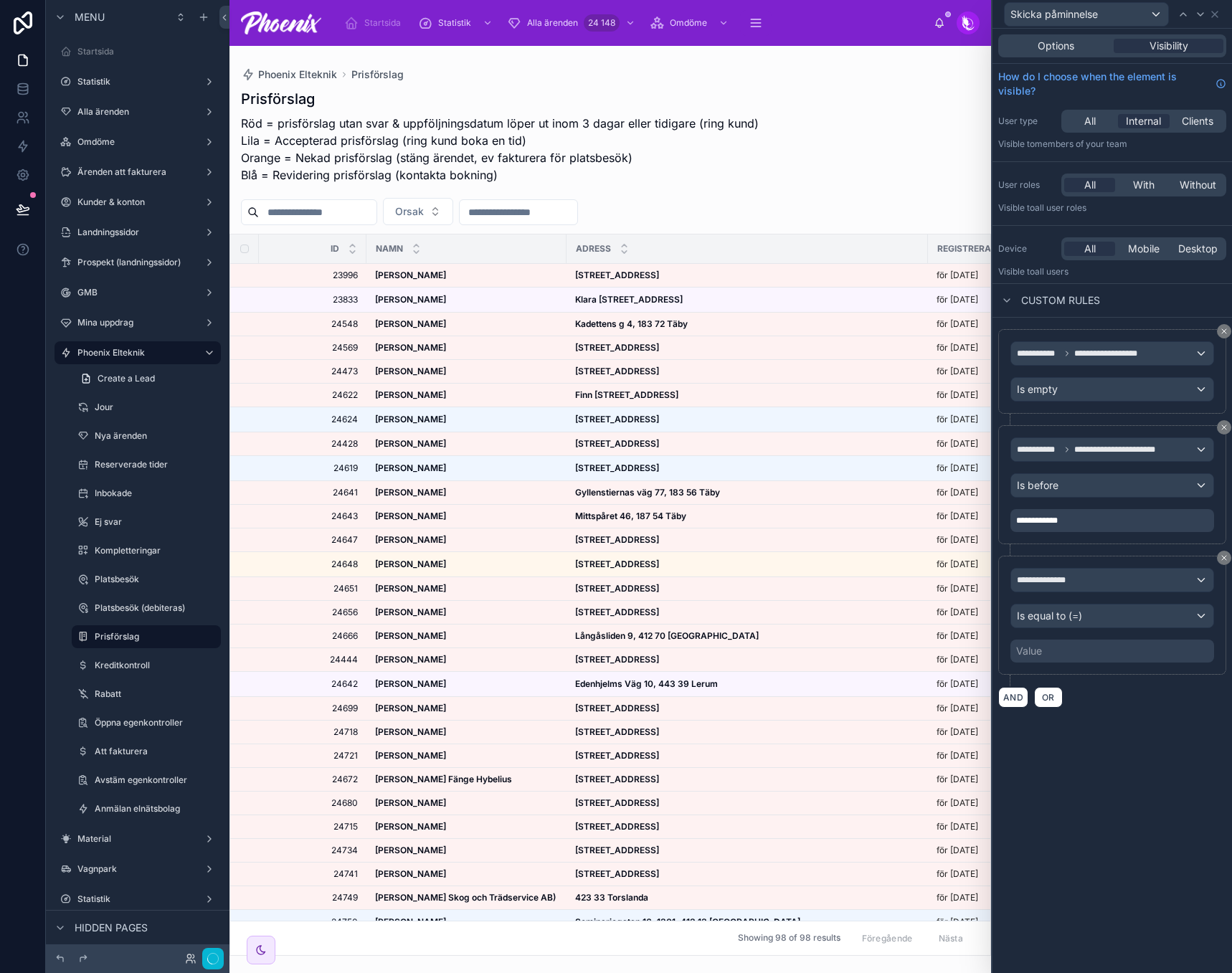
click at [1050, 649] on div "Value" at bounding box center [1112, 651] width 204 height 23
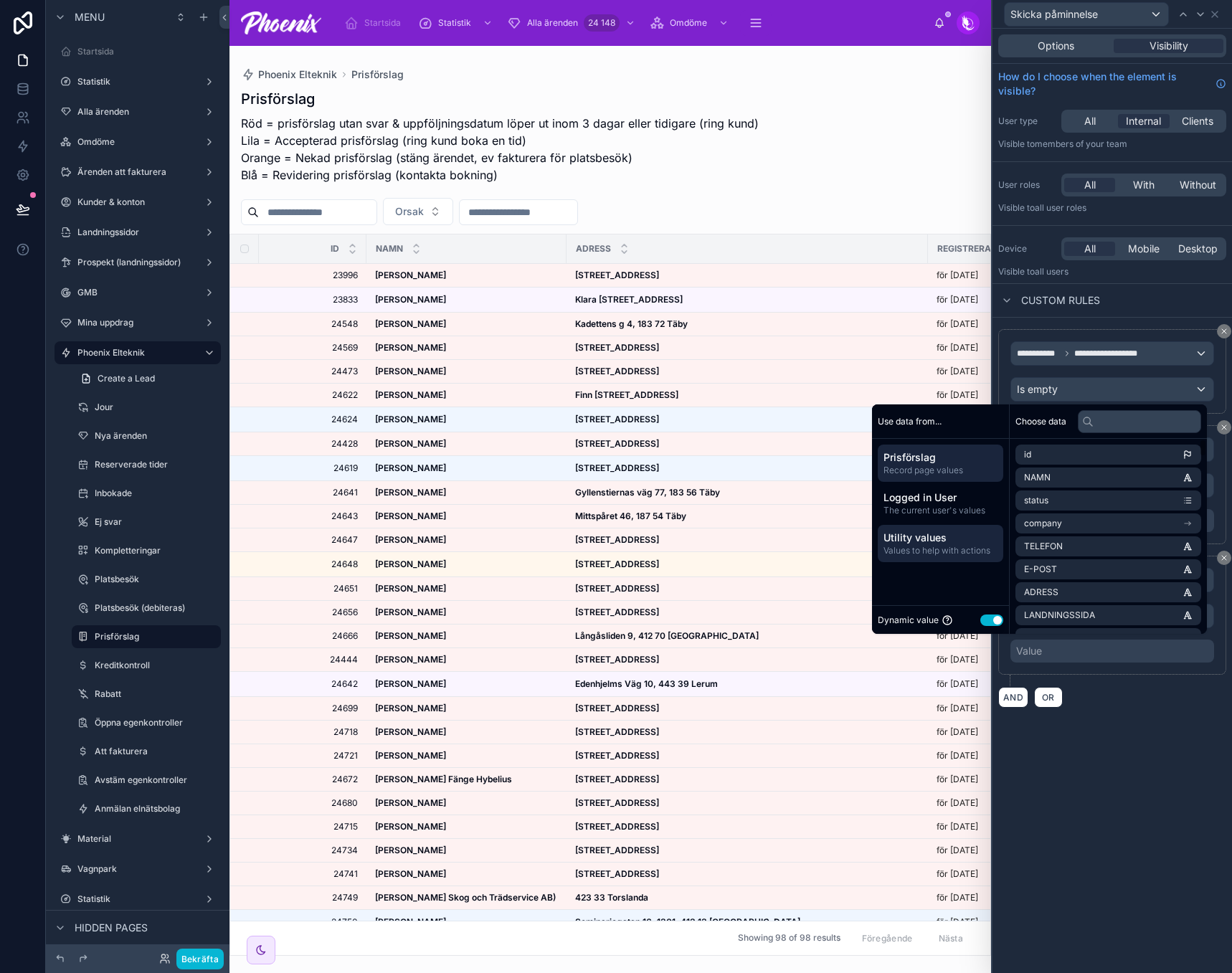
click at [953, 541] on span "Utility values" at bounding box center [940, 537] width 114 height 14
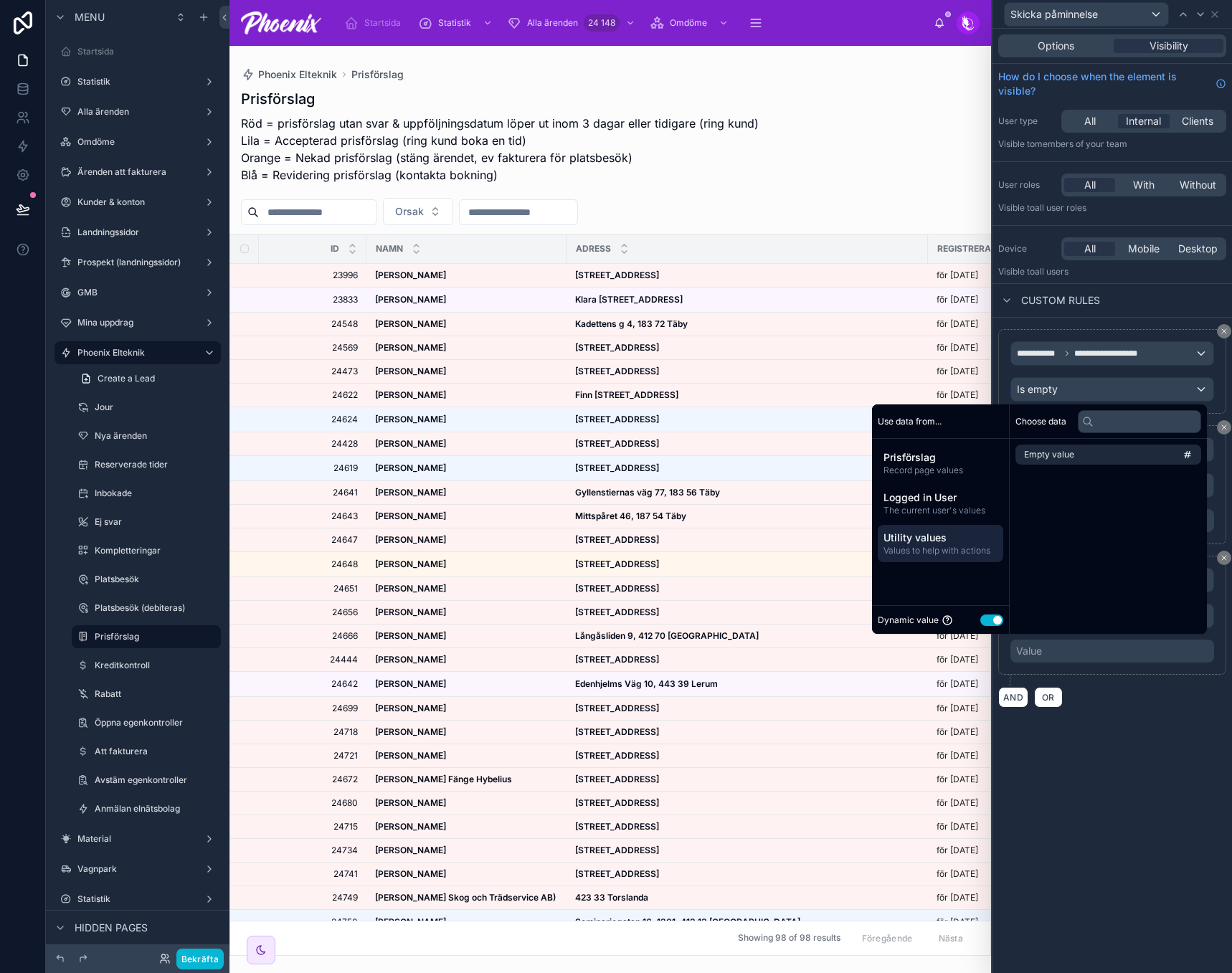
click at [981, 615] on button "Use setting" at bounding box center [992, 620] width 23 height 11
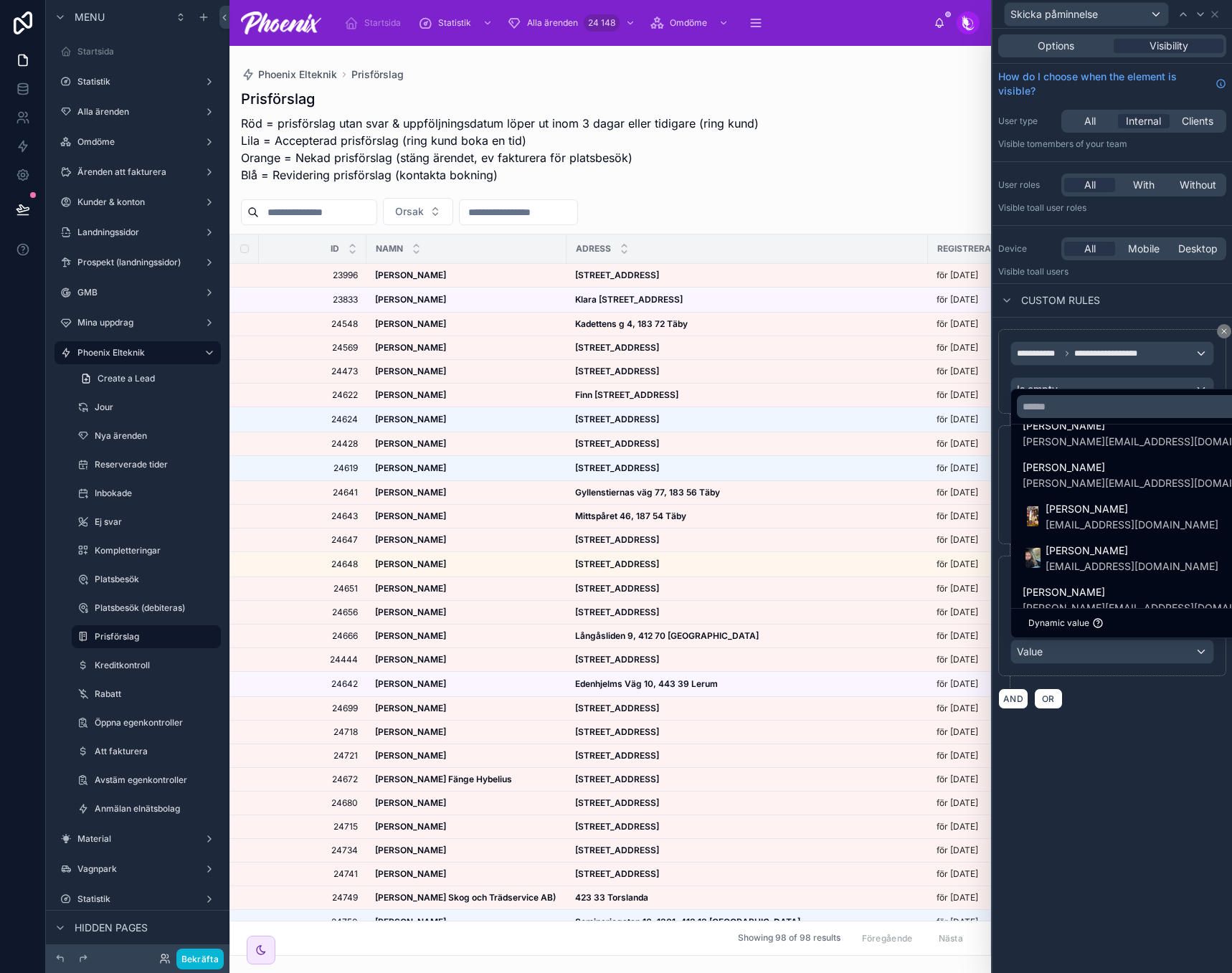
scroll to position [919, 0]
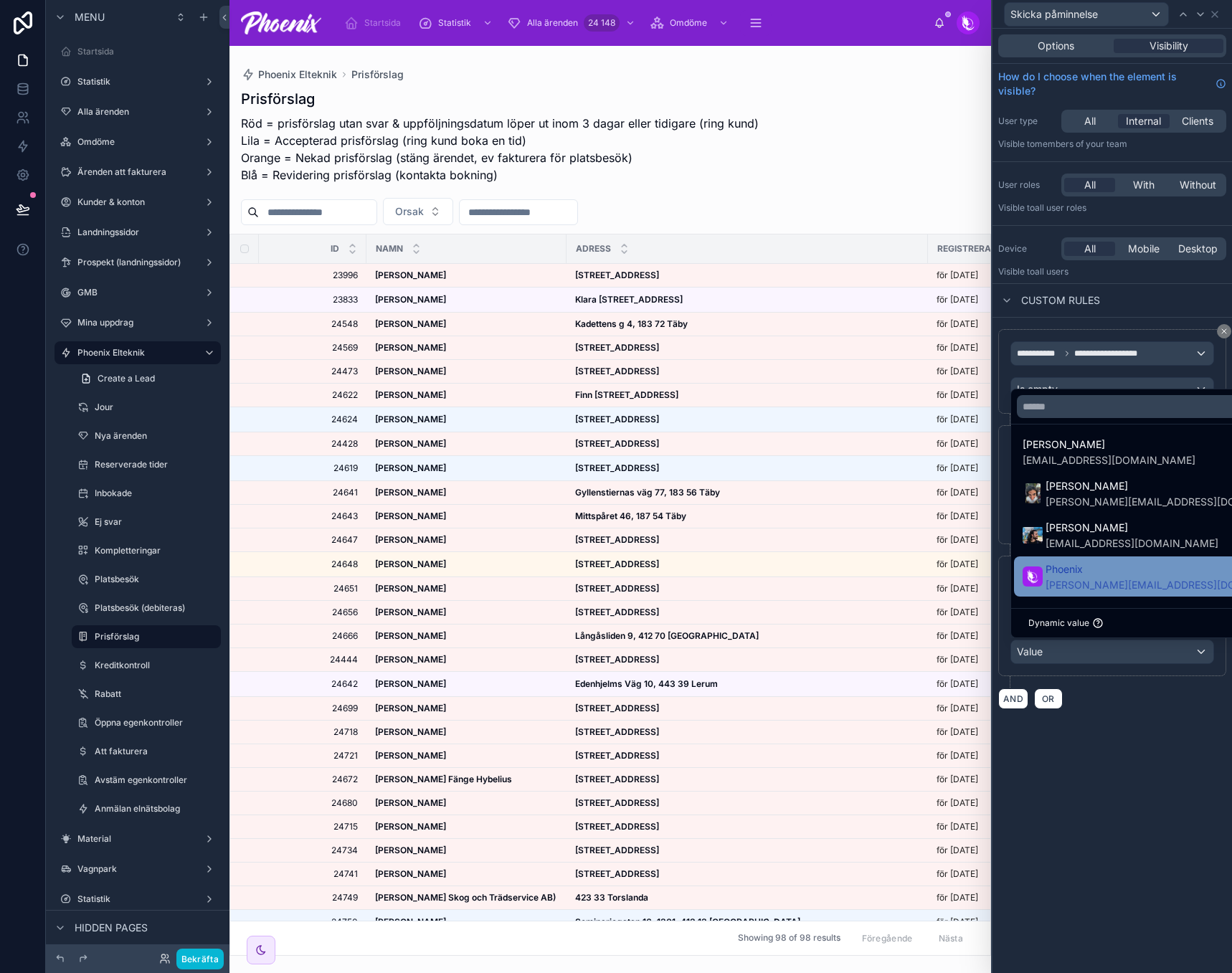
click at [1124, 581] on span "[PERSON_NAME][EMAIL_ADDRESS][DOMAIN_NAME]" at bounding box center [1160, 585] width 229 height 14
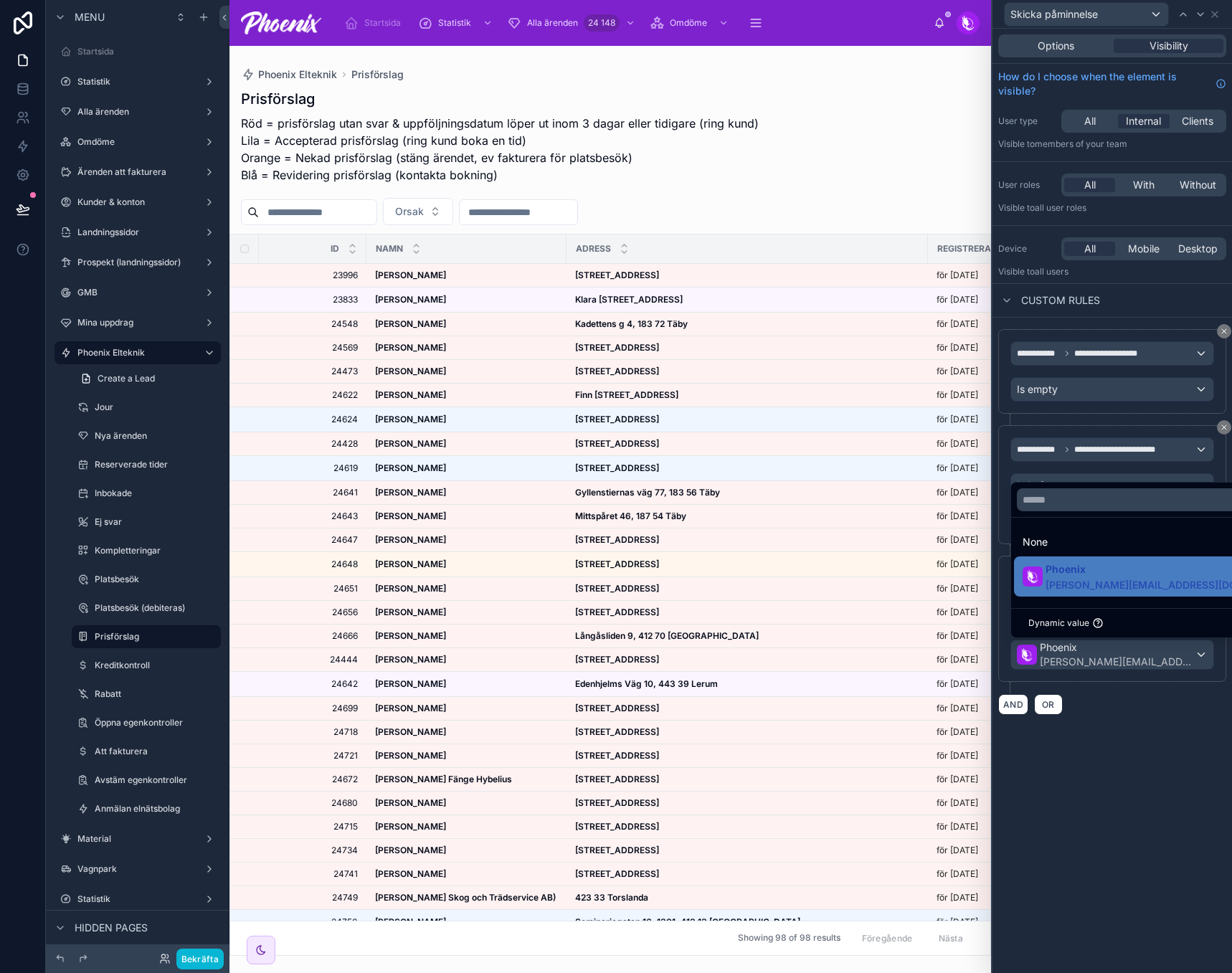
click at [1145, 734] on div "**********" at bounding box center [1113, 501] width 240 height 944
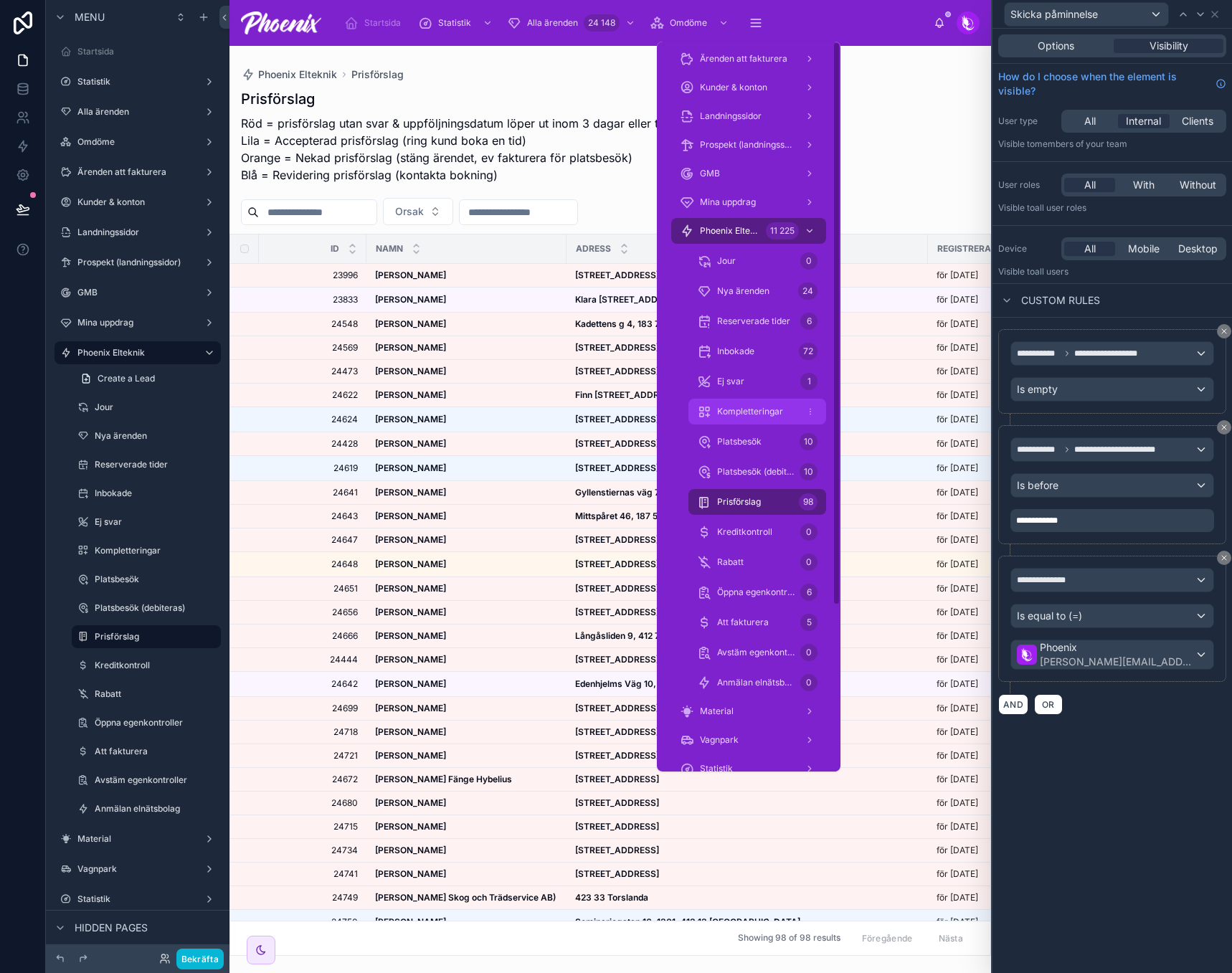
click at [759, 404] on div "Kompletteringar 33" at bounding box center [757, 412] width 120 height 23
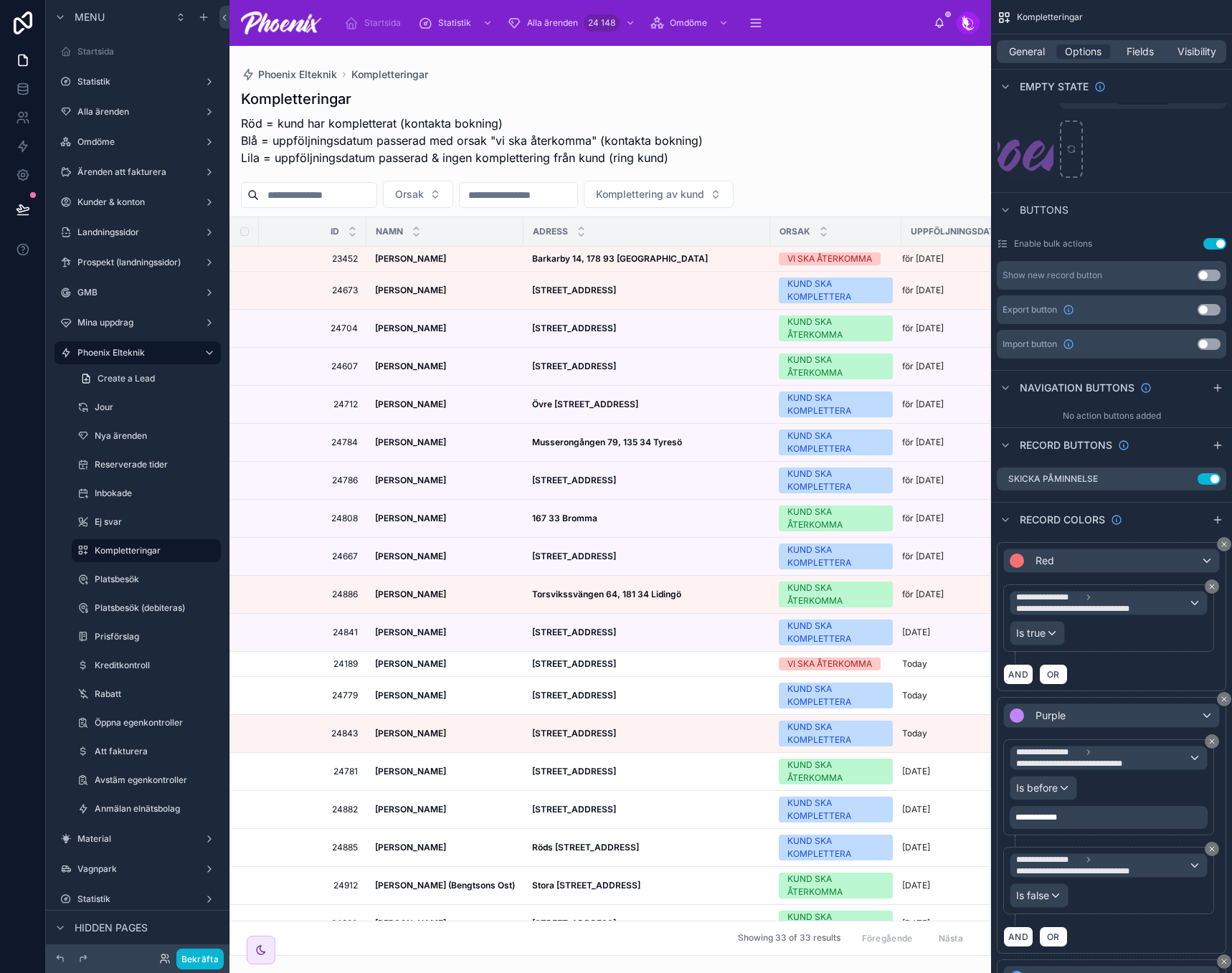
click at [611, 112] on div at bounding box center [610, 509] width 762 height 927
click at [1185, 480] on icon "scrollable content" at bounding box center [1186, 479] width 11 height 11
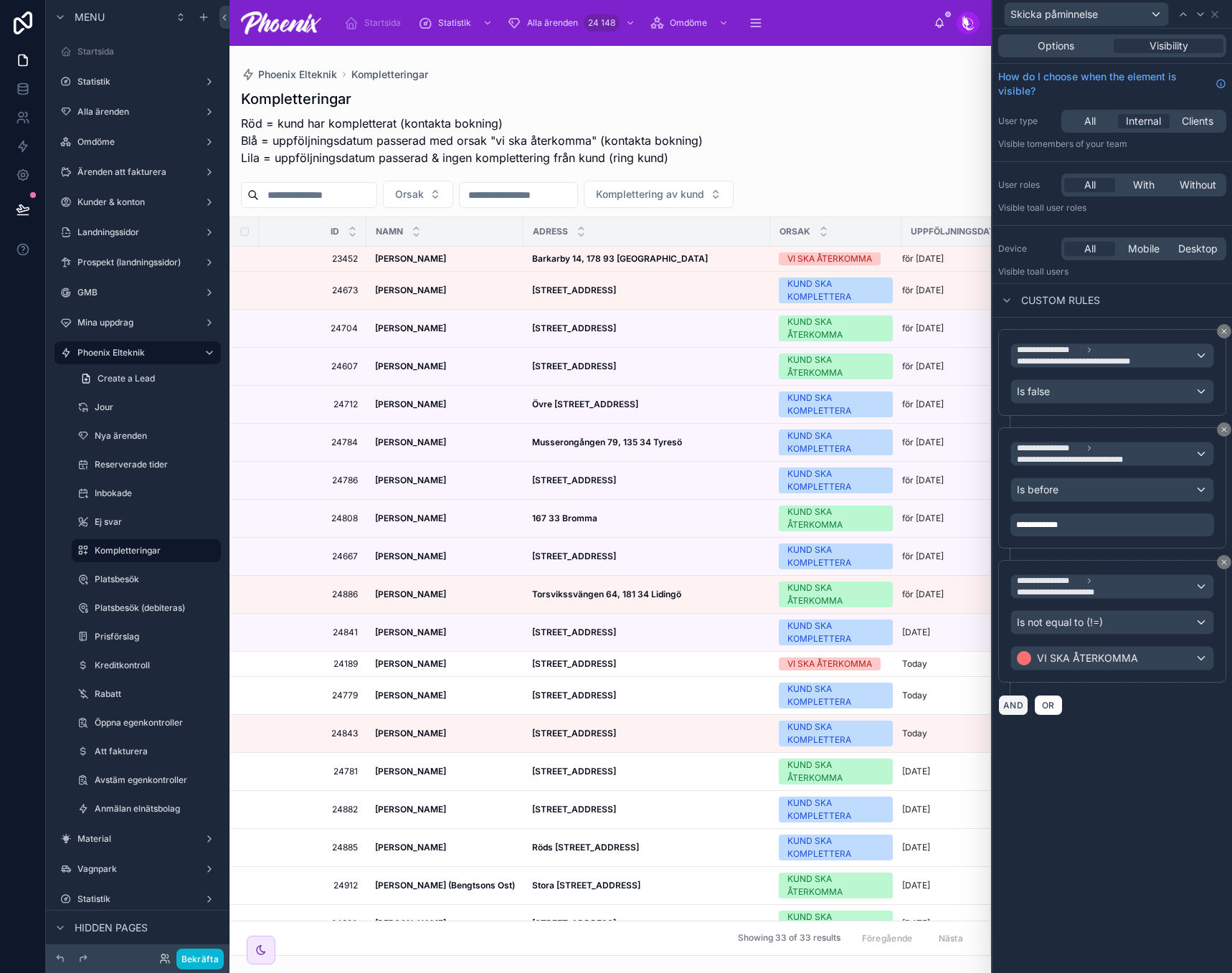
click at [1016, 705] on button "AND" at bounding box center [1014, 705] width 31 height 21
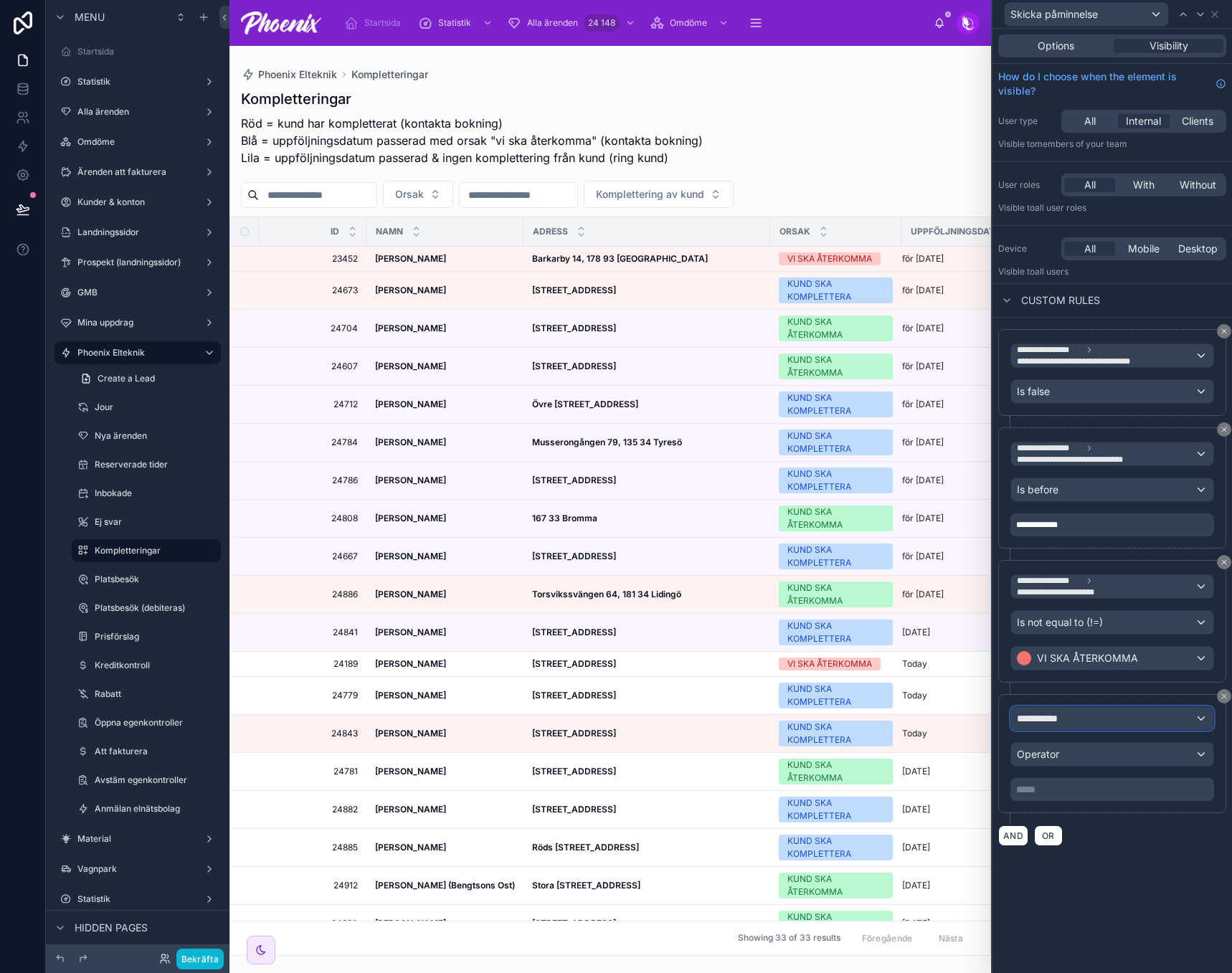
click at [1037, 720] on span "**********" at bounding box center [1044, 718] width 54 height 14
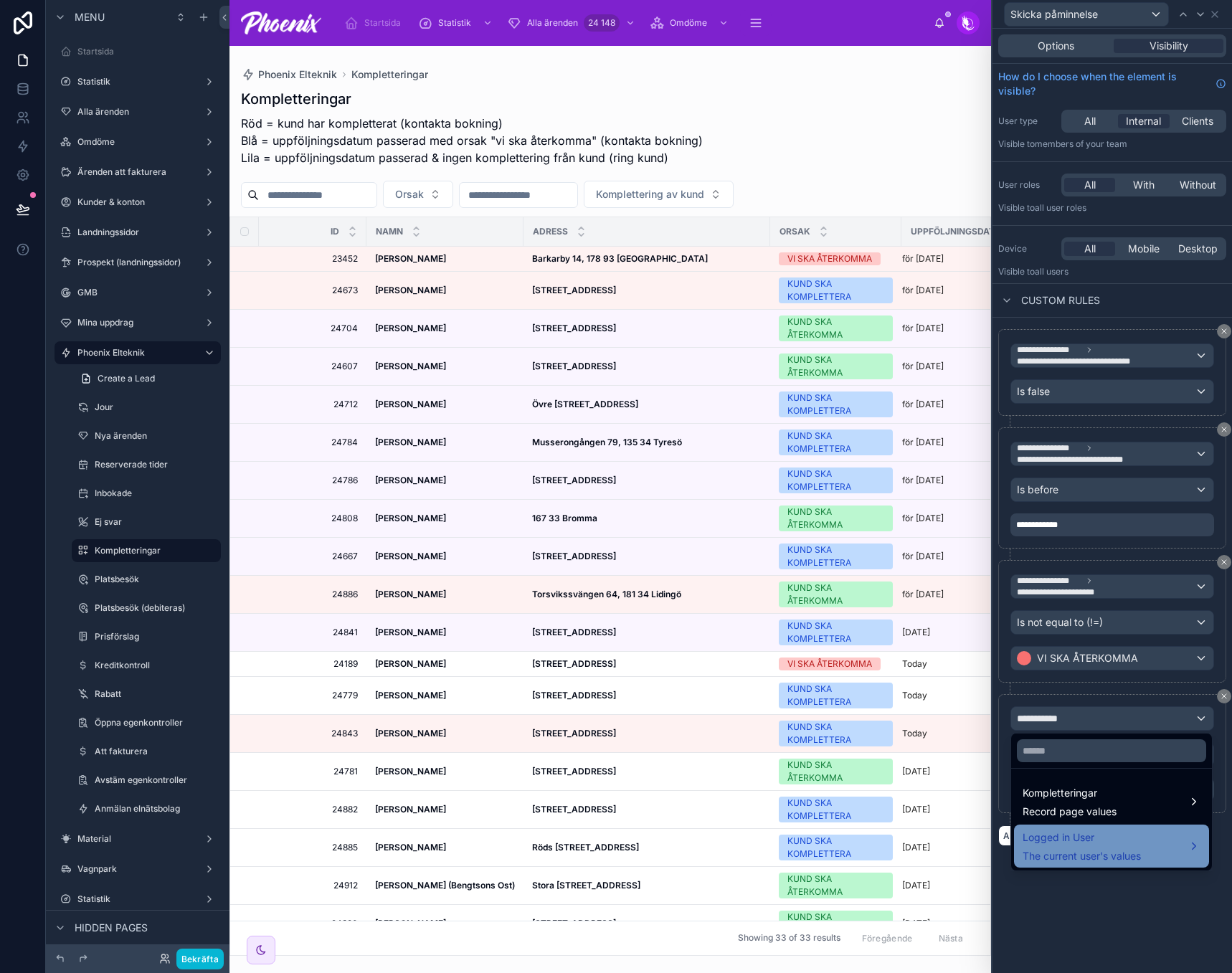
click at [1075, 852] on span "The current user's values" at bounding box center [1082, 855] width 119 height 14
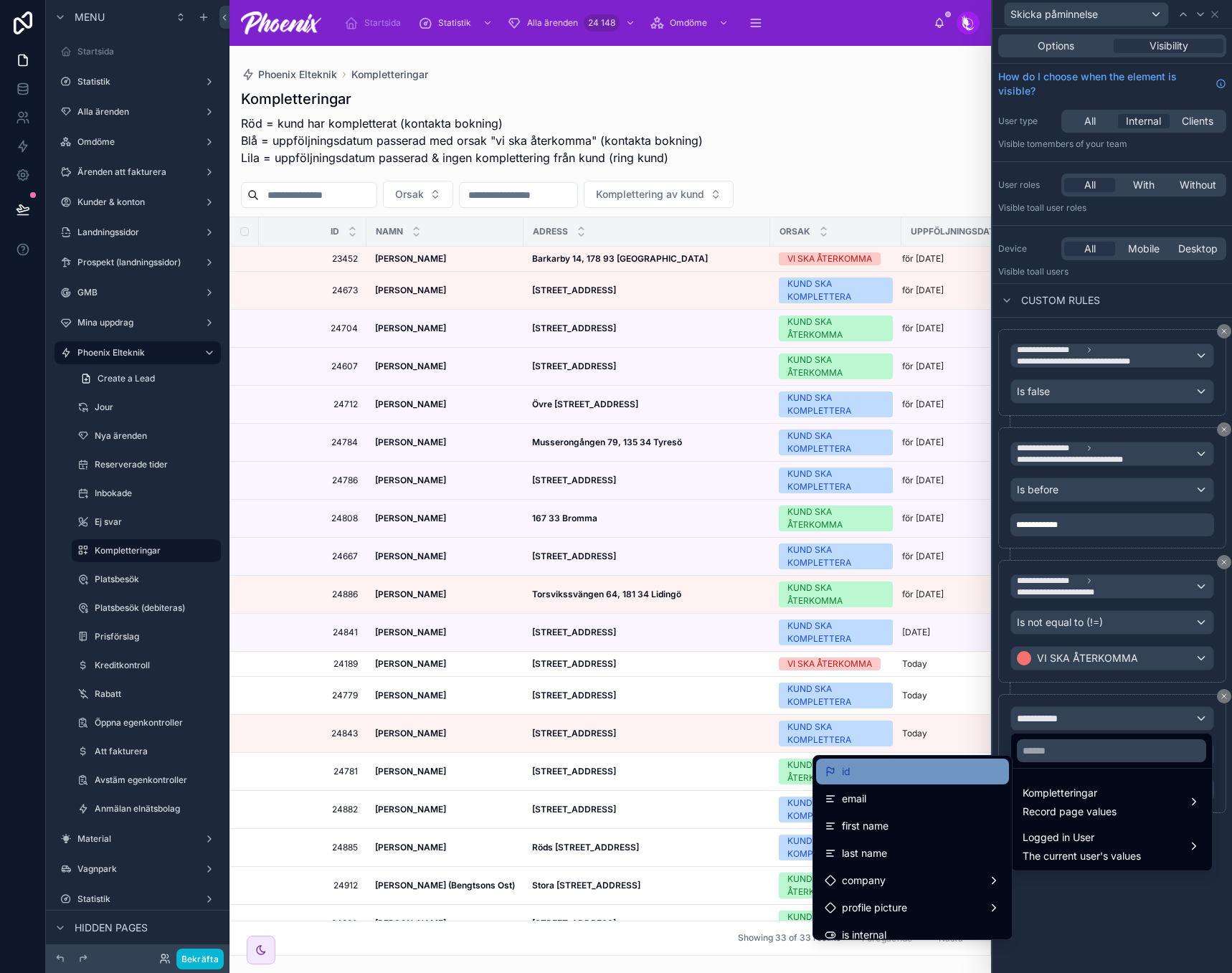
drag, startPoint x: 886, startPoint y: 771, endPoint x: 1037, endPoint y: 767, distance: 151.1
click at [886, 771] on div "id" at bounding box center [913, 771] width 176 height 17
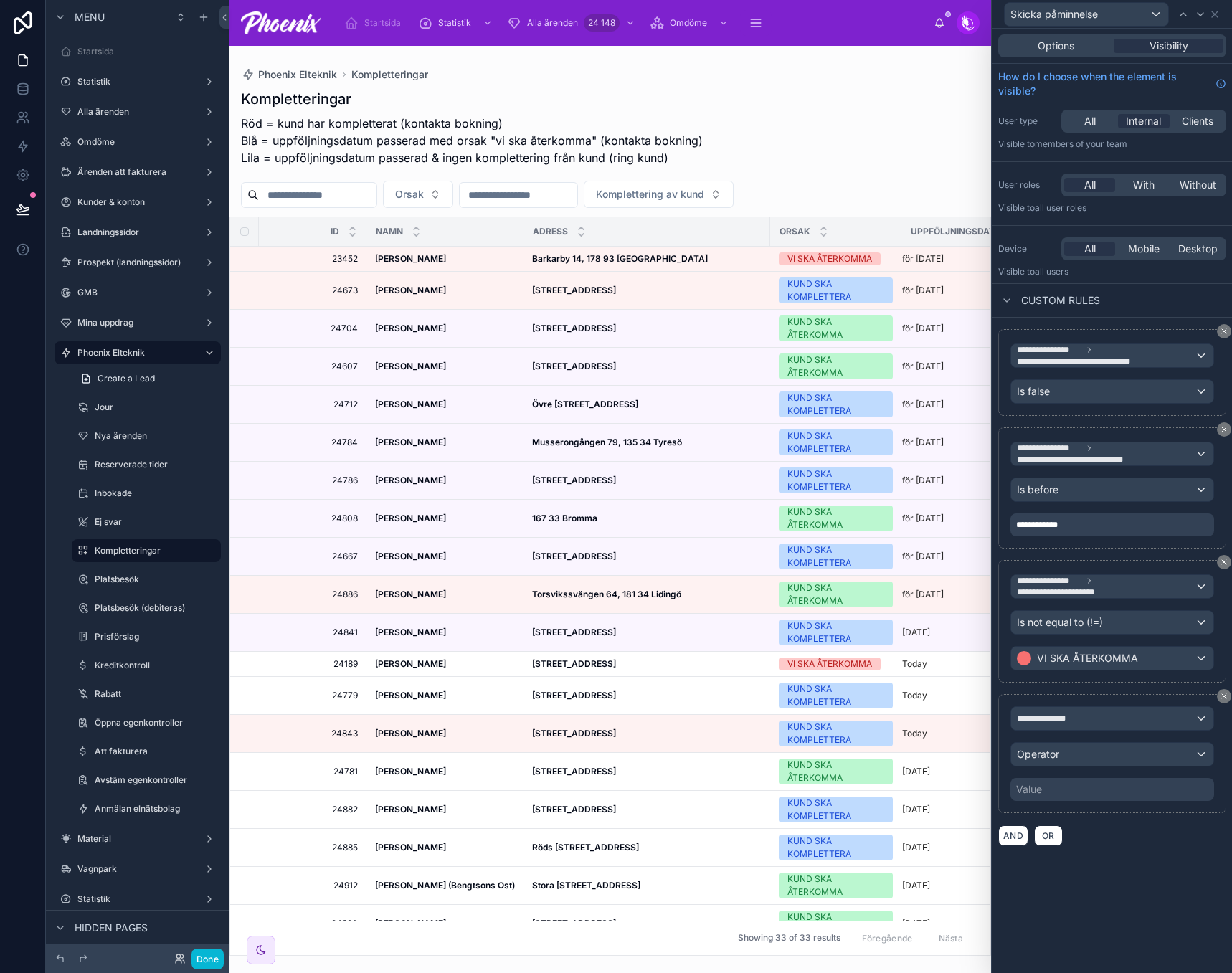
click at [1051, 740] on div "**********" at bounding box center [1112, 753] width 204 height 95
click at [1053, 752] on span "Operator" at bounding box center [1038, 754] width 42 height 12
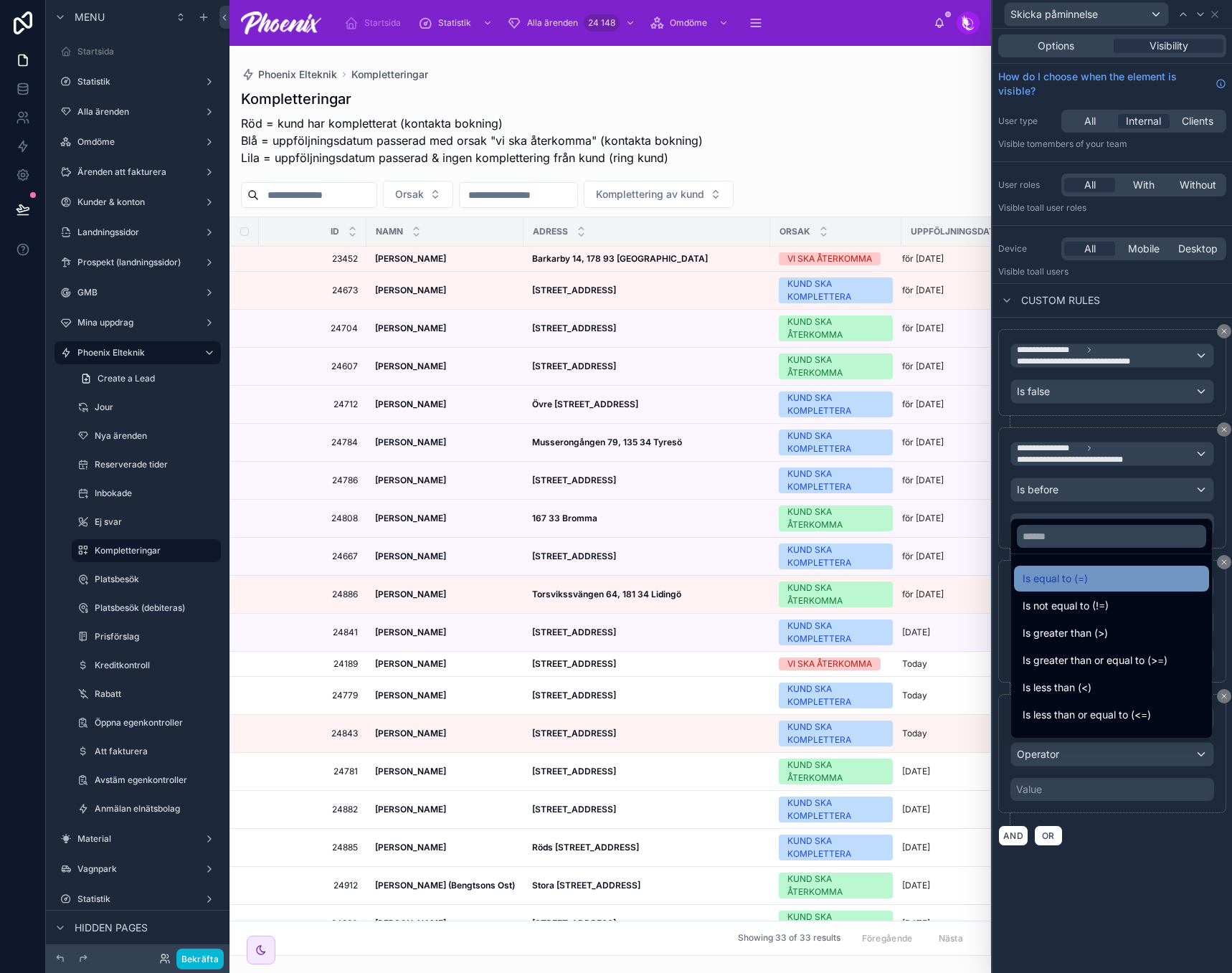
click at [1084, 576] on span "Is equal to (=)" at bounding box center [1055, 579] width 65 height 17
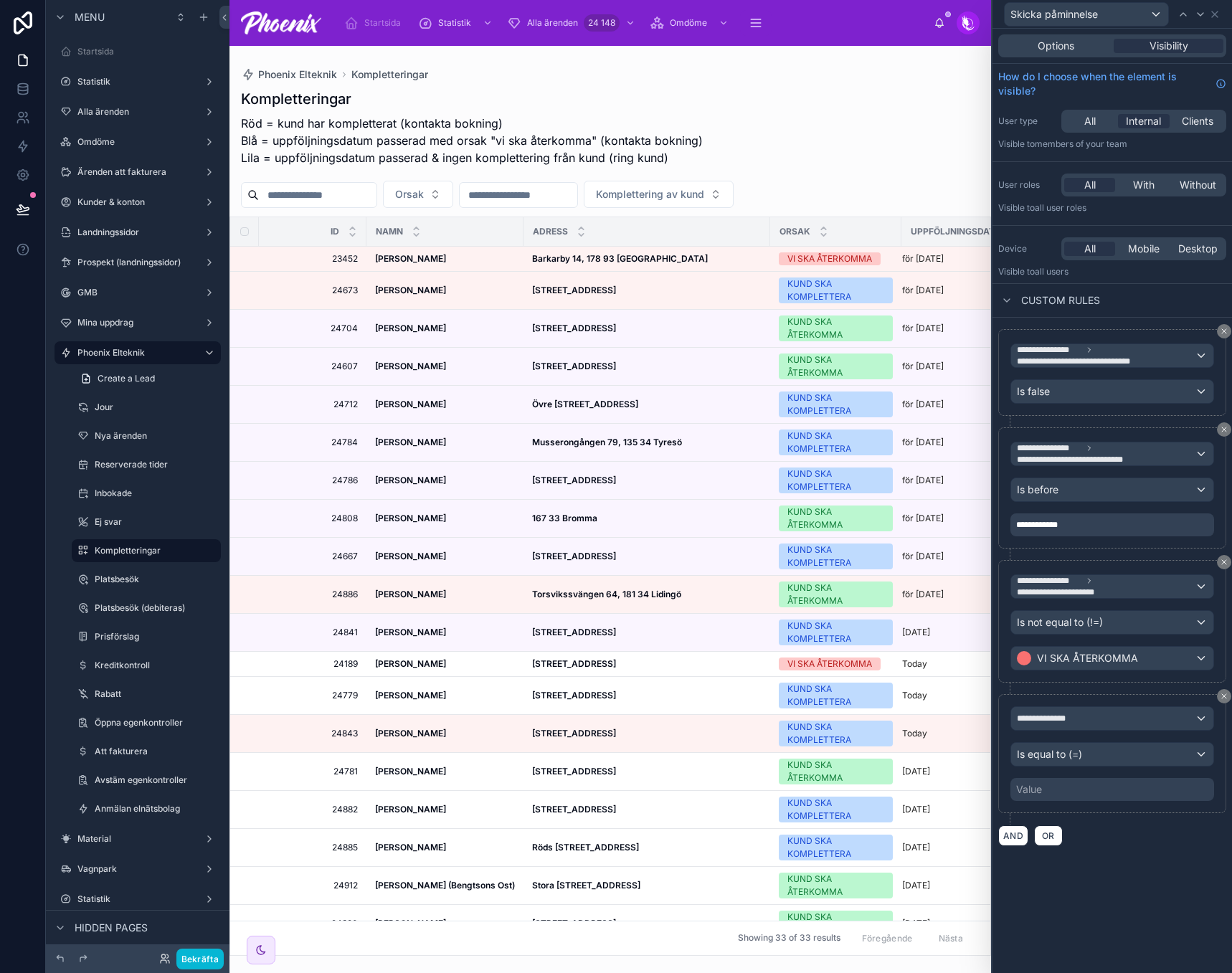
click at [1058, 787] on div "Value" at bounding box center [1112, 789] width 204 height 23
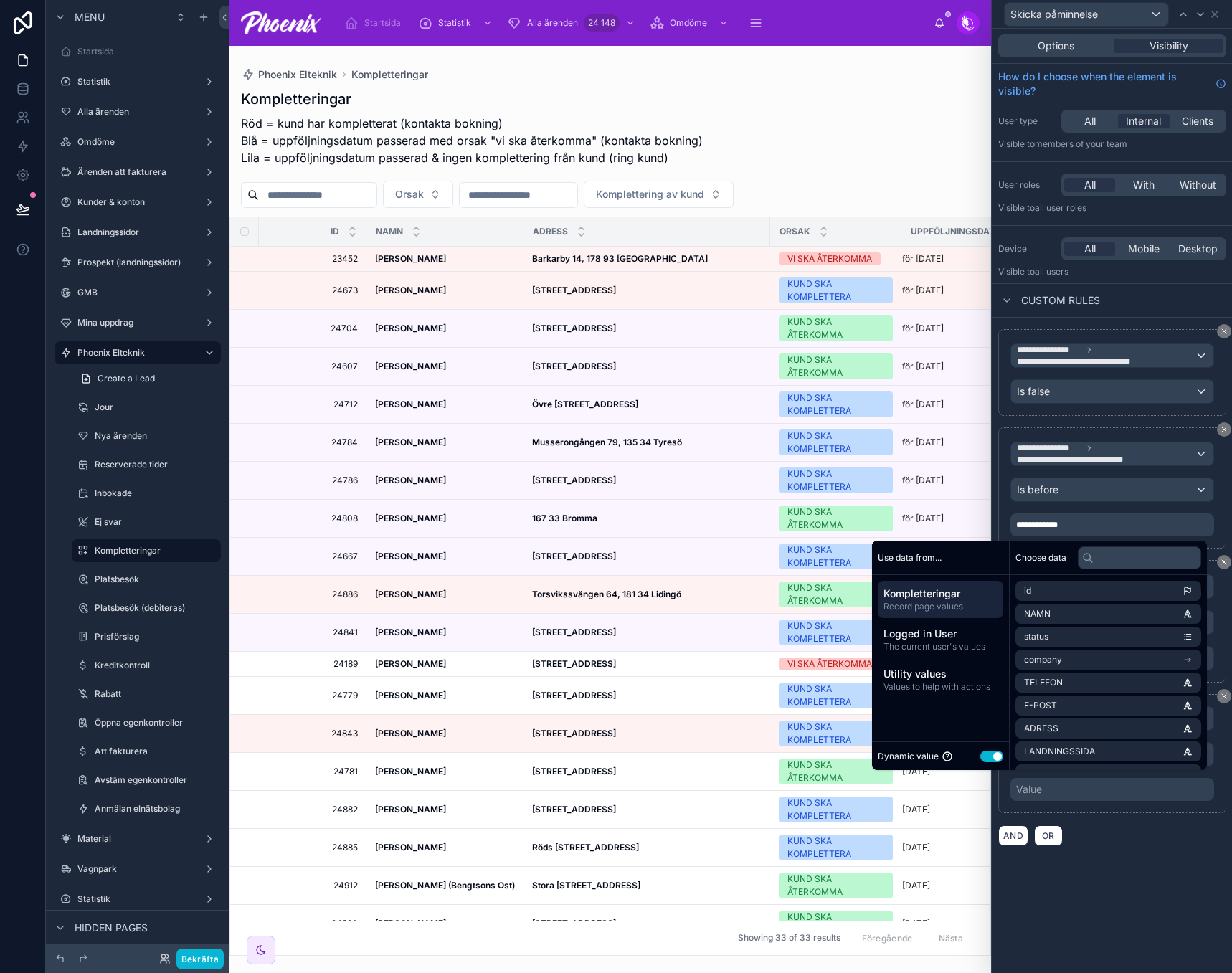
click at [981, 759] on button "Use setting" at bounding box center [992, 757] width 23 height 11
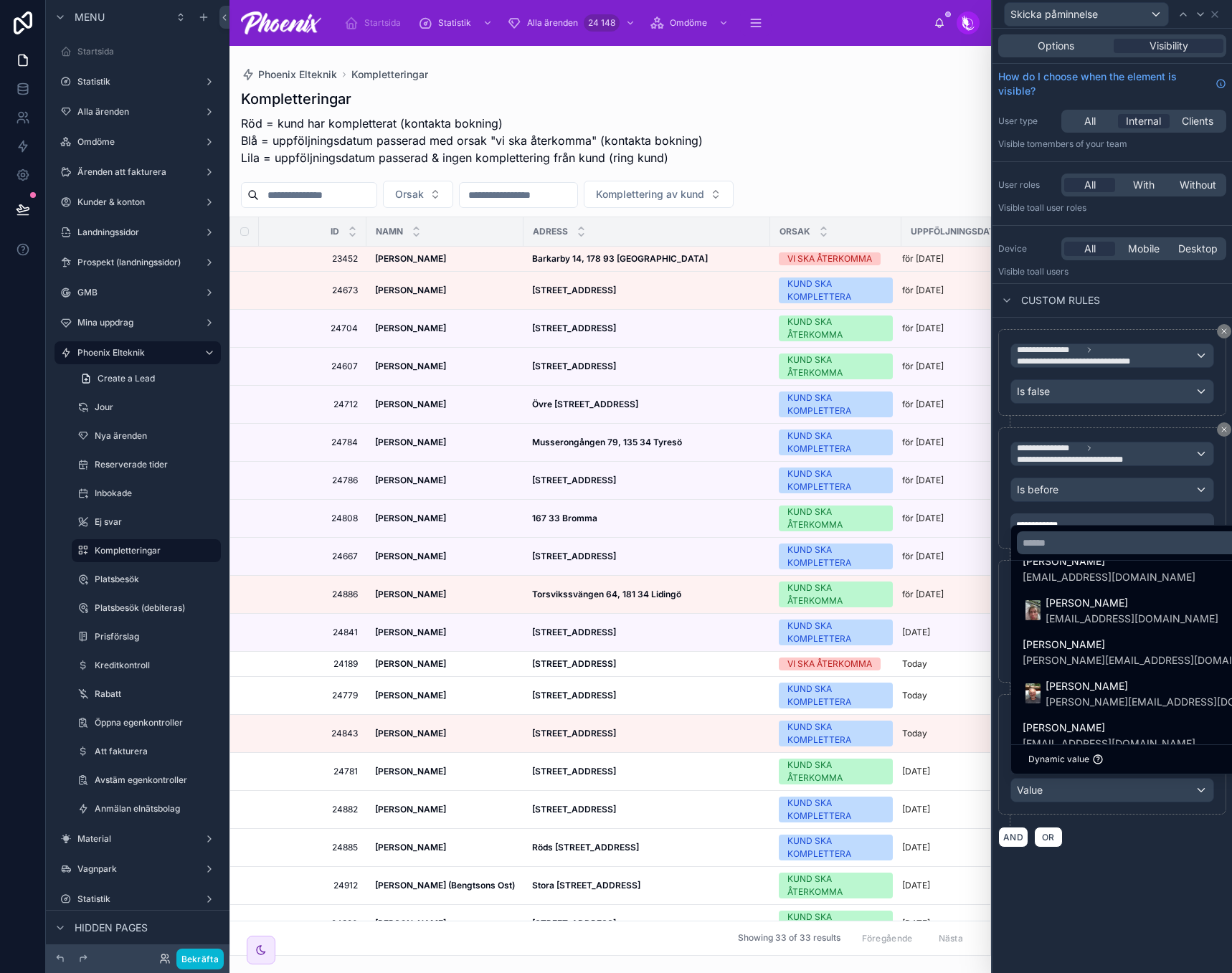
scroll to position [919, 0]
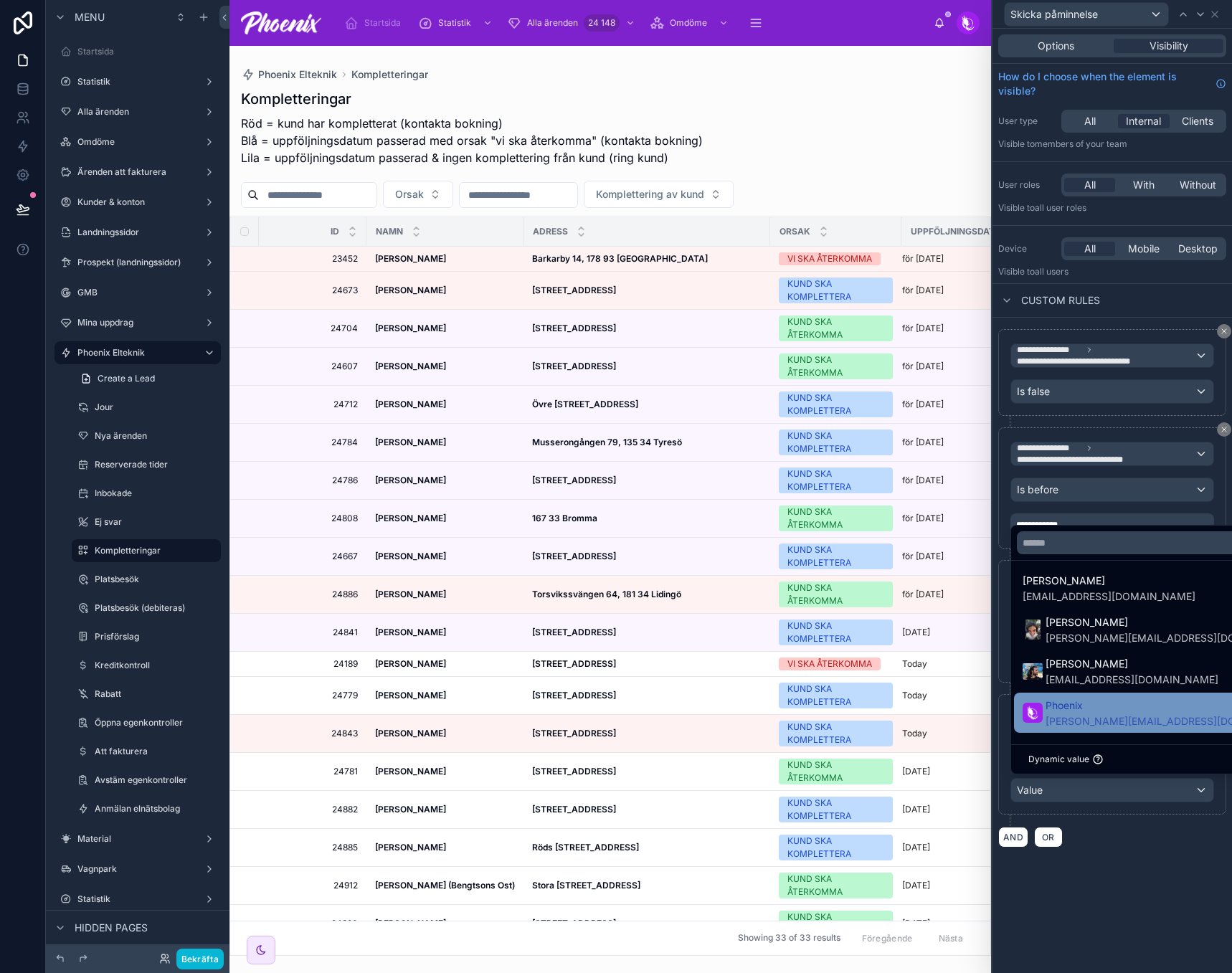
click at [1109, 717] on span "[PERSON_NAME][EMAIL_ADDRESS][DOMAIN_NAME]" at bounding box center [1160, 721] width 229 height 14
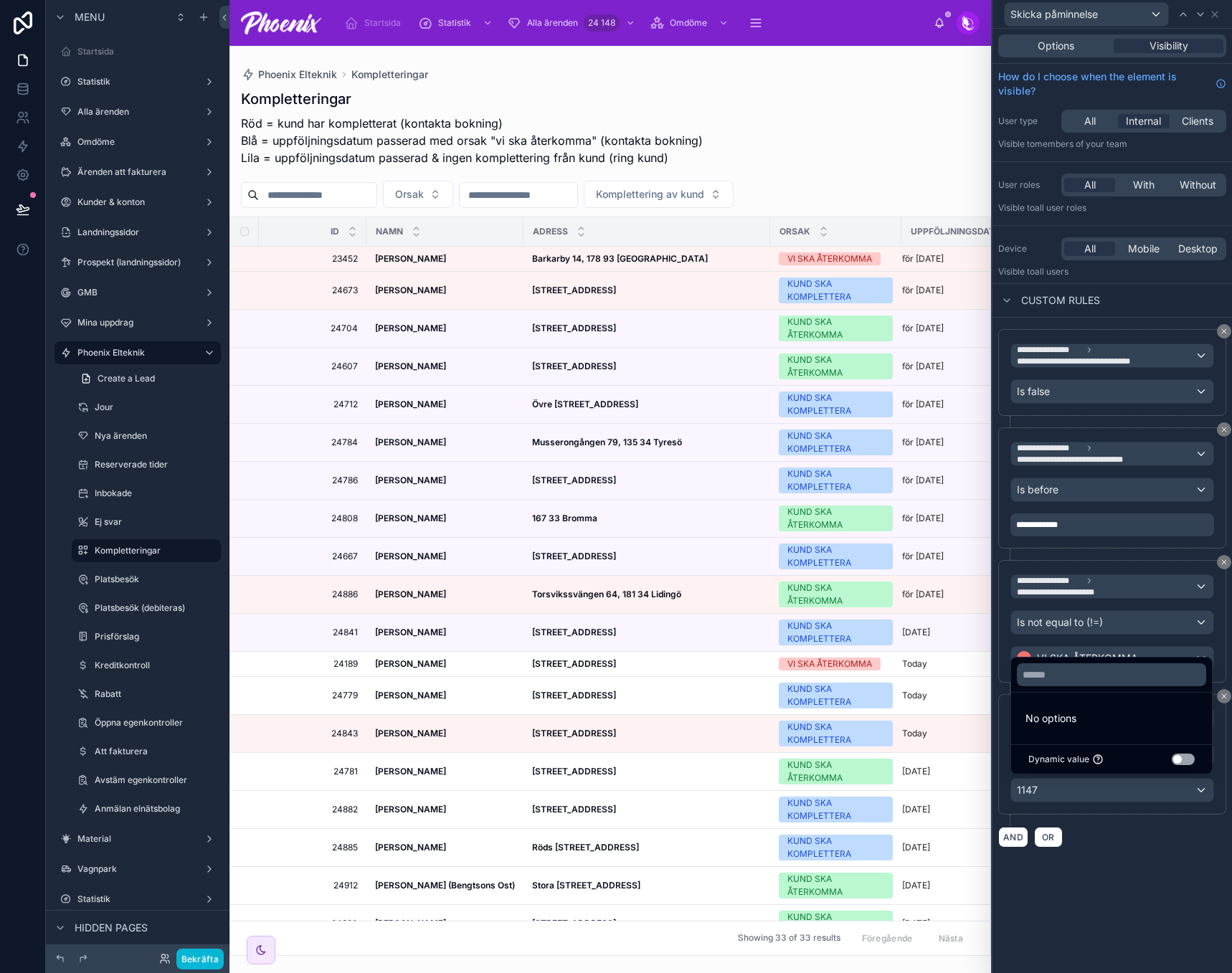
scroll to position [0, 0]
click at [1156, 924] on div "**********" at bounding box center [1113, 501] width 240 height 944
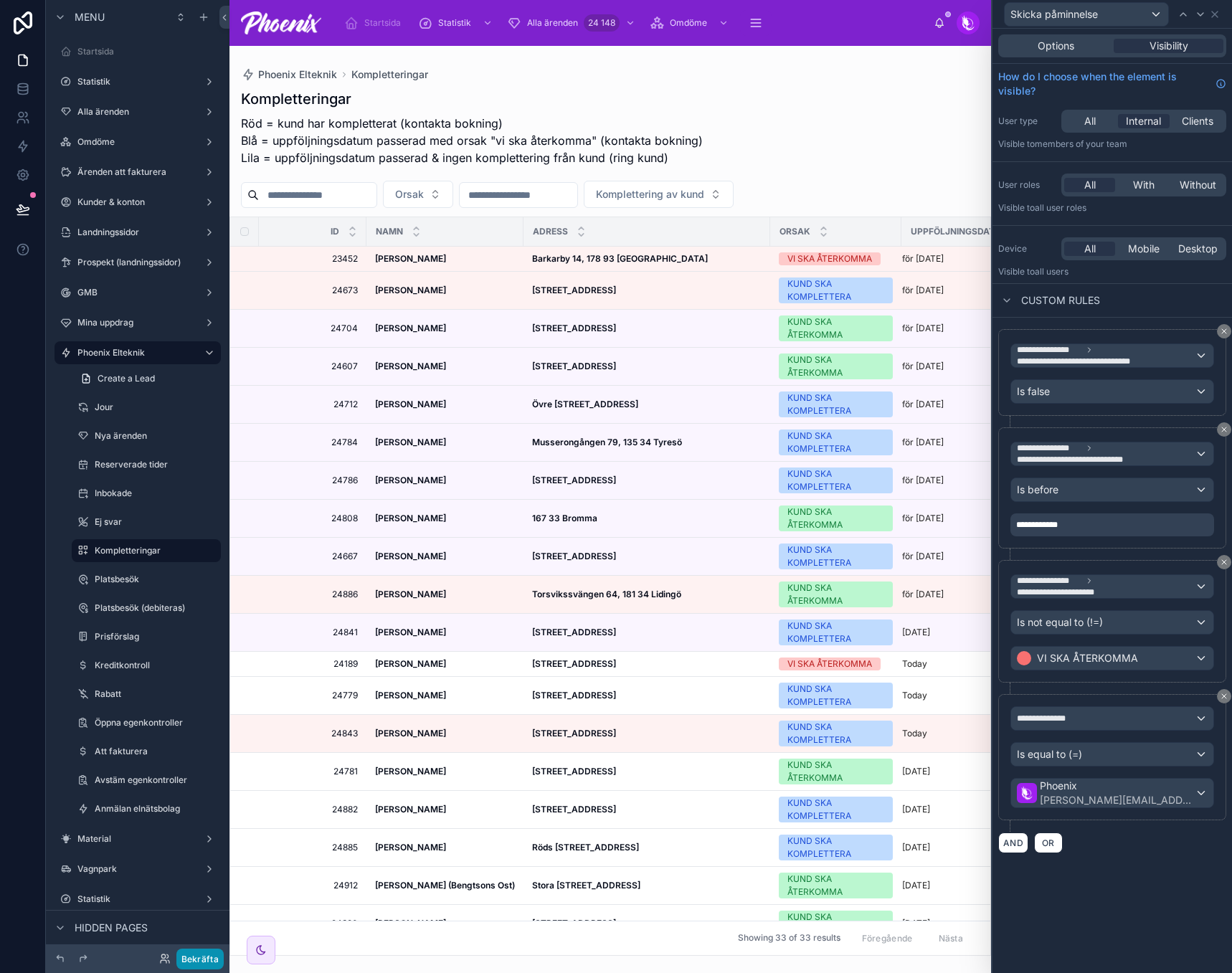
click at [217, 956] on button "Bekräfta" at bounding box center [201, 960] width 48 height 21
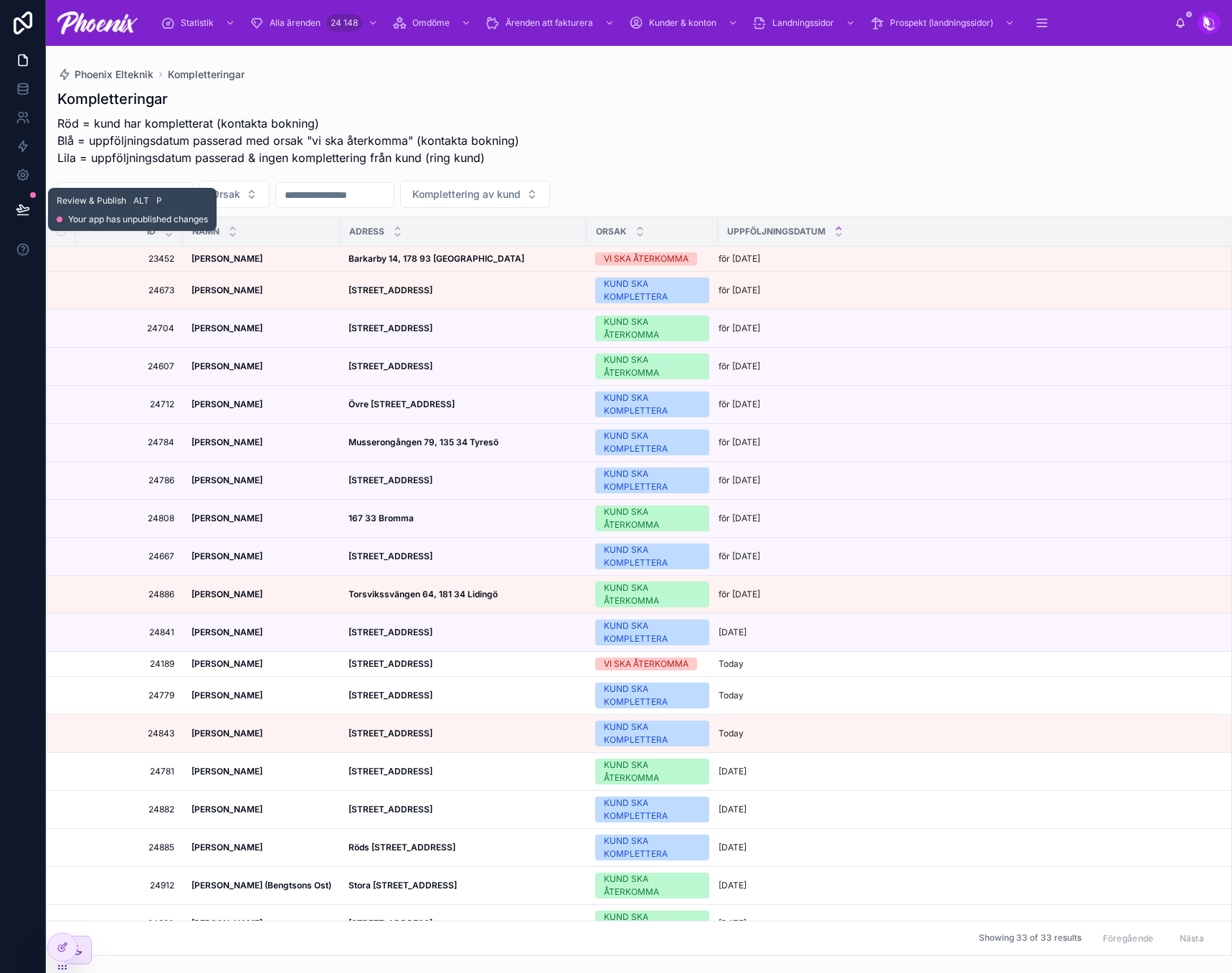
click at [27, 213] on icon at bounding box center [23, 209] width 14 height 14
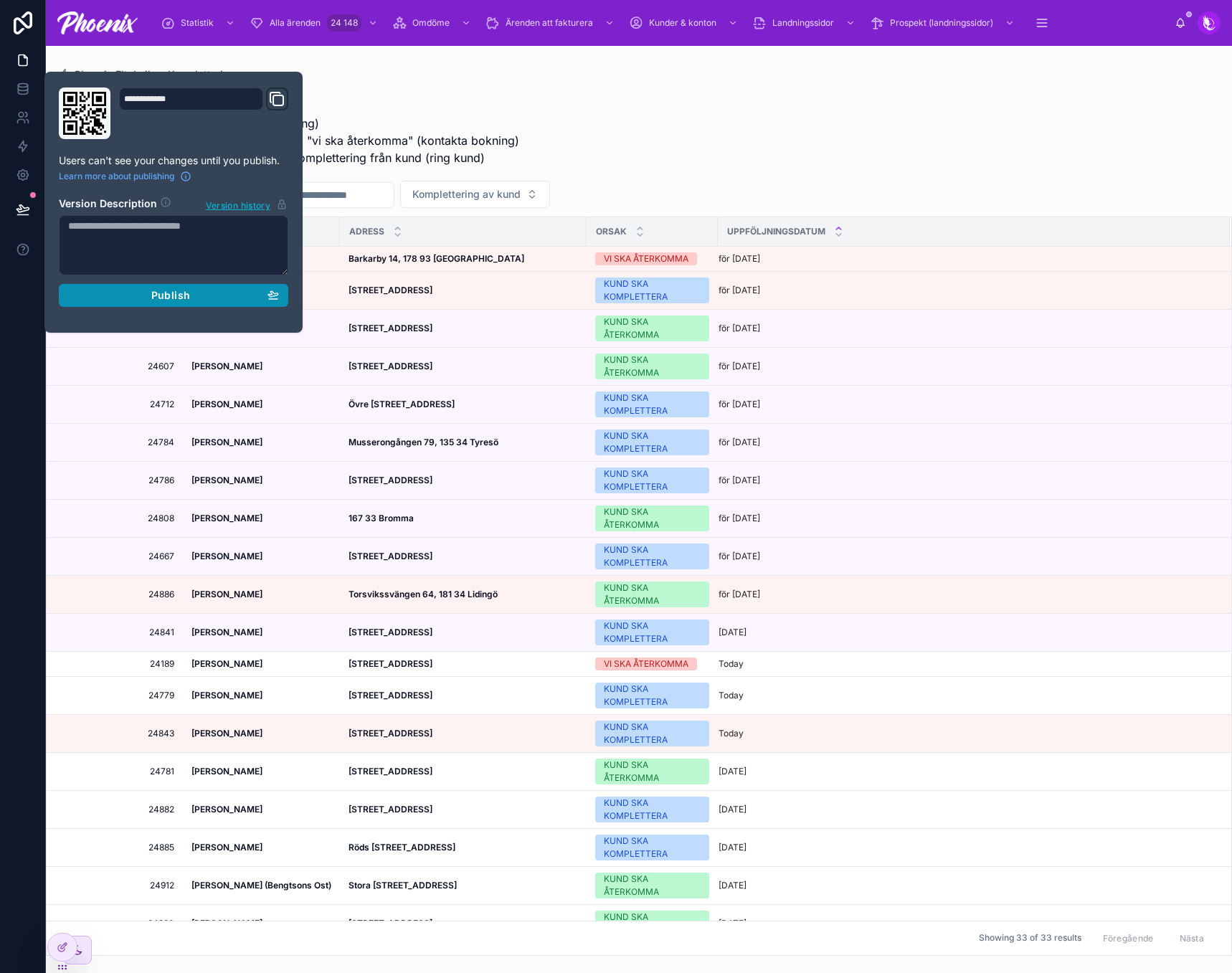
click at [200, 294] on div "Publish" at bounding box center [173, 295] width 211 height 13
click at [692, 128] on div "Kompletteringar Röd = kund har kompletterat (kontakta bokning) Blå = uppföljnin…" at bounding box center [638, 130] width 1163 height 83
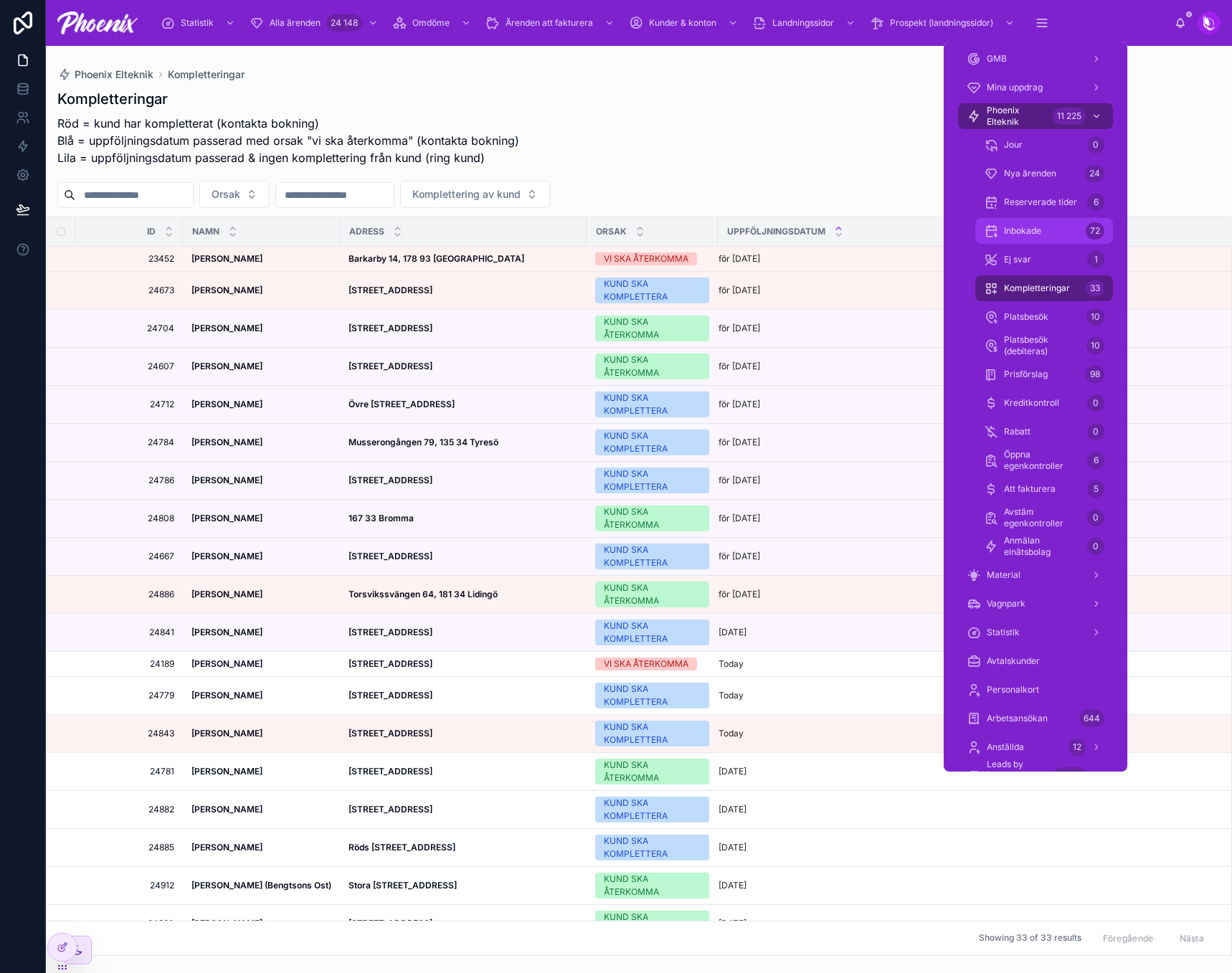
click at [1048, 228] on div "Inbokade 72" at bounding box center [1045, 231] width 120 height 23
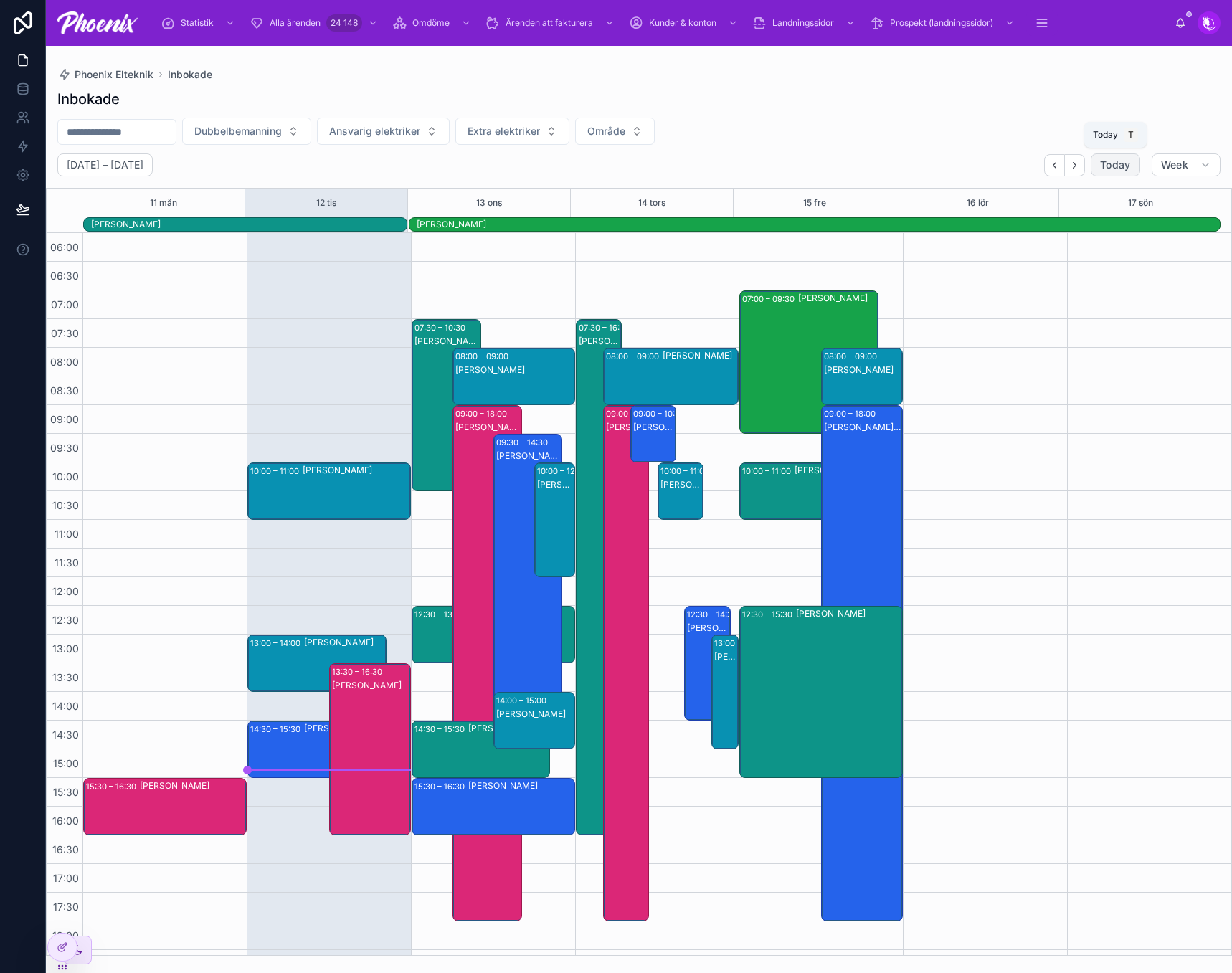
click at [1098, 162] on button "Today" at bounding box center [1115, 165] width 50 height 23
click at [614, 473] on div "[PERSON_NAME]" at bounding box center [627, 677] width 42 height 513
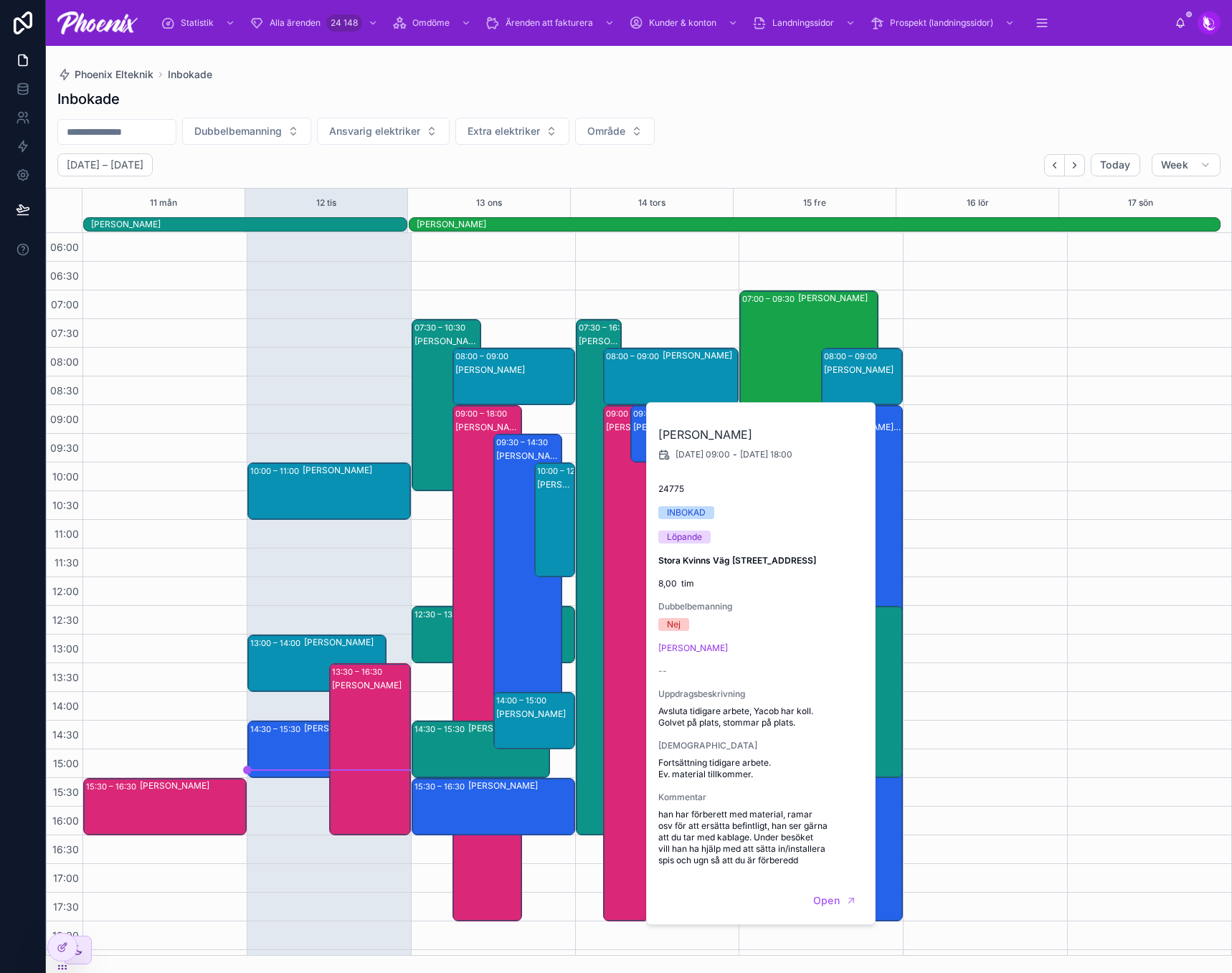
click at [682, 294] on div "07:30 – 16:30 [PERSON_NAME] 08:00 – 09:00 [PERSON_NAME] 09:00 – 18:00 [PERSON_N…" at bounding box center [658, 749] width 164 height 1033
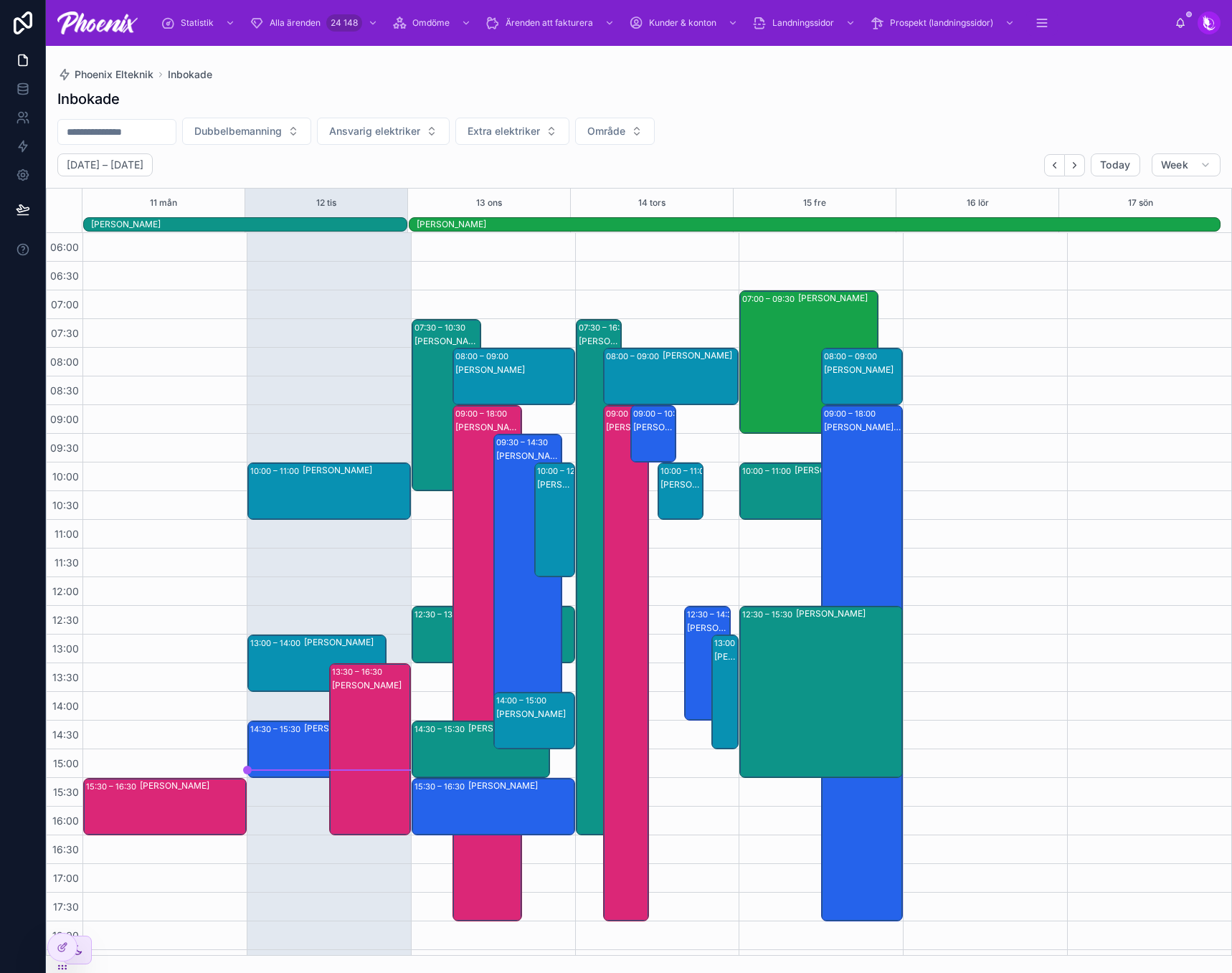
click at [866, 480] on div "[PERSON_NAME] Torngren" at bounding box center [862, 677] width 77 height 513
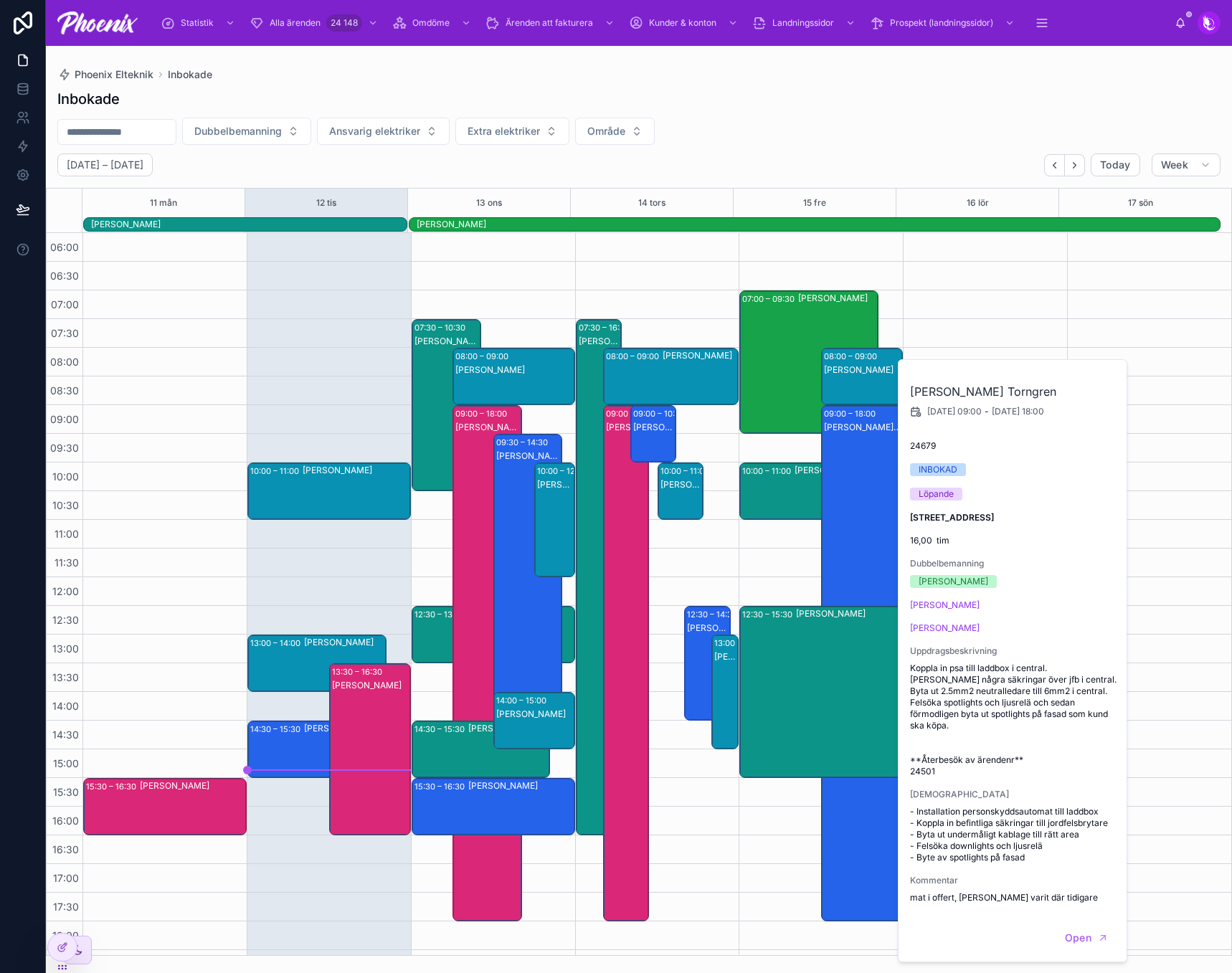
click at [755, 474] on div "10:00 – 11:00" at bounding box center [768, 471] width 53 height 14
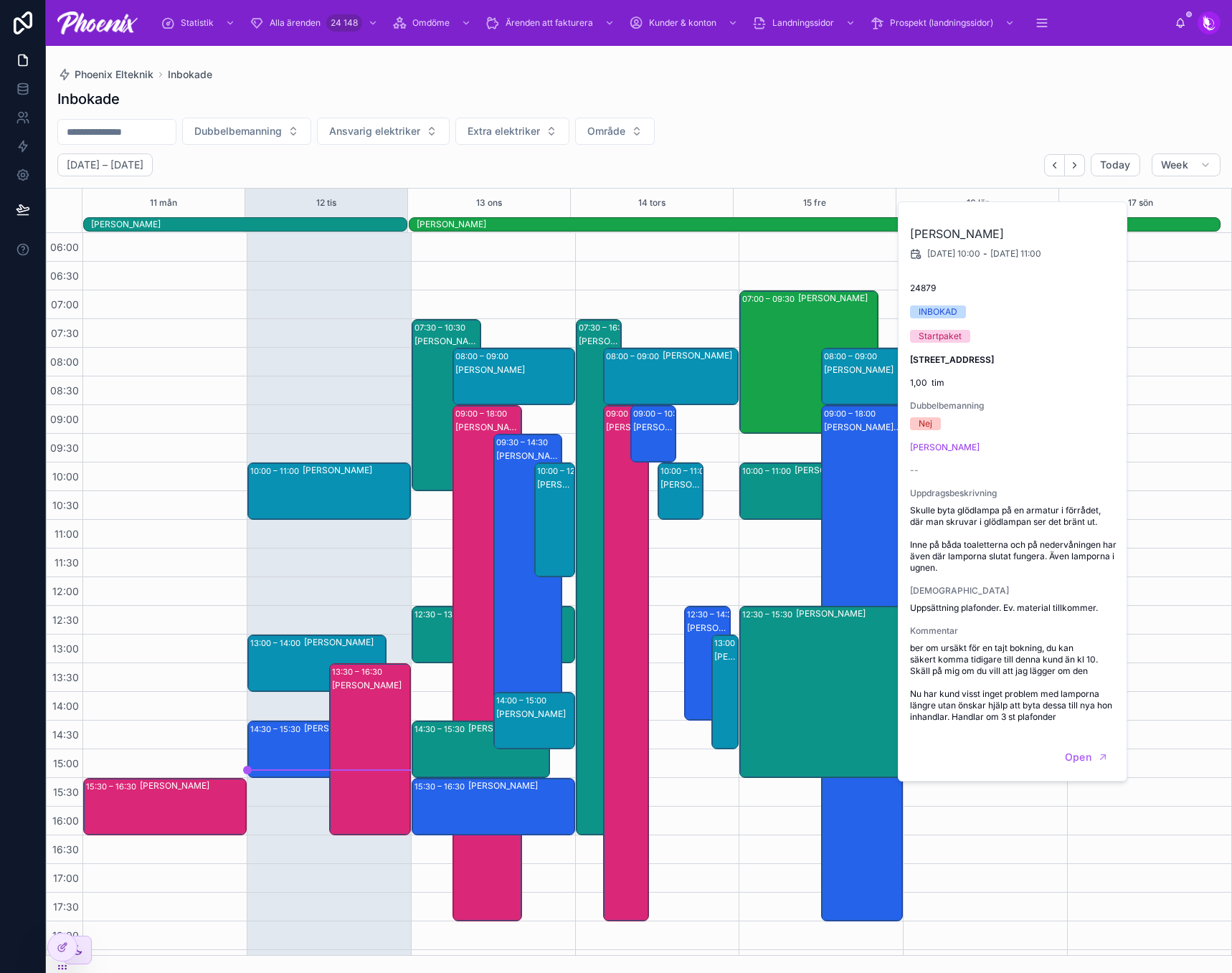
click at [832, 394] on div "[PERSON_NAME]" at bounding box center [862, 390] width 77 height 54
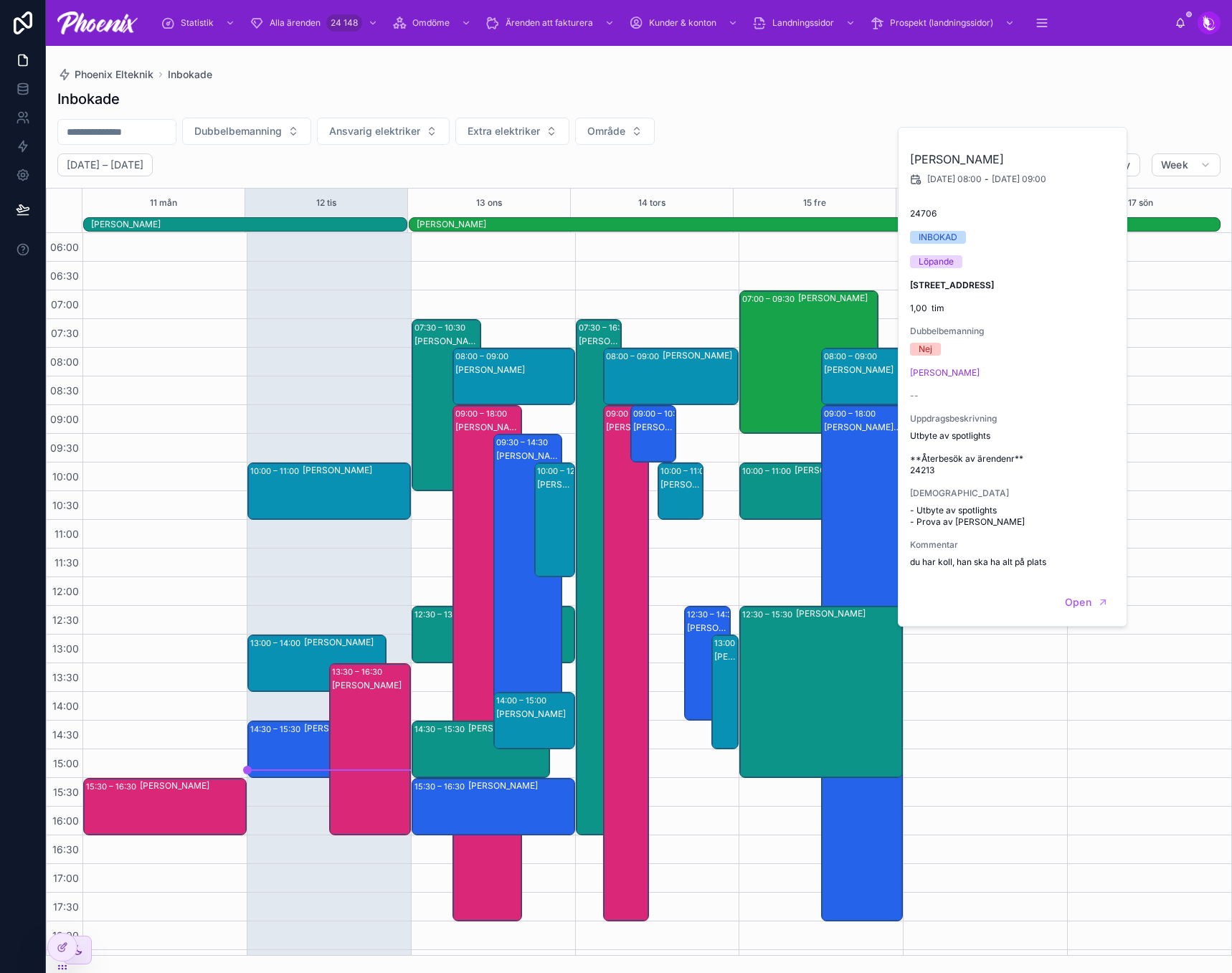
click at [790, 246] on div "07:00 – 09:30 [PERSON_NAME] 10:00 – 11:00 [PERSON_NAME] 08:00 – 09:00 [PERSON_N…" at bounding box center [821, 749] width 164 height 1033
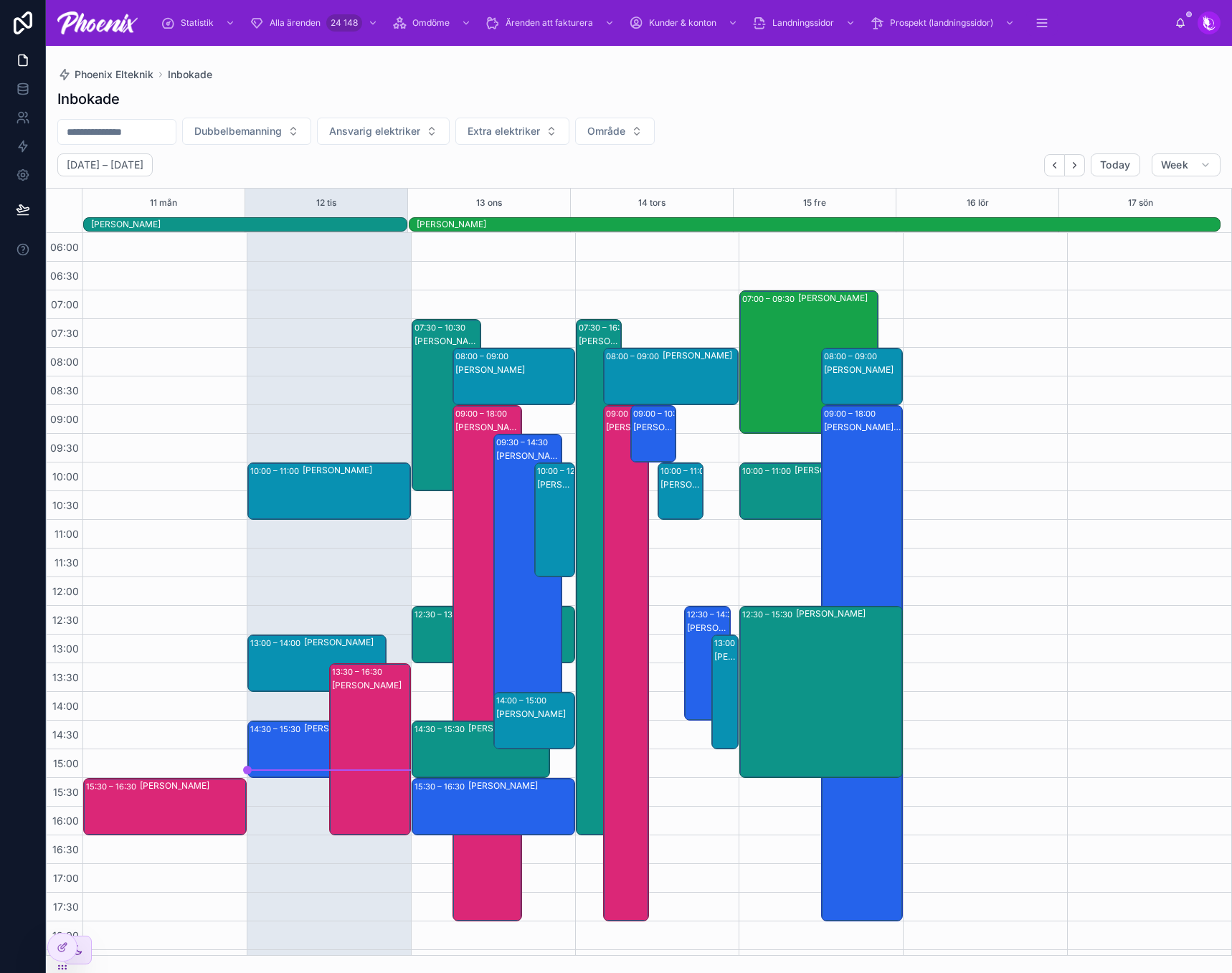
click at [722, 659] on div "[PERSON_NAME] ([GEOGRAPHIC_DATA])" at bounding box center [725, 657] width 23 height 11
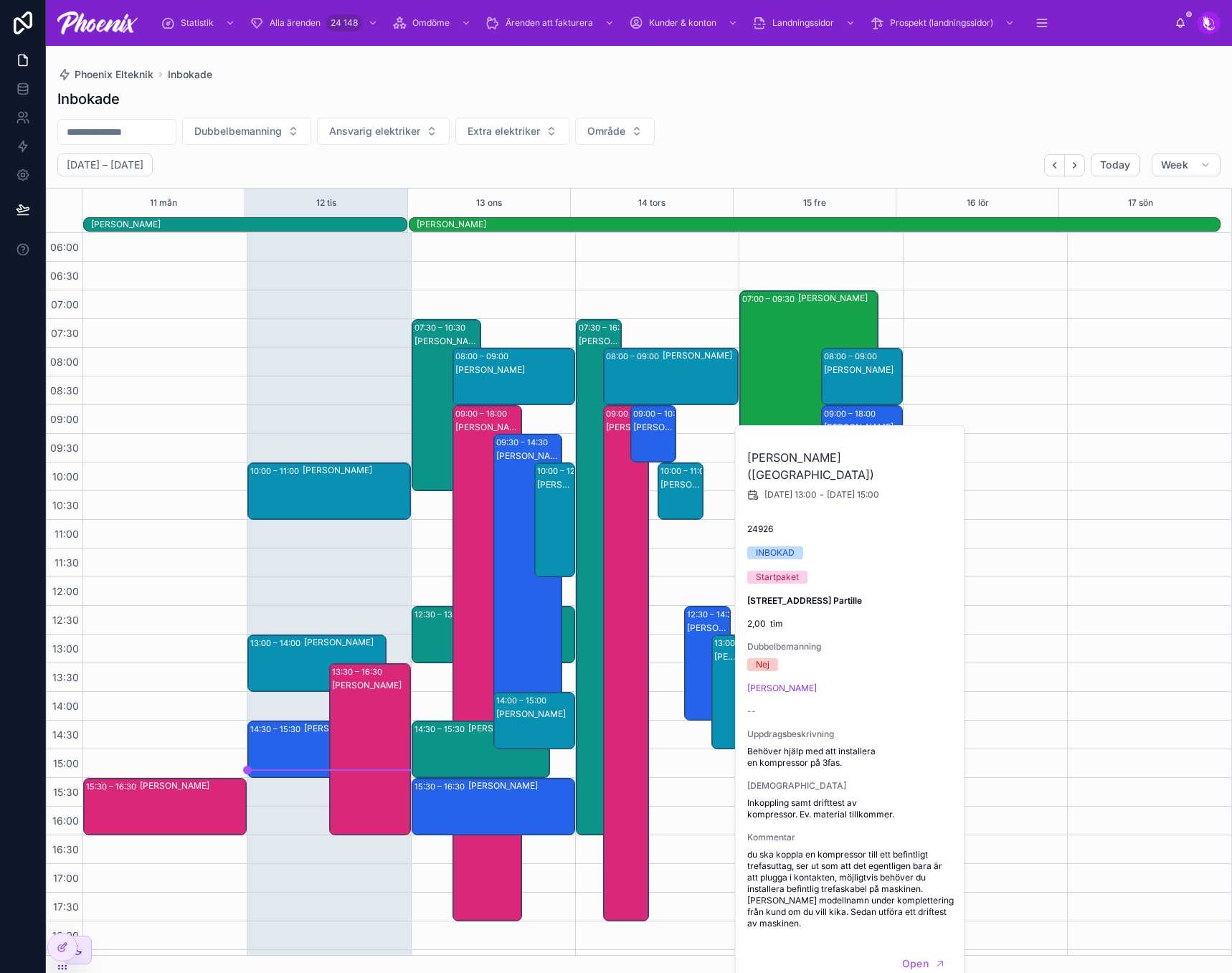
click at [665, 676] on div "07:30 – 16:30 [PERSON_NAME] 08:00 – 09:00 [PERSON_NAME] 09:00 – 18:00 [PERSON_N…" at bounding box center [658, 749] width 164 height 1033
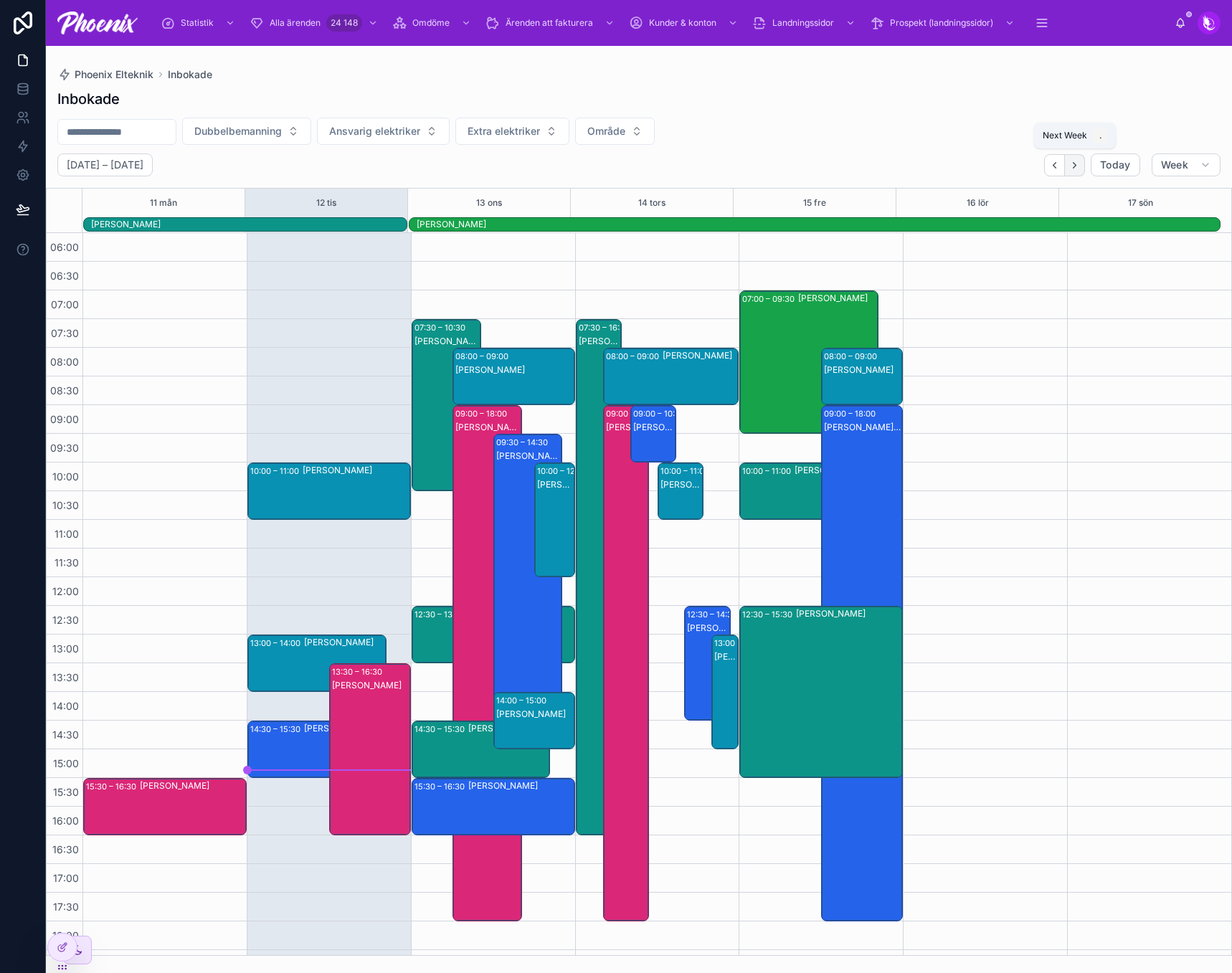
click at [1079, 170] on icon "Next" at bounding box center [1074, 164] width 11 height 11
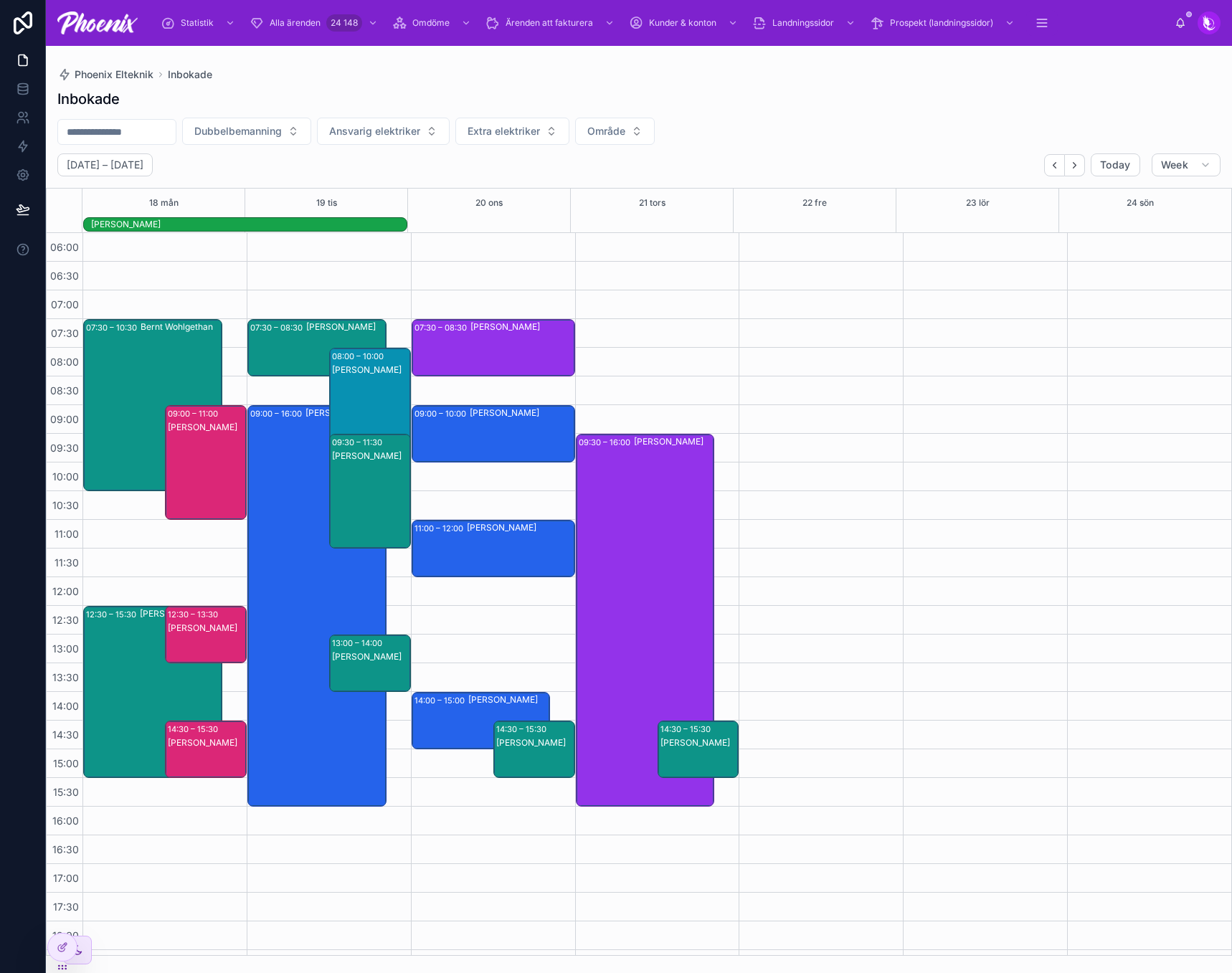
drag, startPoint x: 105, startPoint y: 383, endPoint x: 103, endPoint y: 415, distance: 32.1
click at [105, 383] on div "07:30 – 10:30 [PERSON_NAME]" at bounding box center [153, 405] width 138 height 171
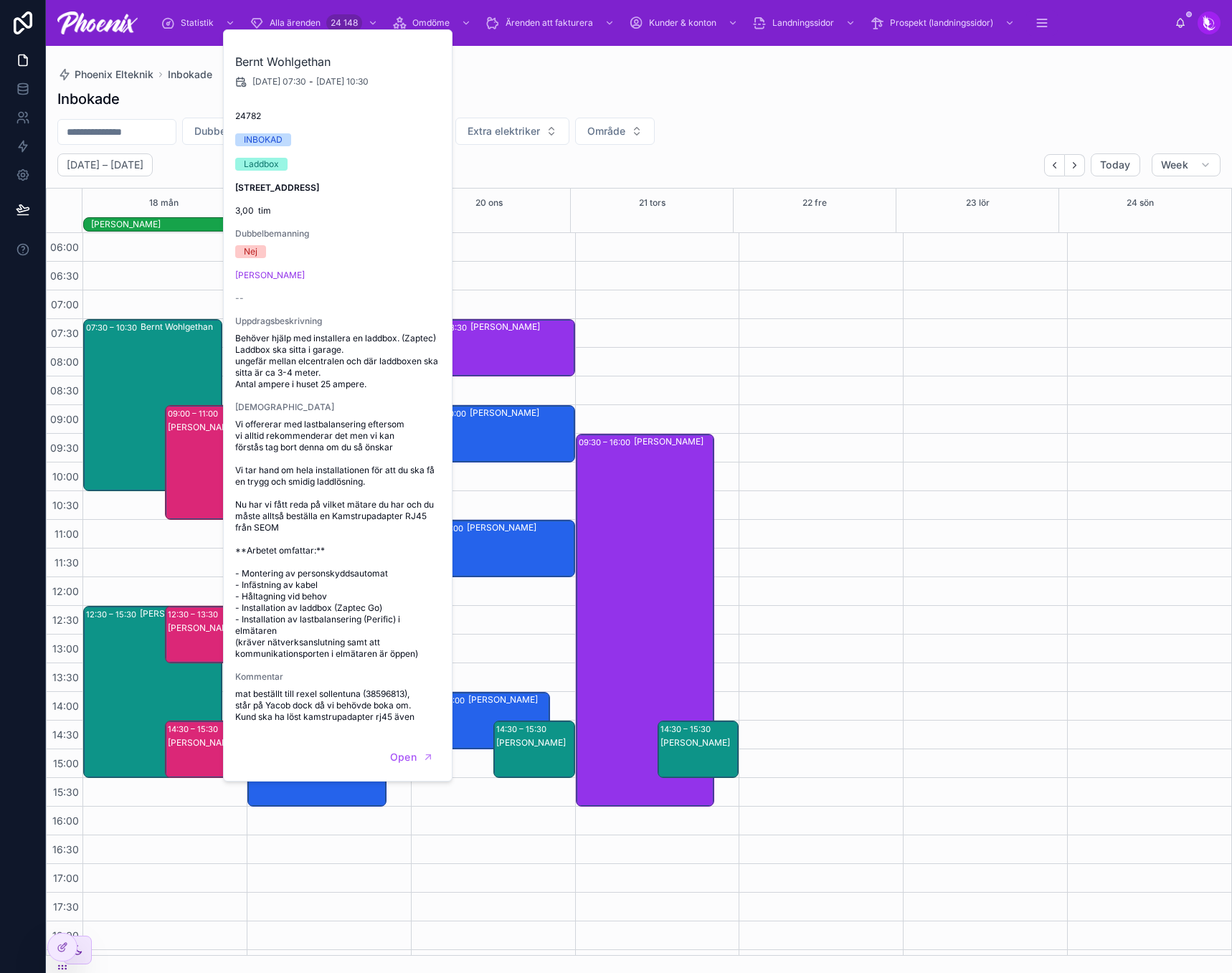
drag, startPoint x: 107, startPoint y: 654, endPoint x: 146, endPoint y: 611, distance: 58.1
click at [107, 654] on div "12:30 – 15:30 [PERSON_NAME]" at bounding box center [153, 692] width 138 height 171
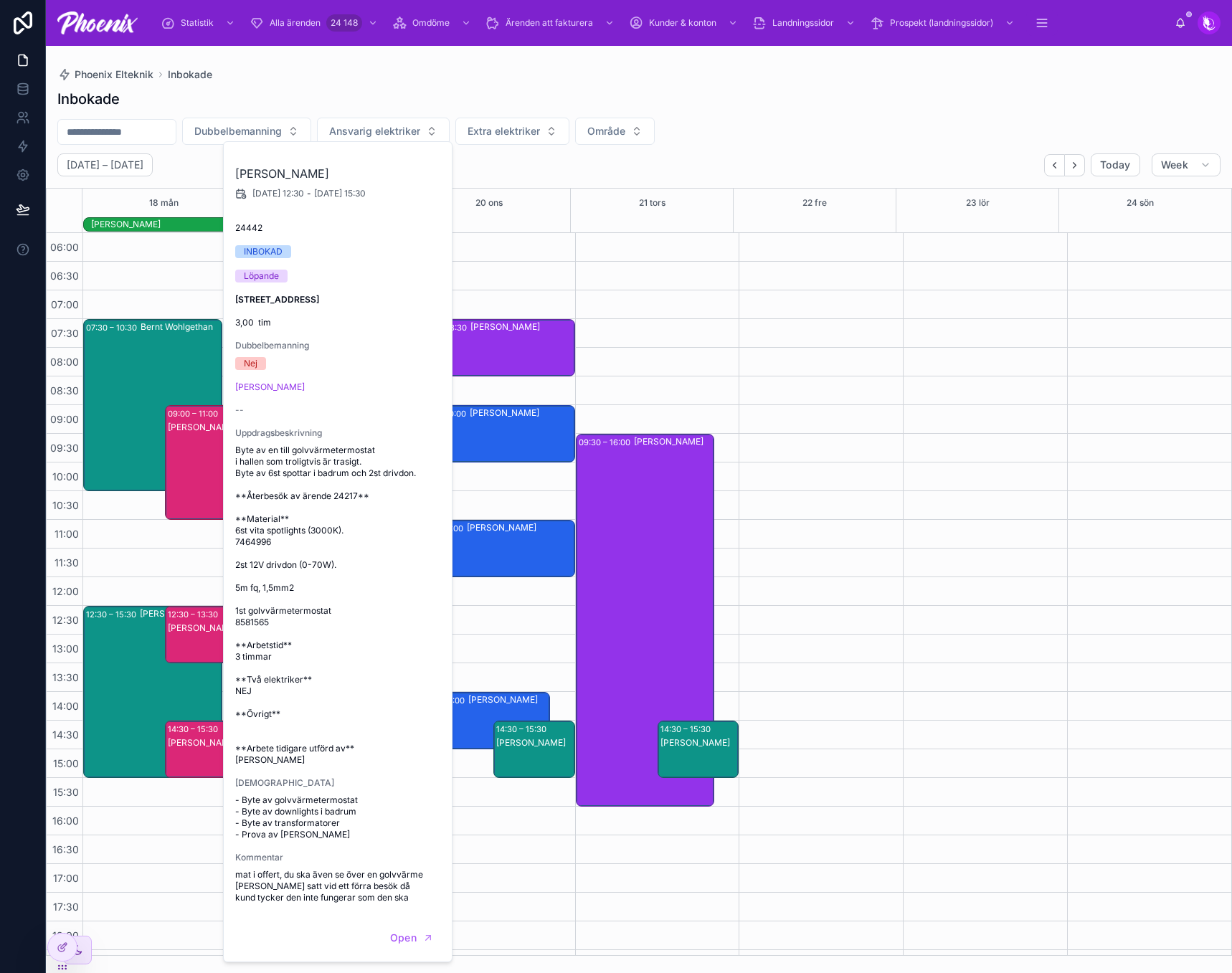
click at [211, 477] on div "[PERSON_NAME]" at bounding box center [206, 476] width 77 height 112
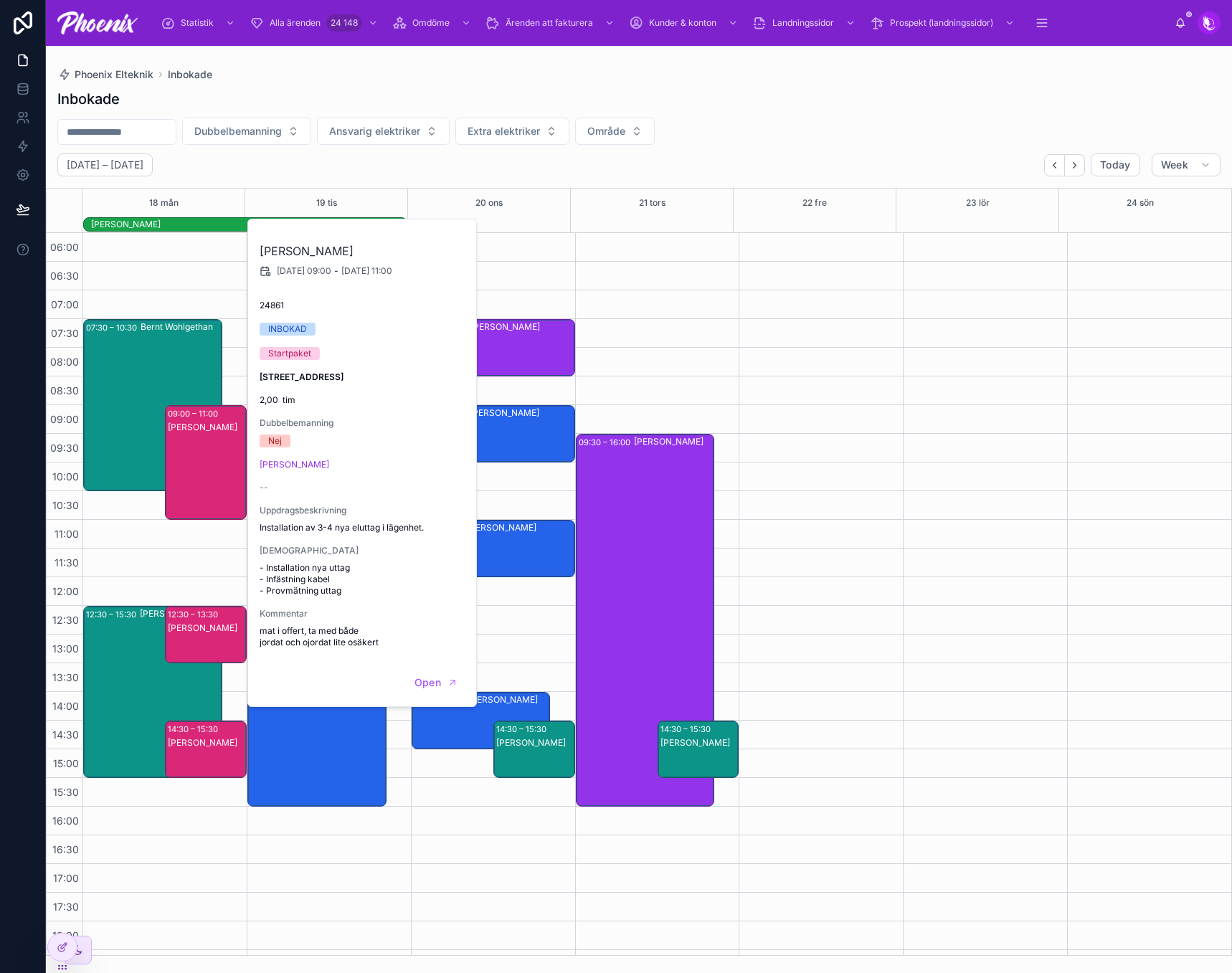
drag, startPoint x: 220, startPoint y: 641, endPoint x: 203, endPoint y: 713, distance: 74.0
click at [219, 642] on div "[PERSON_NAME]" at bounding box center [206, 649] width 77 height 54
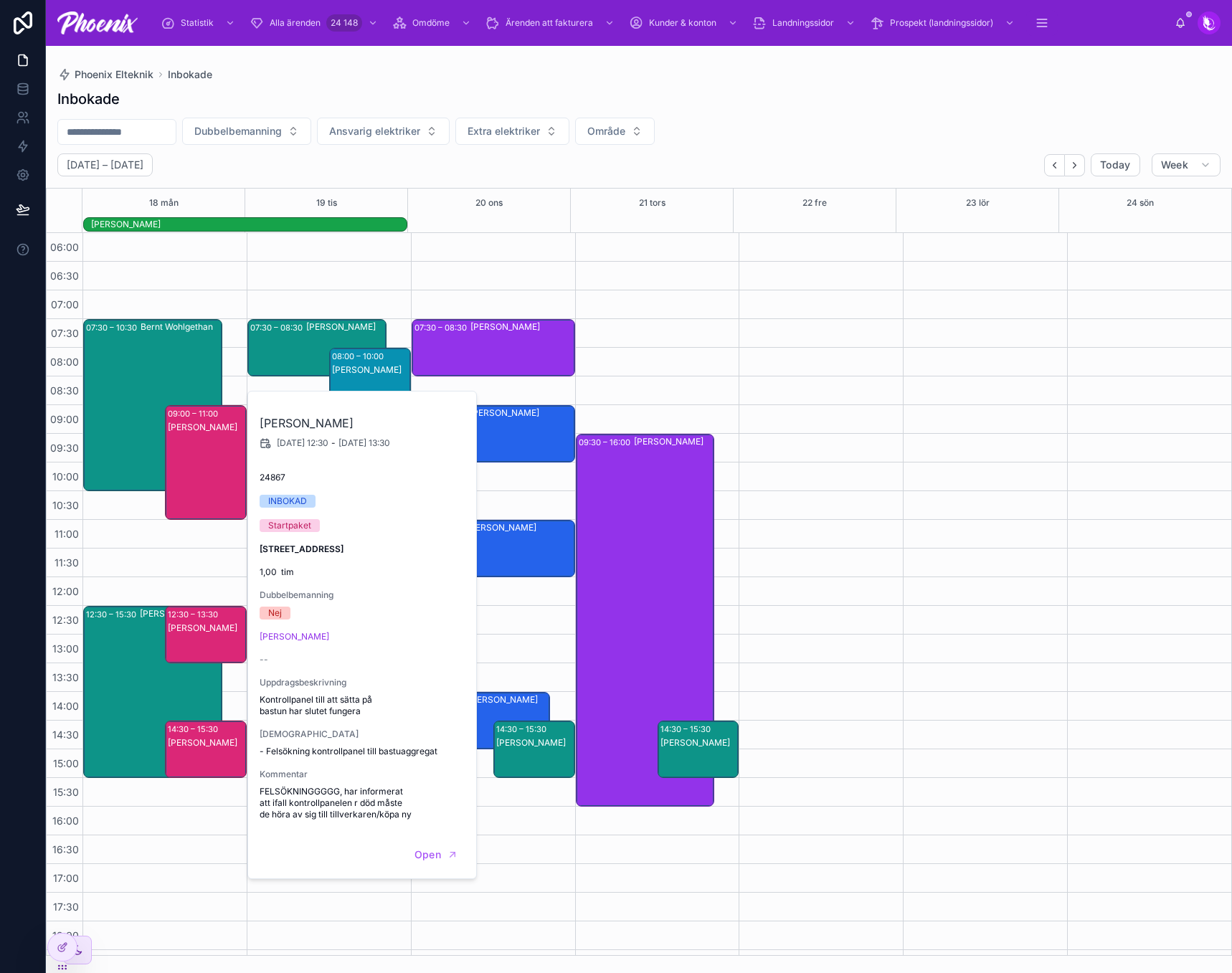
drag, startPoint x: 197, startPoint y: 728, endPoint x: 199, endPoint y: 714, distance: 14.1
click at [197, 724] on div "14:30 – 15:30" at bounding box center [195, 729] width 54 height 14
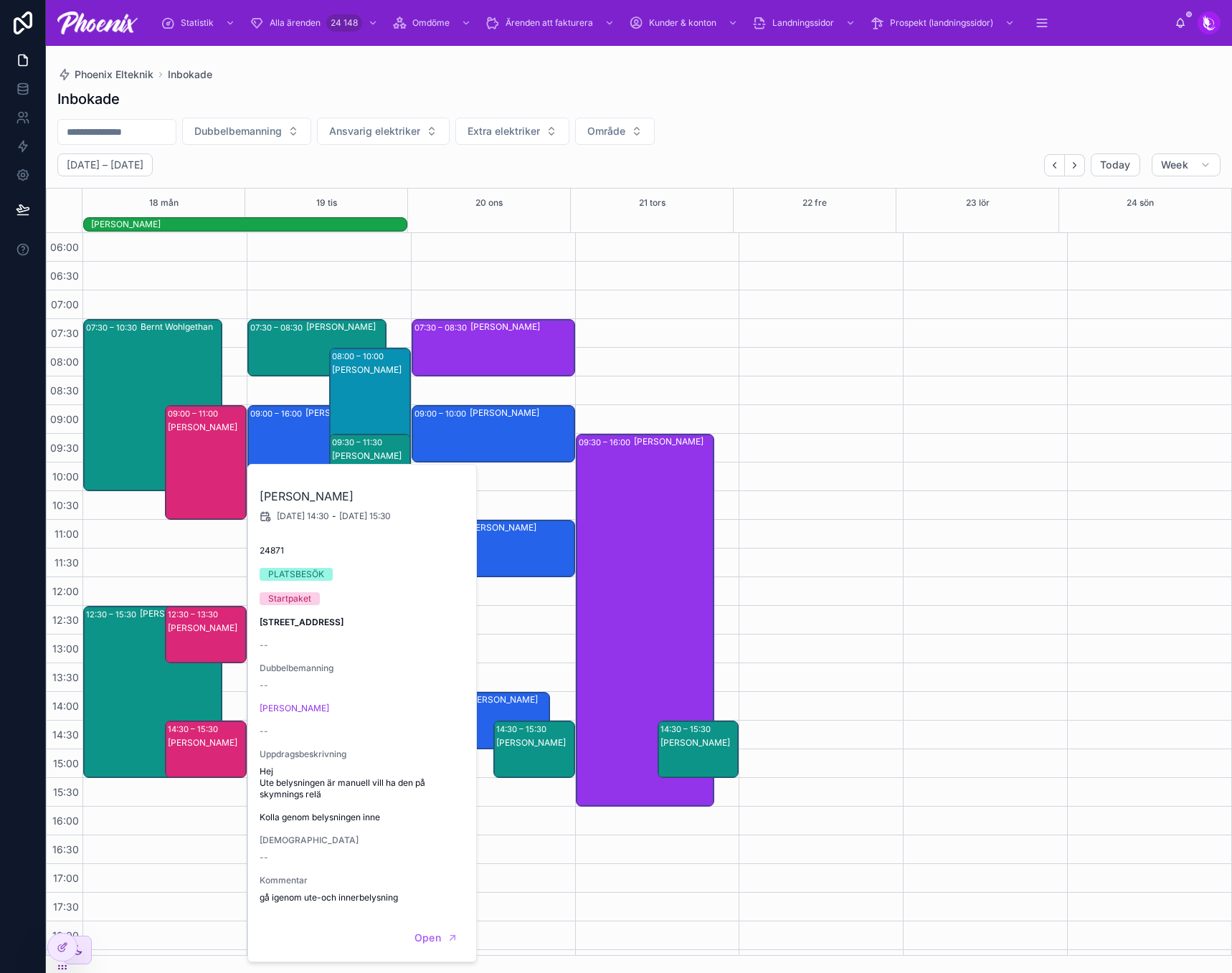
drag, startPoint x: 164, startPoint y: 545, endPoint x: 177, endPoint y: 536, distance: 15.8
click at [167, 543] on div "07:30 – 10:30 [PERSON_NAME] 12:30 – 15:30 [PERSON_NAME] 09:00 – 11:00 [PERSON_N…" at bounding box center [164, 749] width 164 height 1033
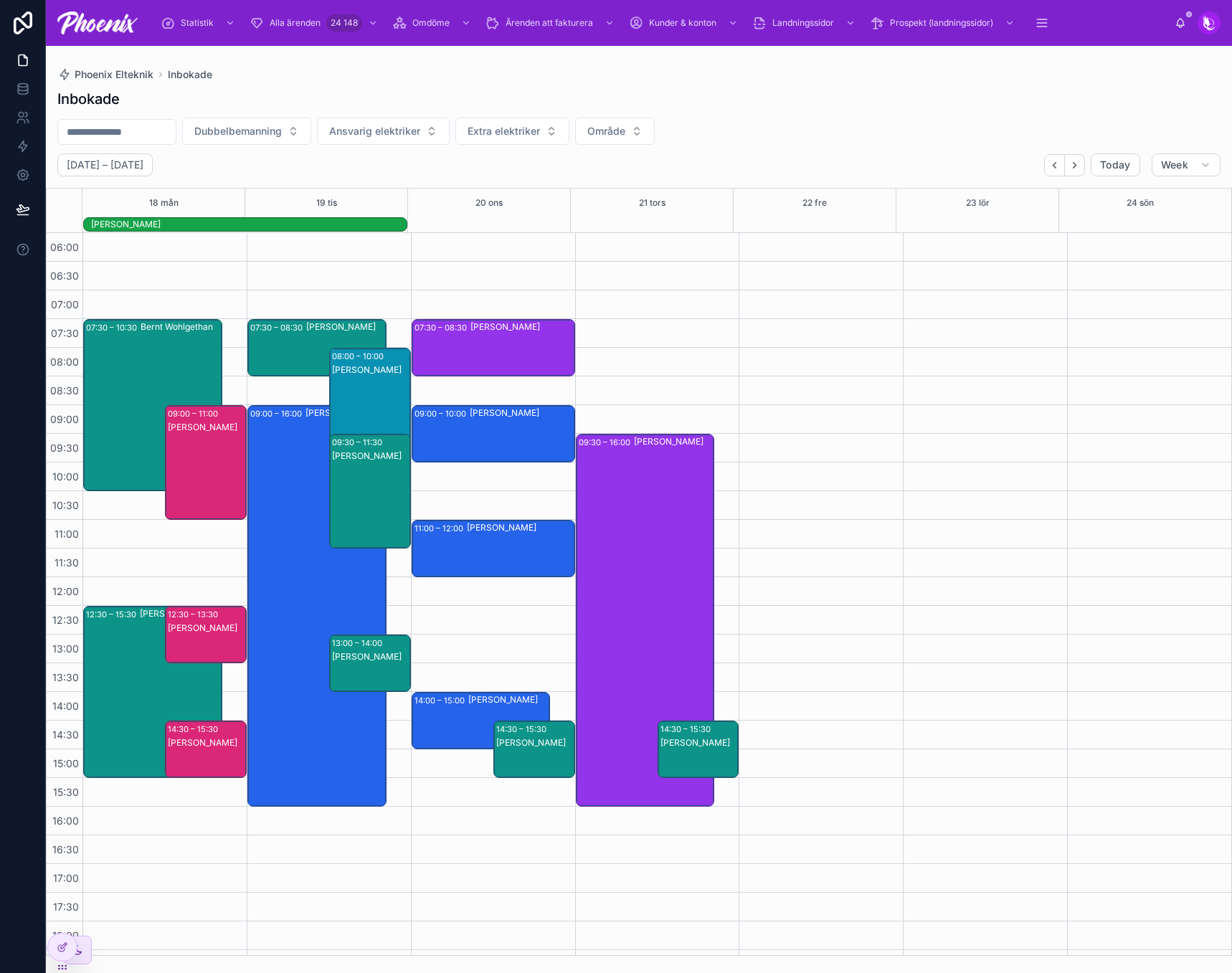
click at [427, 349] on div "07:30 – 08:30 [PERSON_NAME]" at bounding box center [493, 348] width 162 height 56
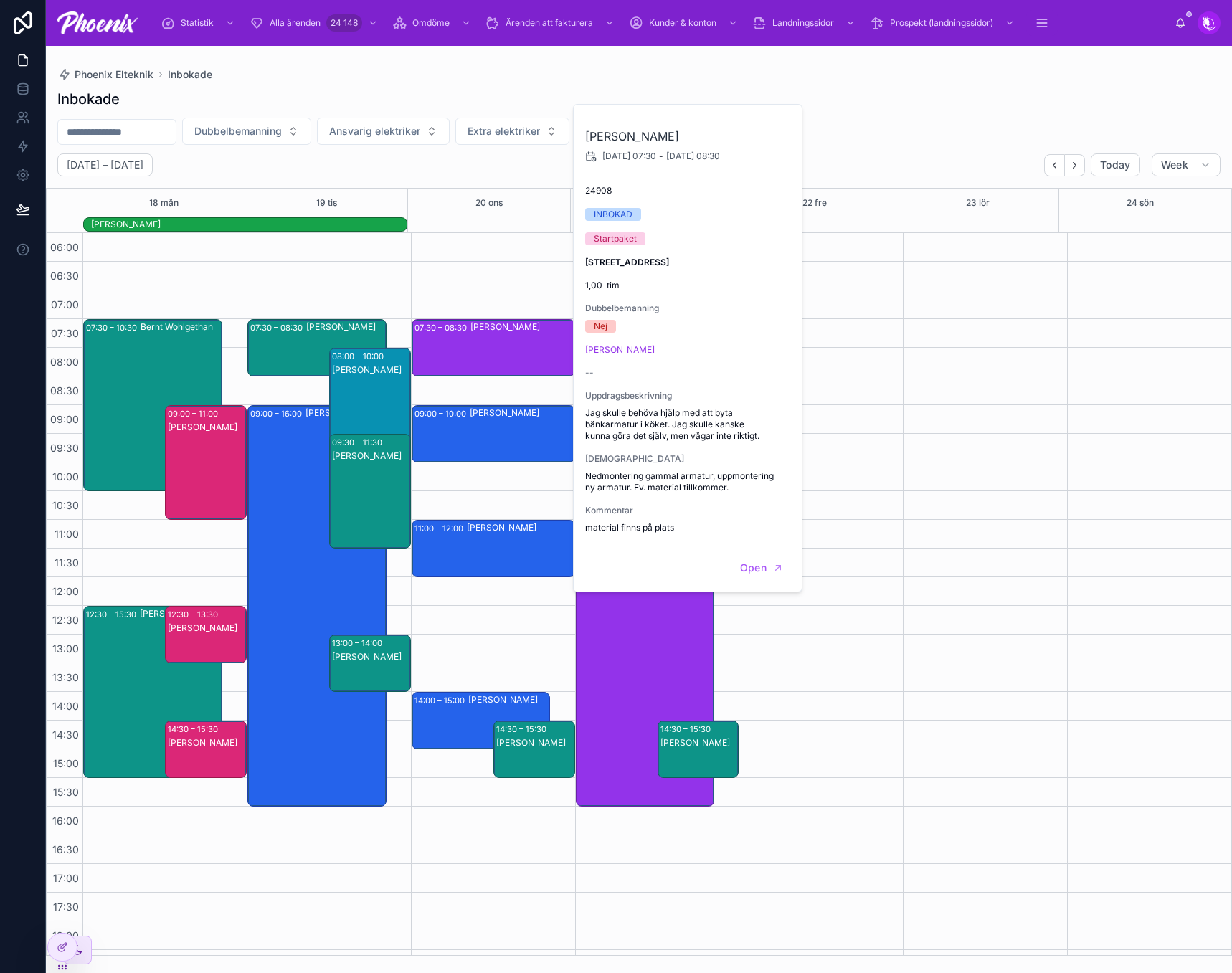
click at [359, 395] on div "[PERSON_NAME]" at bounding box center [370, 419] width 77 height 112
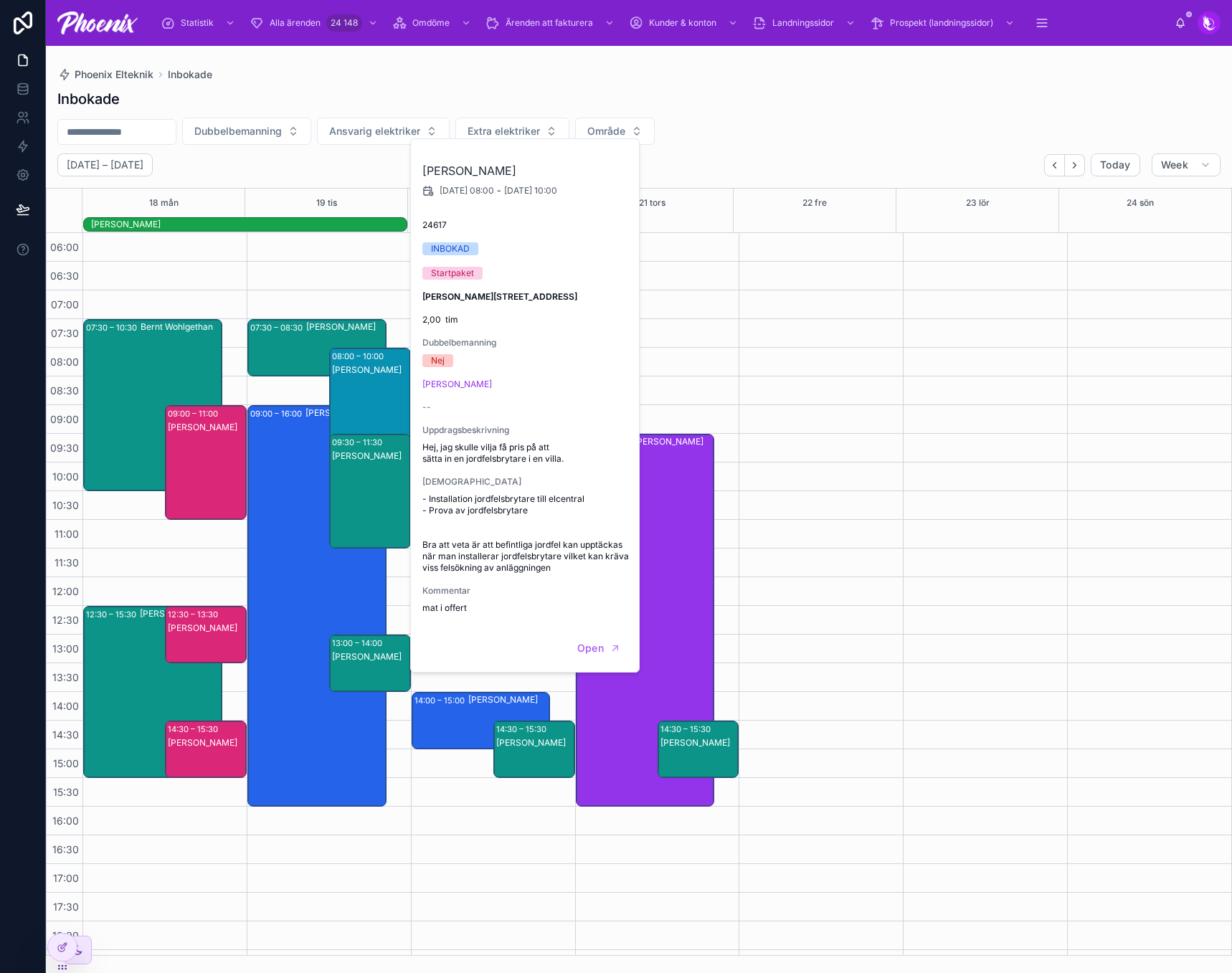
click at [263, 390] on div "07:30 – 08:30 [PERSON_NAME] 09:00 – 16:00 [PERSON_NAME] 08:00 – 10:00 [PERSON_N…" at bounding box center [329, 749] width 164 height 1033
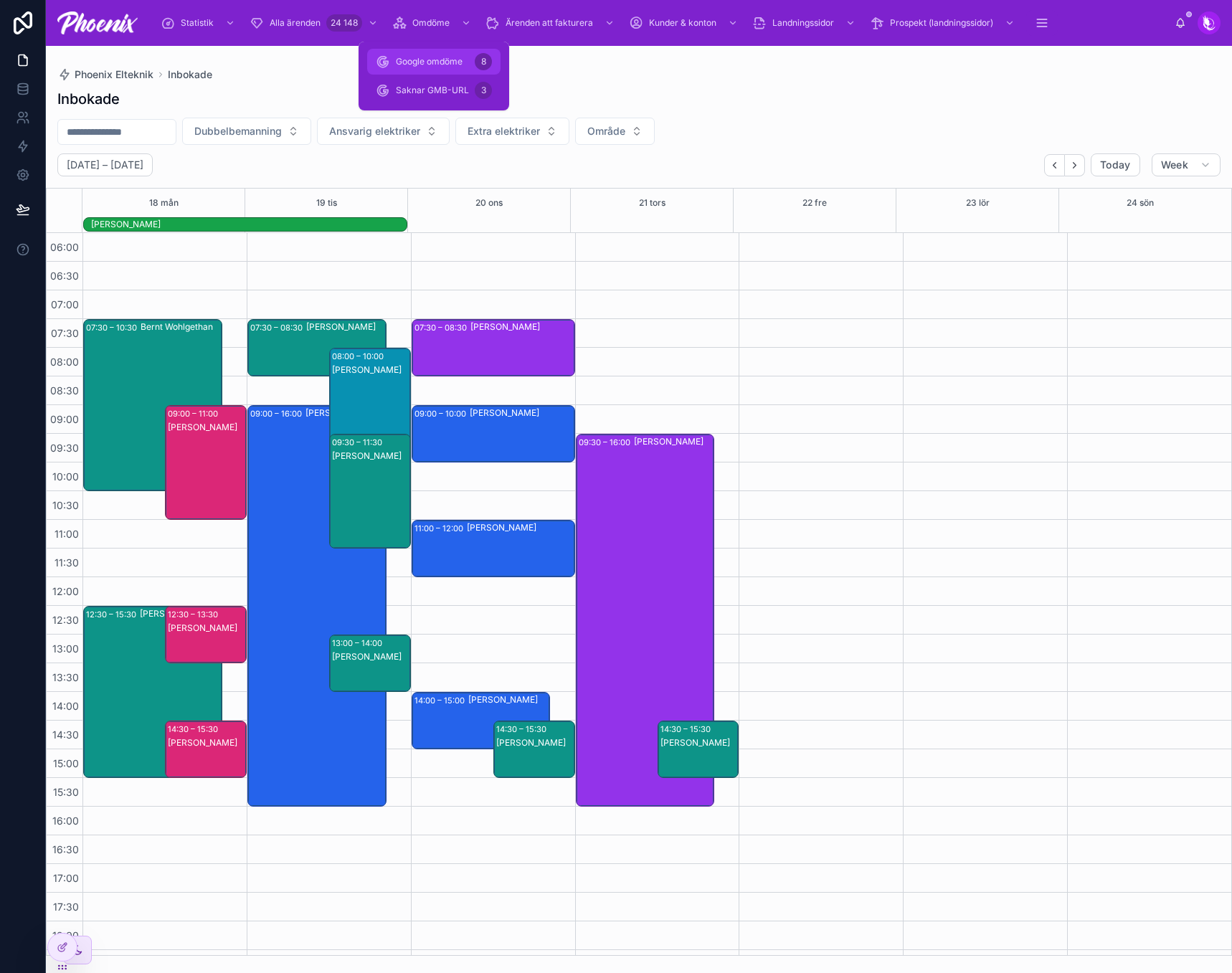
click at [453, 64] on span "Google omdöme" at bounding box center [429, 62] width 67 height 11
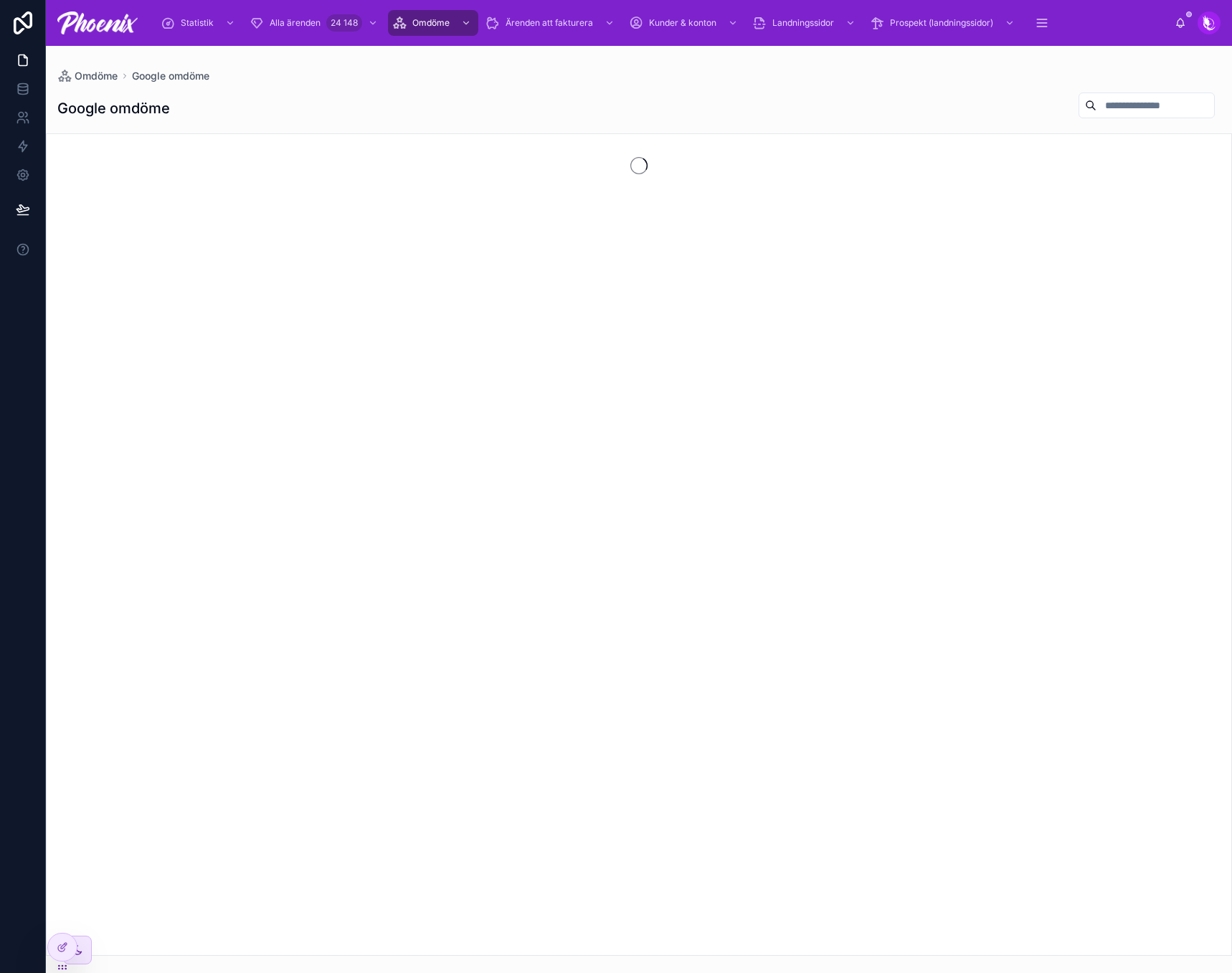
click at [725, 82] on div "Omdöme Google omdöme" at bounding box center [638, 76] width 1163 height 14
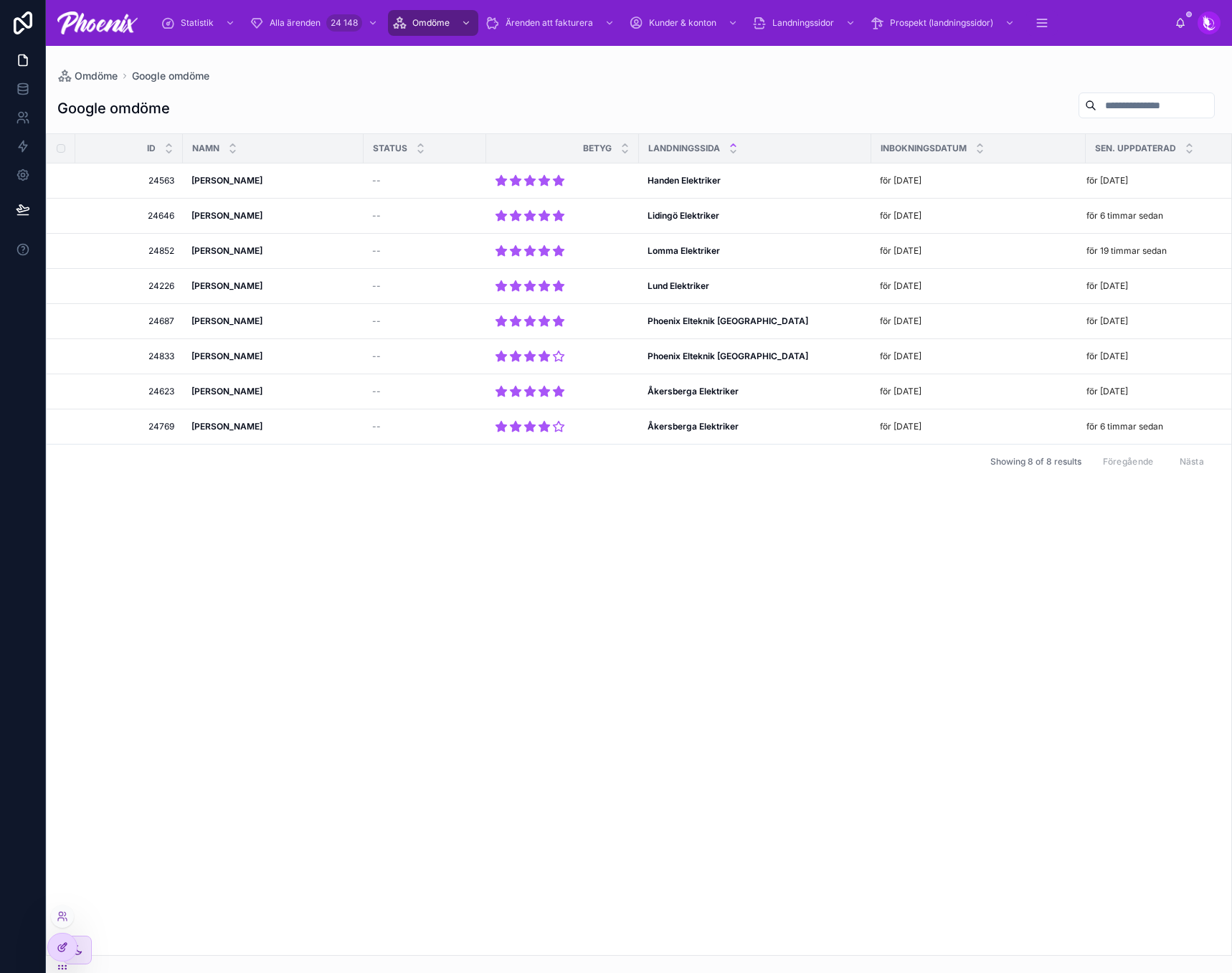
click at [63, 950] on icon at bounding box center [62, 947] width 11 height 11
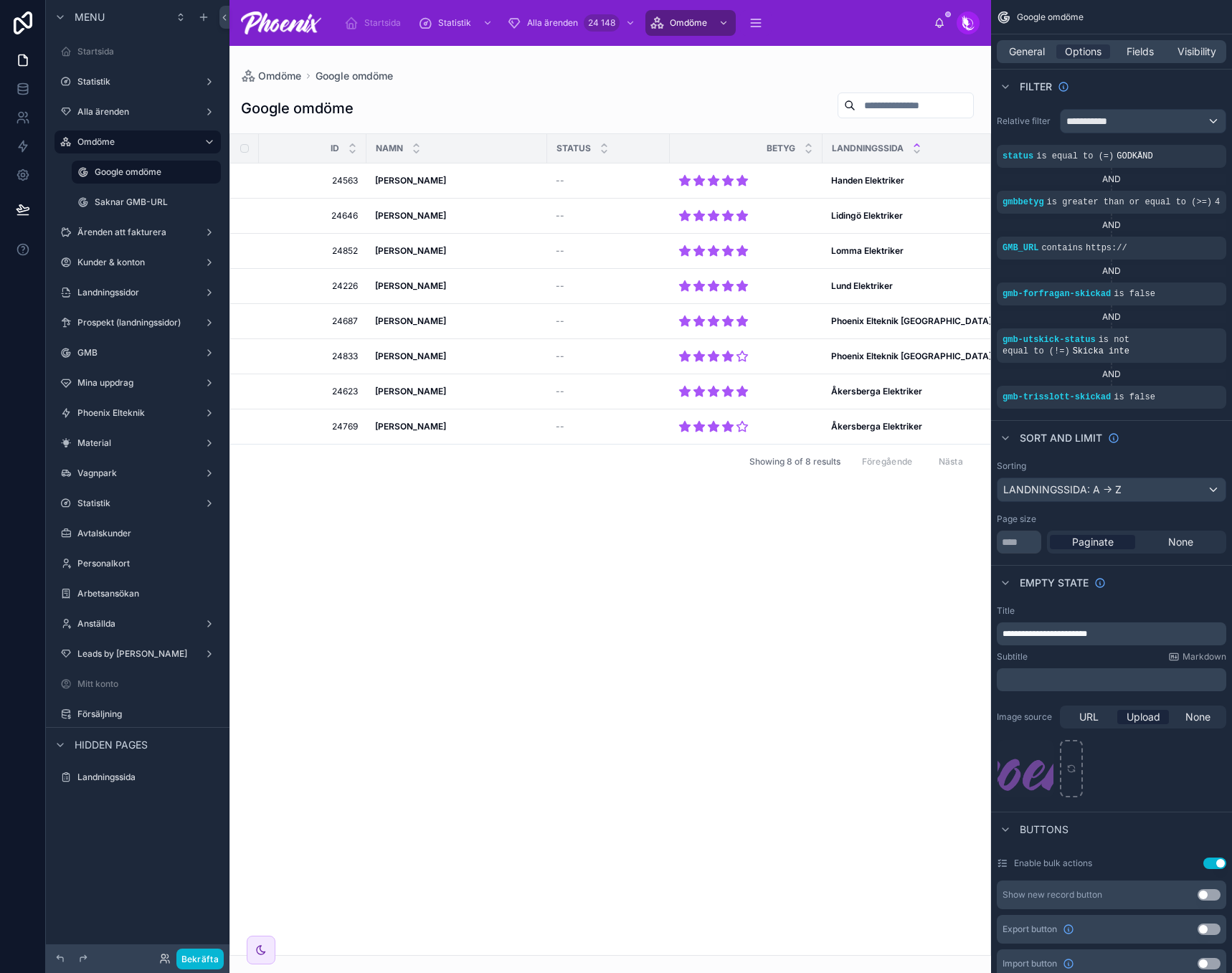
click at [581, 562] on div at bounding box center [610, 509] width 762 height 927
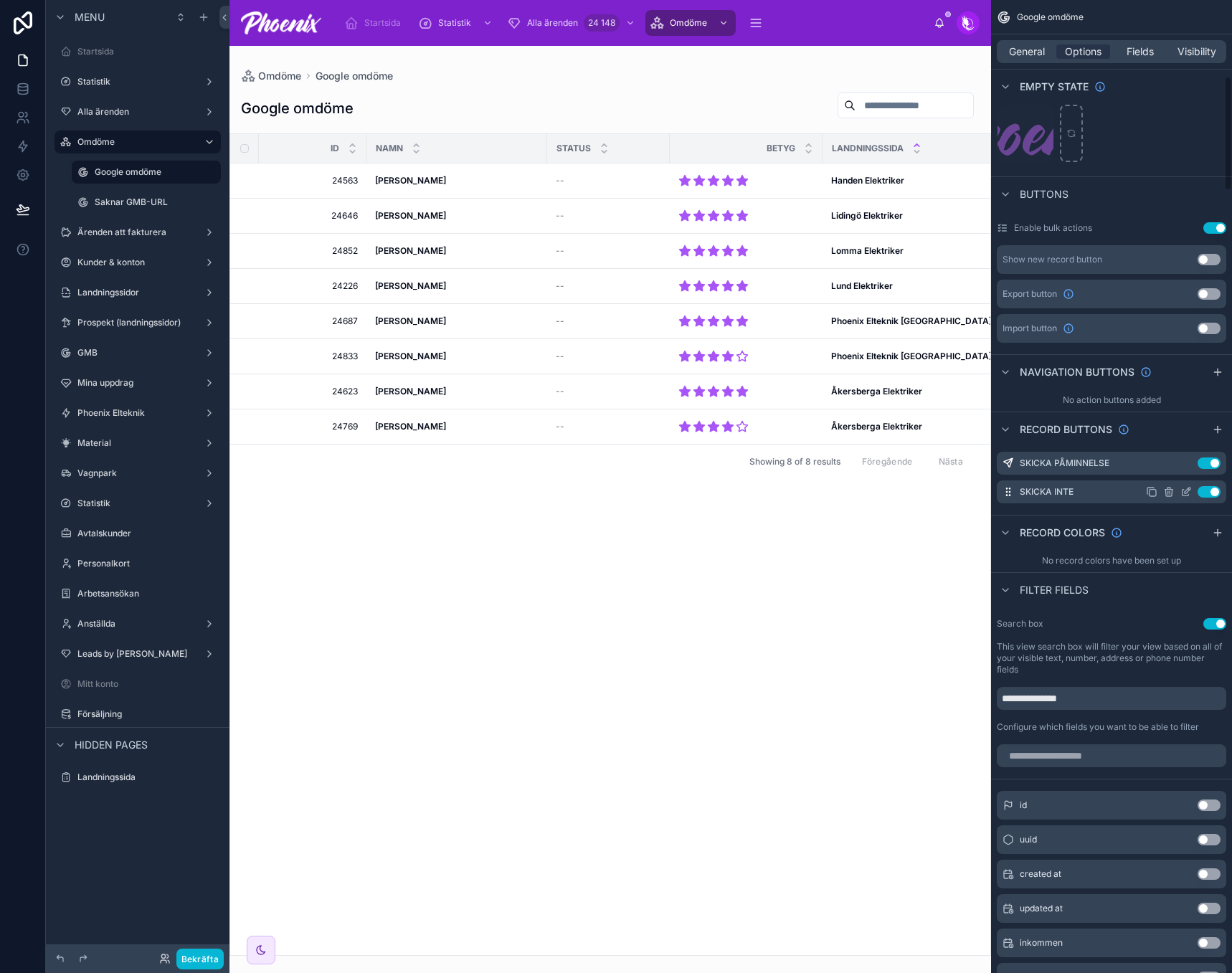
scroll to position [645, 0]
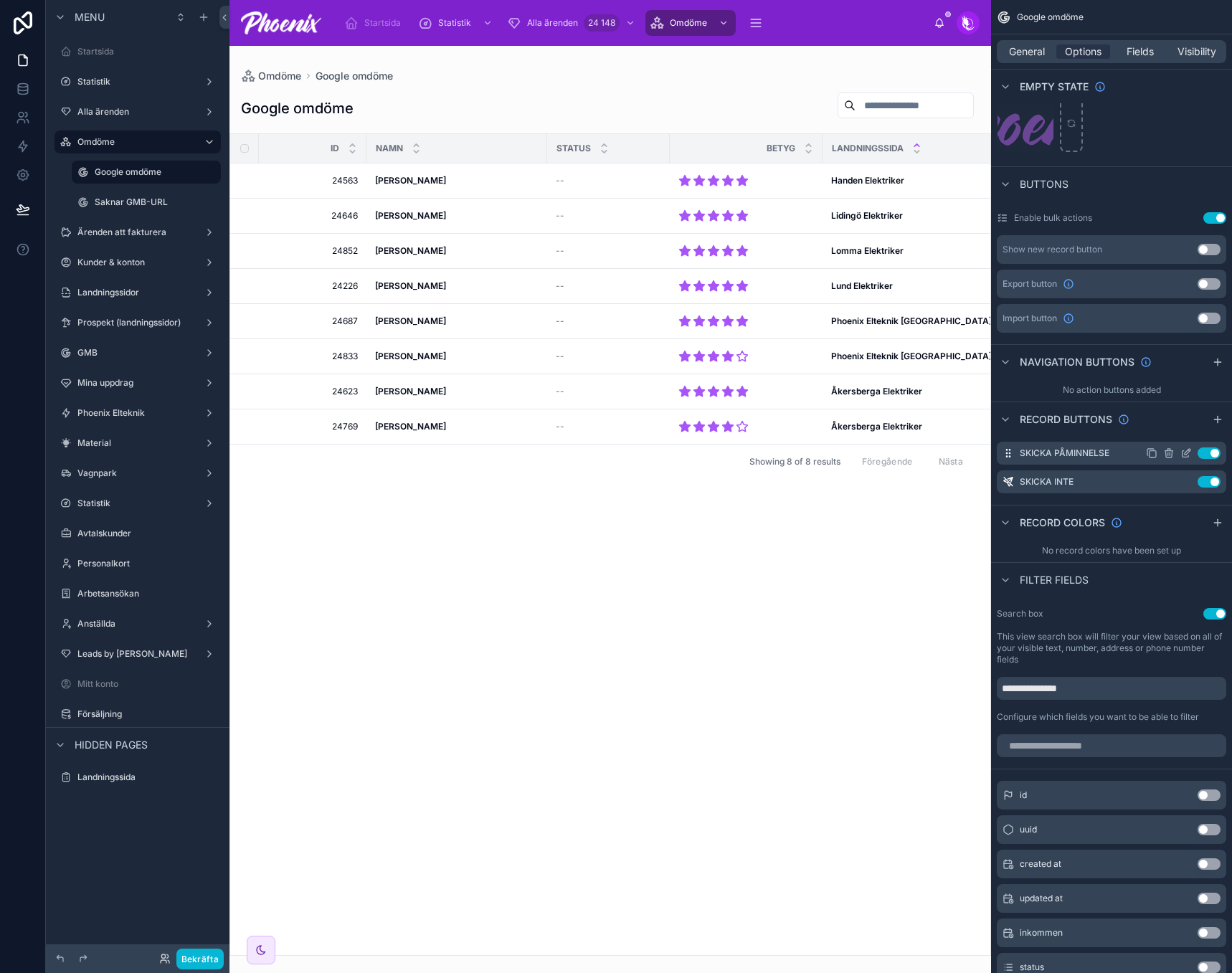
click at [1189, 456] on icon "scrollable content" at bounding box center [1186, 453] width 11 height 11
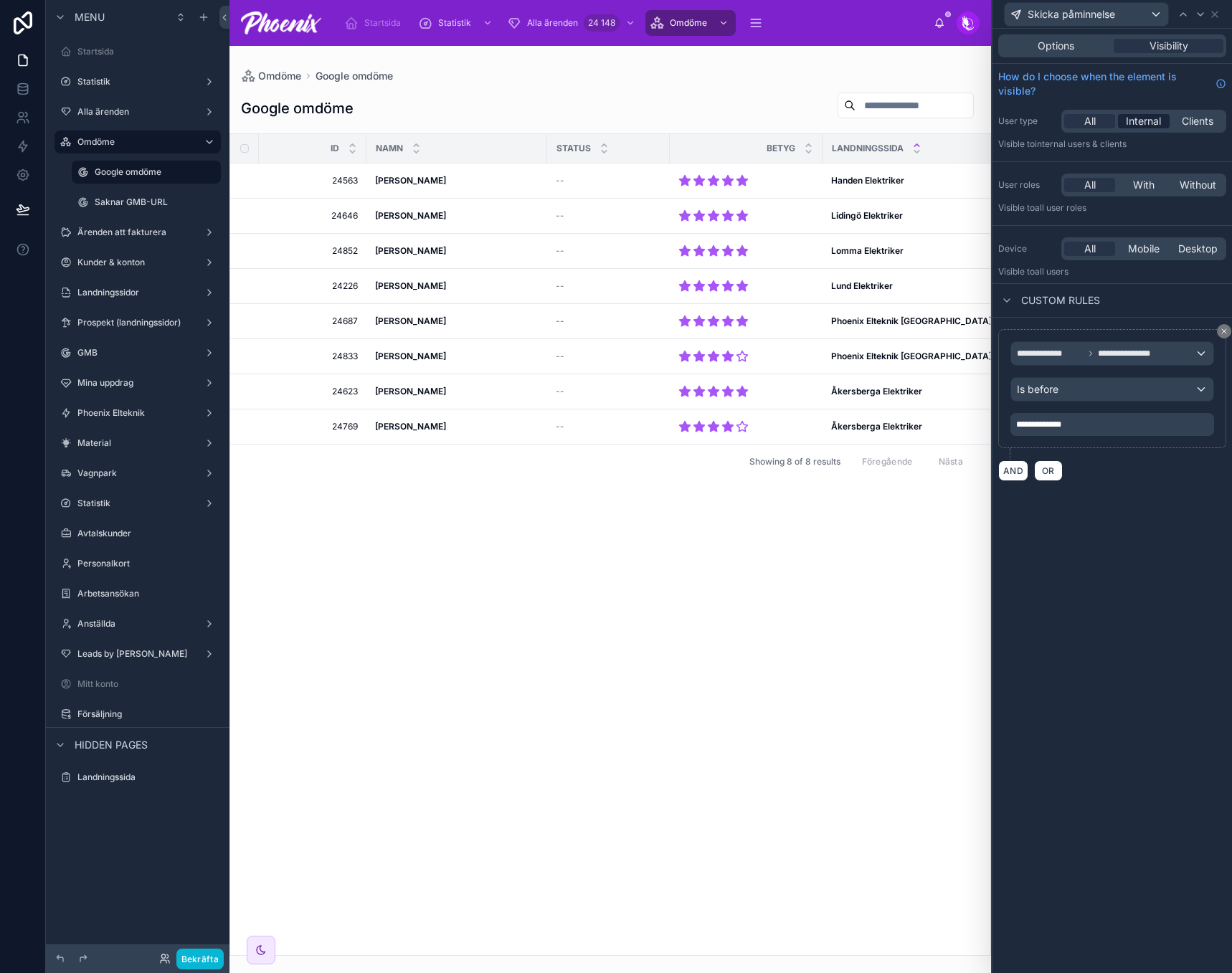
click at [1147, 117] on span "Internal" at bounding box center [1143, 120] width 35 height 14
click at [1009, 460] on div "AND OR" at bounding box center [1113, 470] width 228 height 22
click at [1012, 470] on button "AND" at bounding box center [1014, 471] width 31 height 21
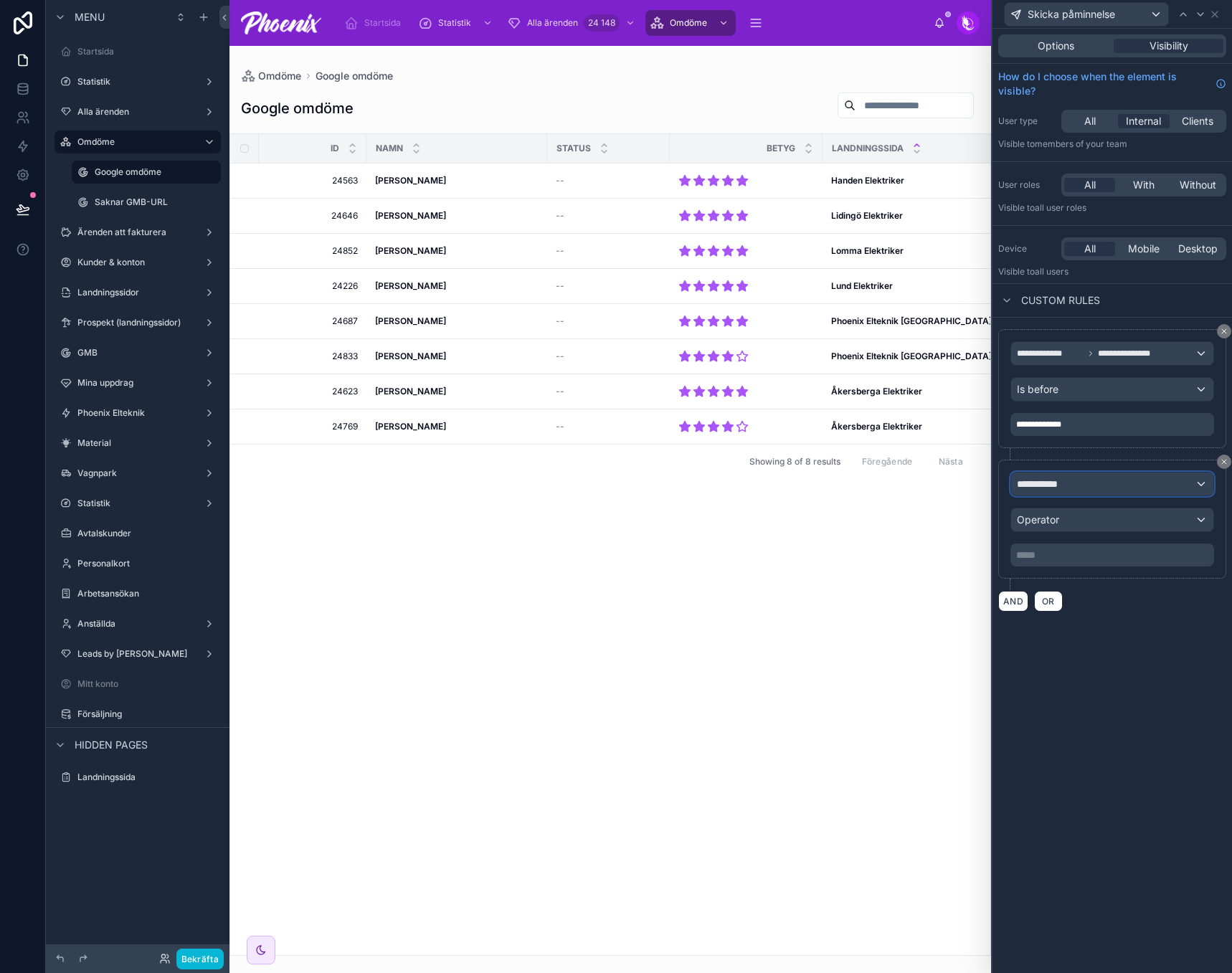
click at [1036, 473] on div "**********" at bounding box center [1113, 485] width 203 height 23
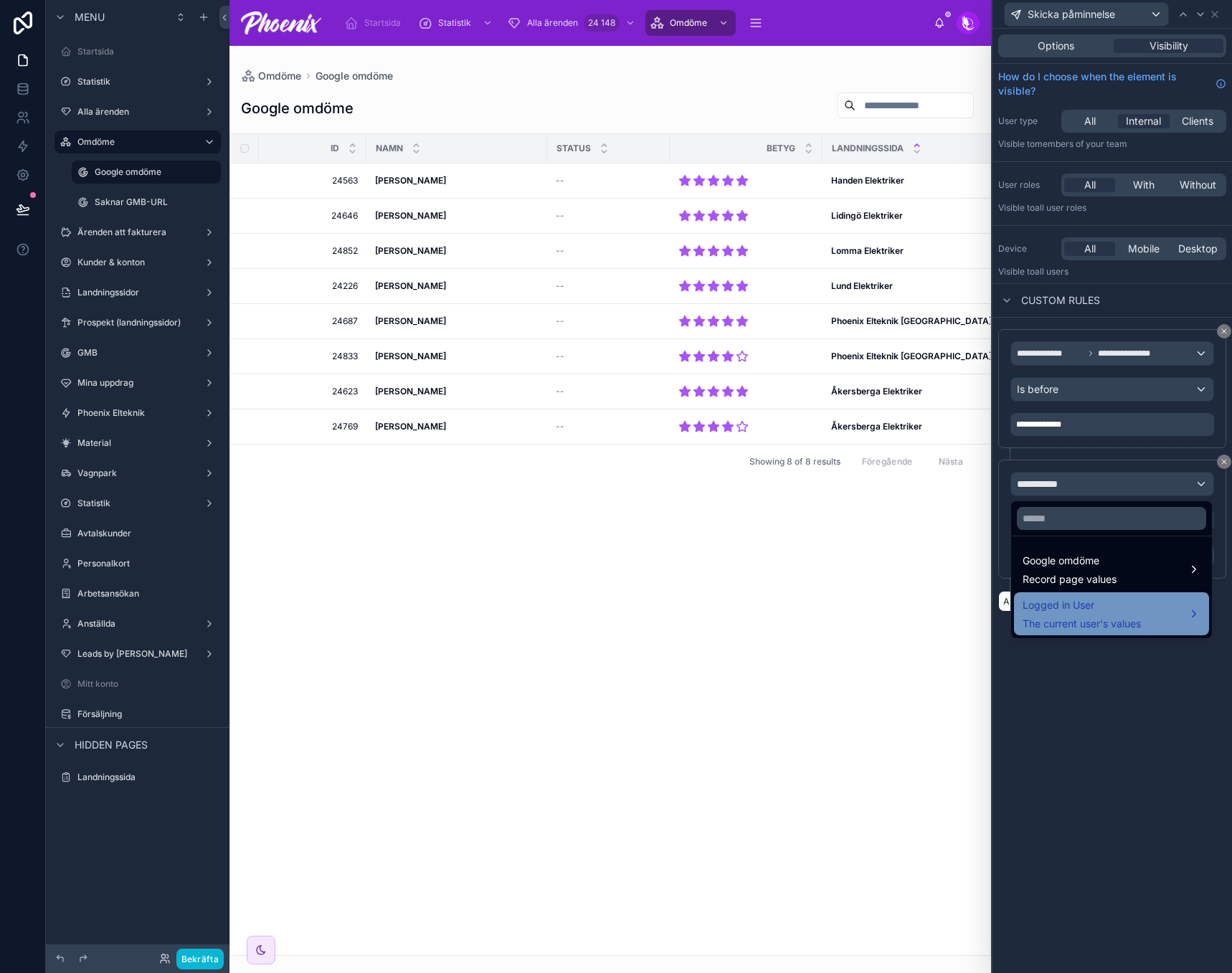
click at [1085, 622] on span "The current user's values" at bounding box center [1082, 623] width 119 height 14
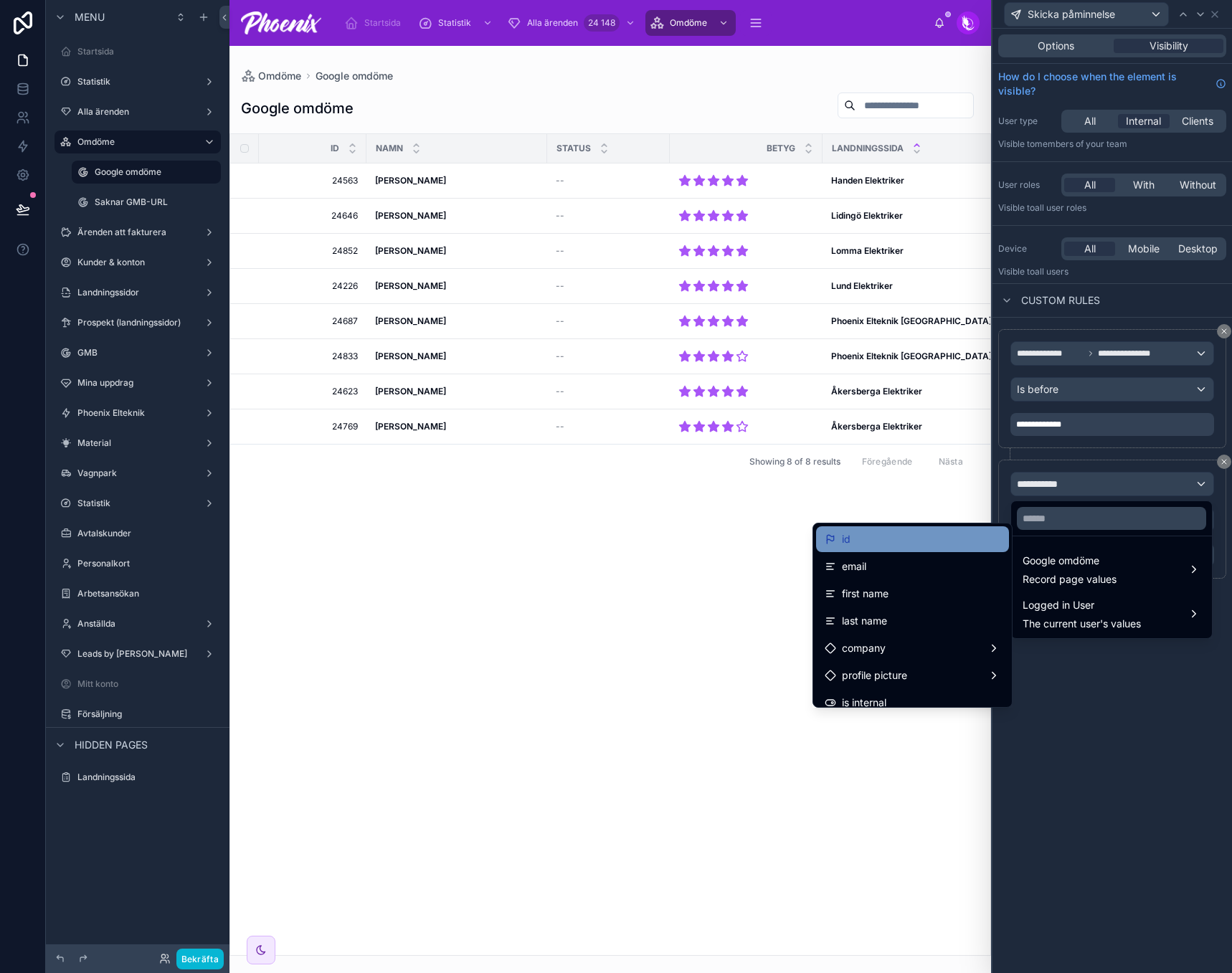
click at [874, 536] on div "id" at bounding box center [913, 539] width 176 height 17
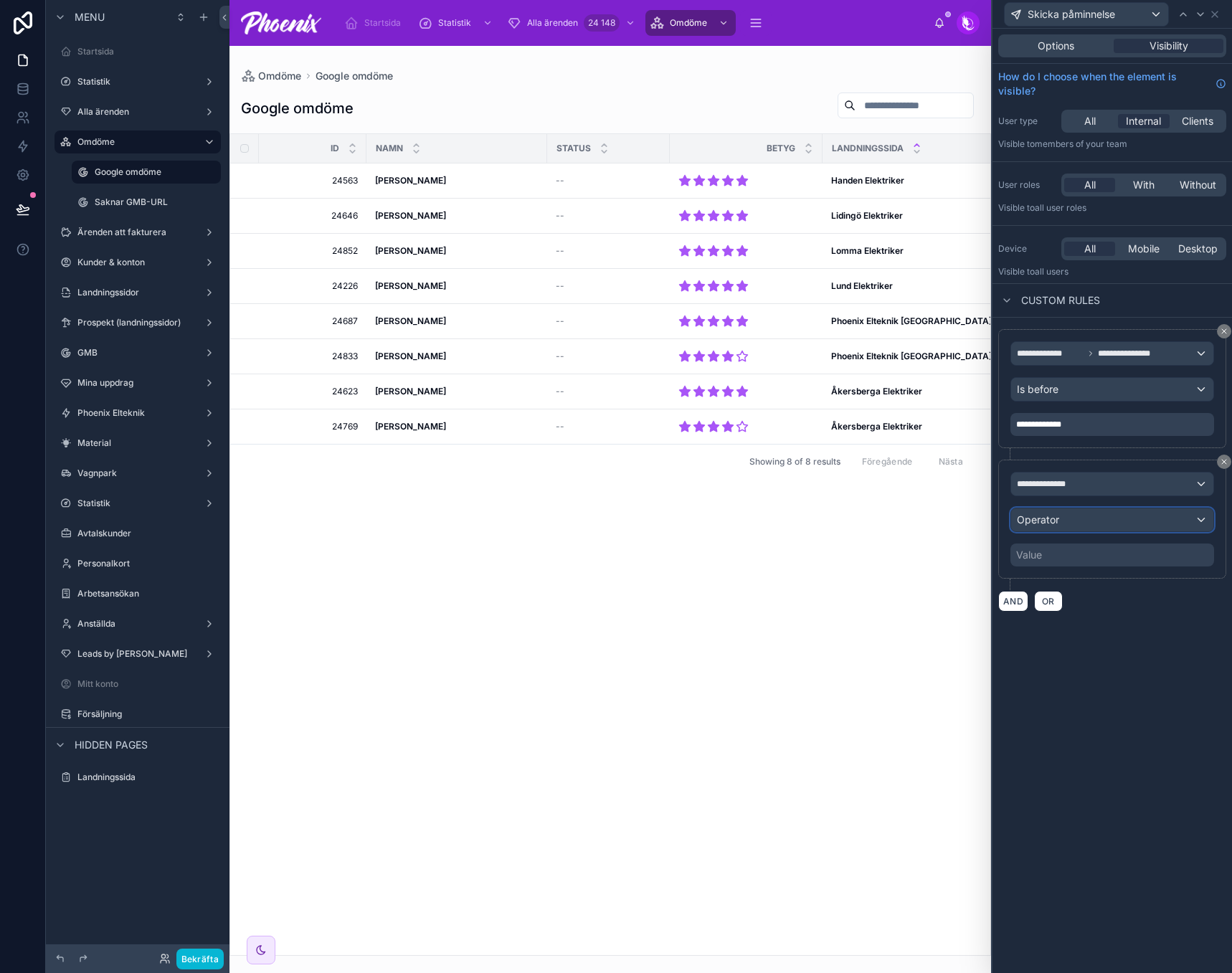
click at [1056, 521] on span "Operator" at bounding box center [1038, 519] width 42 height 12
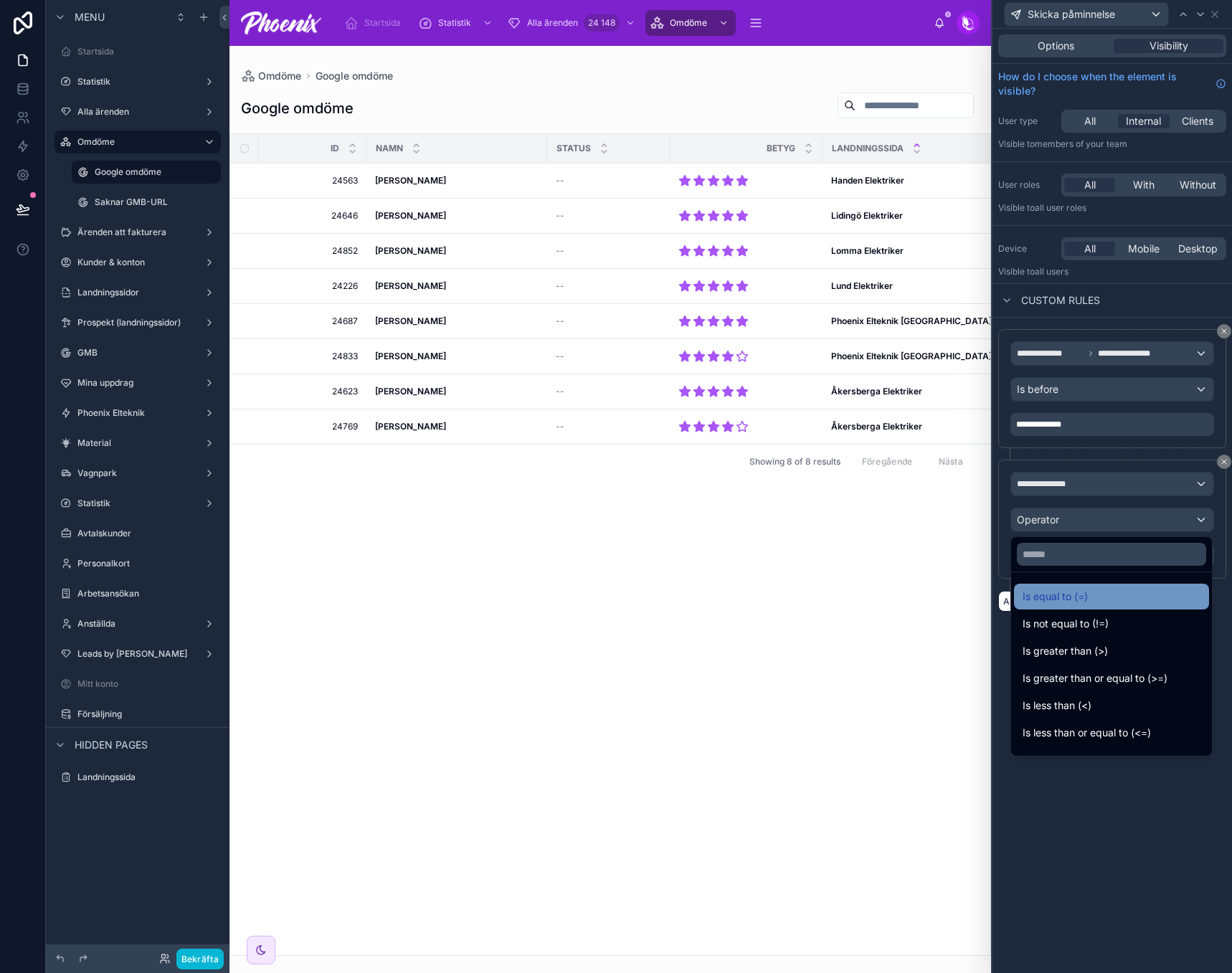
click at [1070, 599] on span "Is equal to (=)" at bounding box center [1055, 596] width 65 height 17
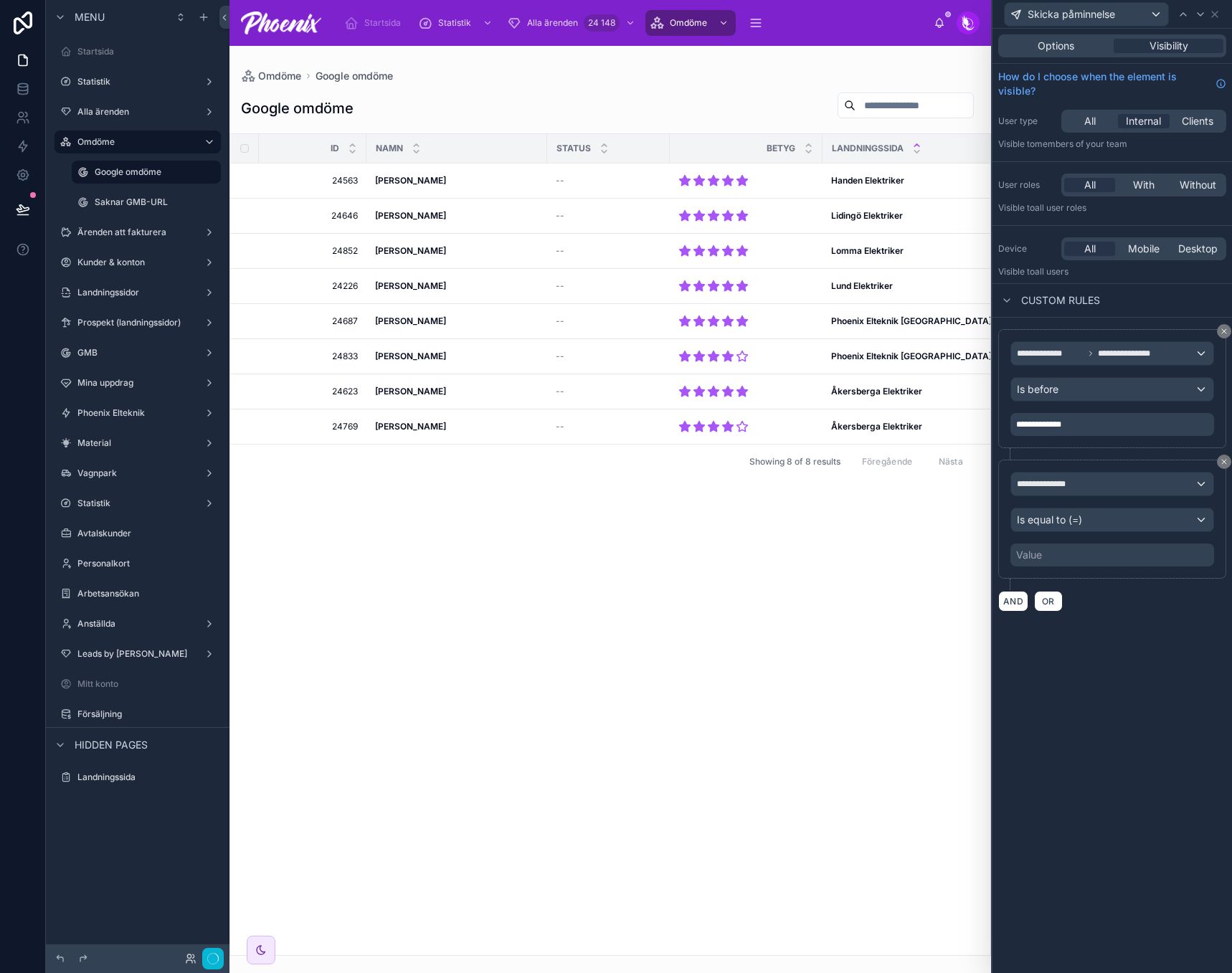
click at [1054, 556] on div "Value" at bounding box center [1112, 555] width 204 height 23
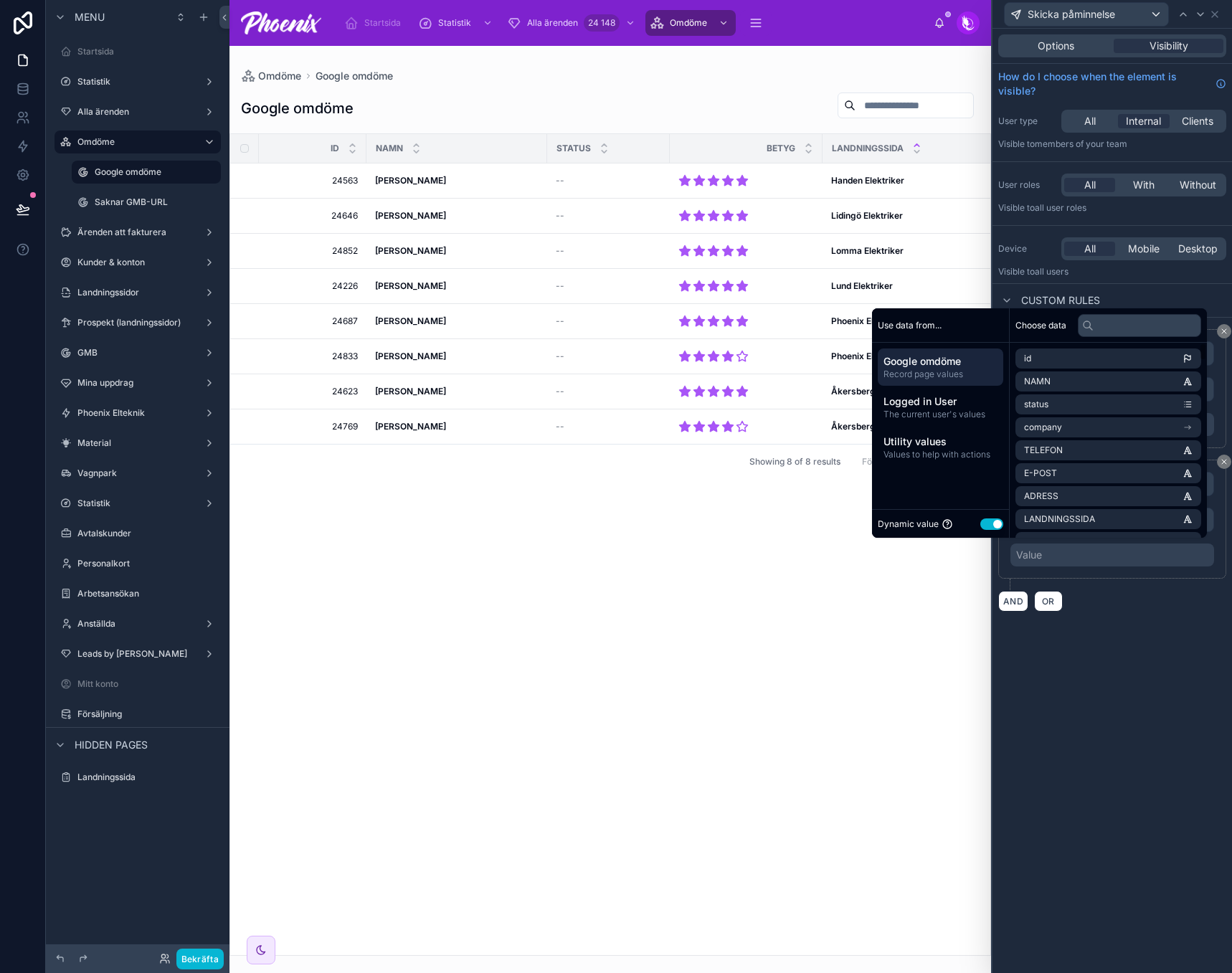
click at [990, 525] on button "Use setting" at bounding box center [992, 525] width 23 height 11
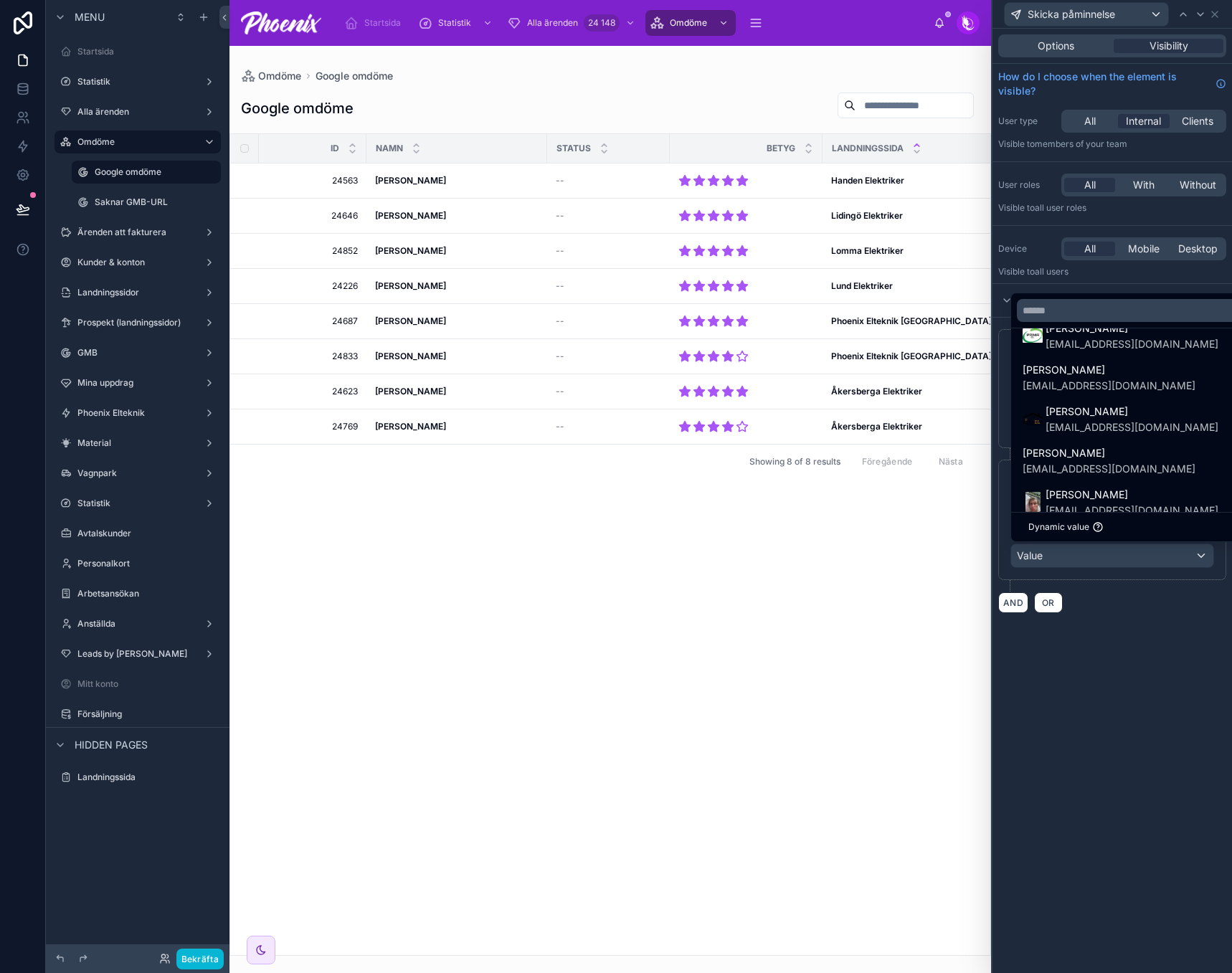
scroll to position [919, 0]
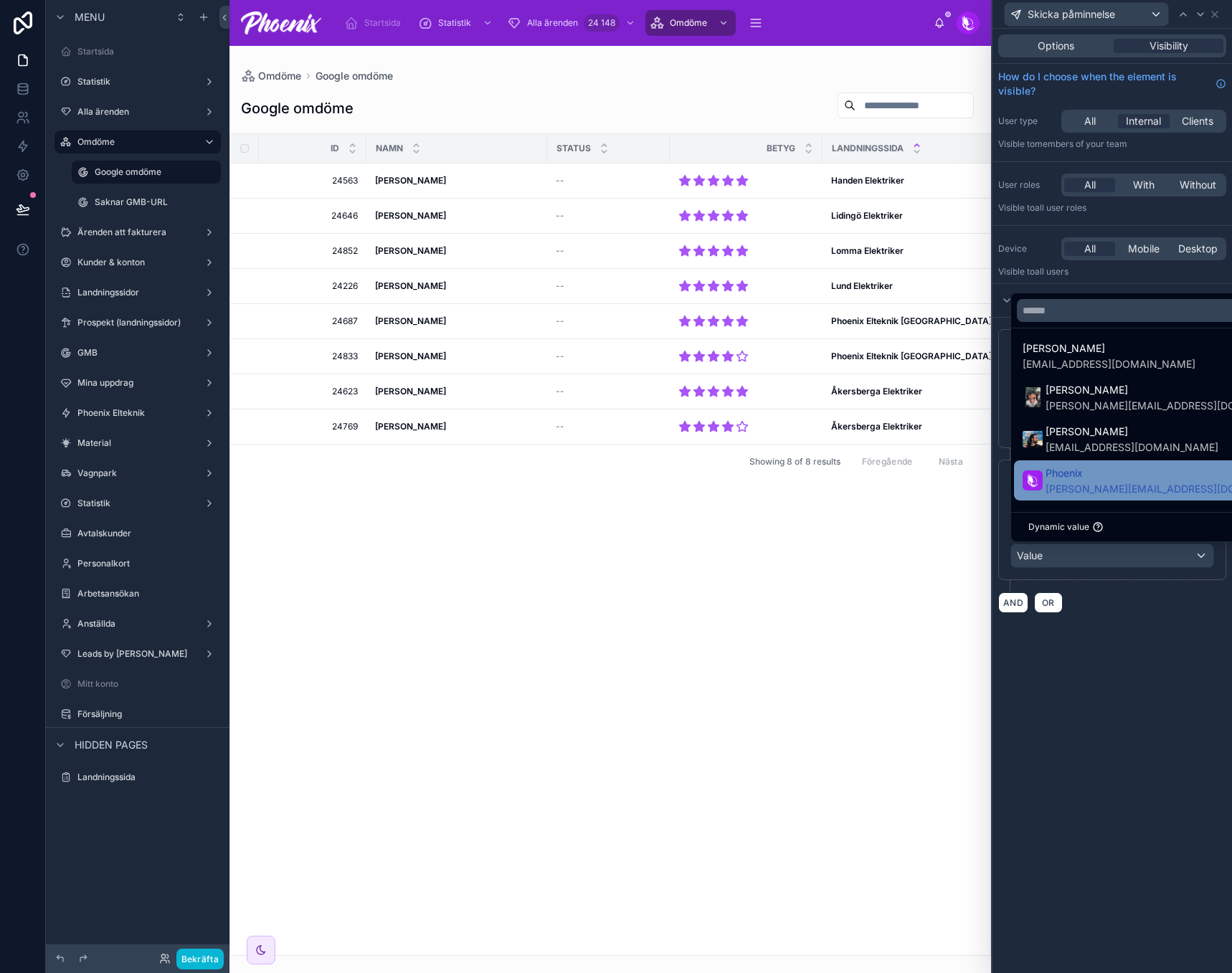
click at [1102, 482] on span "Phoenix" at bounding box center [1160, 473] width 229 height 17
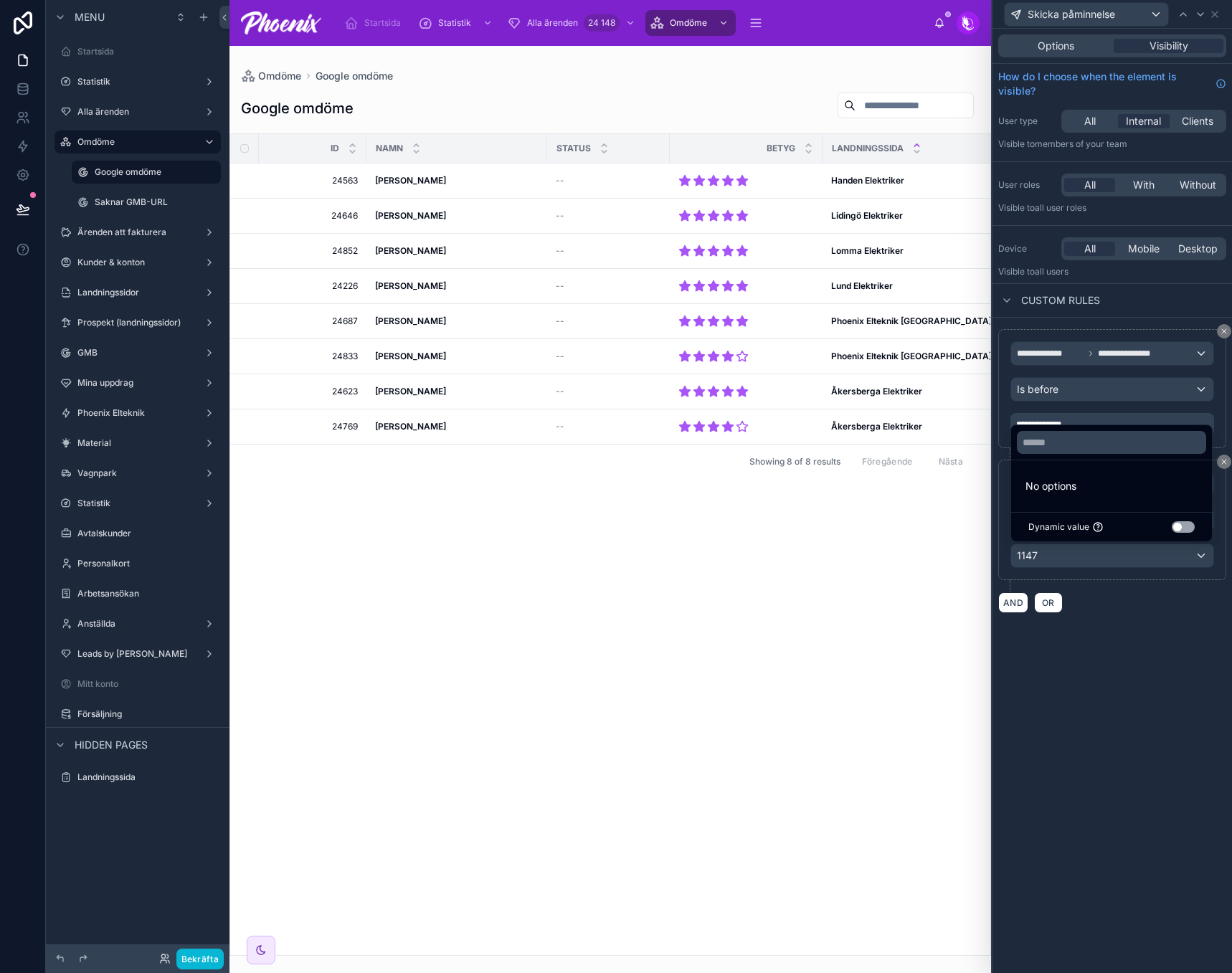
scroll to position [0, 0]
click at [1151, 700] on div "**********" at bounding box center [1113, 501] width 240 height 944
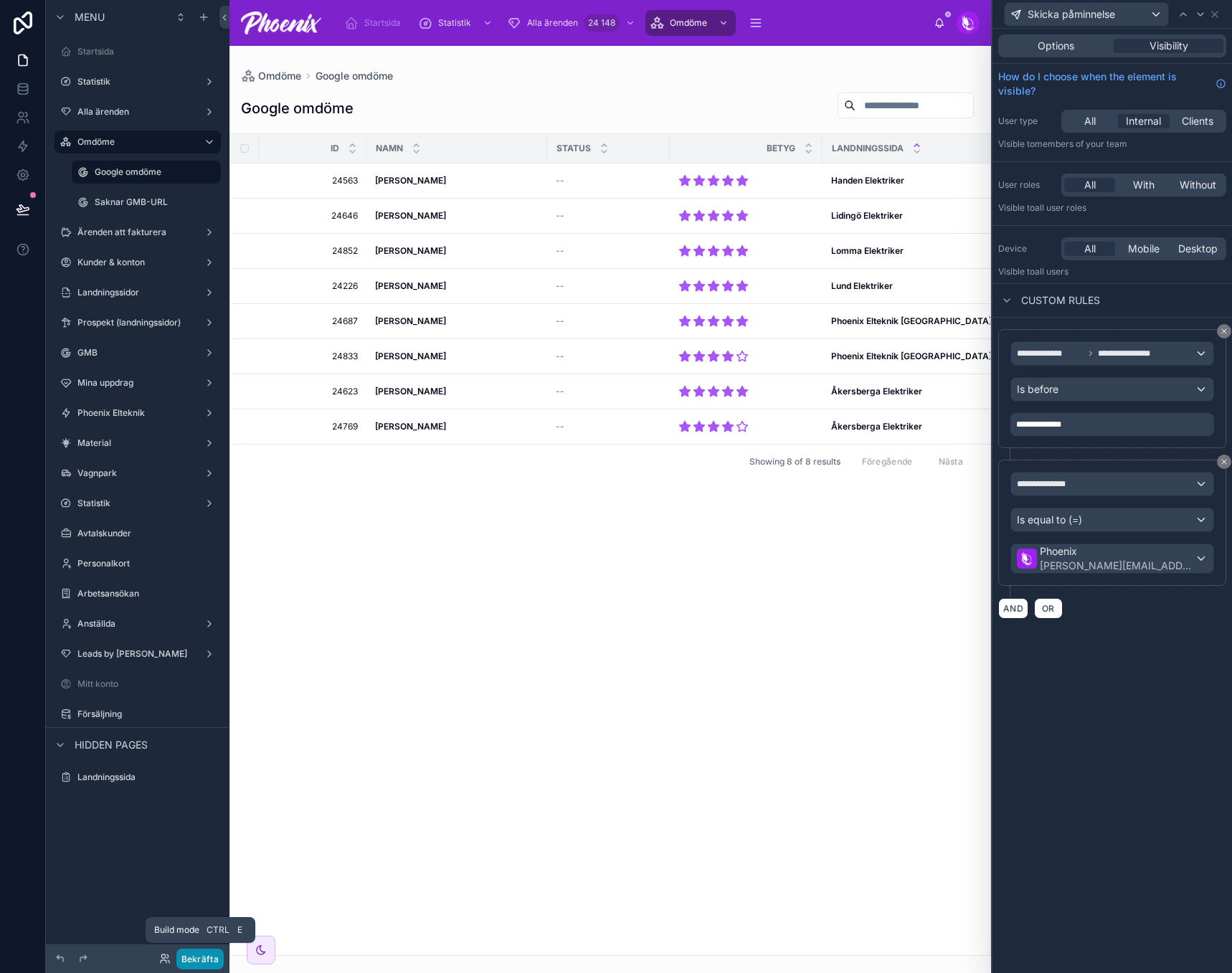
click at [208, 962] on button "Bekräfta" at bounding box center [201, 960] width 48 height 21
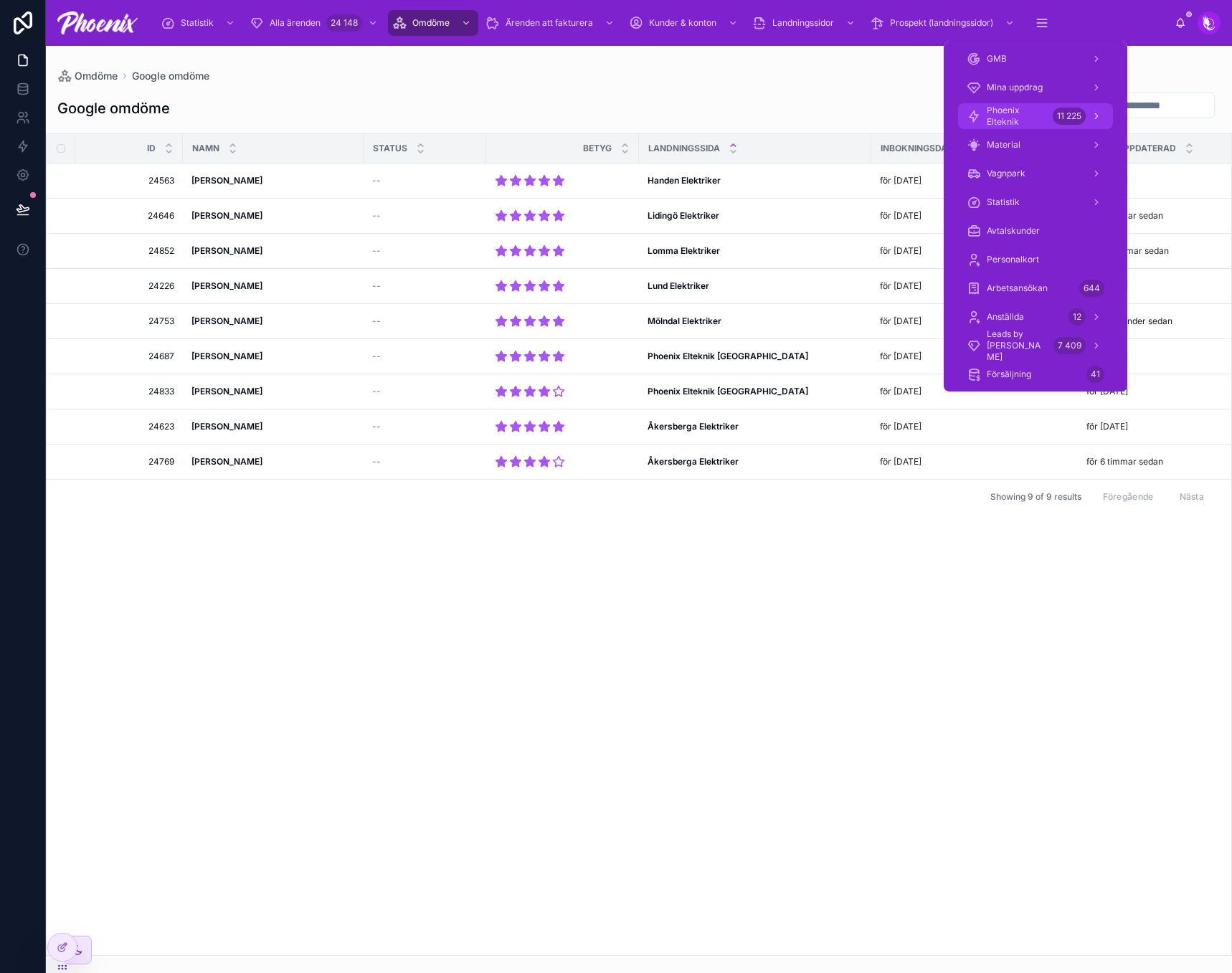
click at [1039, 119] on span "Phoenix Elteknik" at bounding box center [1017, 117] width 60 height 23
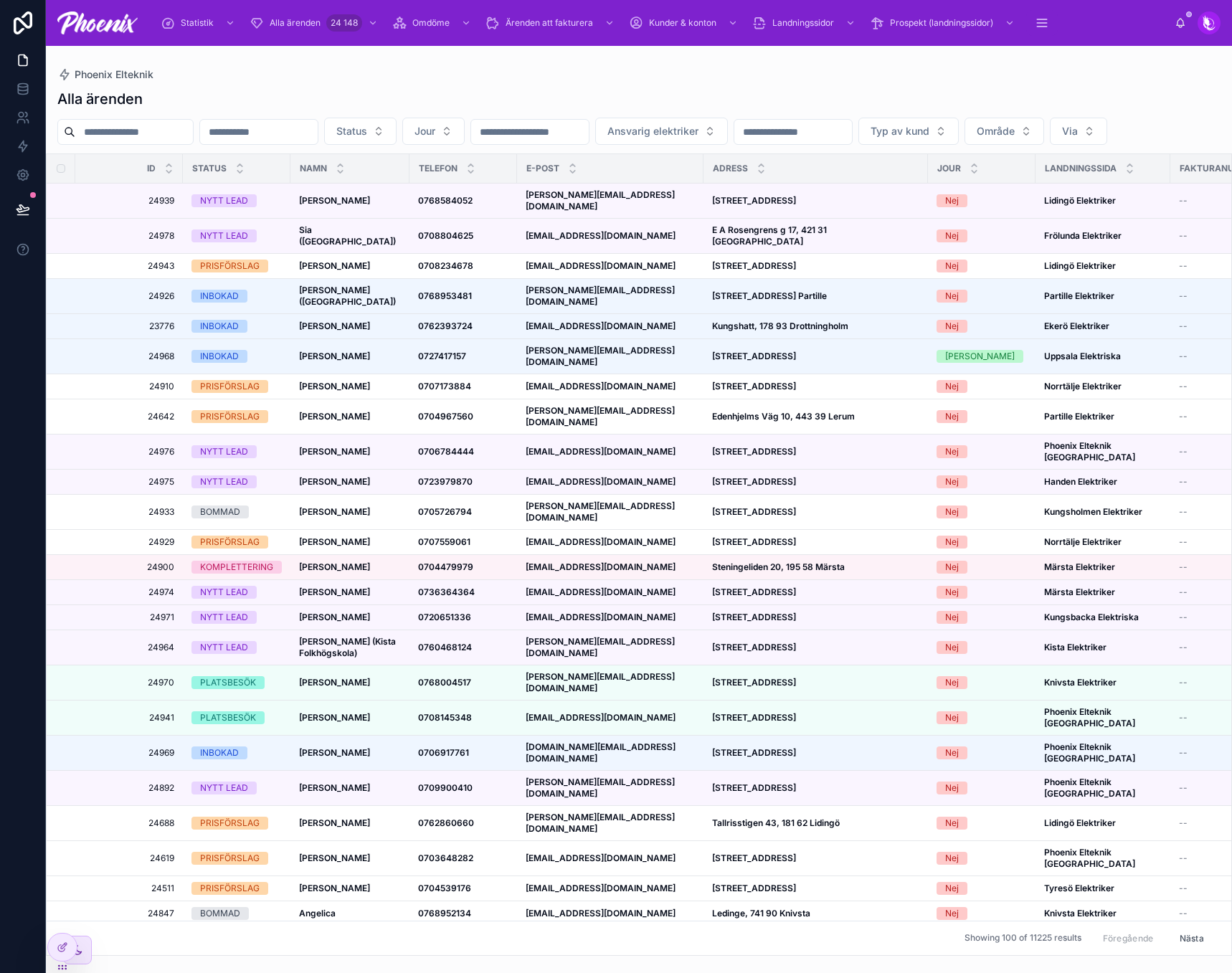
click at [145, 123] on input "text" at bounding box center [134, 132] width 118 height 20
paste input "*****"
type input "*****"
click at [335, 87] on div "Alla ärenden ***** Status Jour Ansvarig elektriker Typ av kund Område Via Id St…" at bounding box center [638, 518] width 1186 height 876
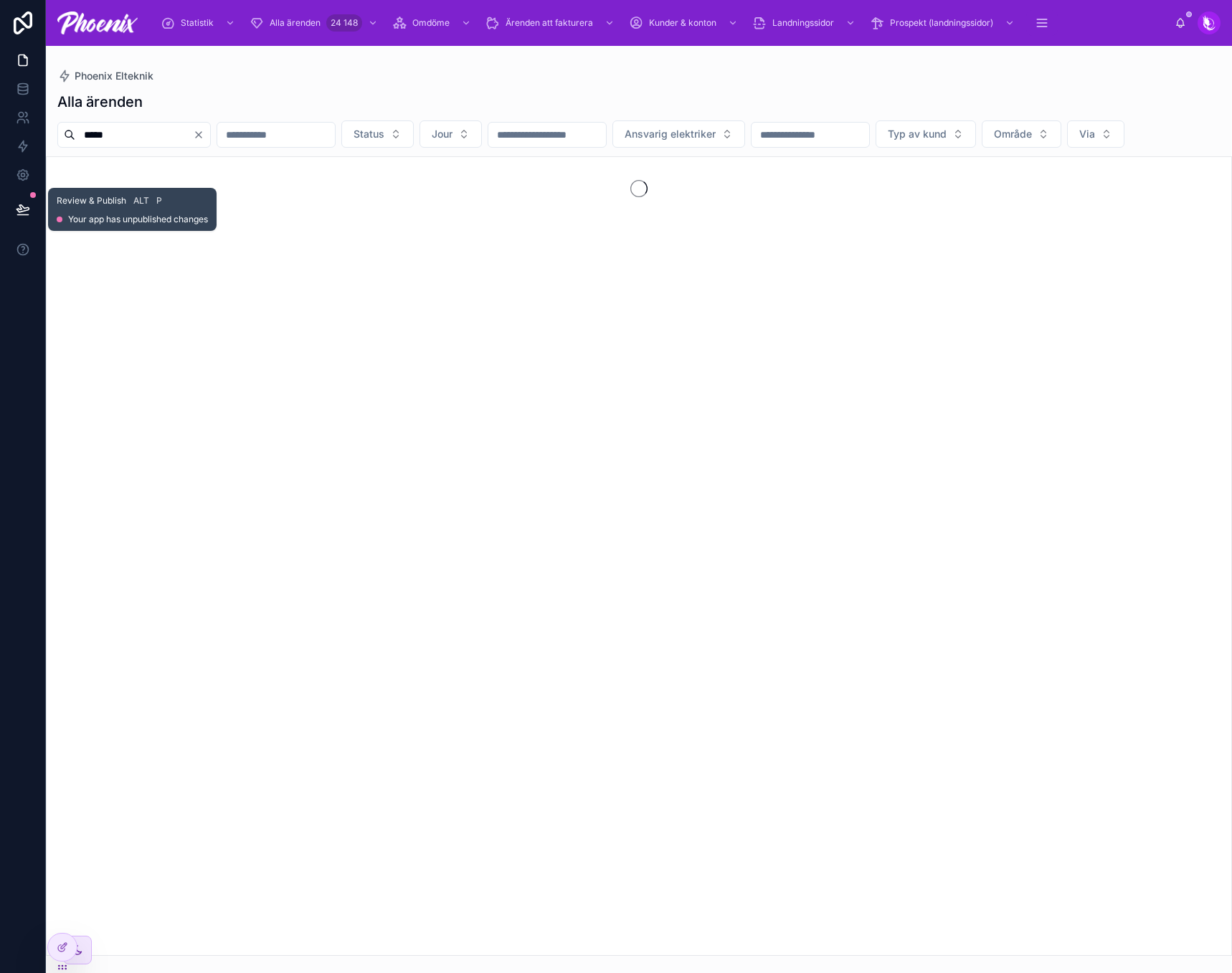
click at [20, 208] on icon at bounding box center [22, 209] width 12 height 8
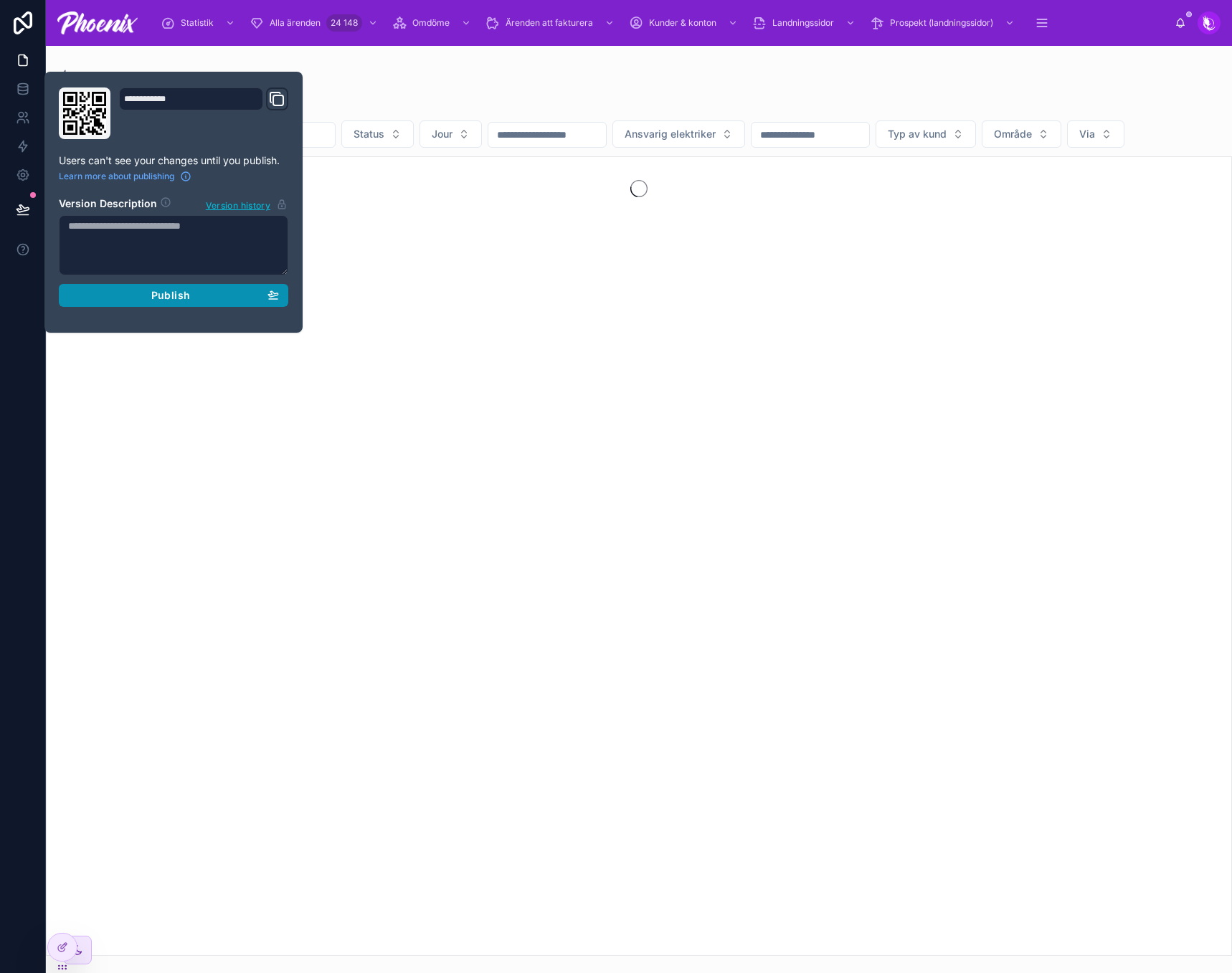
drag, startPoint x: 182, startPoint y: 285, endPoint x: 203, endPoint y: 285, distance: 21.0
click at [184, 286] on button "Publish" at bounding box center [174, 295] width 229 height 23
click at [356, 118] on div "Alla ärenden ***** Status Jour Ansvarig elektriker Typ av kund Område Via" at bounding box center [638, 519] width 1186 height 873
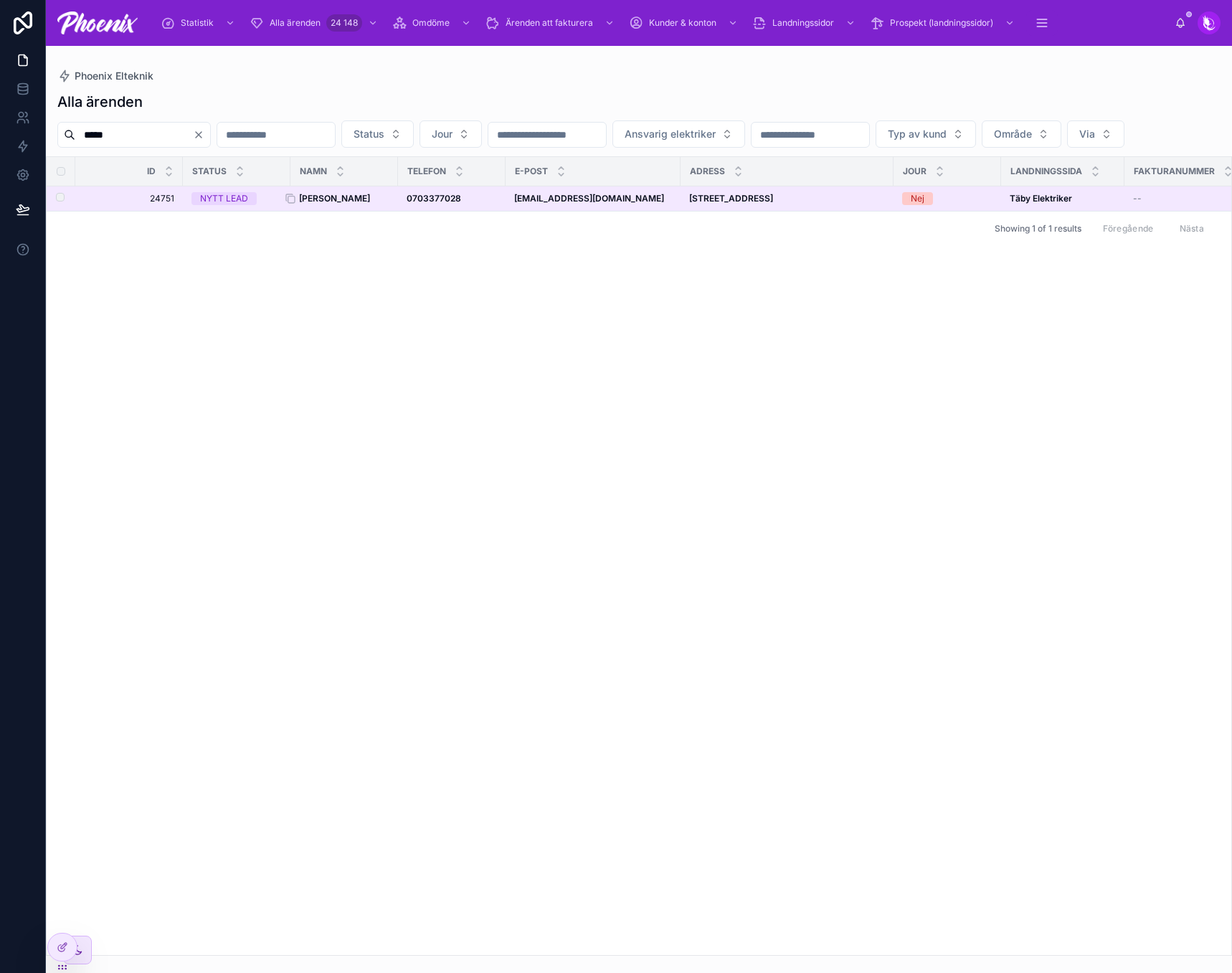
click at [356, 205] on span "[PERSON_NAME]" at bounding box center [335, 199] width 71 height 11
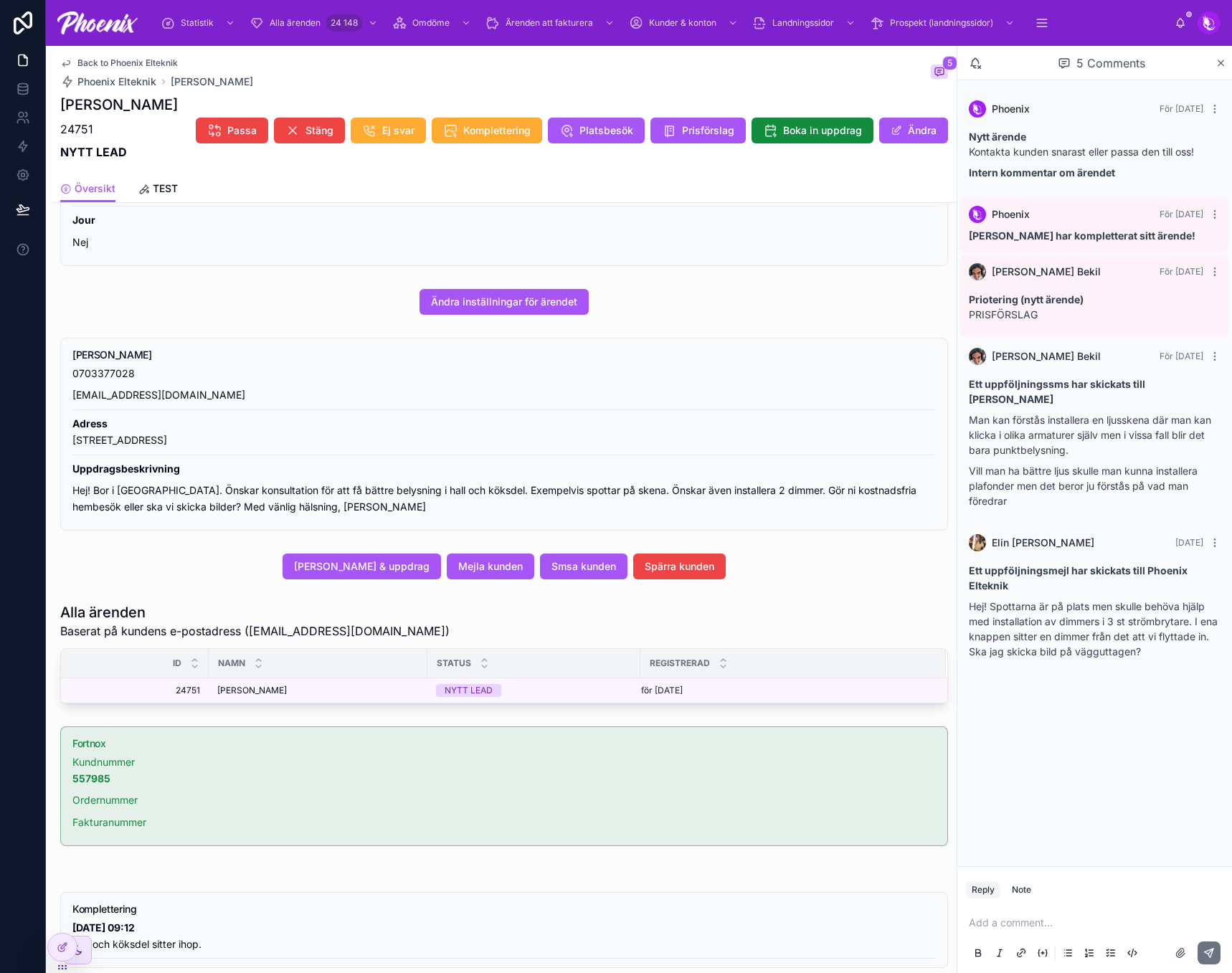
scroll to position [358, 0]
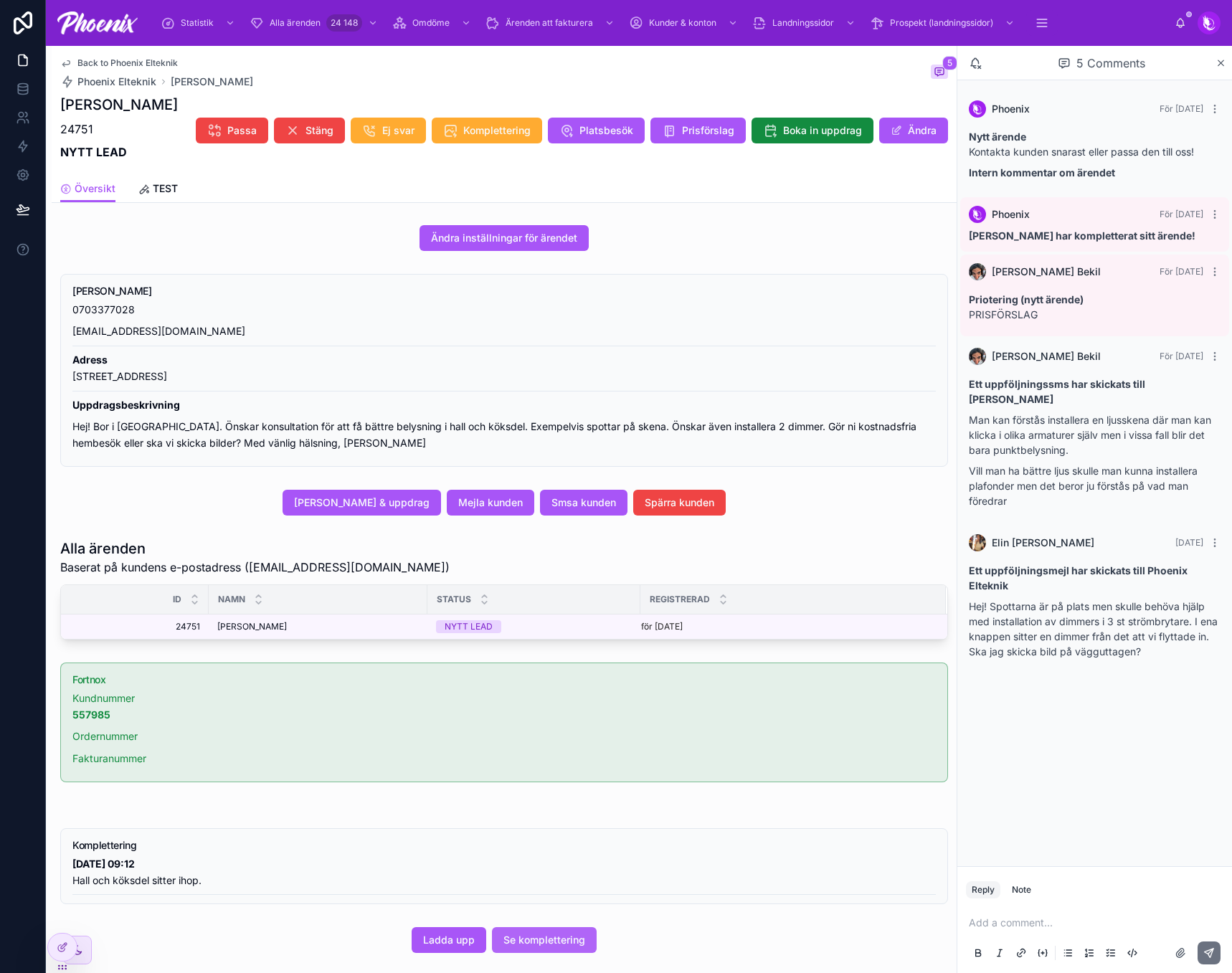
click at [561, 947] on span "Se komplettering" at bounding box center [545, 940] width 82 height 14
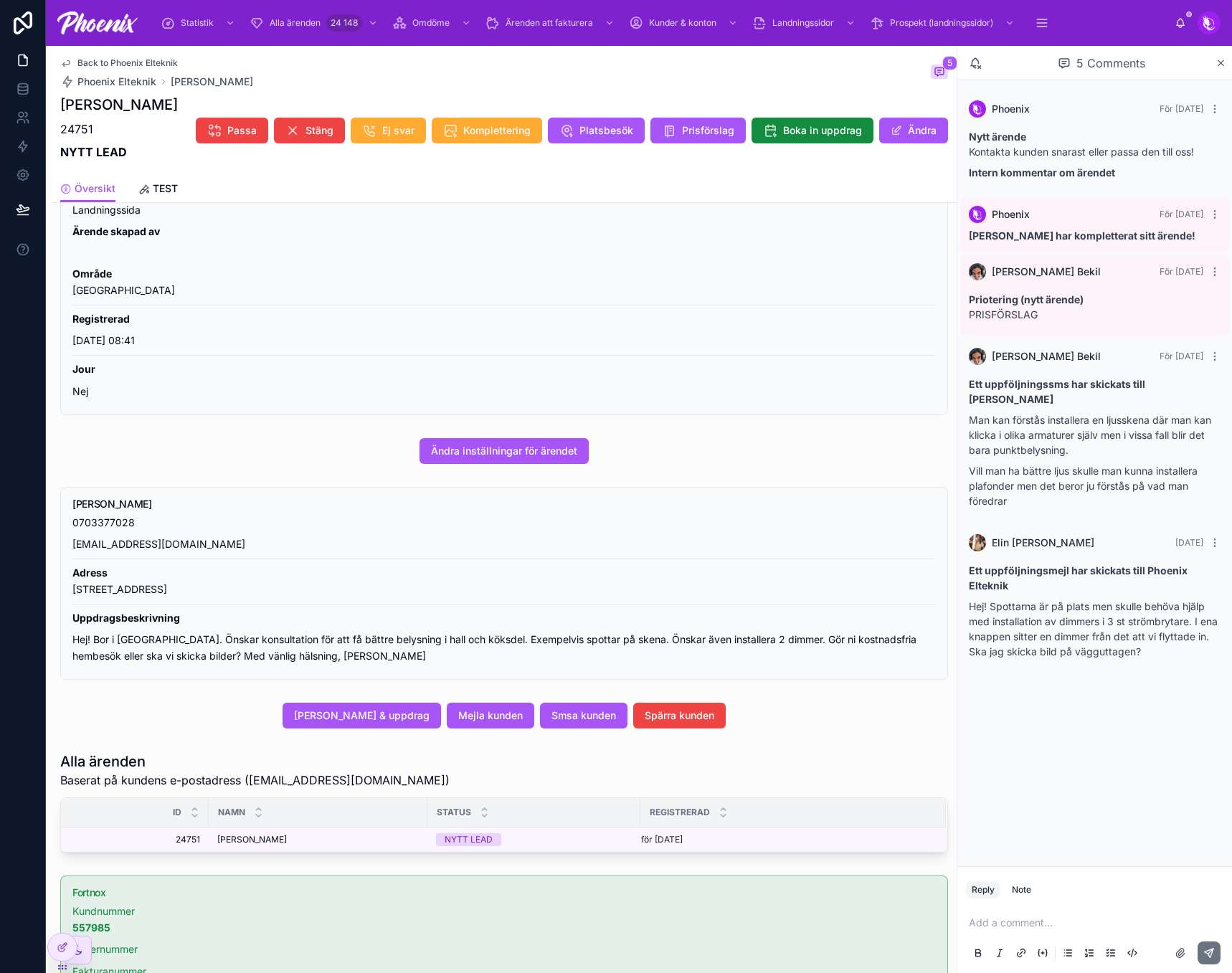
scroll to position [143, 0]
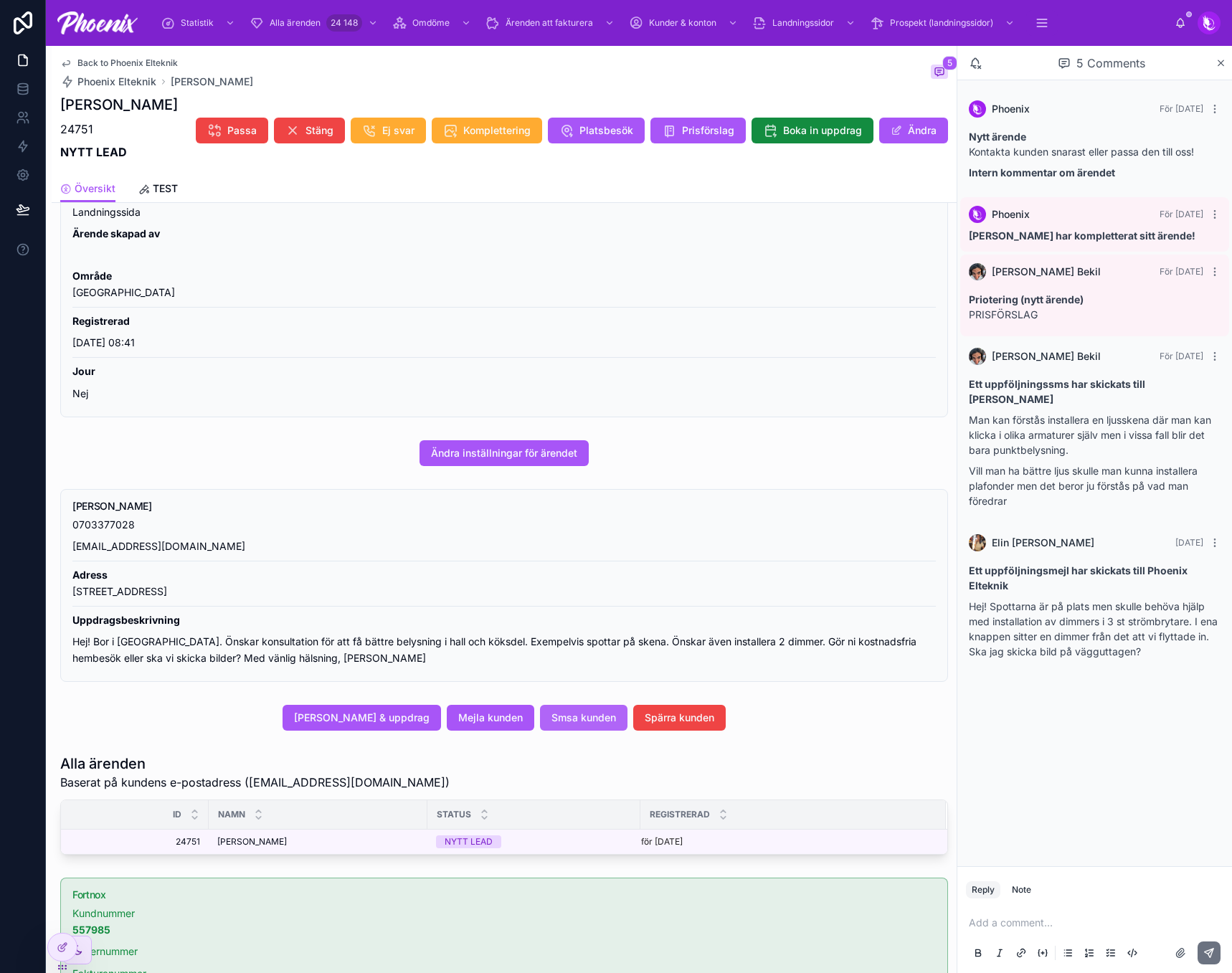
click at [611, 719] on span "Smsa kunden" at bounding box center [584, 718] width 65 height 14
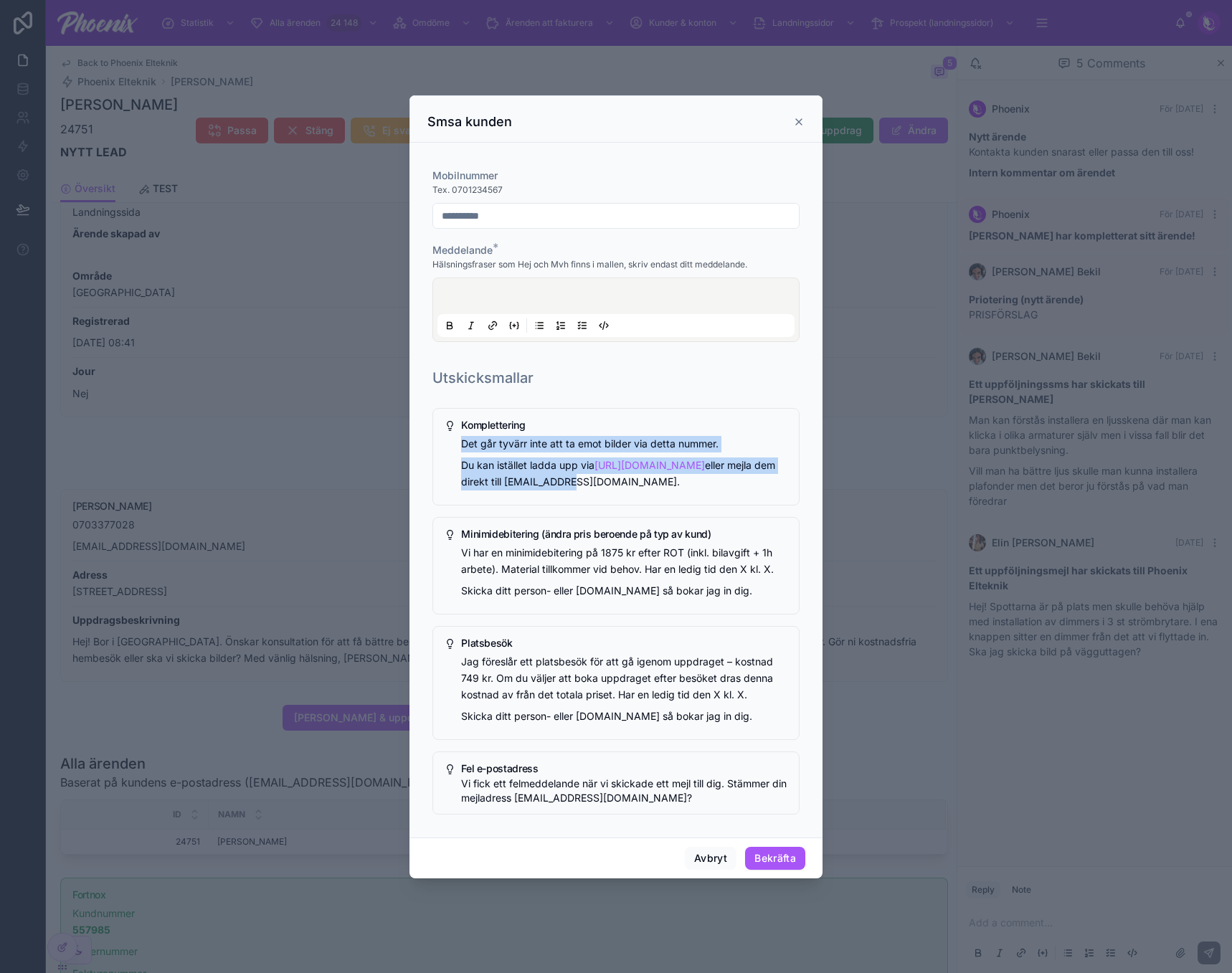
drag, startPoint x: 456, startPoint y: 443, endPoint x: 786, endPoint y: 488, distance: 333.1
click at [786, 488] on div "Komplettering Det går tyvärr inte att ta emot bilder via detta nummer. Du kan i…" at bounding box center [616, 457] width 367 height 97
copy div "Det går tyvärr inte att ta emot bilder via detta nummer. Du kan istället ladda …"
click at [582, 283] on div at bounding box center [616, 310] width 357 height 54
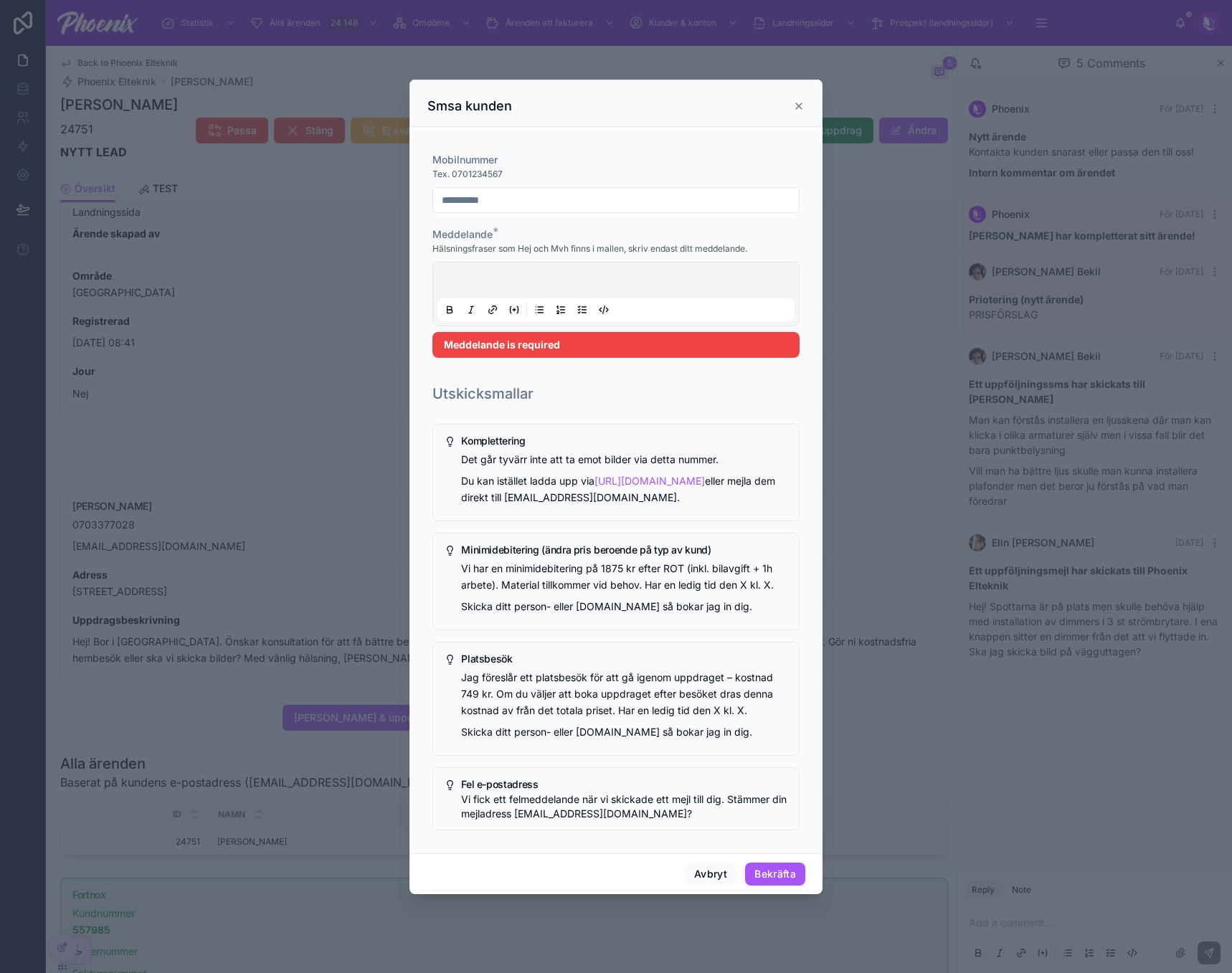
click at [582, 292] on div at bounding box center [616, 293] width 357 height 54
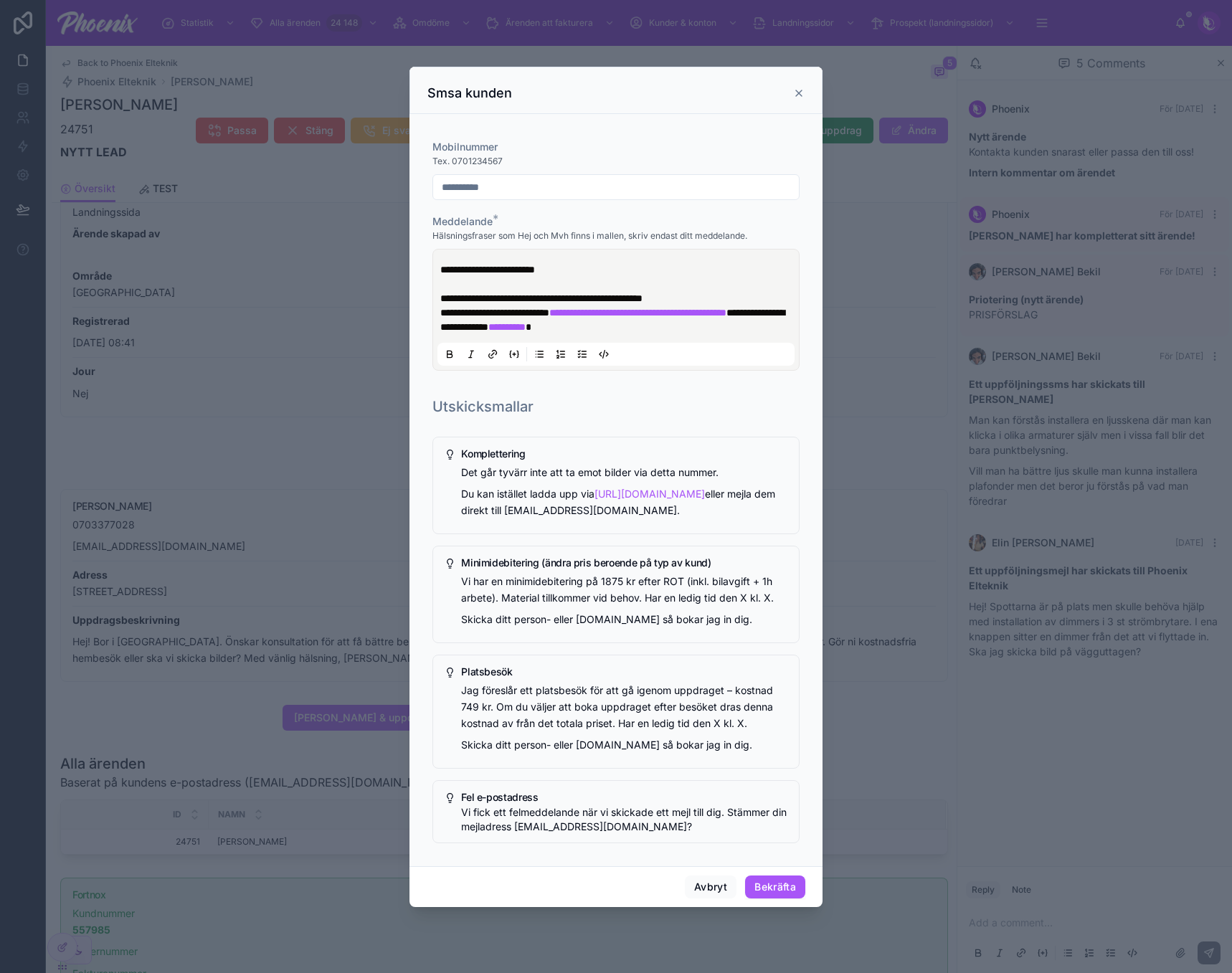
click at [712, 290] on p "**********" at bounding box center [619, 284] width 357 height 43
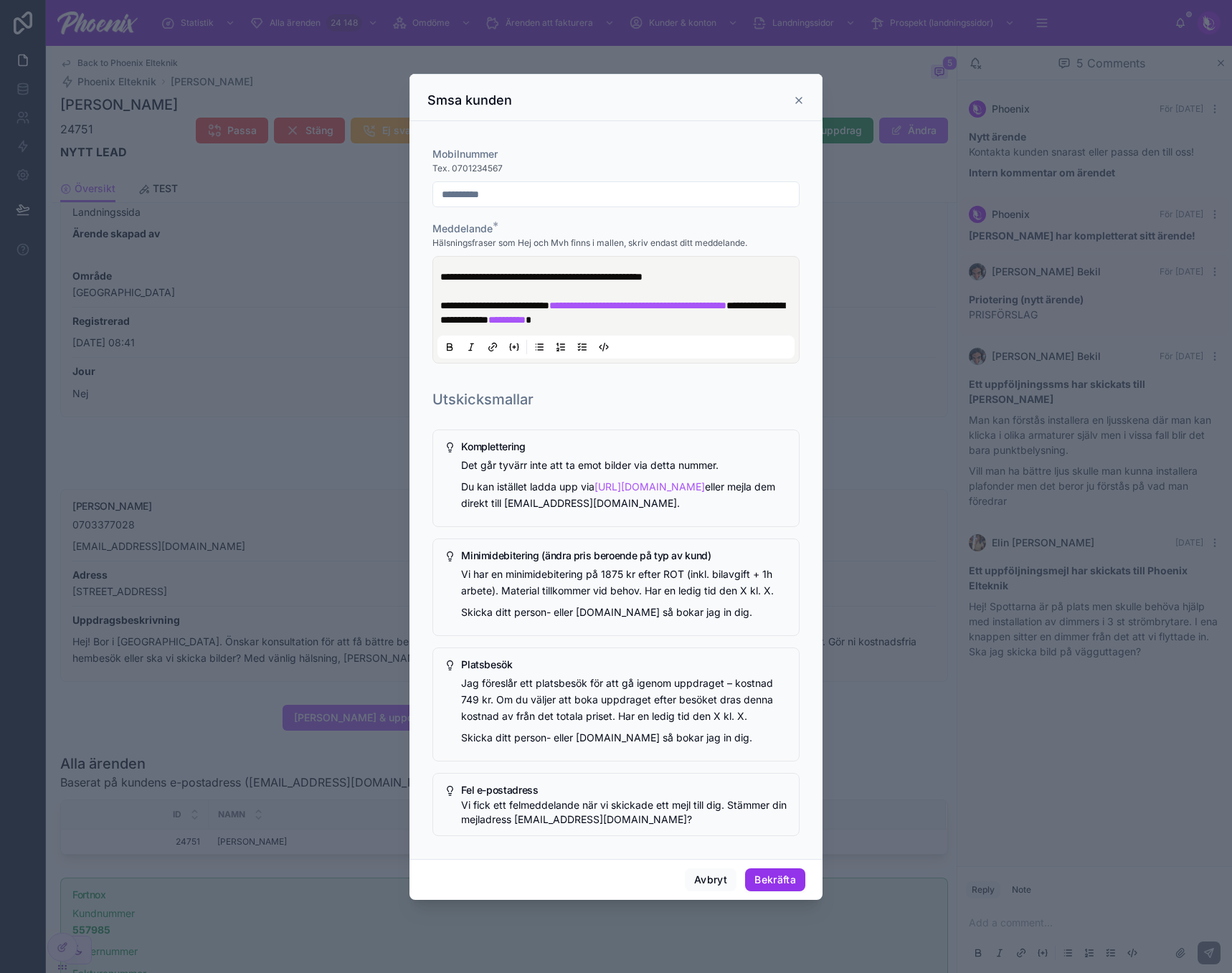
click at [785, 880] on button "Bekräfta" at bounding box center [775, 880] width 60 height 23
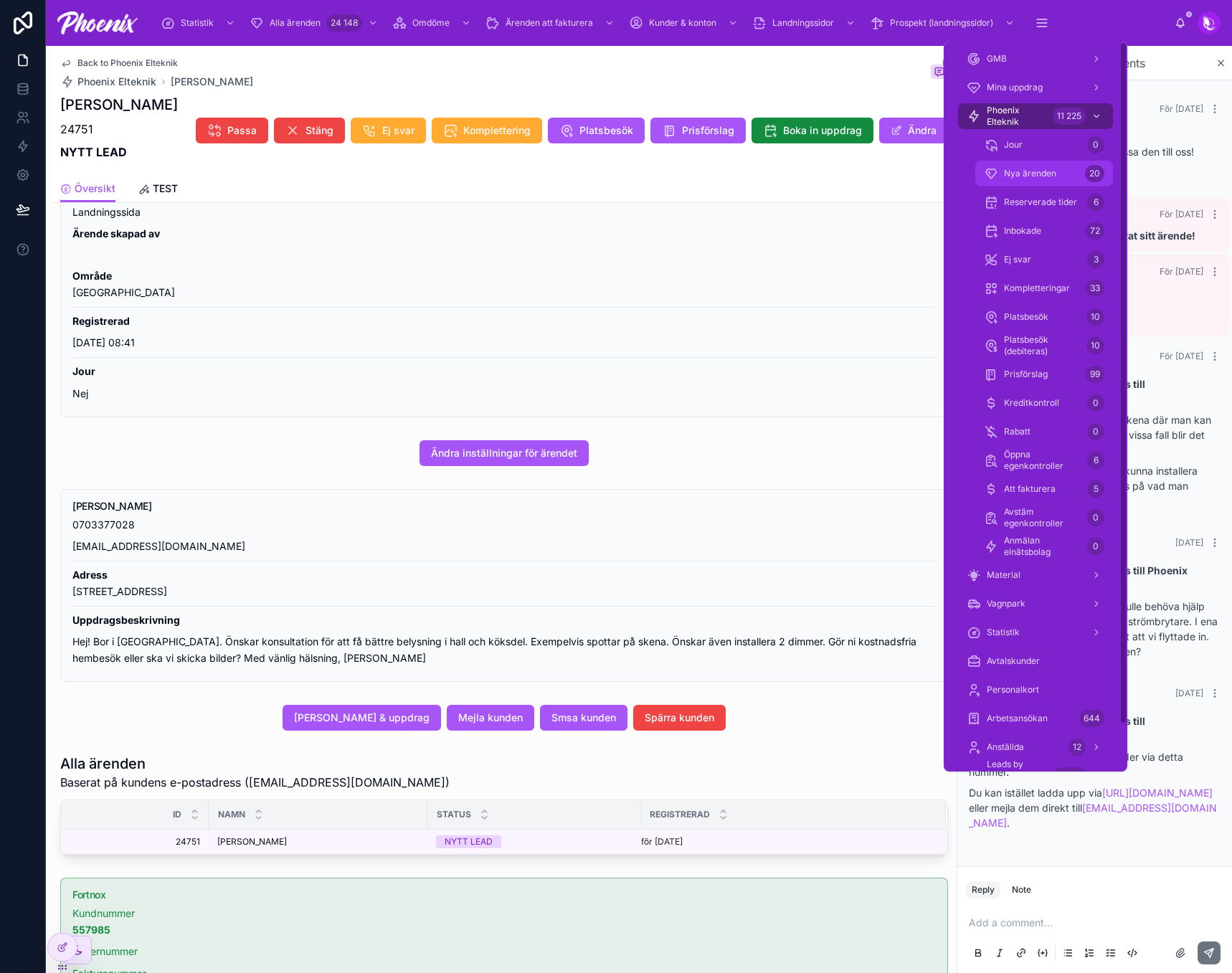
click at [1039, 175] on span "Nya ärenden" at bounding box center [1030, 174] width 53 height 11
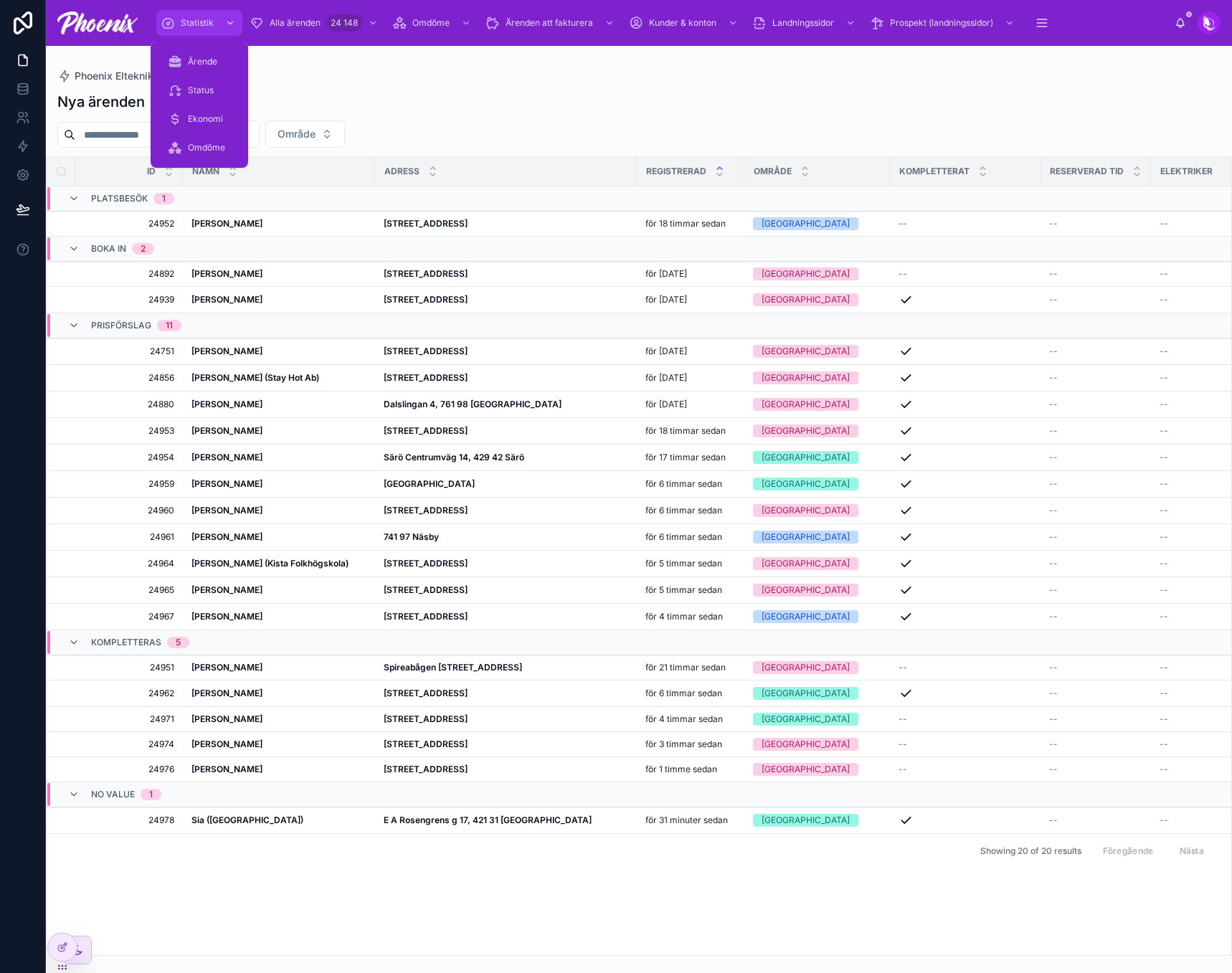
click at [191, 11] on link "Statistik" at bounding box center [200, 23] width 86 height 26
